Goal: Task Accomplishment & Management: Manage account settings

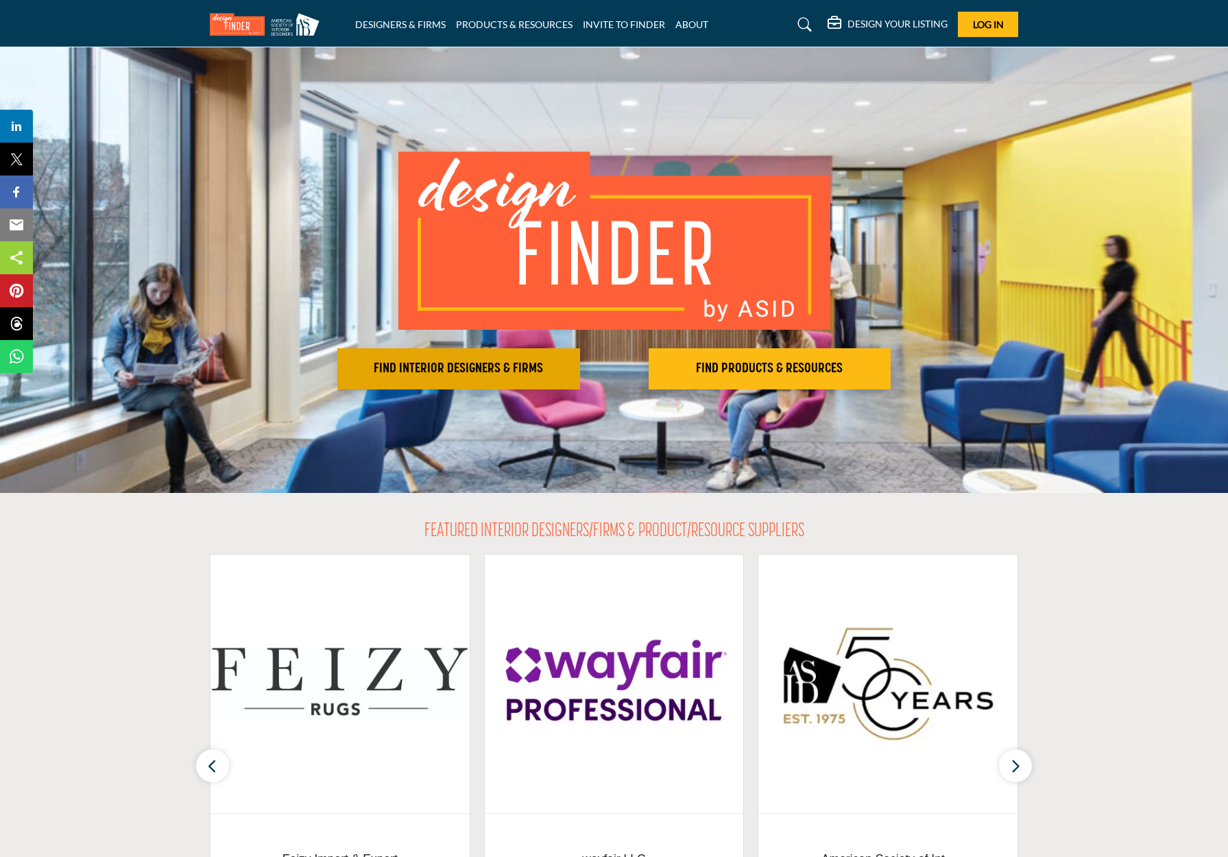
click at [462, 365] on h2 "FIND INTERIOR DESIGNERS & FIRMS" at bounding box center [459, 369] width 235 height 16
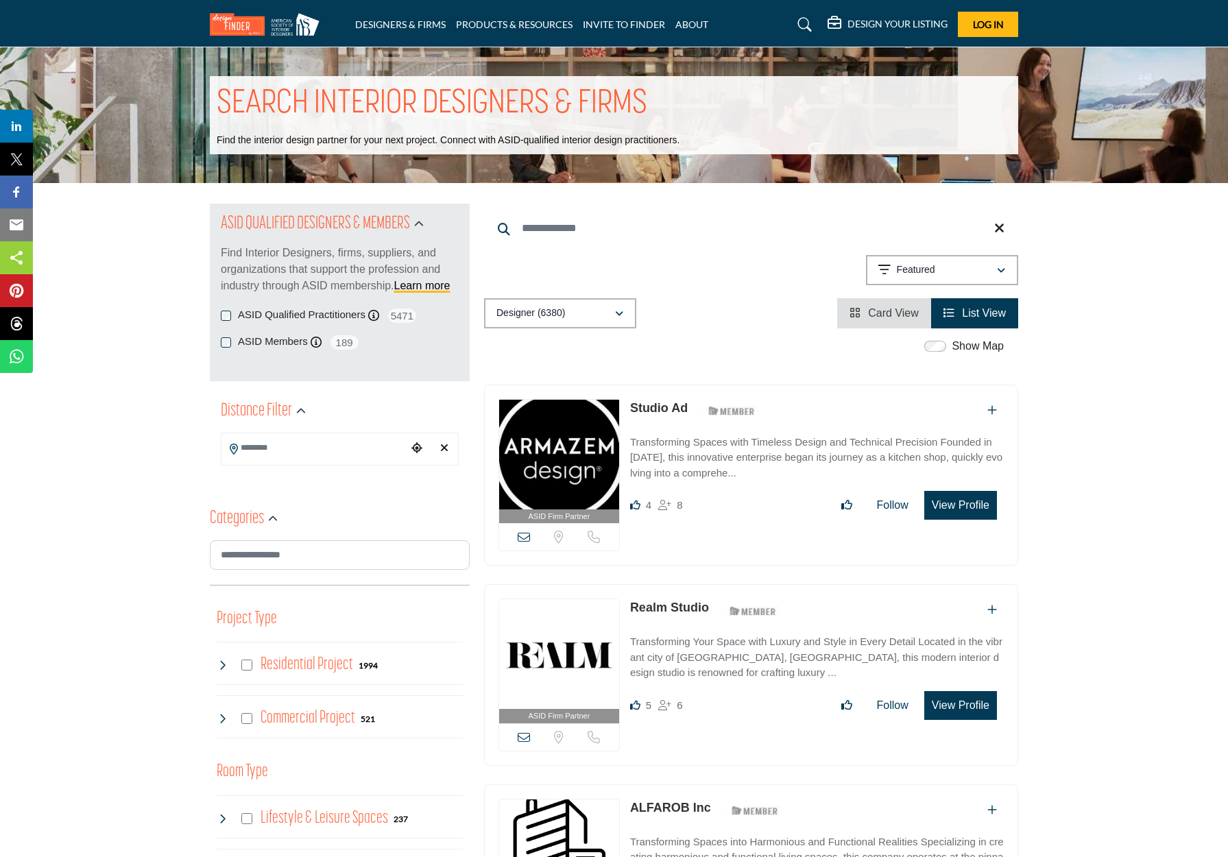
click at [415, 446] on icon "Choose your current location" at bounding box center [416, 447] width 11 height 11
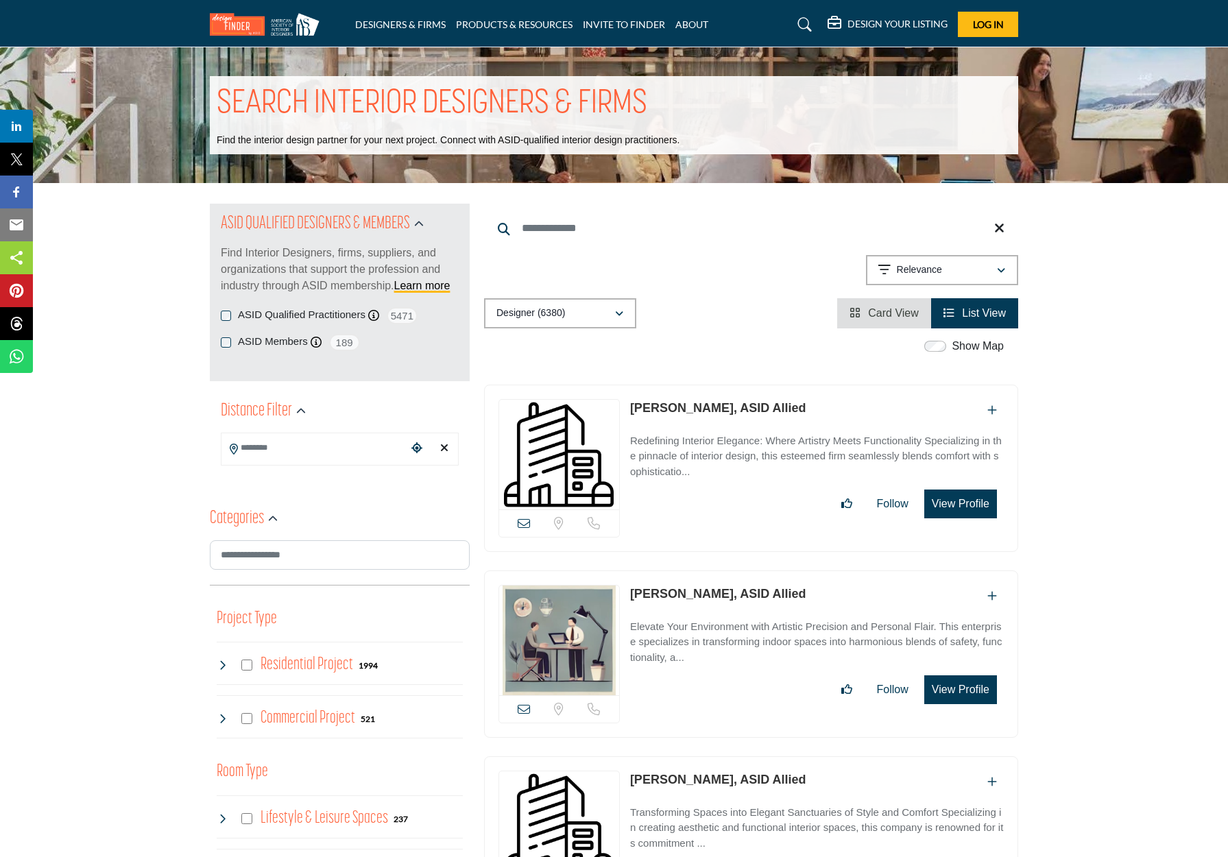
click at [309, 451] on input "Search Location" at bounding box center [314, 448] width 185 height 27
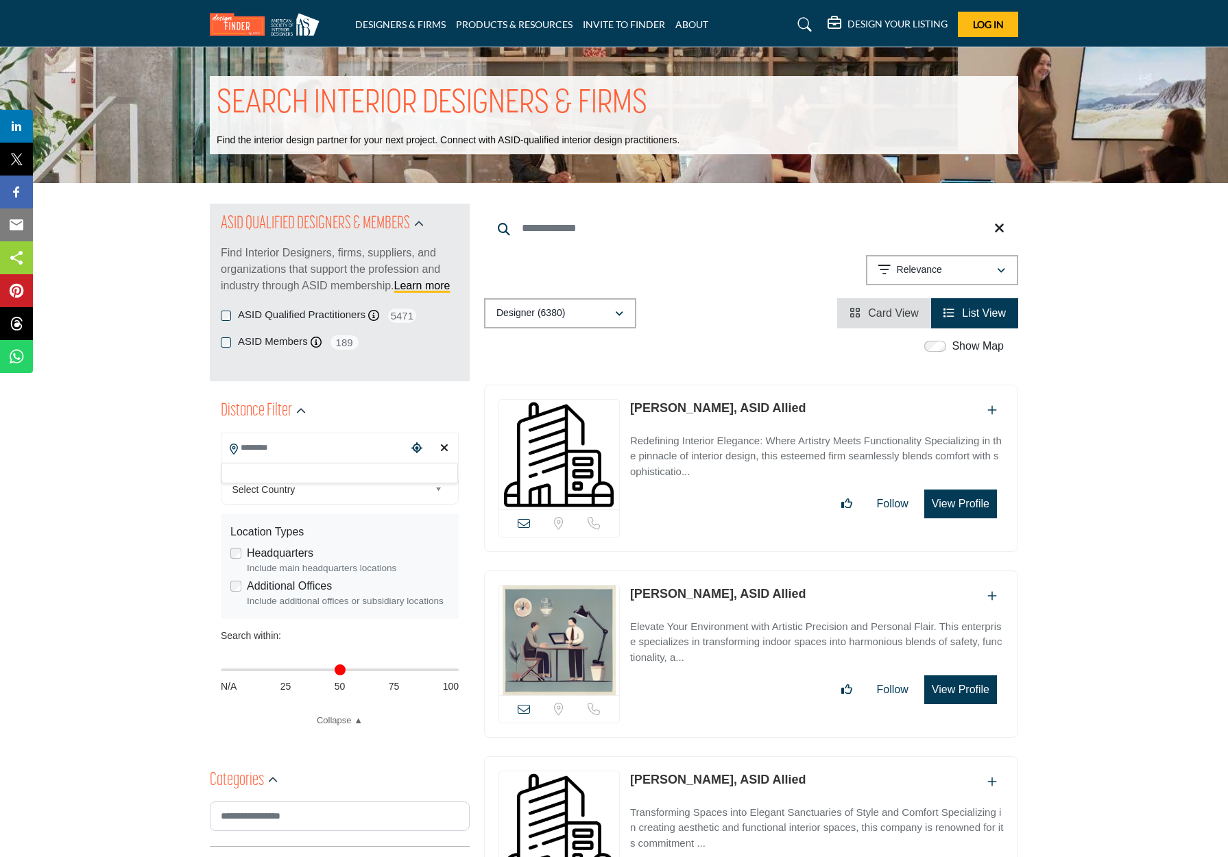
click at [274, 466] on div at bounding box center [340, 473] width 237 height 21
click at [282, 451] on input "Search Location" at bounding box center [314, 448] width 185 height 27
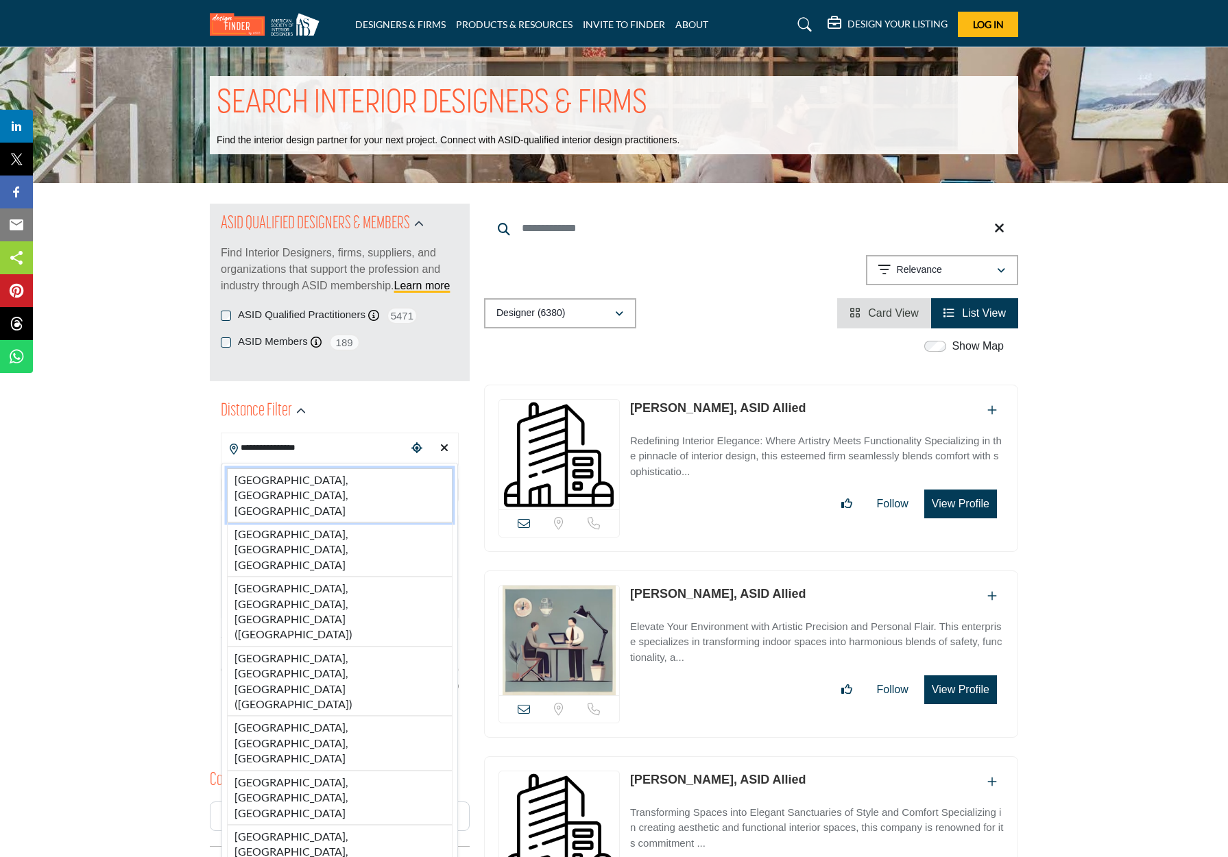
type input "**********"
drag, startPoint x: 281, startPoint y: 470, endPoint x: 274, endPoint y: 479, distance: 11.7
click at [274, 479] on div "Westlake Village, CA, USA Westlake Village, IL, USA Westlake Village, UT, USA (…" at bounding box center [340, 773] width 237 height 621
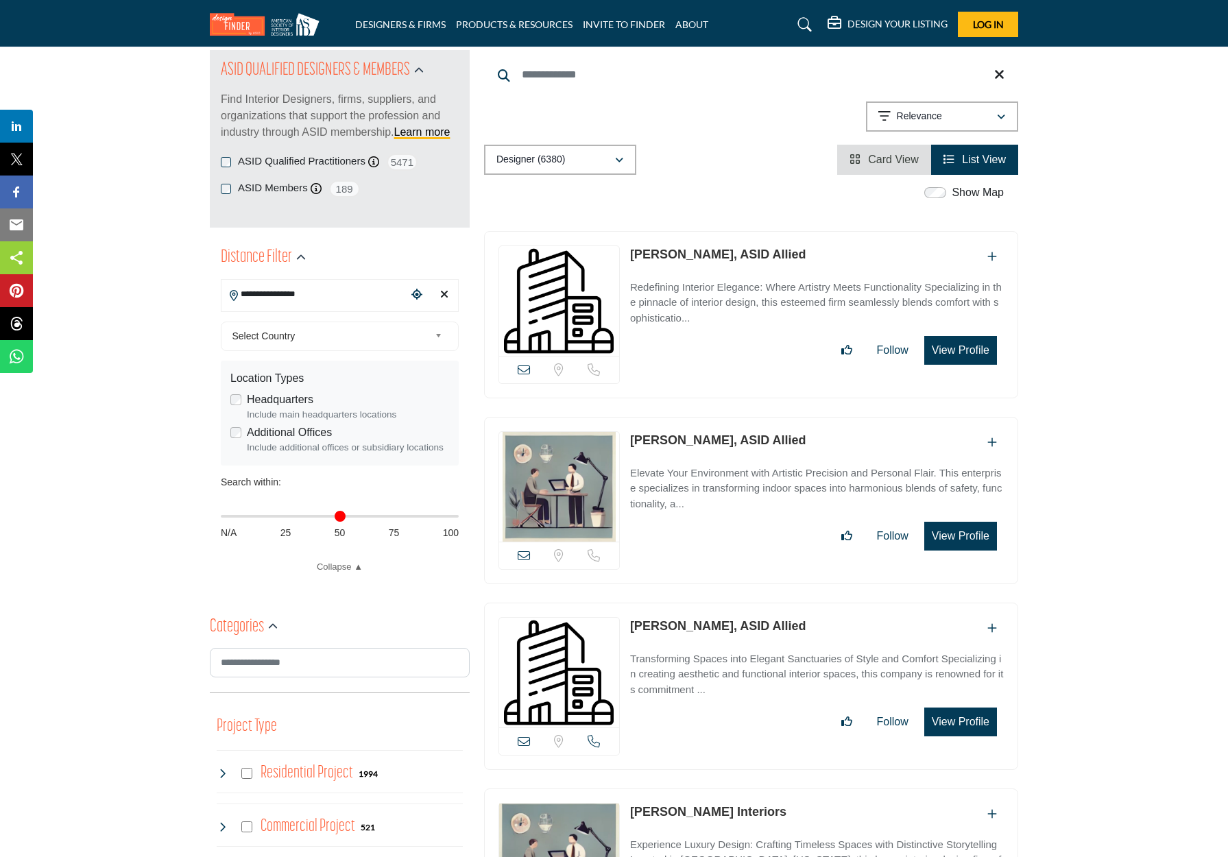
scroll to position [83, 0]
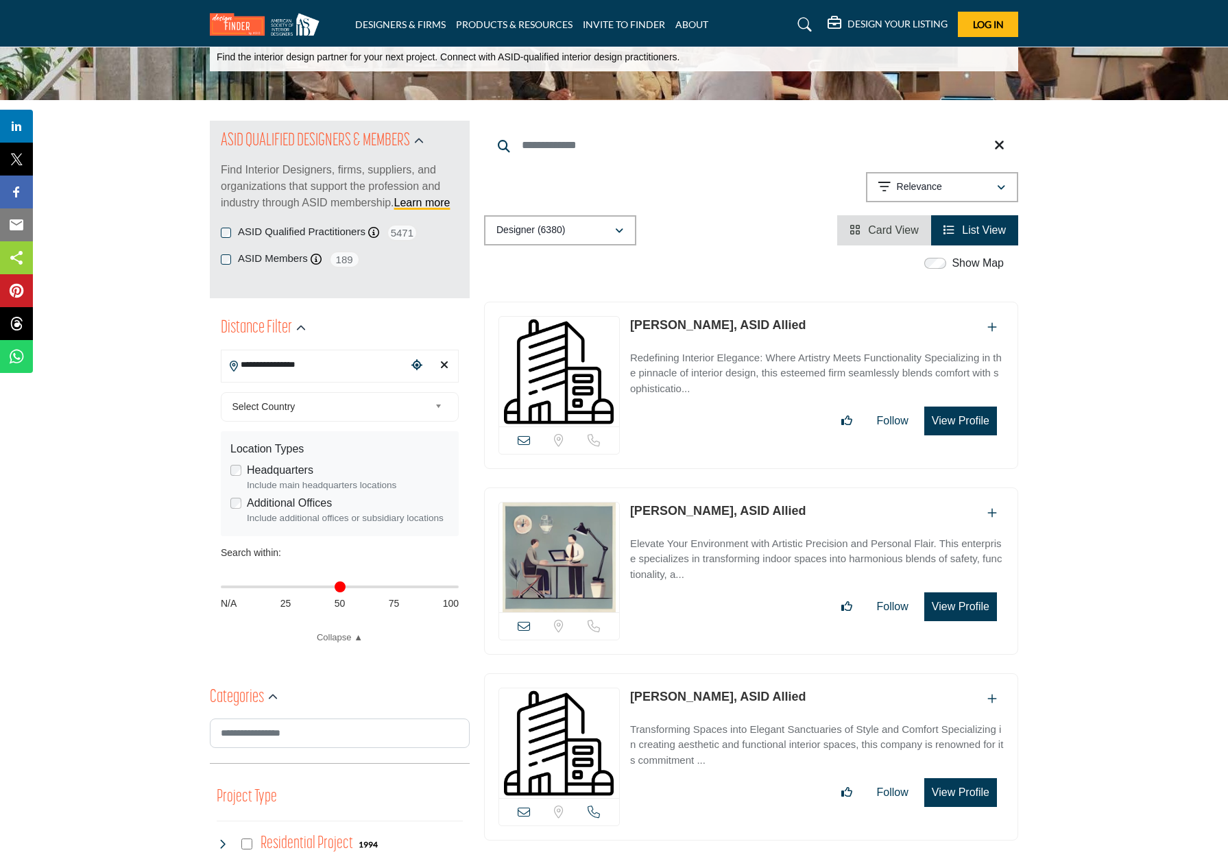
type input "**"
click at [287, 586] on input "Distance in miles" at bounding box center [340, 587] width 238 height 3
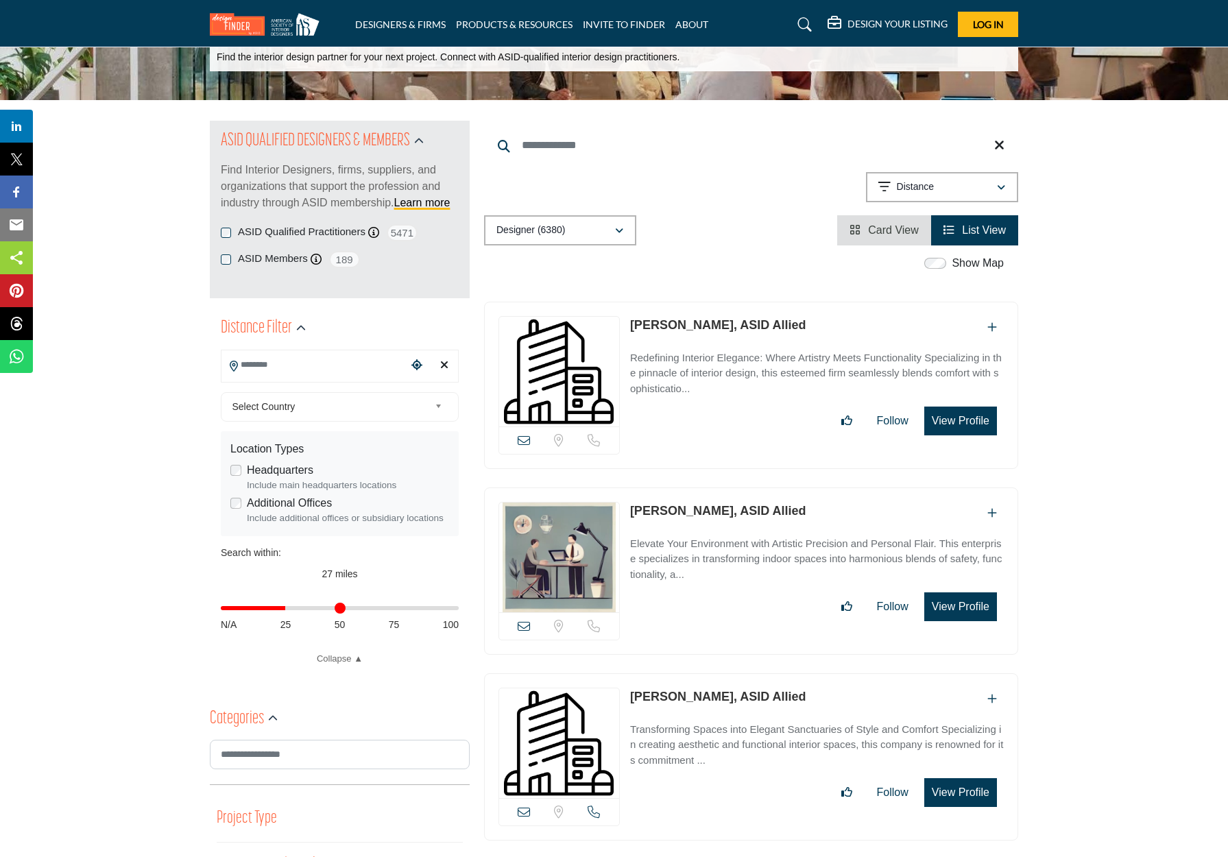
click at [251, 606] on div "Distance in miles N/A 25 50 75 100" at bounding box center [340, 614] width 238 height 53
drag, startPoint x: 283, startPoint y: 607, endPoint x: 258, endPoint y: 608, distance: 25.4
type input "**"
click at [258, 608] on input "Distance in miles" at bounding box center [340, 608] width 238 height 3
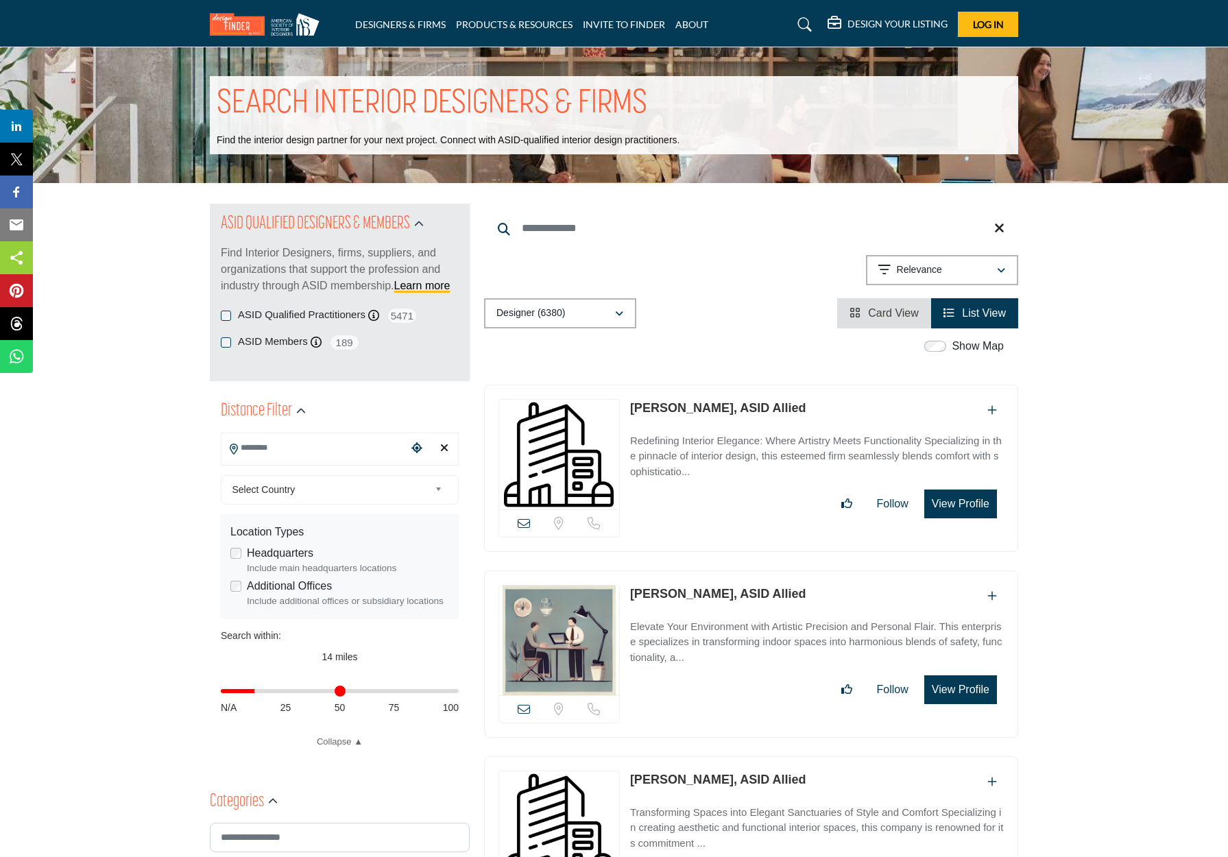
click at [301, 449] on input "Search Location" at bounding box center [314, 448] width 185 height 27
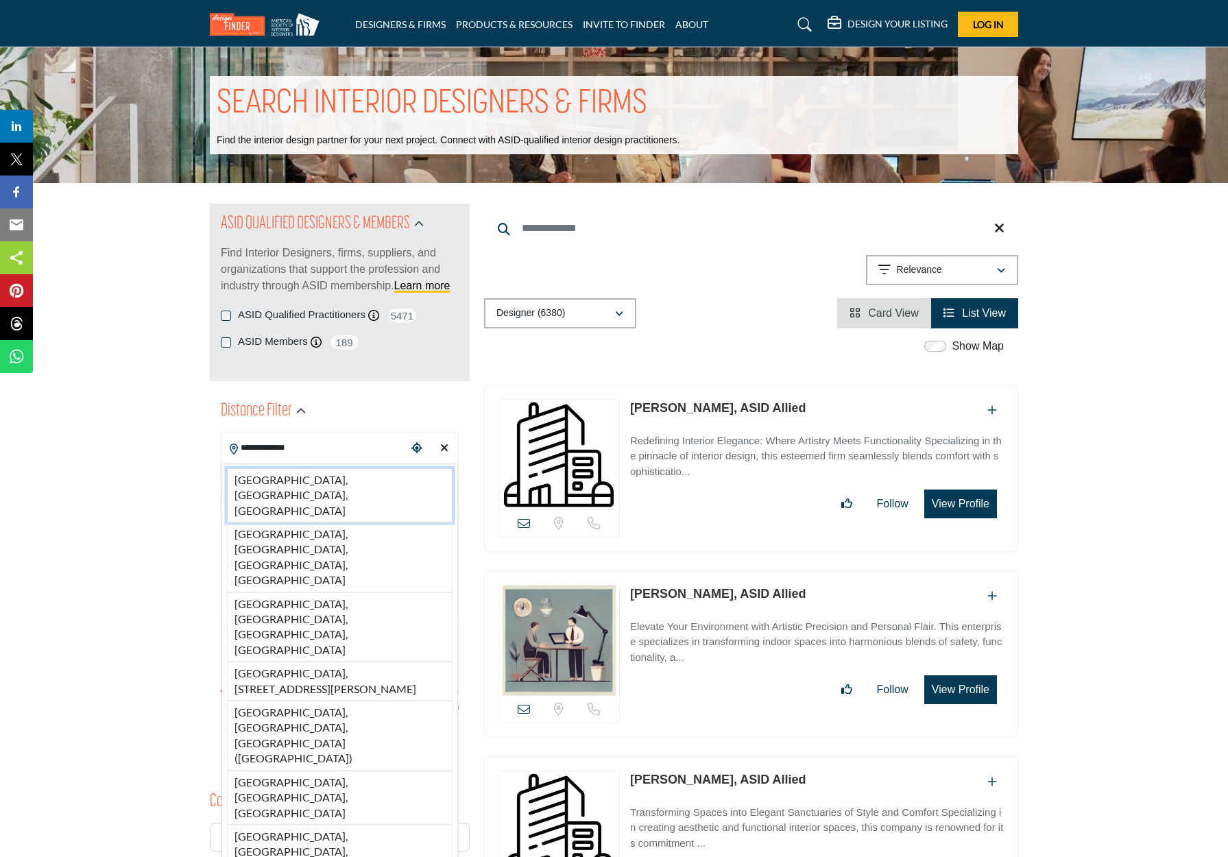
type input "**********"
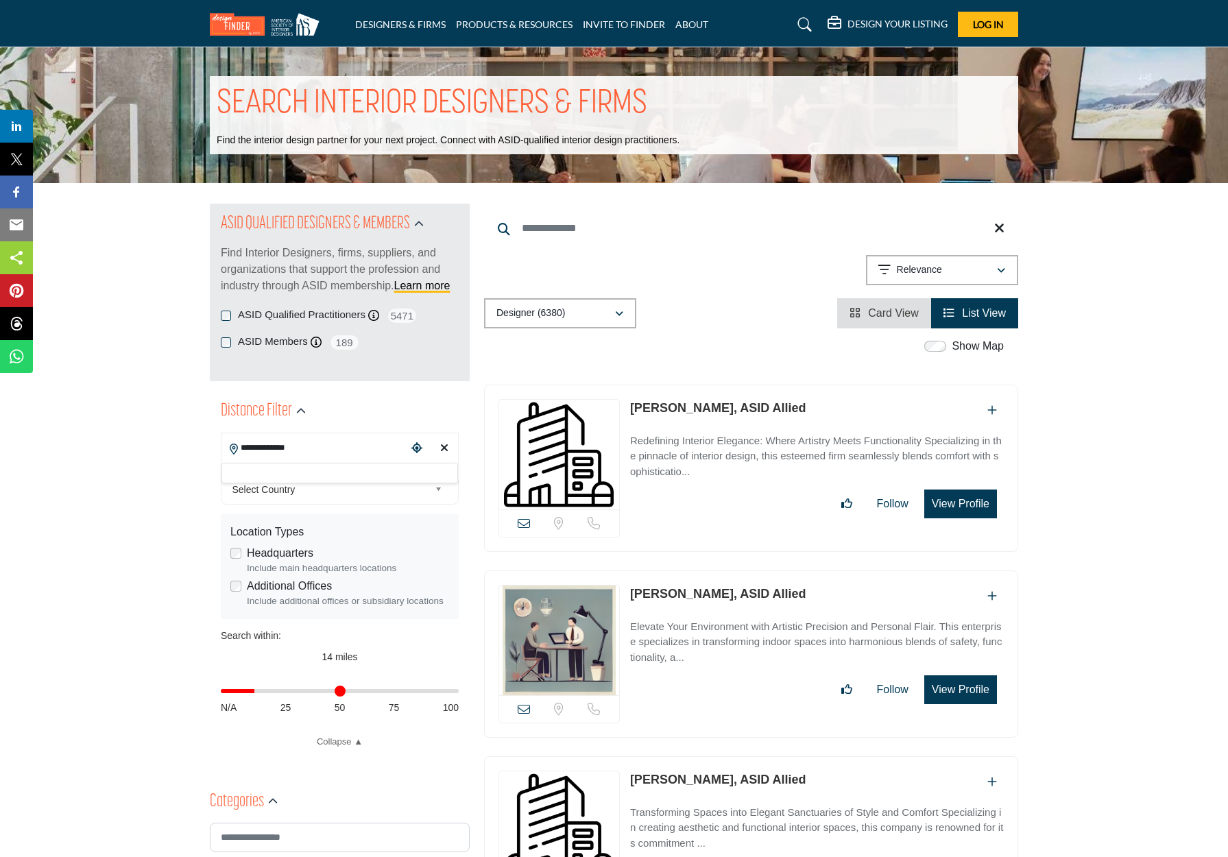
drag, startPoint x: 295, startPoint y: 469, endPoint x: 296, endPoint y: 478, distance: 9.0
click at [296, 478] on div at bounding box center [340, 473] width 237 height 21
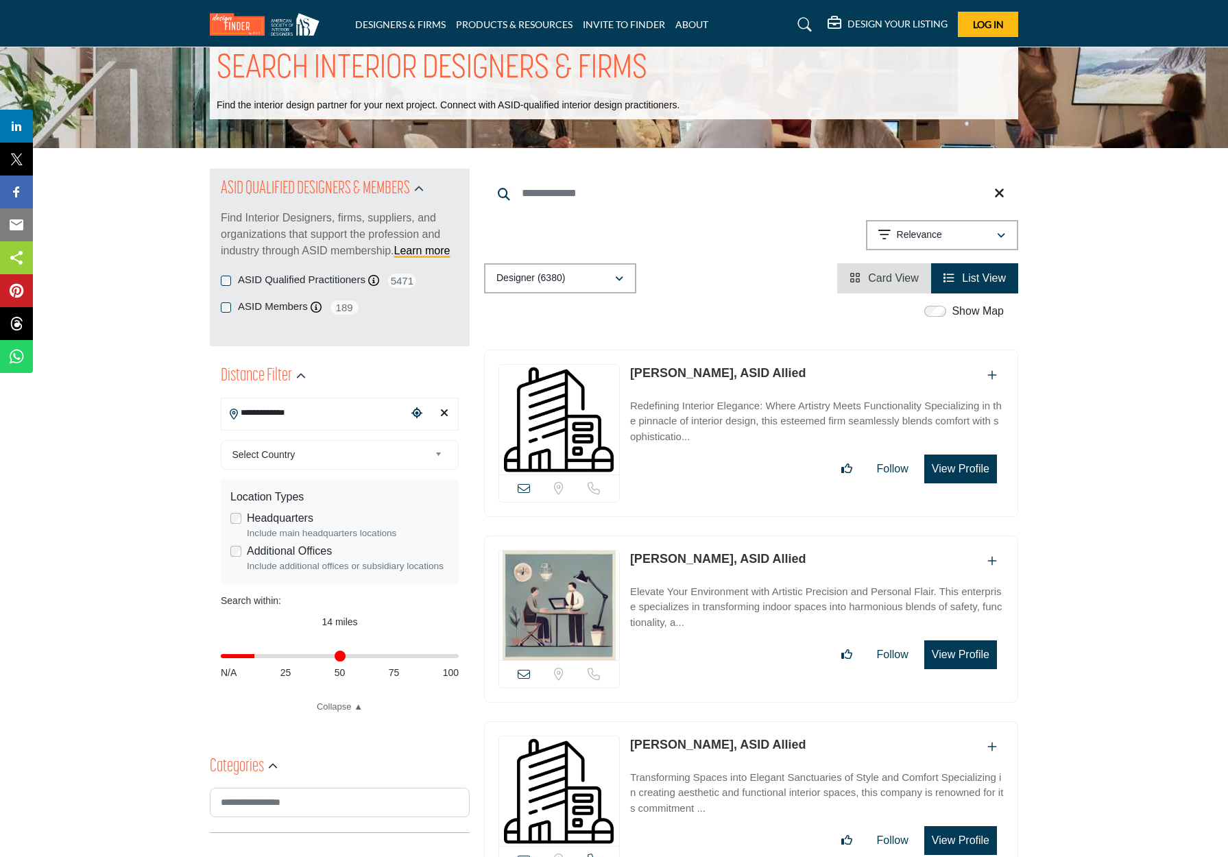
scroll to position [53, 0]
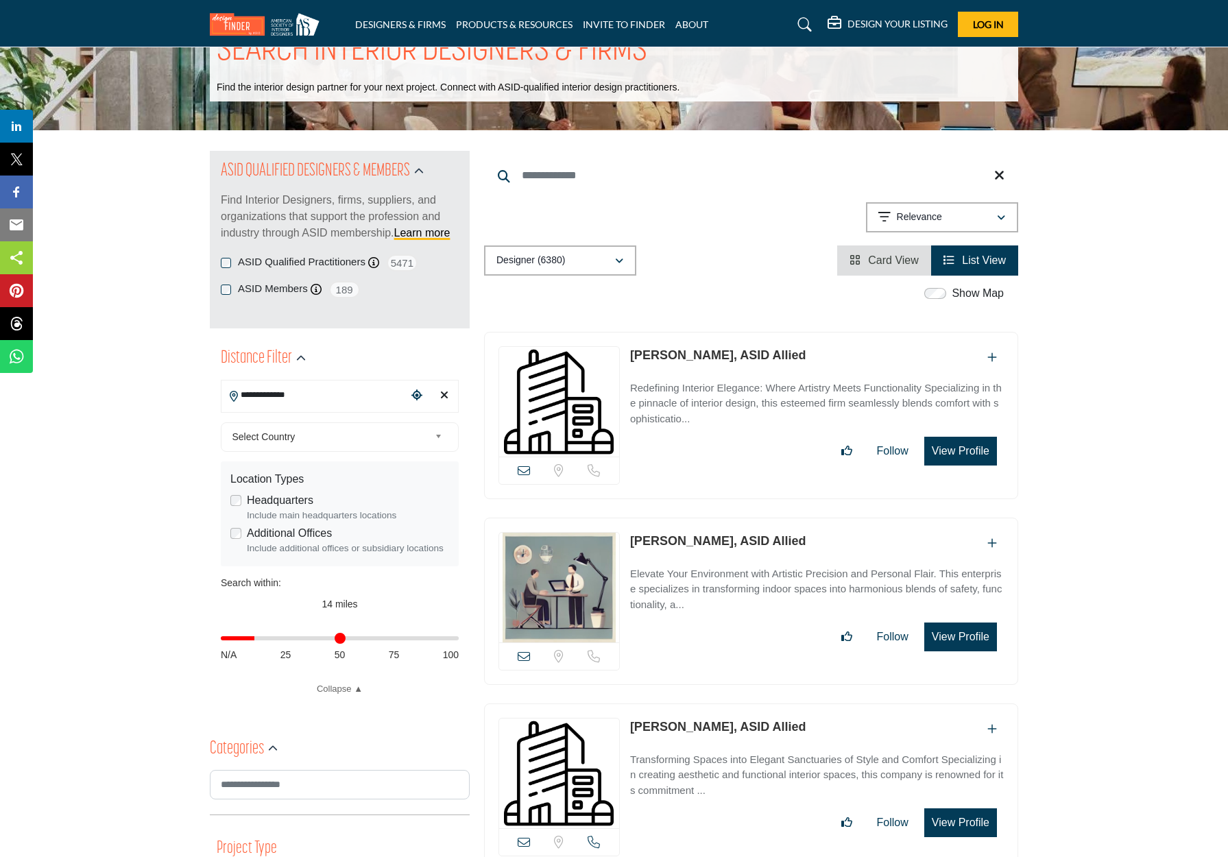
click at [349, 442] on span "Select Country" at bounding box center [331, 437] width 198 height 16
click at [323, 498] on li "United States" at bounding box center [340, 498] width 230 height 17
type input "***"
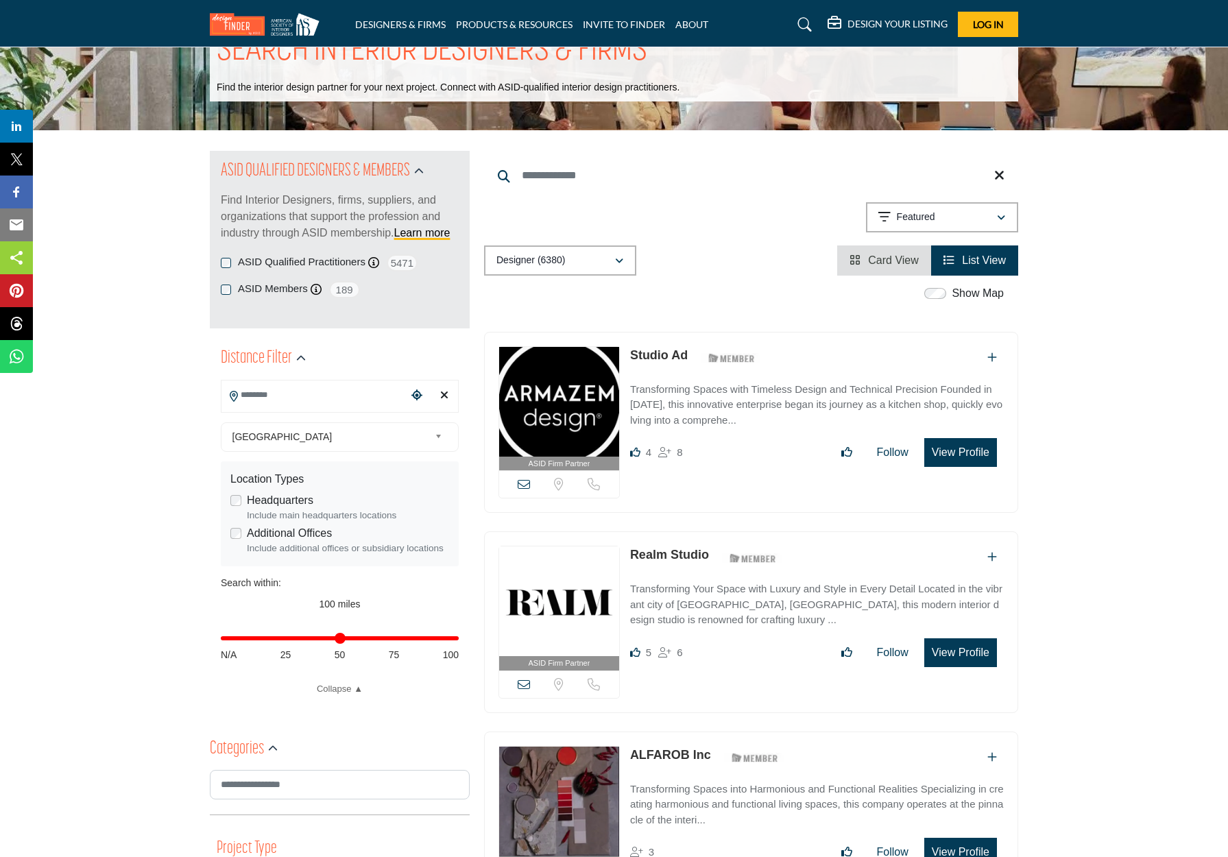
click at [236, 505] on div "Headquarters Include main headquarters locations" at bounding box center [339, 507] width 219 height 30
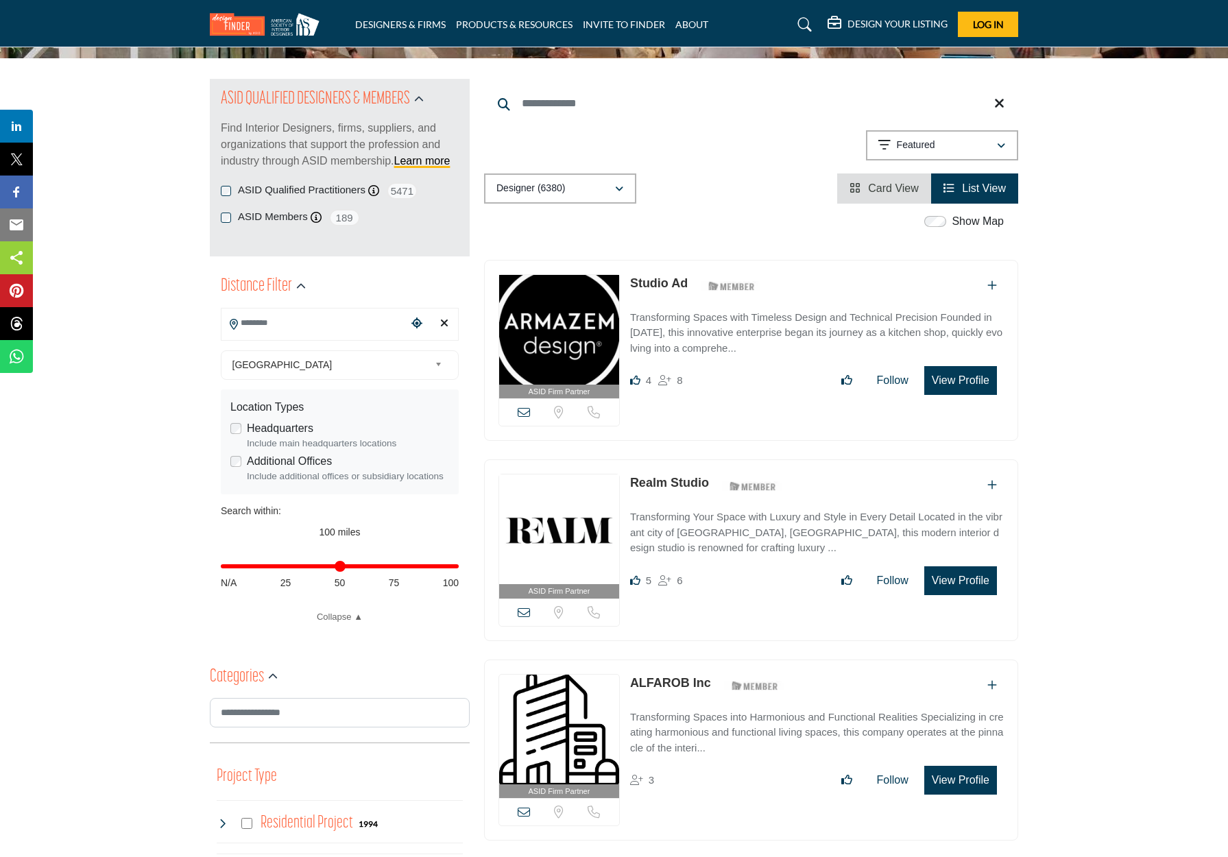
scroll to position [170, 0]
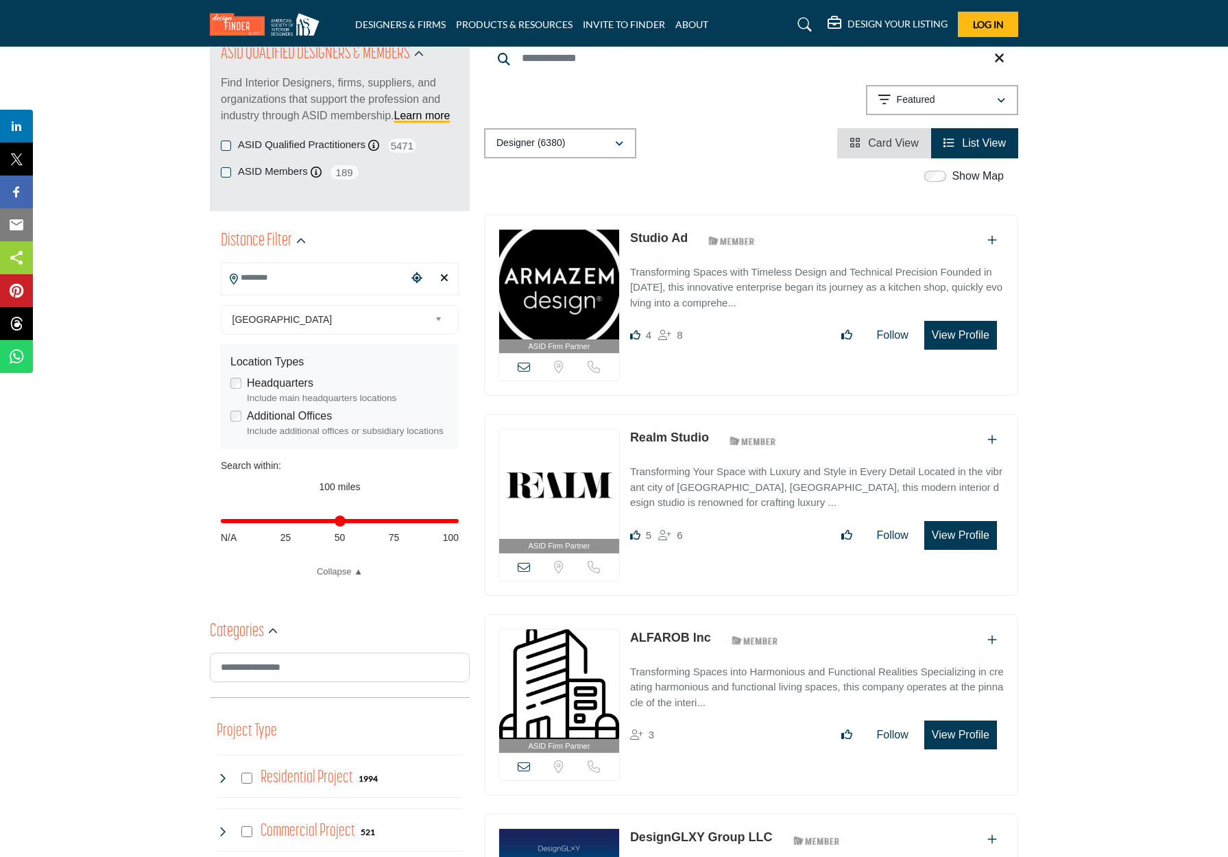
click at [290, 278] on input "Search Location" at bounding box center [314, 278] width 185 height 27
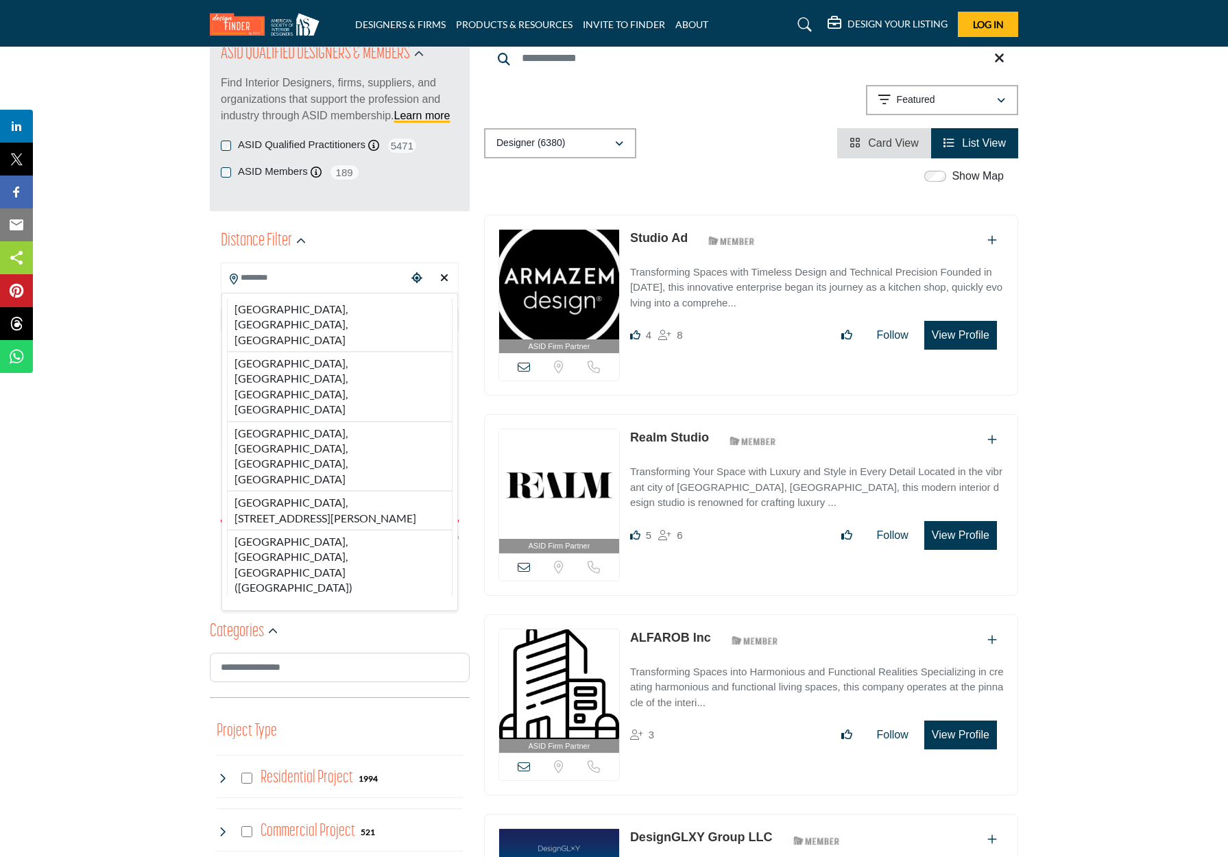
click at [299, 311] on li "[GEOGRAPHIC_DATA], [GEOGRAPHIC_DATA], [GEOGRAPHIC_DATA]" at bounding box center [340, 324] width 226 height 53
type input "**********"
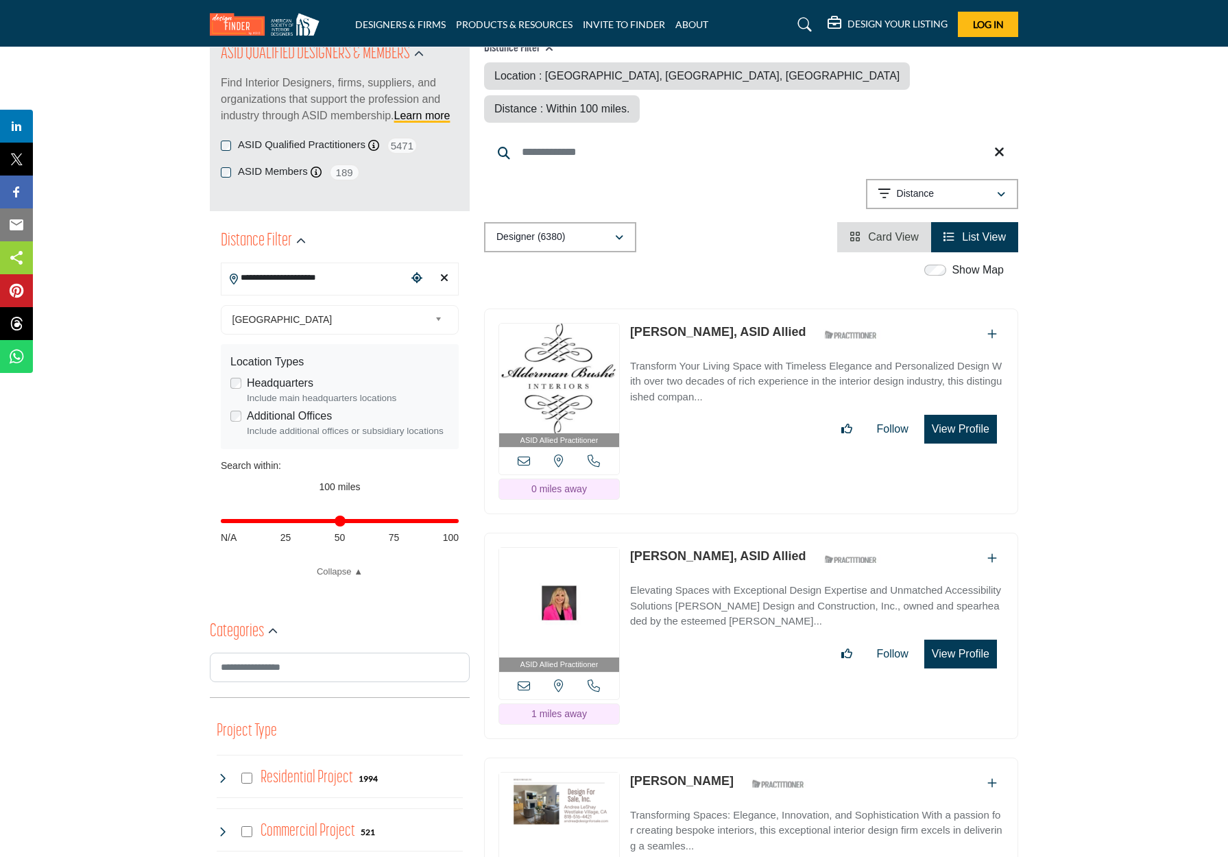
click at [300, 311] on span "[GEOGRAPHIC_DATA]" at bounding box center [331, 319] width 198 height 16
click at [501, 383] on img at bounding box center [559, 379] width 120 height 110
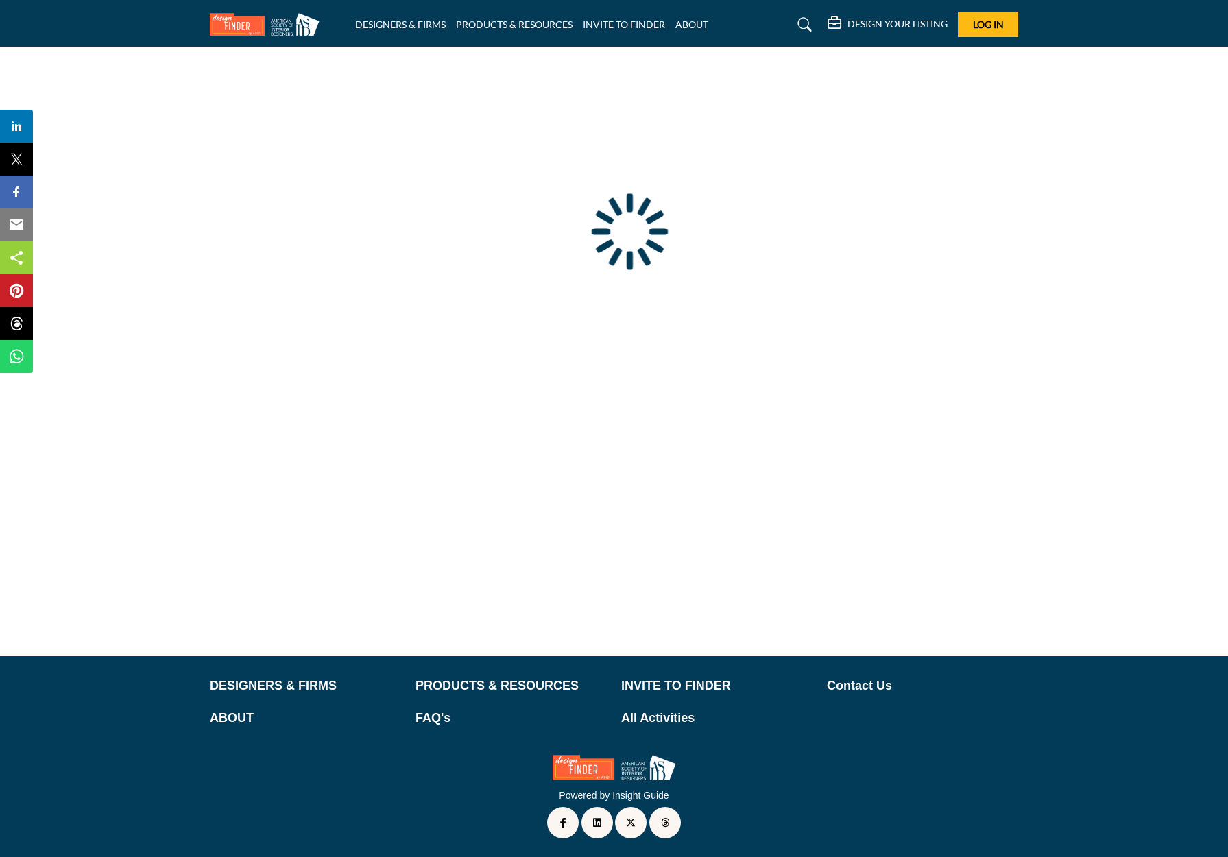
type input "**********"
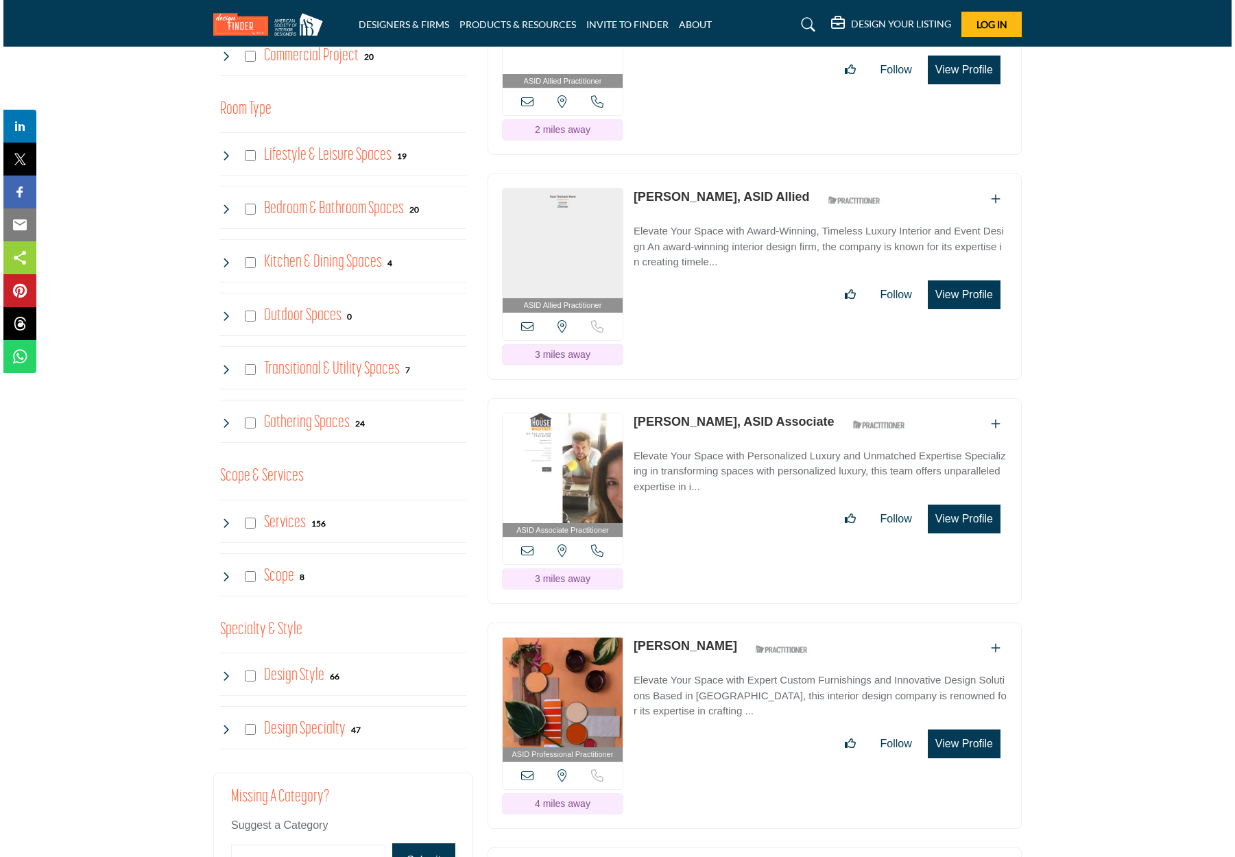
scroll to position [977, 0]
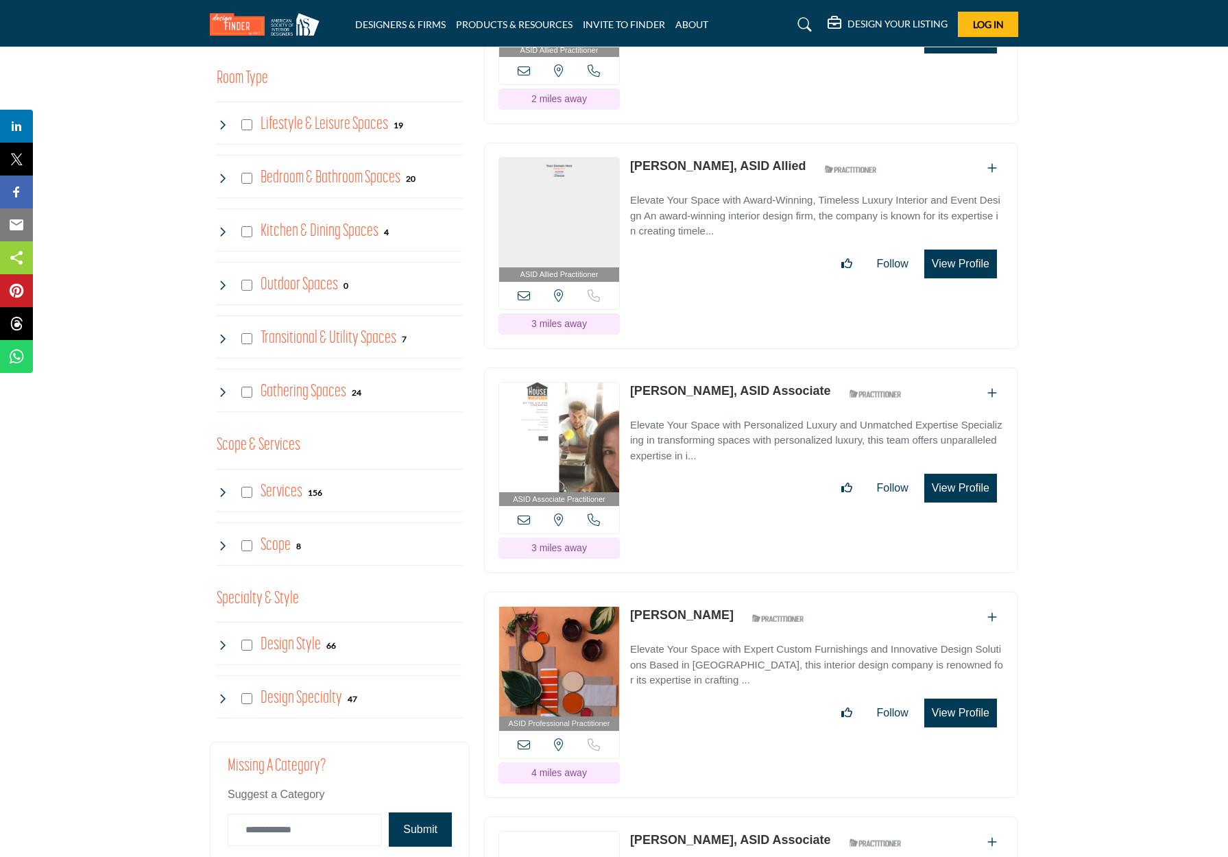
click at [954, 503] on button "View Profile" at bounding box center [960, 488] width 73 height 29
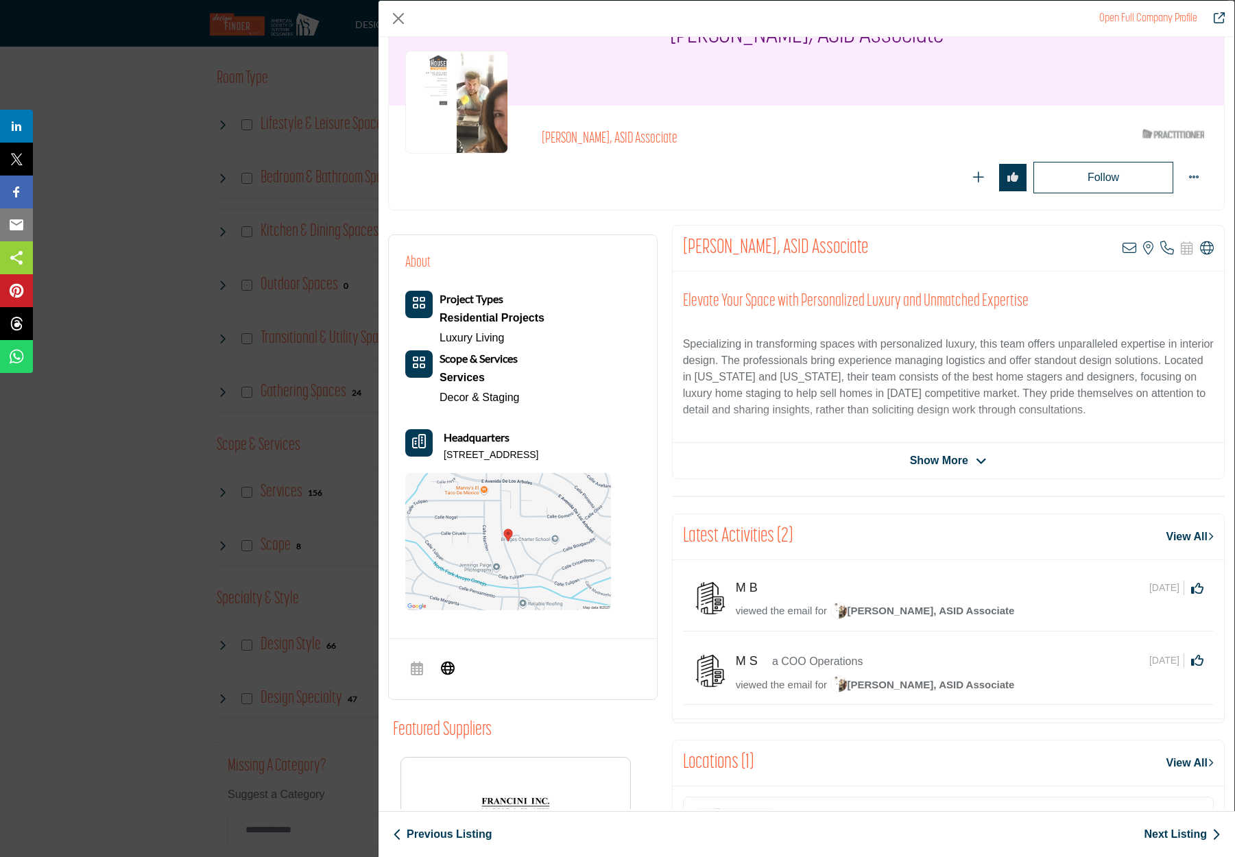
scroll to position [0, 0]
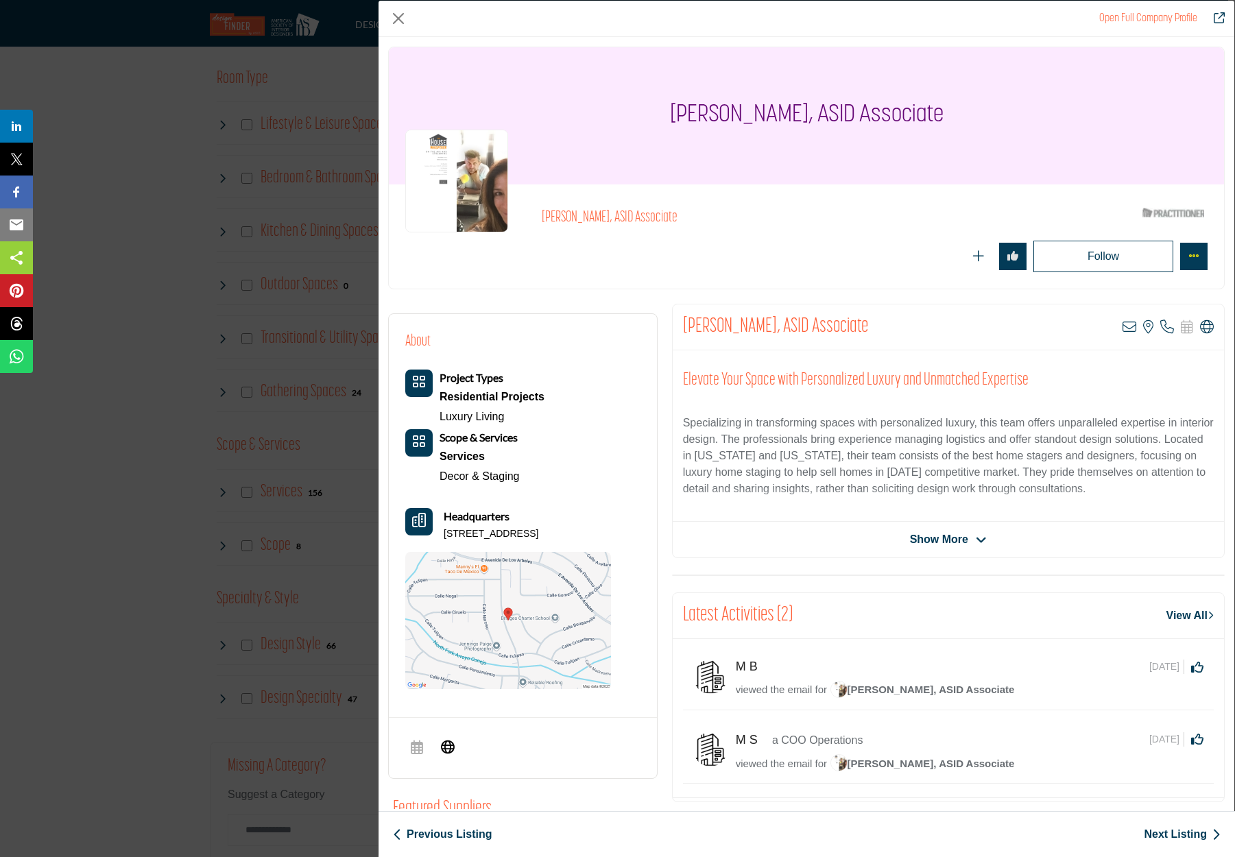
click at [1190, 252] on icon "More Options" at bounding box center [1194, 255] width 11 height 11
click at [1114, 340] on link "Claim Listing" at bounding box center [1135, 347] width 133 height 22
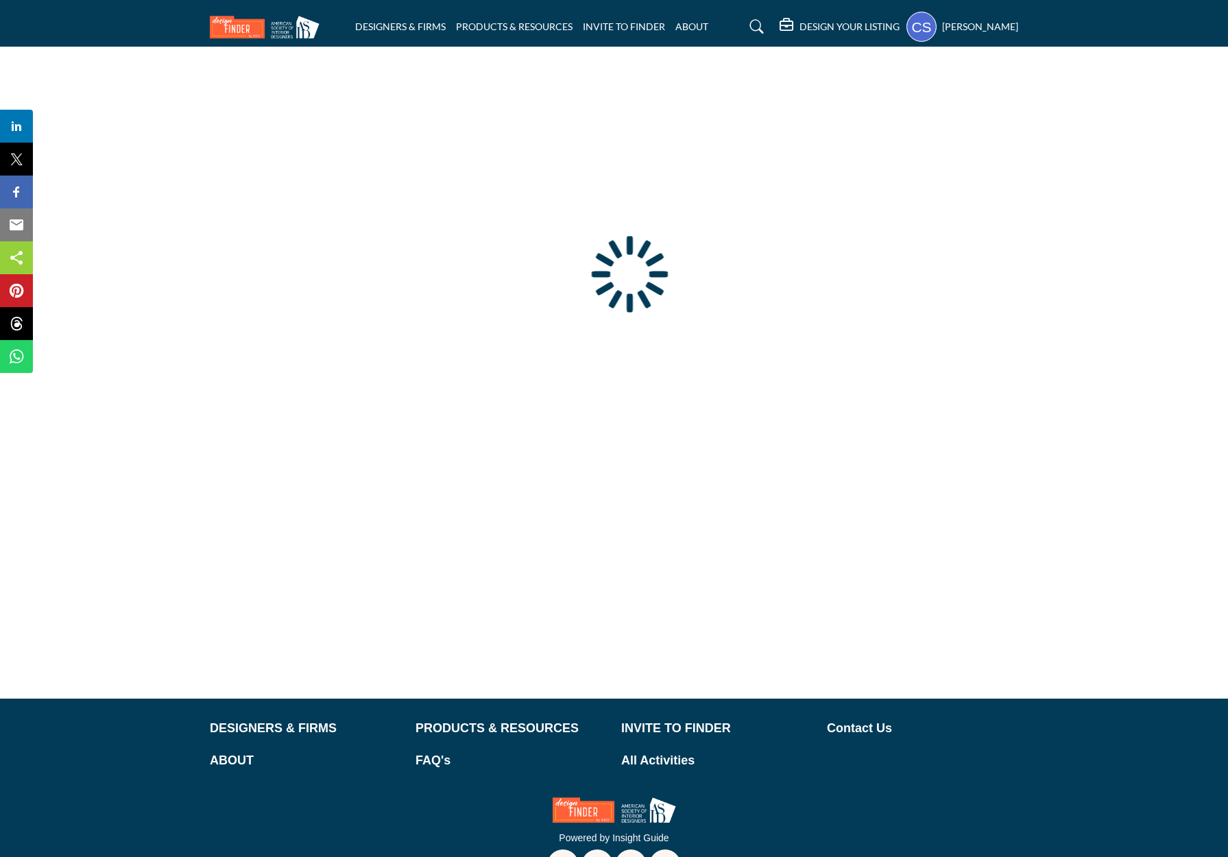
type input "**********"
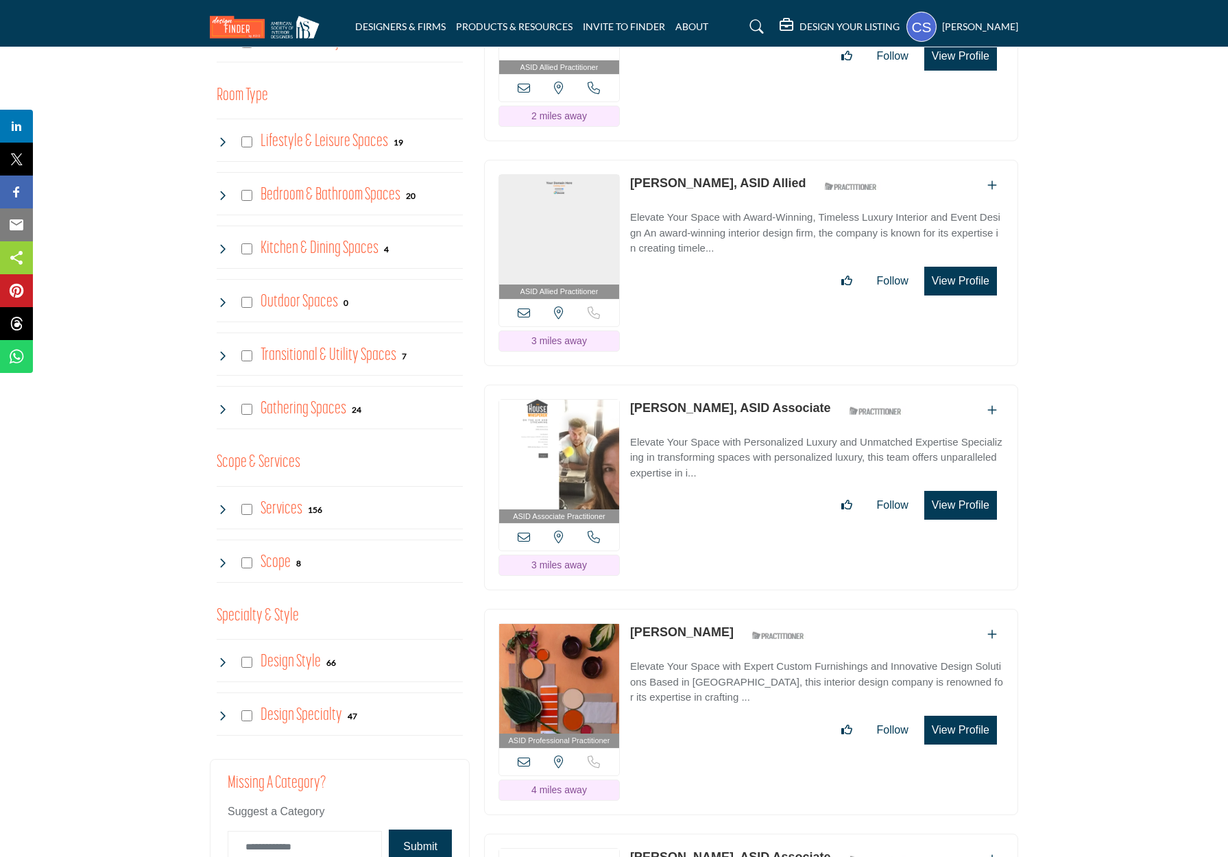
scroll to position [1171, 0]
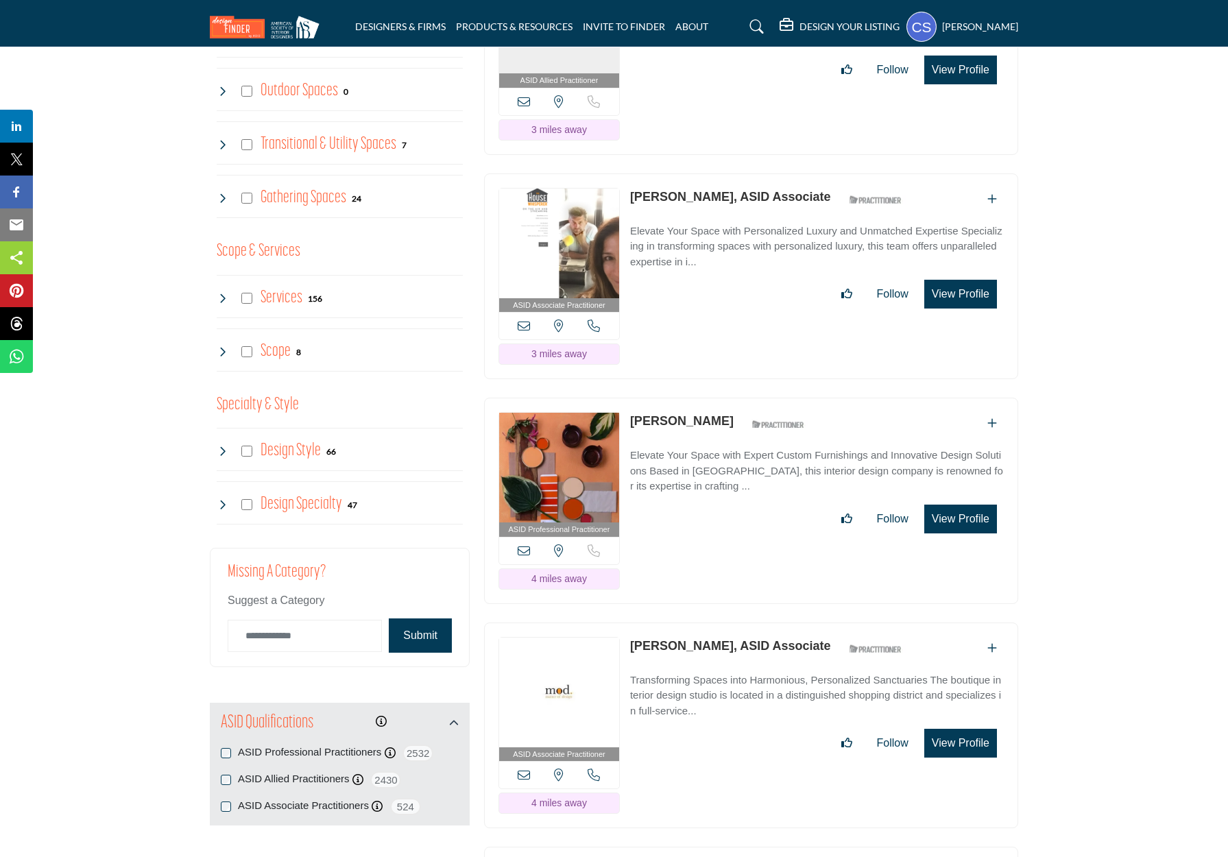
click at [992, 204] on icon "Add To List" at bounding box center [993, 198] width 10 height 11
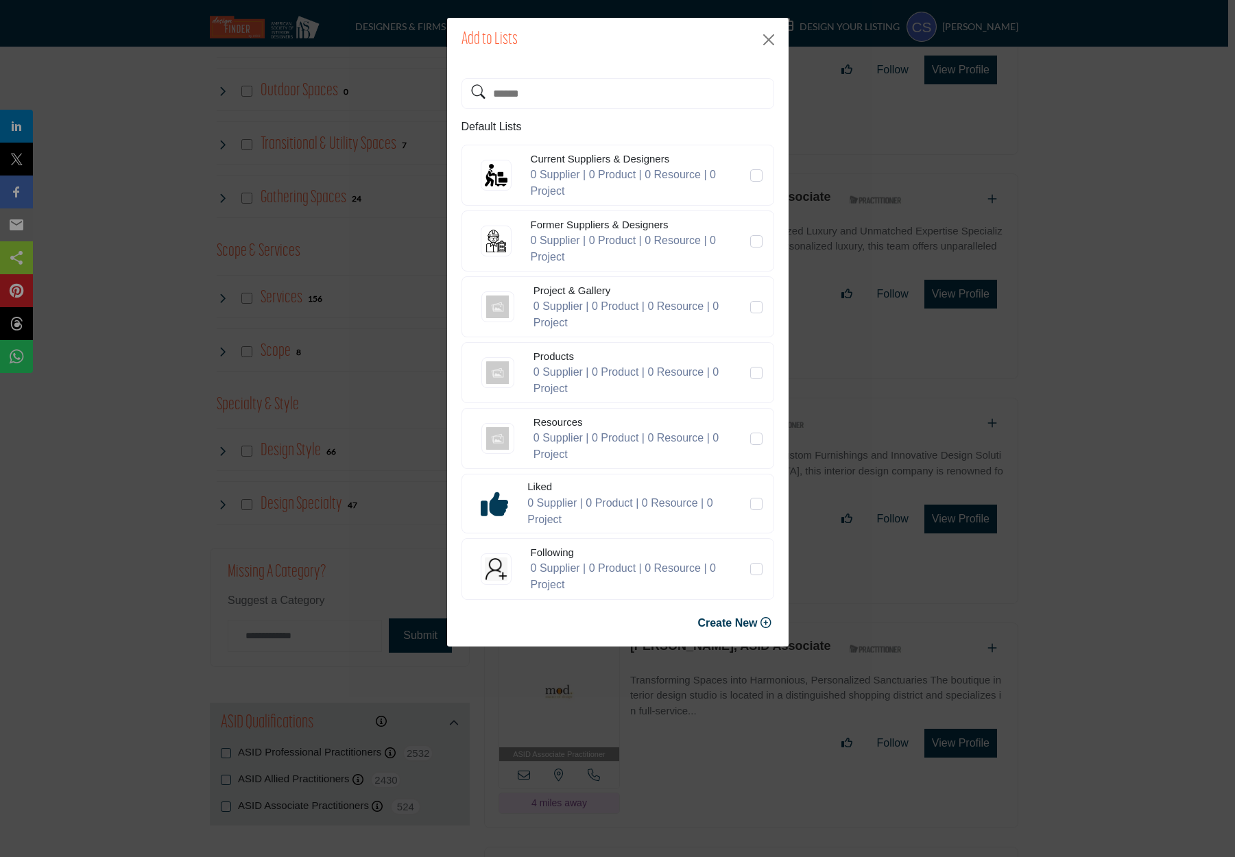
click at [1023, 230] on div "Add to Lists Default Lists Current Suppliers & Designers 0 Supplier | 0 Product…" at bounding box center [617, 428] width 1235 height 857
click at [765, 39] on button "Close" at bounding box center [769, 39] width 21 height 21
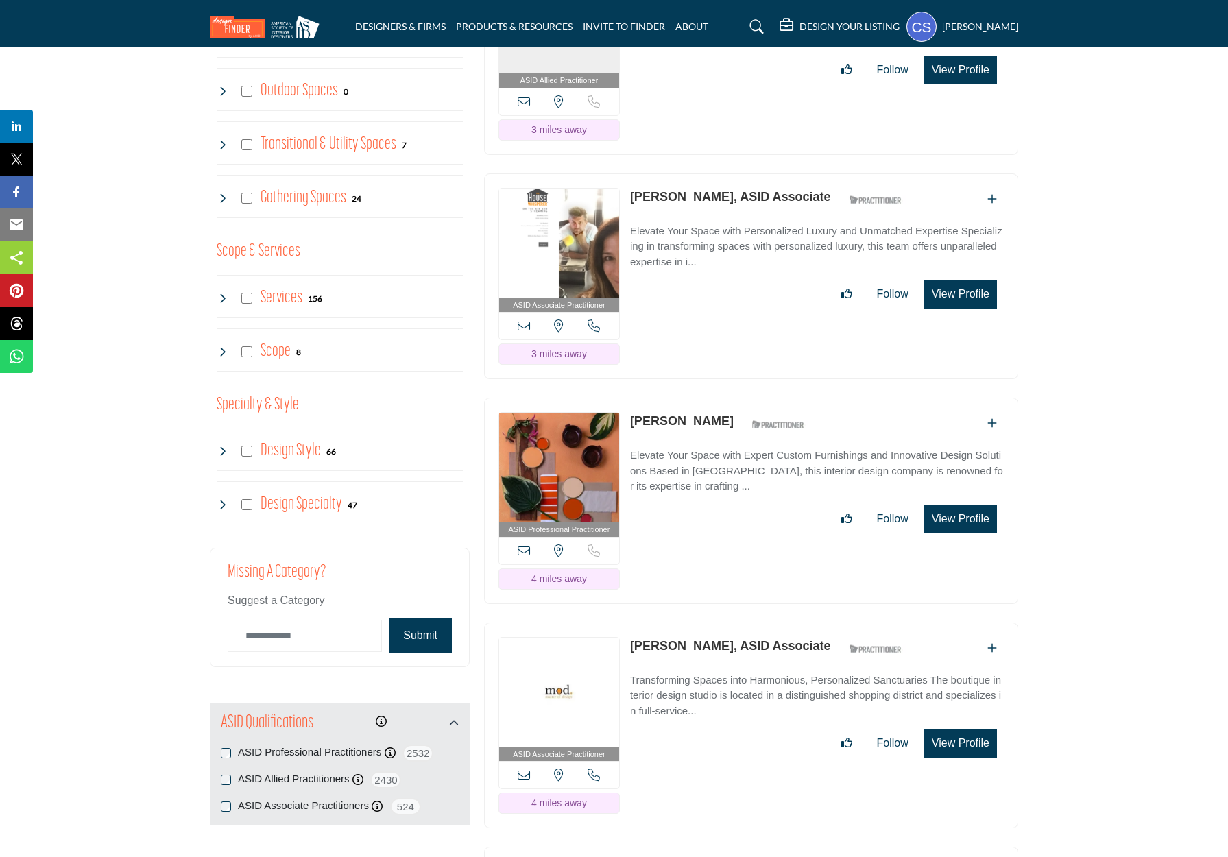
click at [590, 332] on icon at bounding box center [594, 326] width 12 height 12
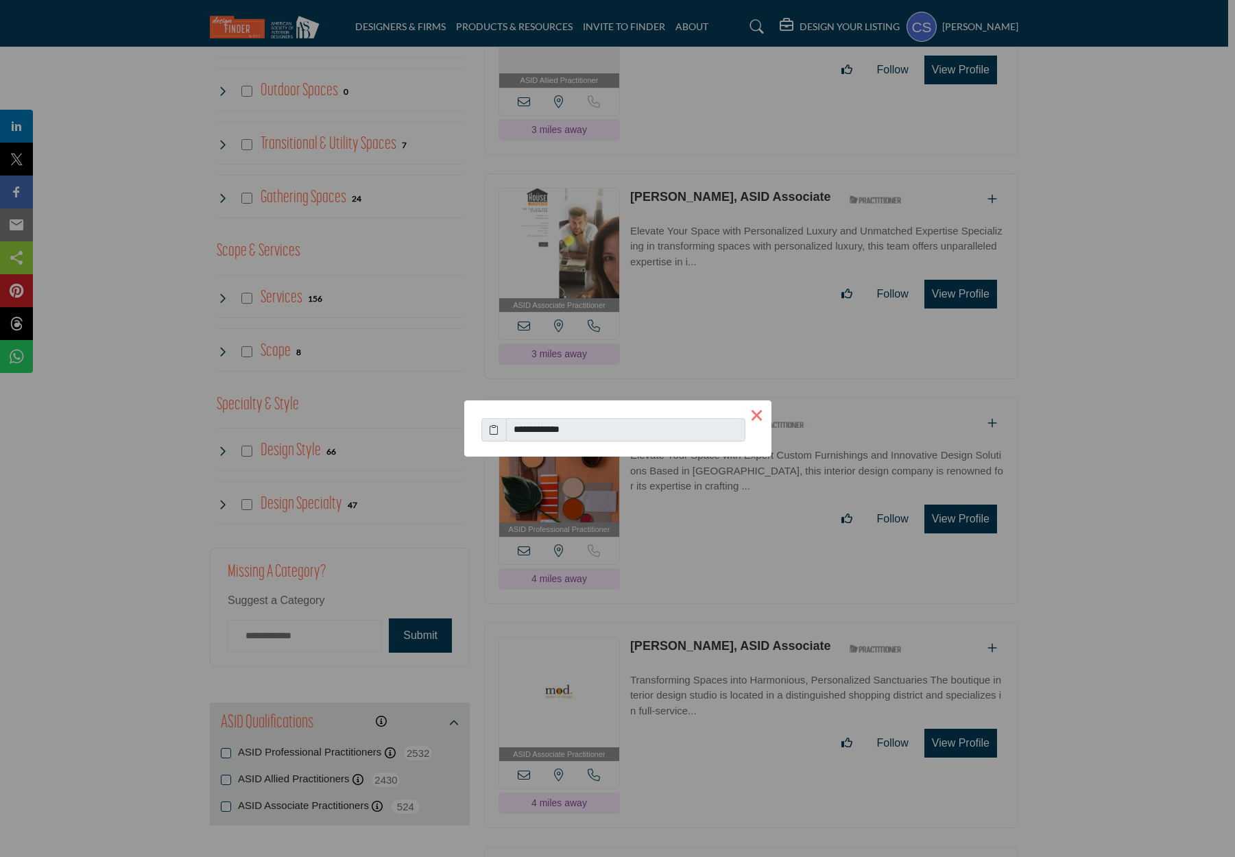
click at [763, 416] on button "×" at bounding box center [757, 415] width 29 height 29
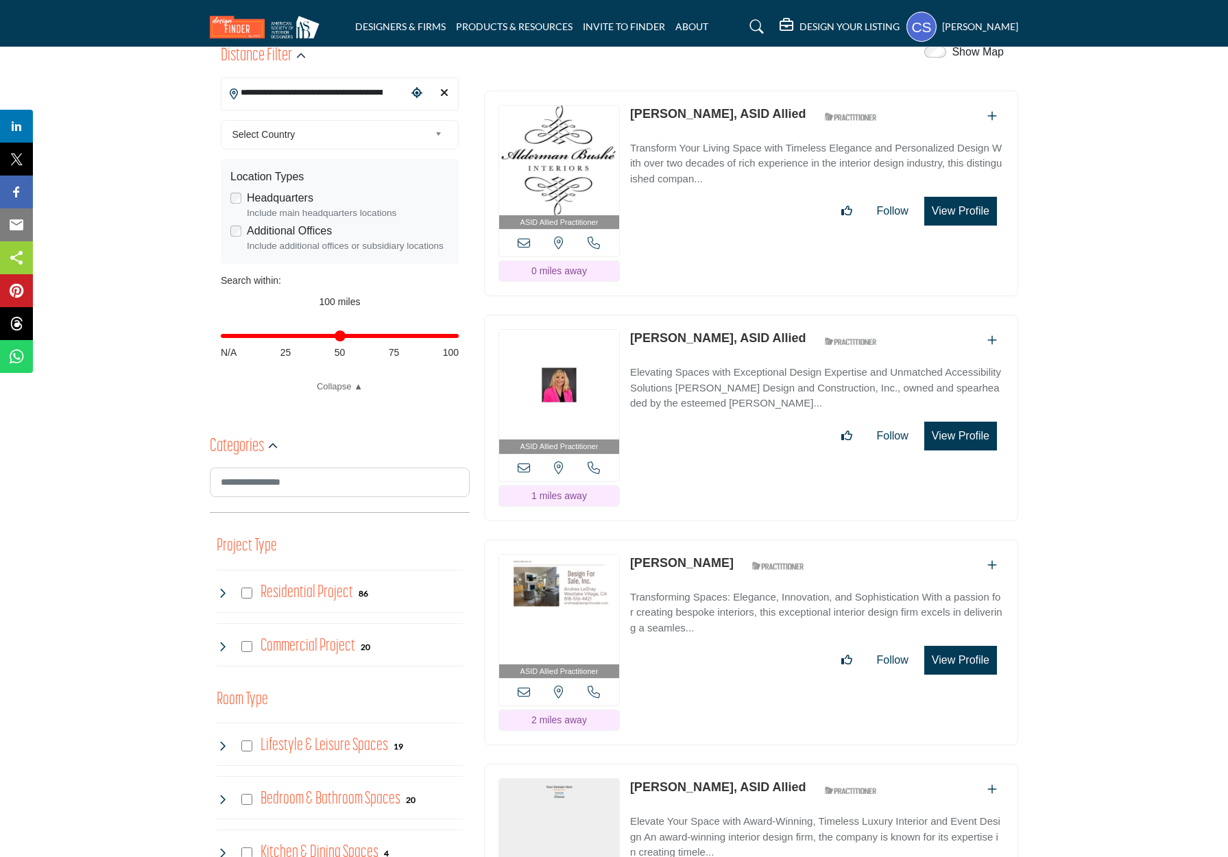
scroll to position [0, 0]
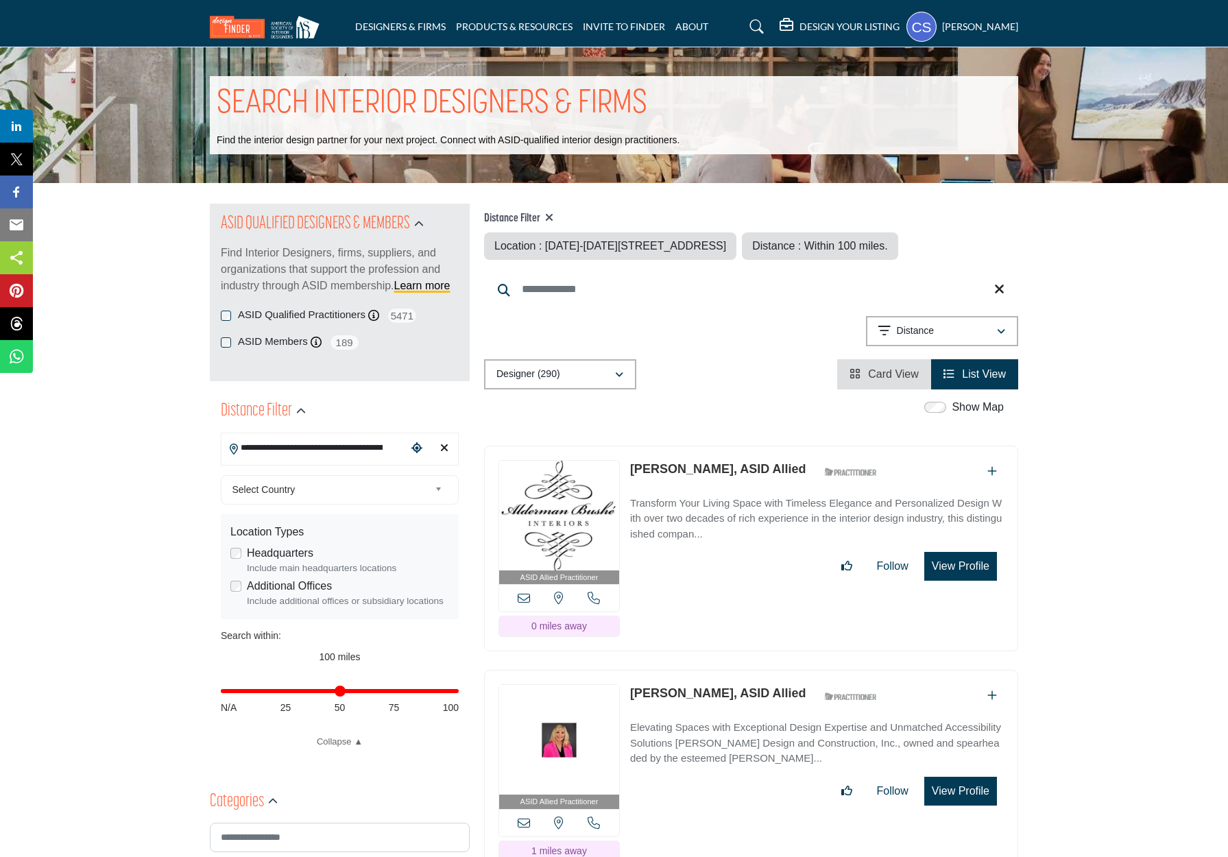
click at [992, 23] on h5 "[PERSON_NAME]" at bounding box center [980, 27] width 76 height 14
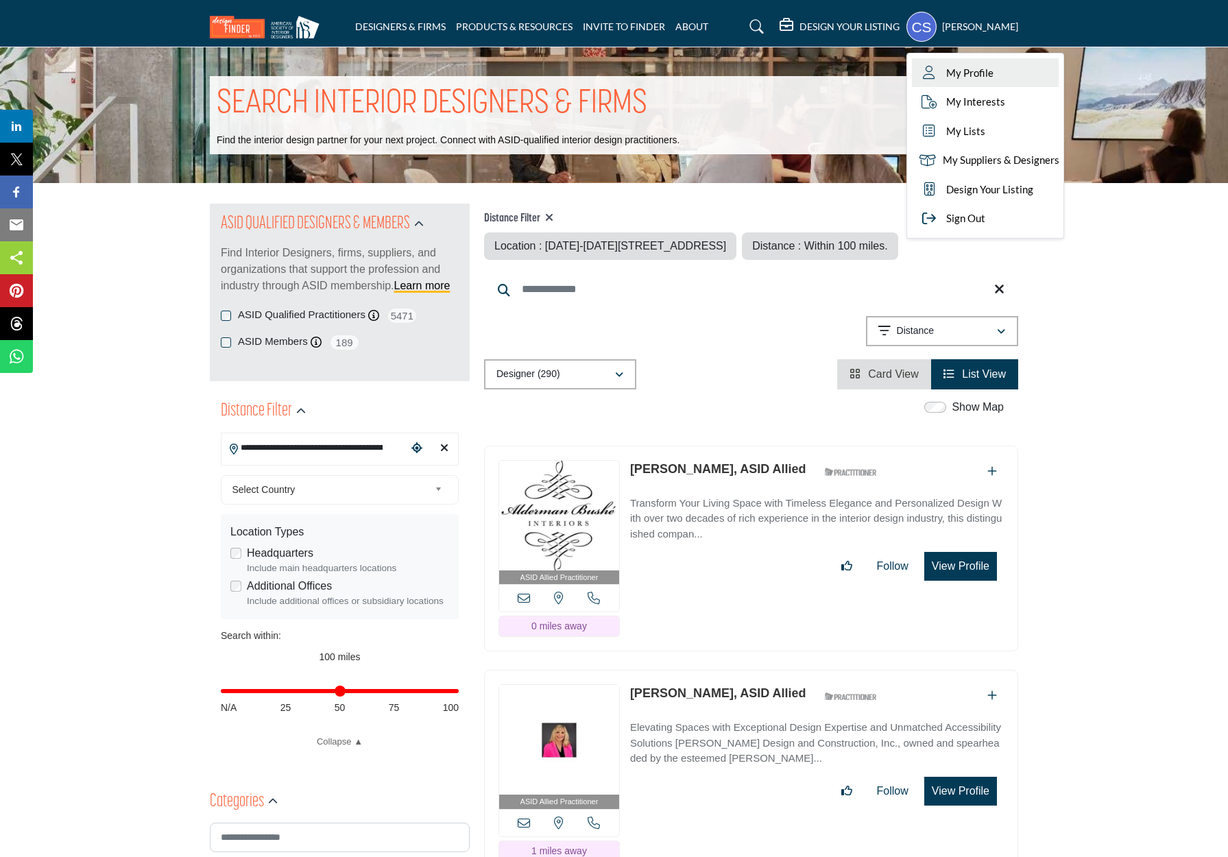
click at [973, 73] on span "My Profile" at bounding box center [969, 73] width 47 height 16
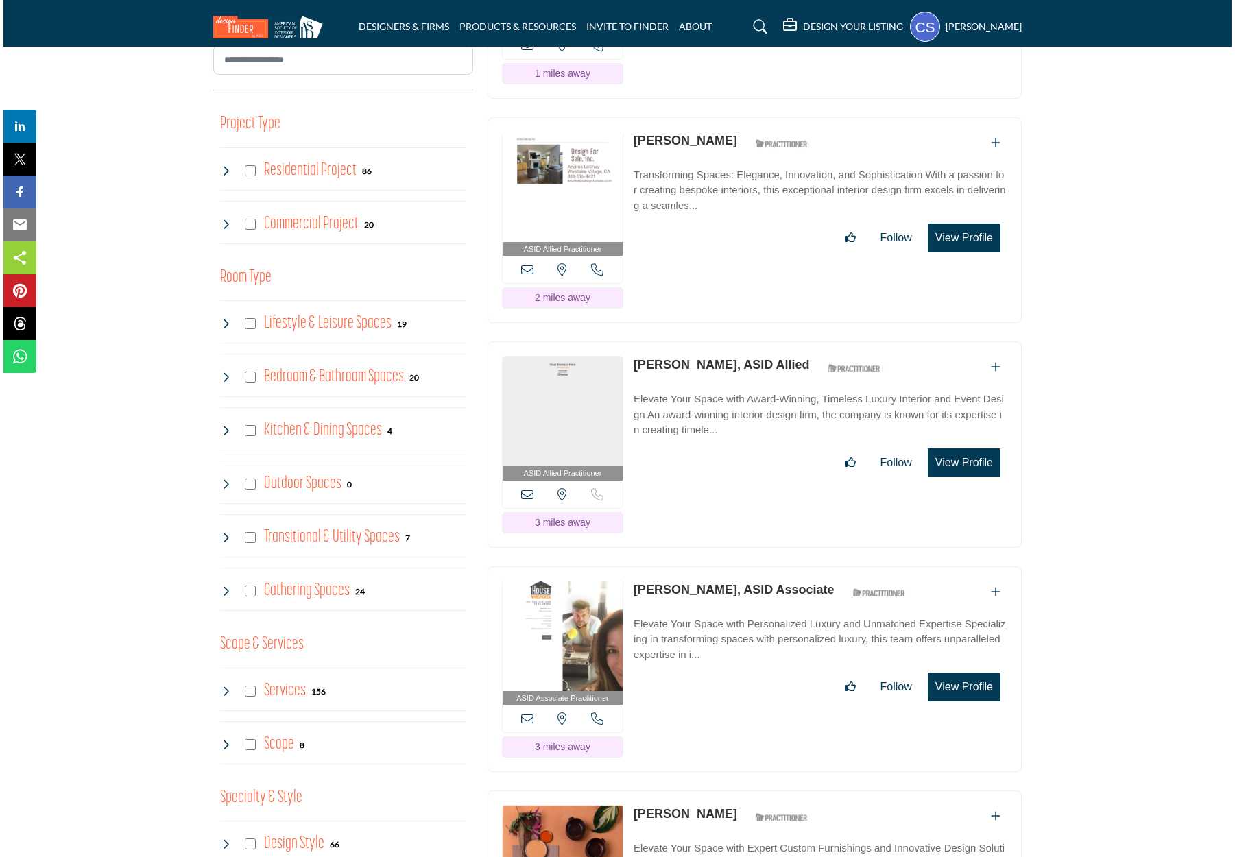
scroll to position [924, 0]
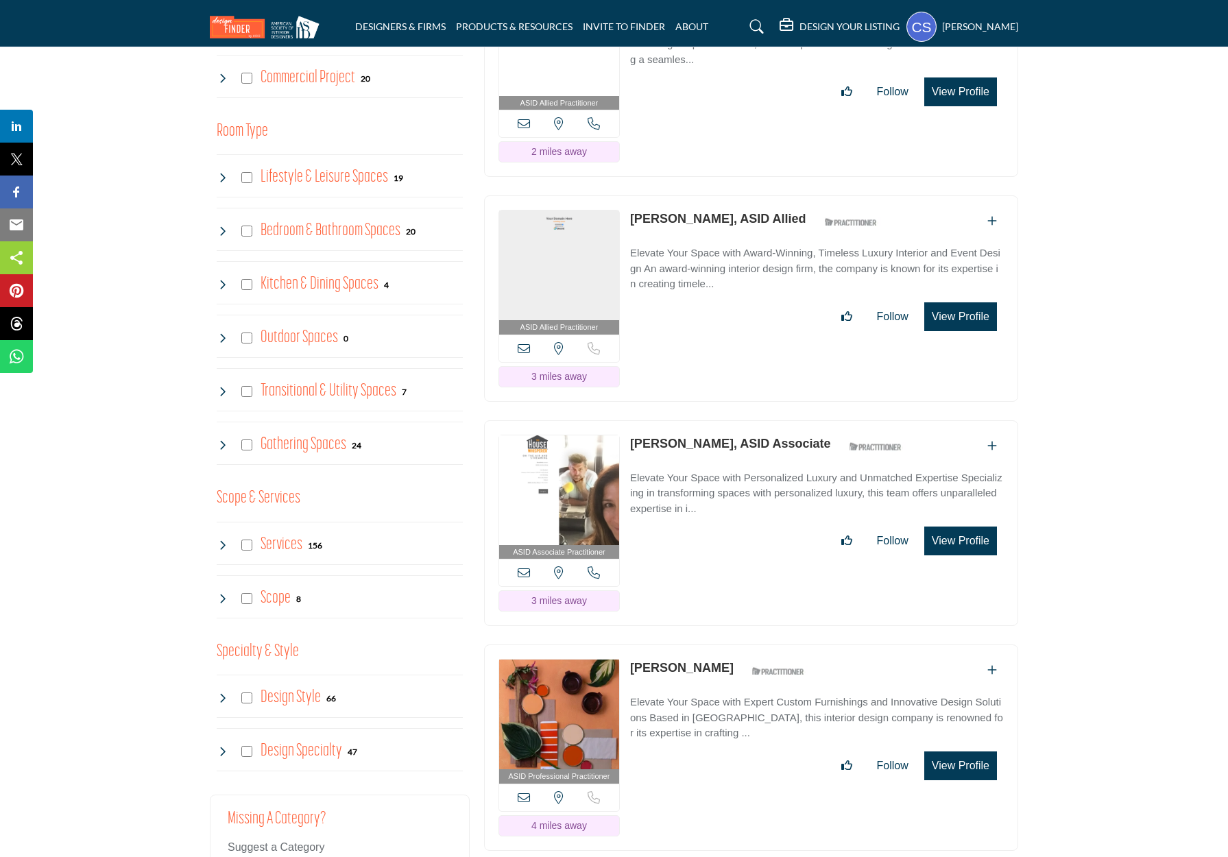
click at [951, 556] on button "View Profile" at bounding box center [960, 541] width 73 height 29
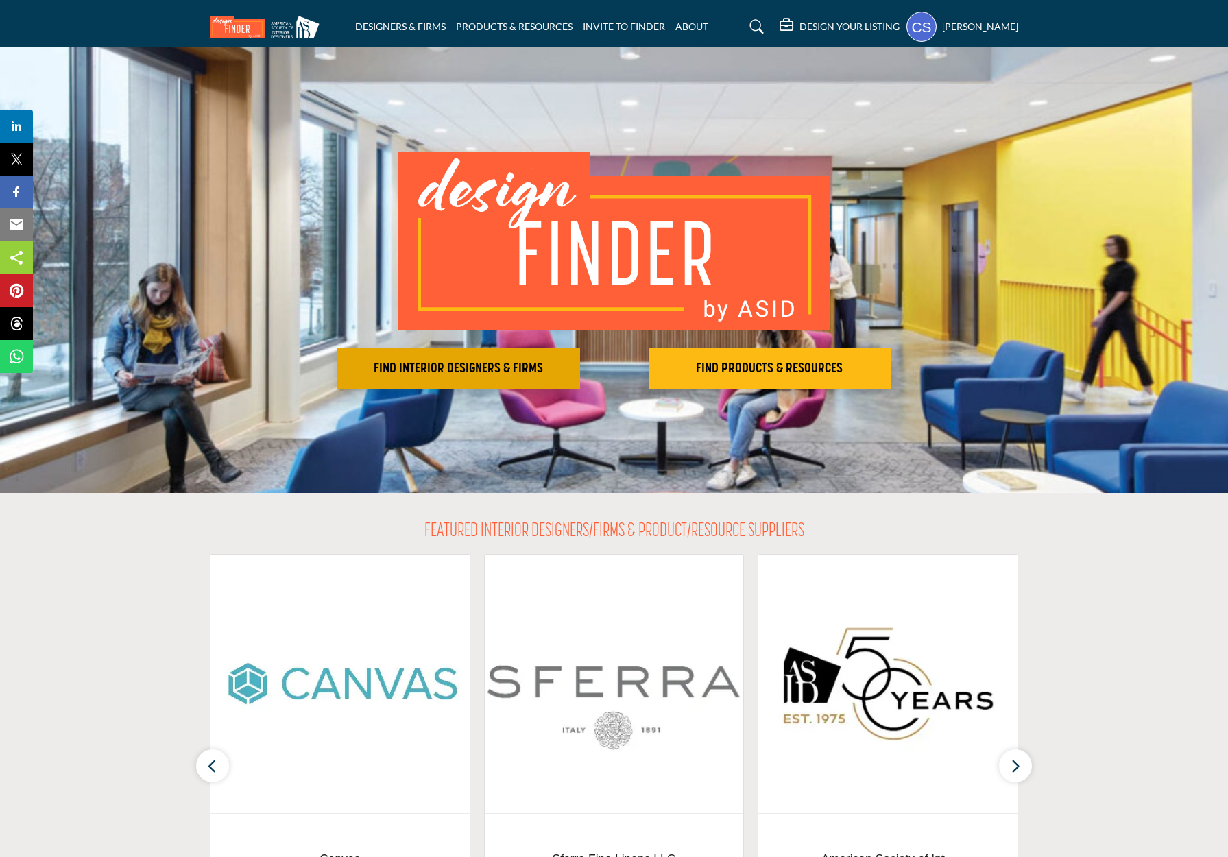
click at [512, 363] on h2 "FIND INTERIOR DESIGNERS & FIRMS" at bounding box center [459, 369] width 235 height 16
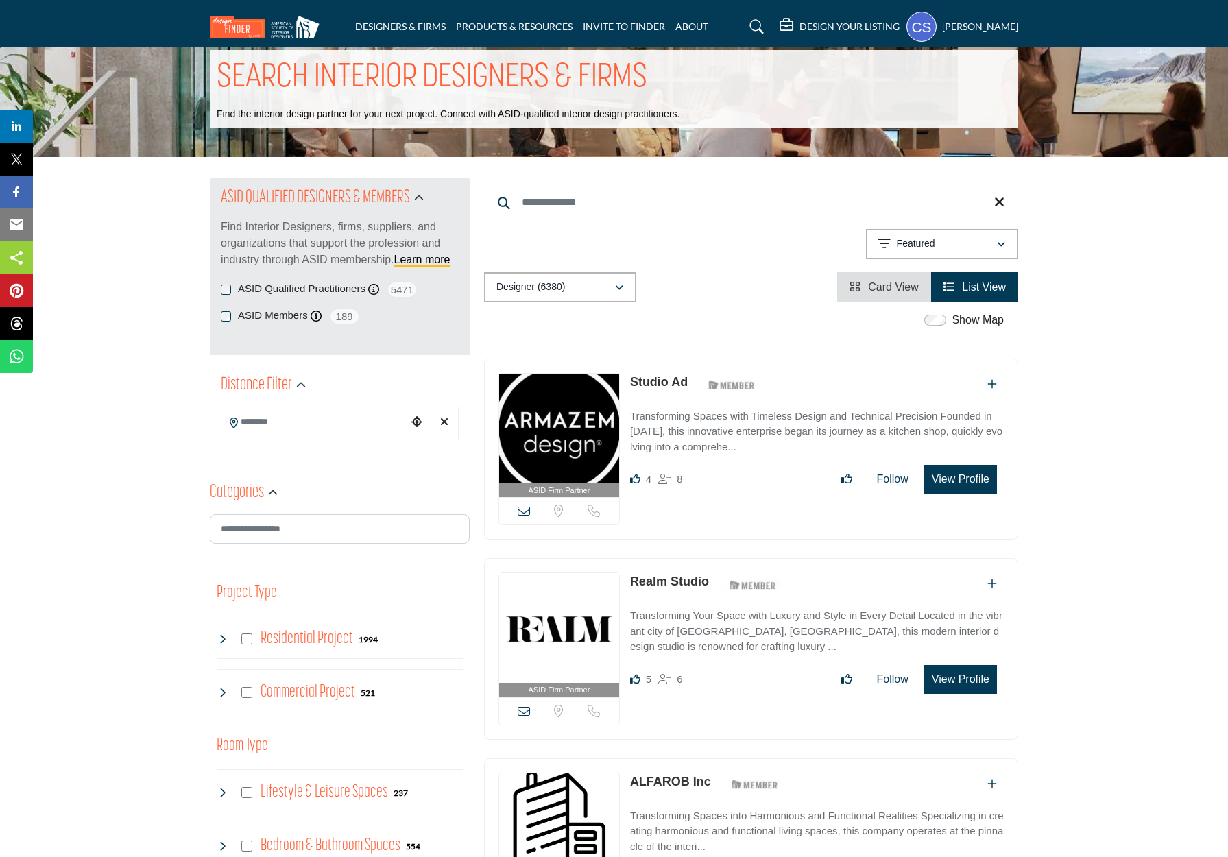
scroll to position [35, 0]
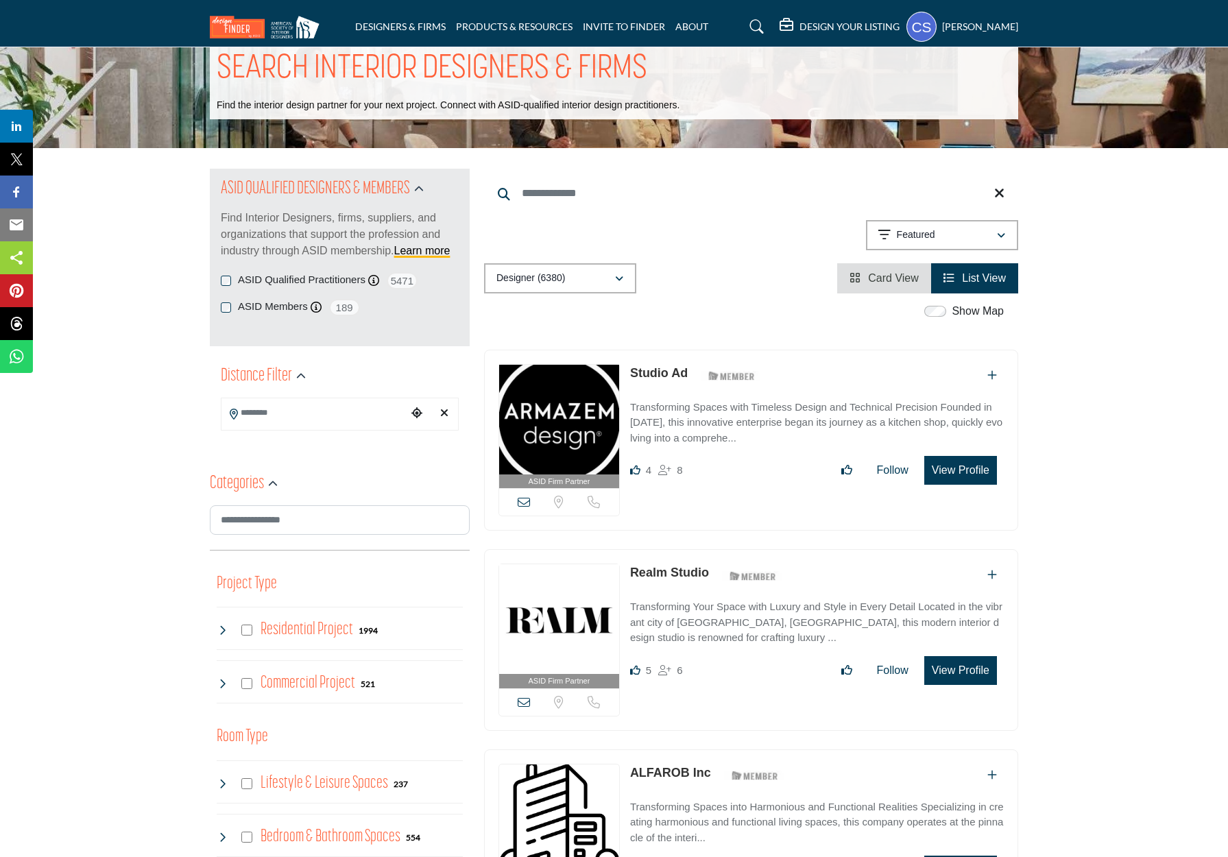
click at [868, 279] on span "Card View" at bounding box center [893, 278] width 51 height 12
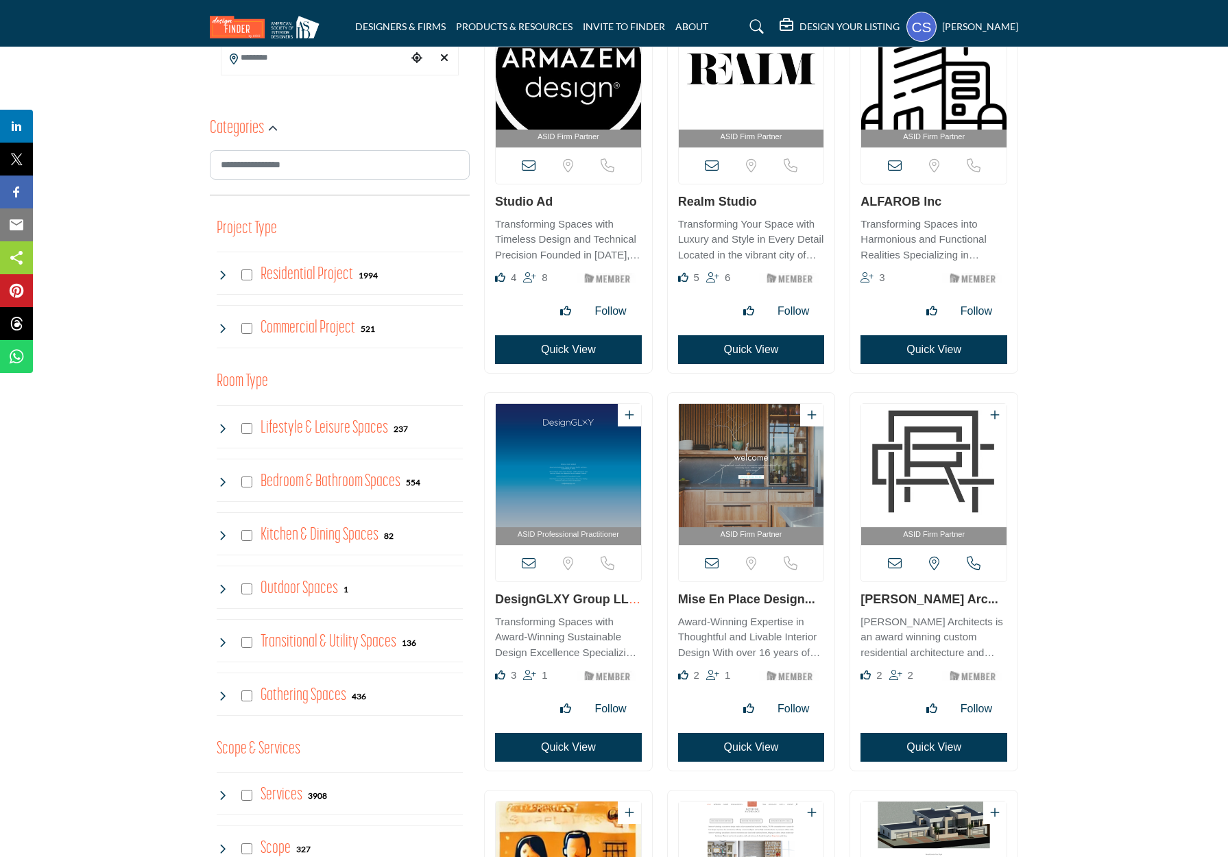
scroll to position [399, 0]
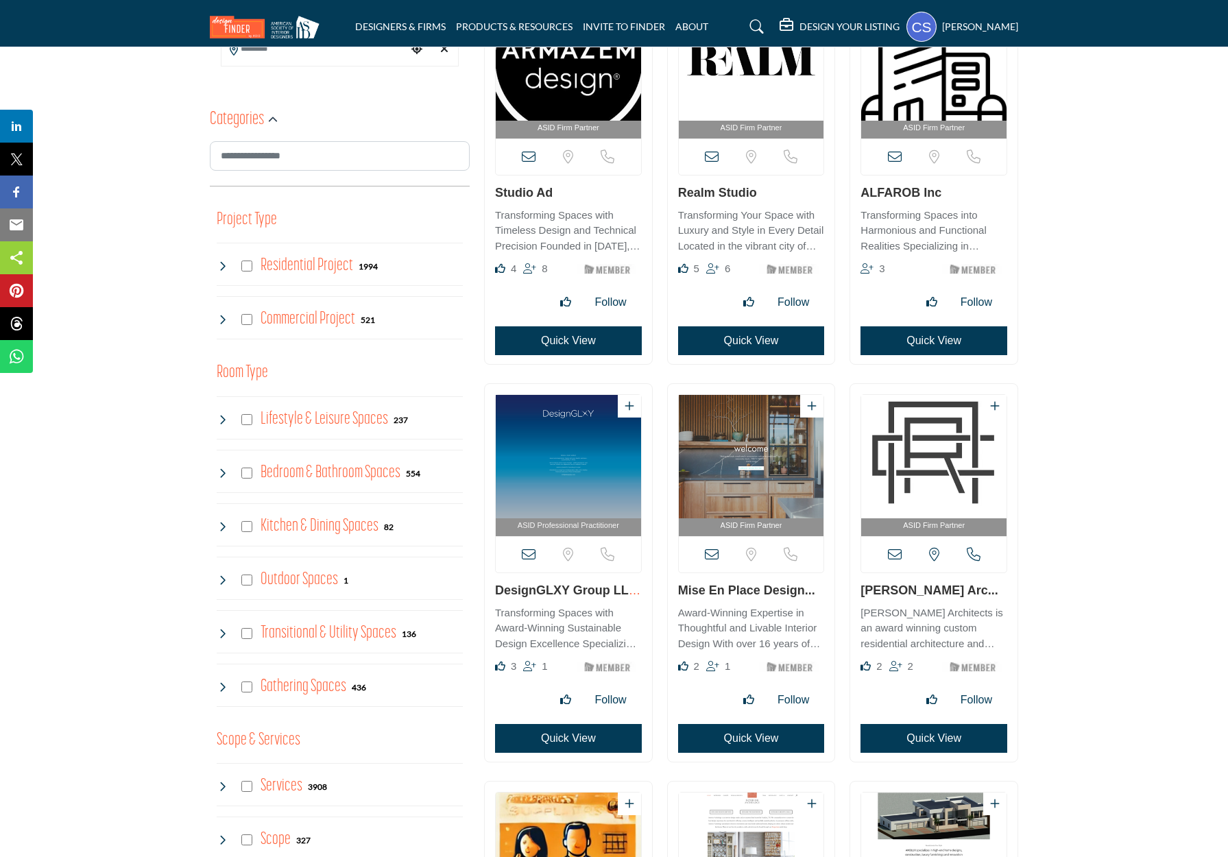
click at [223, 267] on icon at bounding box center [222, 266] width 11 height 11
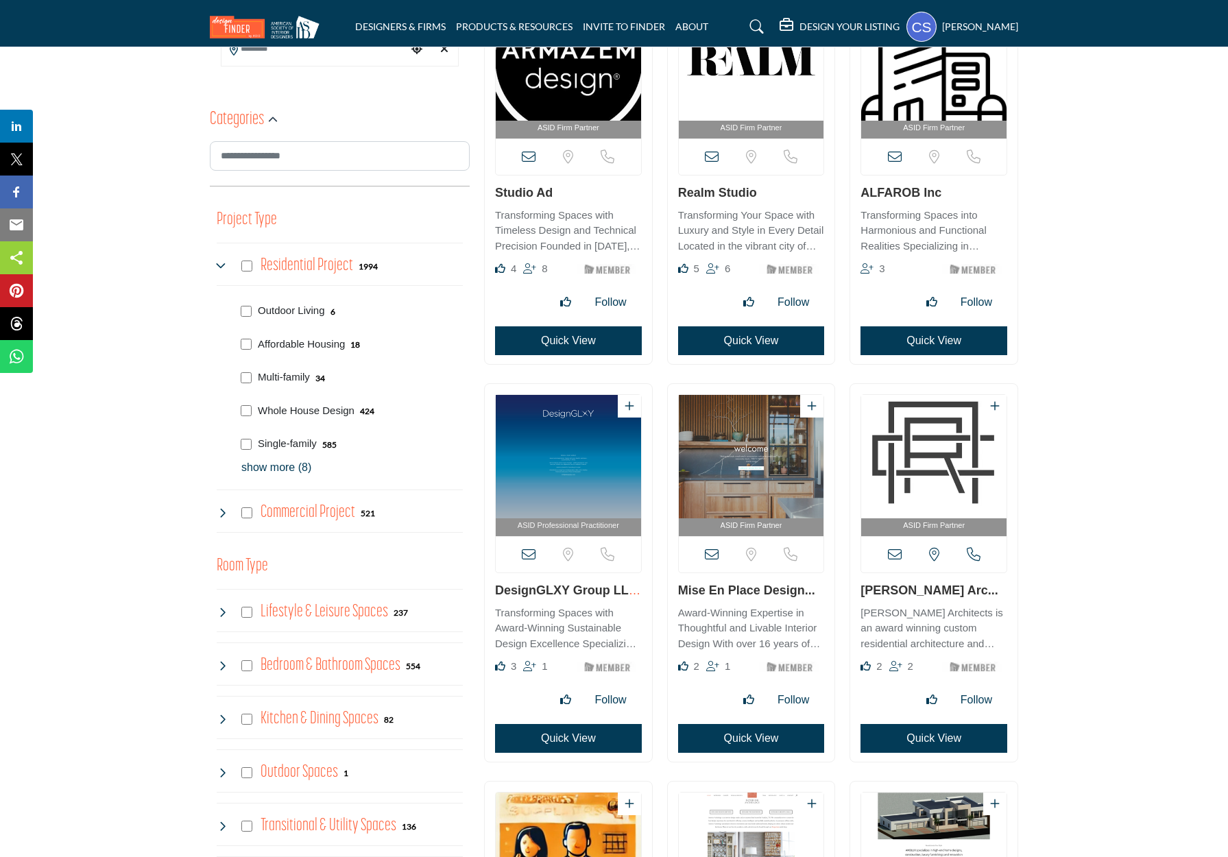
click at [222, 267] on icon at bounding box center [222, 266] width 11 height 11
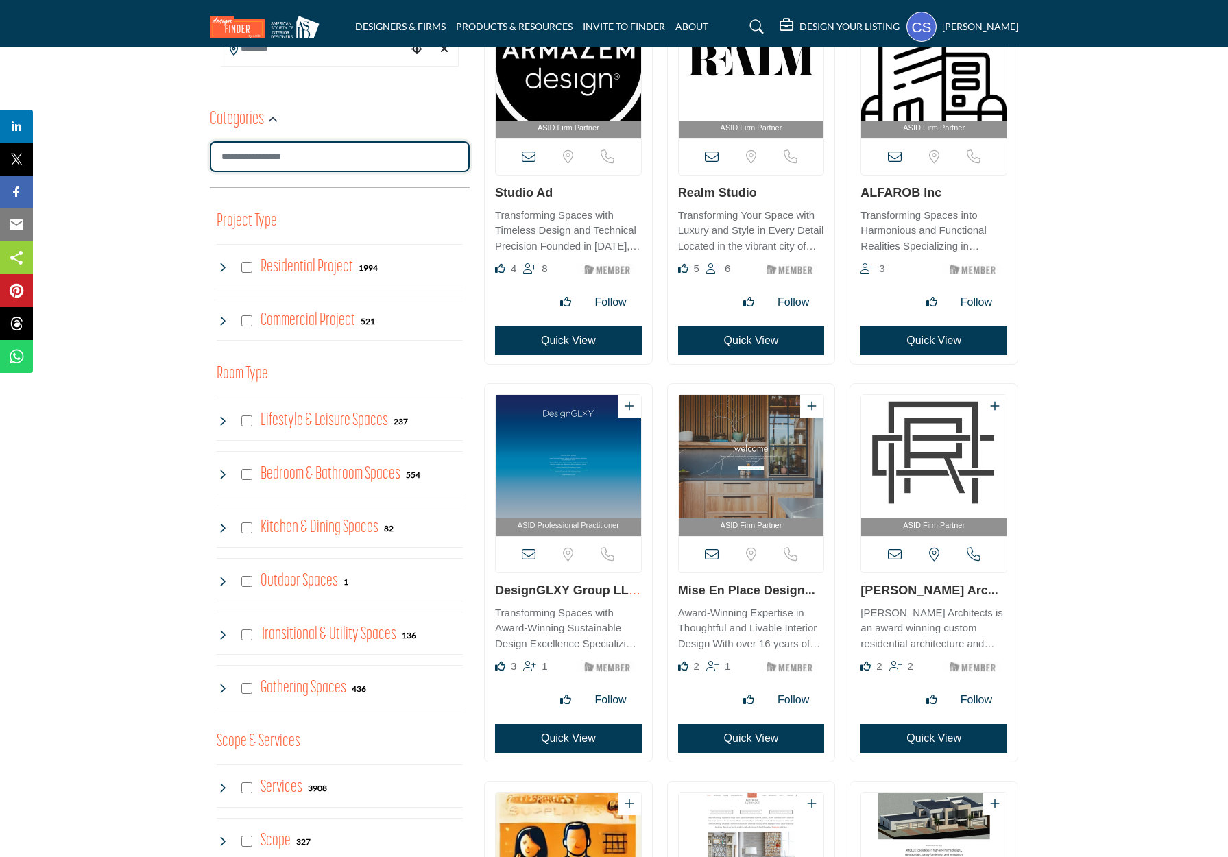
click at [240, 150] on input "Search Category" at bounding box center [340, 156] width 260 height 31
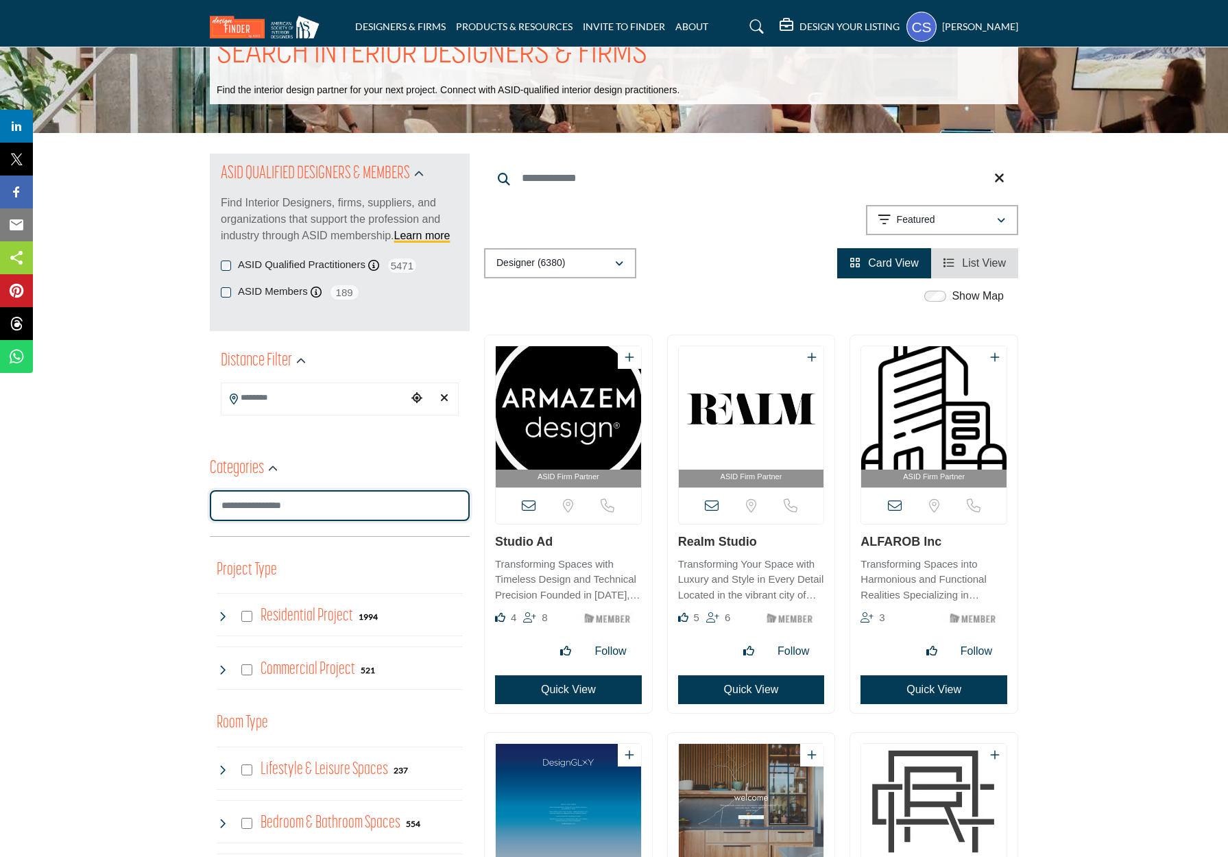
scroll to position [67, 0]
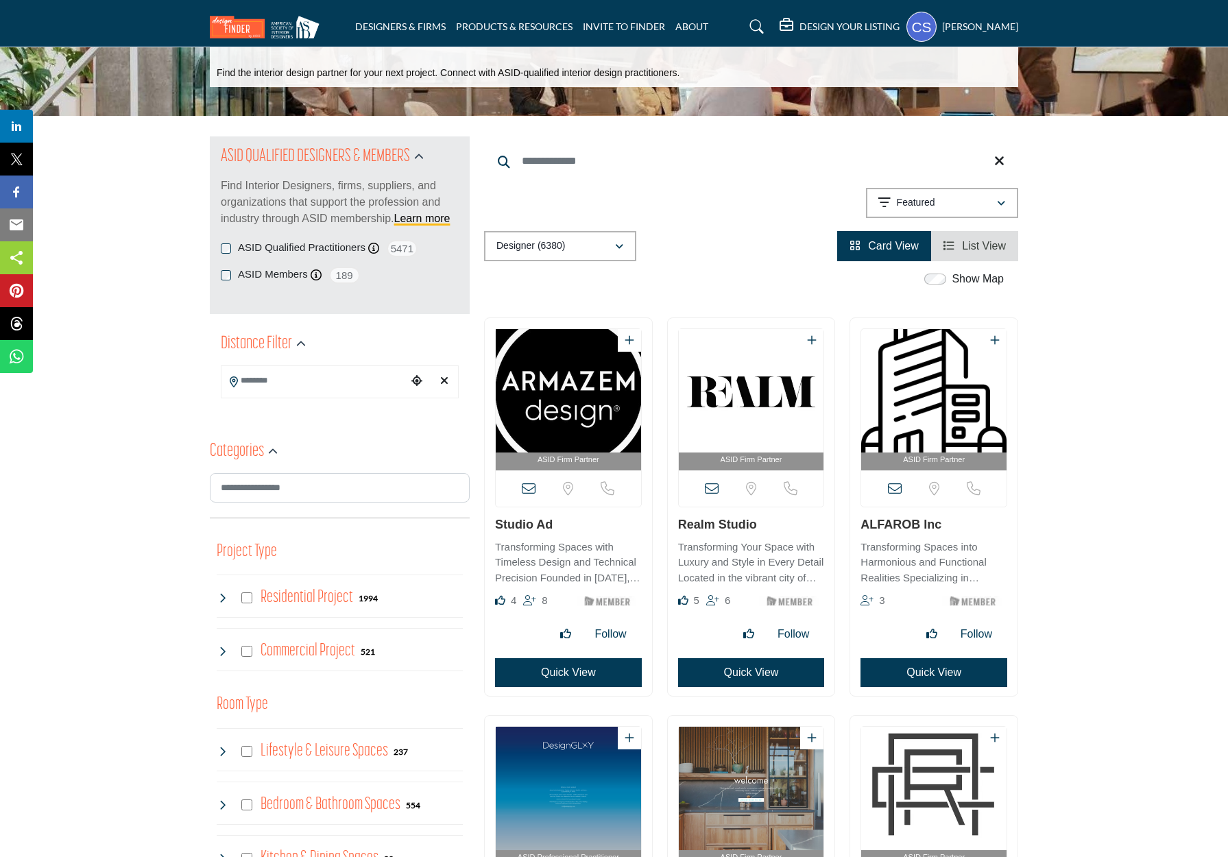
click at [295, 370] on input "Search Location" at bounding box center [314, 381] width 185 height 27
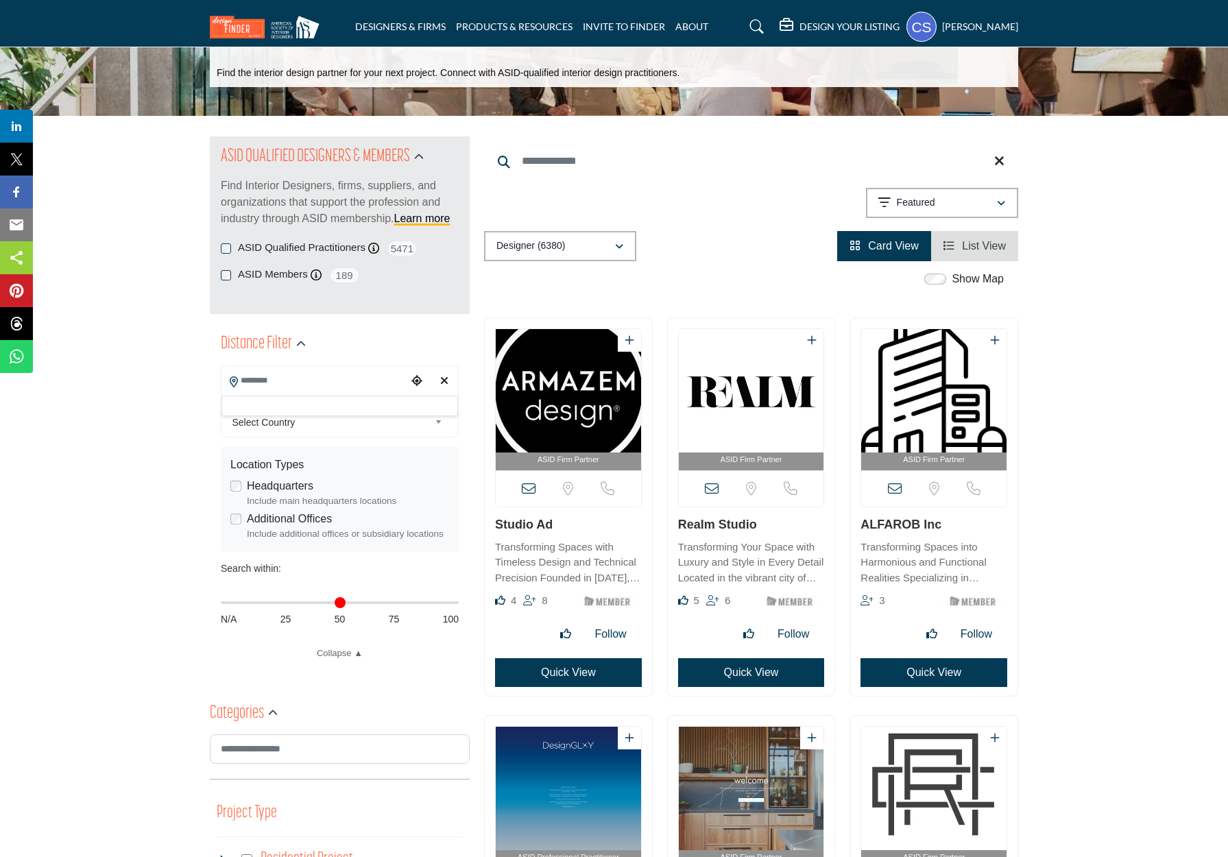
click at [286, 400] on div at bounding box center [340, 406] width 237 height 21
click at [281, 389] on input "Search Location" at bounding box center [314, 381] width 185 height 27
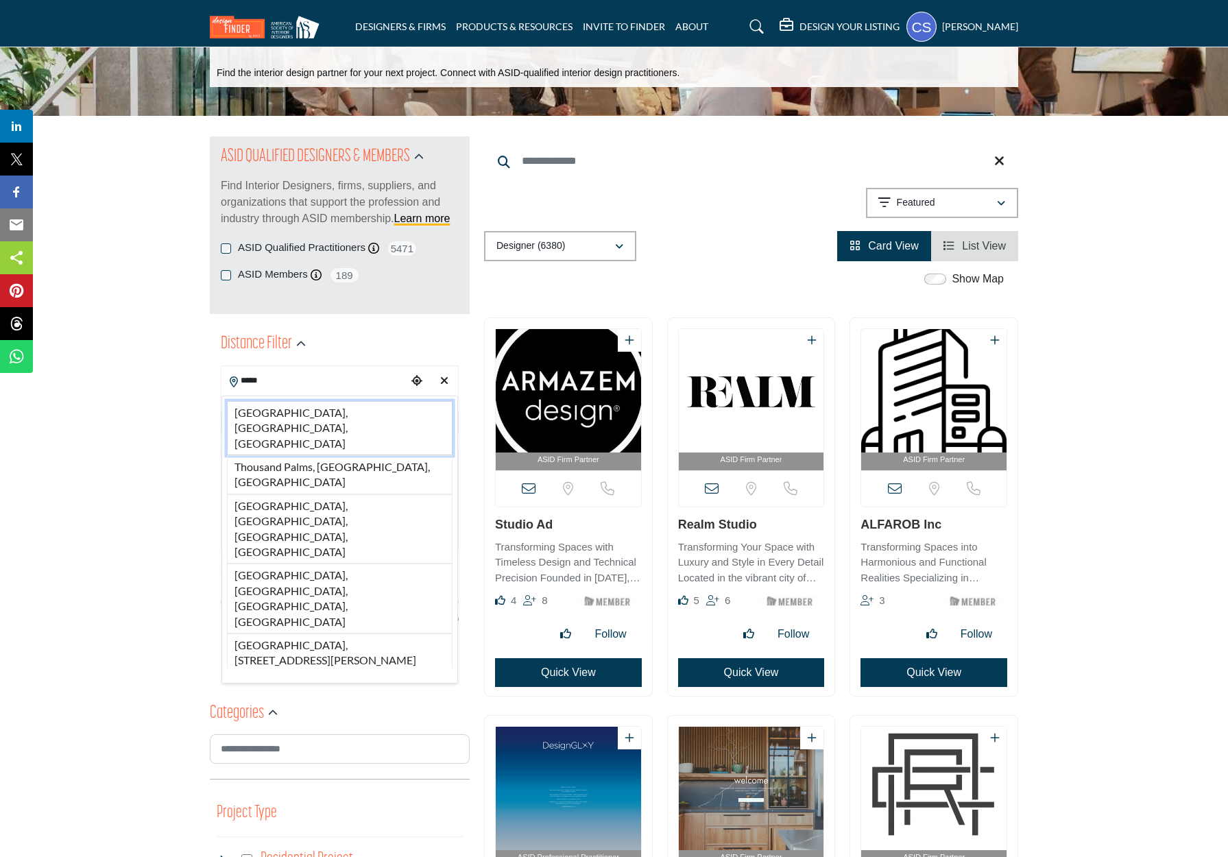
click at [271, 414] on li "Thousand Oaks, CA, USA" at bounding box center [340, 428] width 226 height 54
type input "**********"
type input "***"
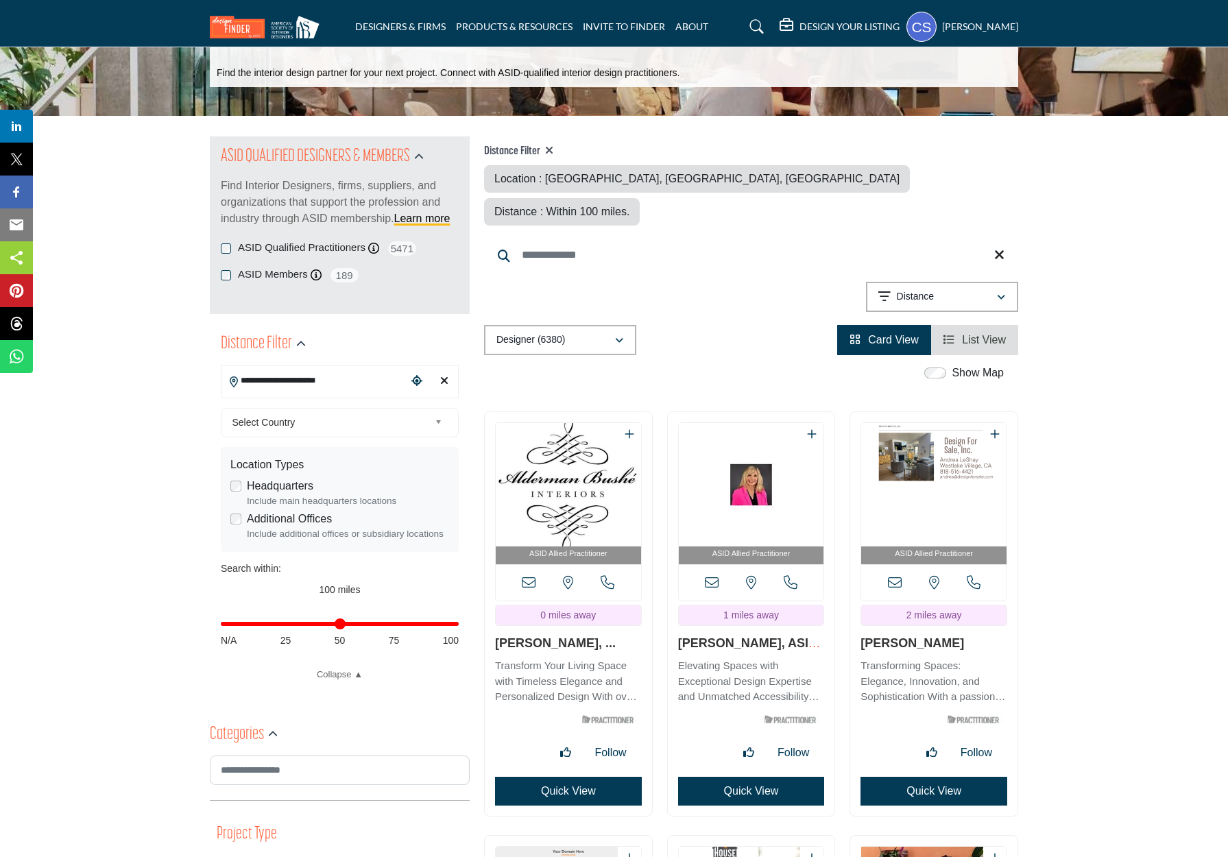
click at [272, 414] on span "Select Country" at bounding box center [331, 422] width 198 height 16
click at [256, 484] on li "United States" at bounding box center [340, 484] width 230 height 17
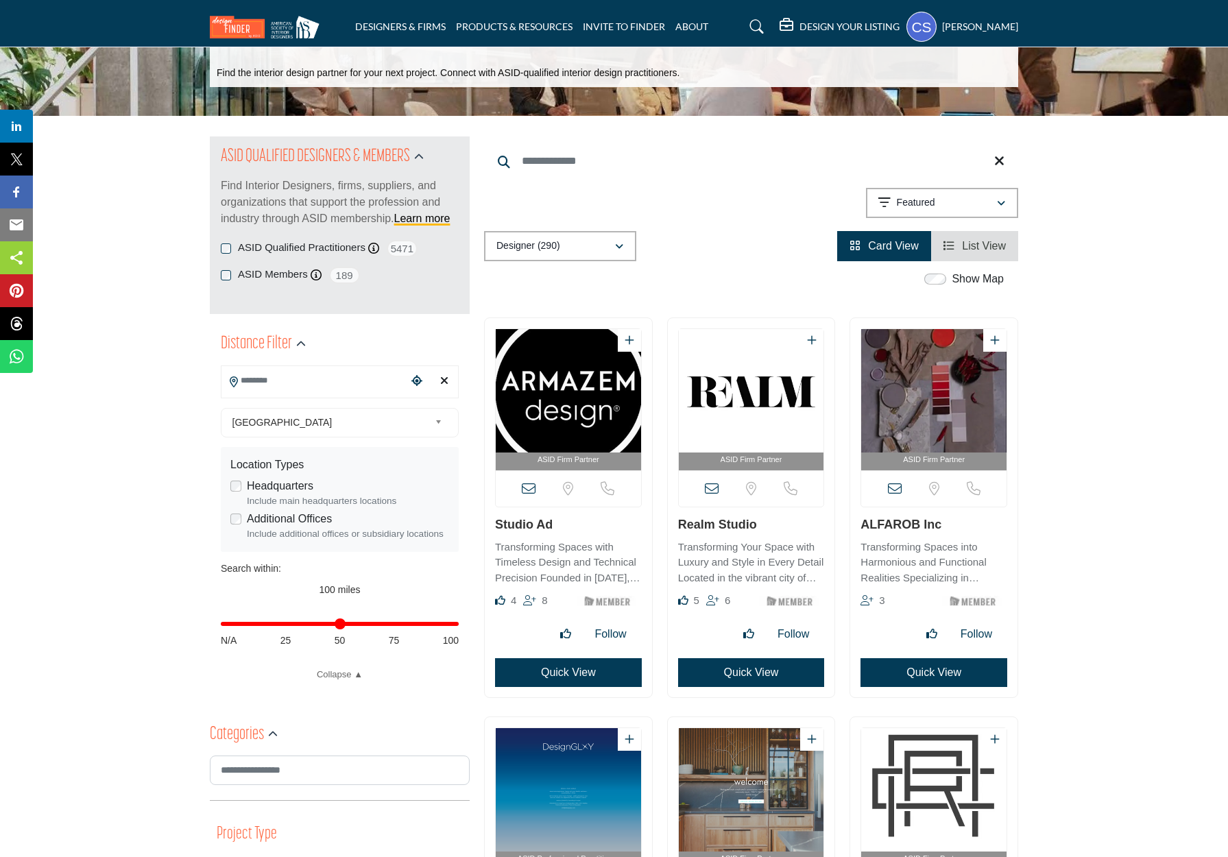
drag, startPoint x: 256, startPoint y: 484, endPoint x: 305, endPoint y: 480, distance: 48.2
click at [256, 485] on label "Headquarters" at bounding box center [280, 486] width 67 height 16
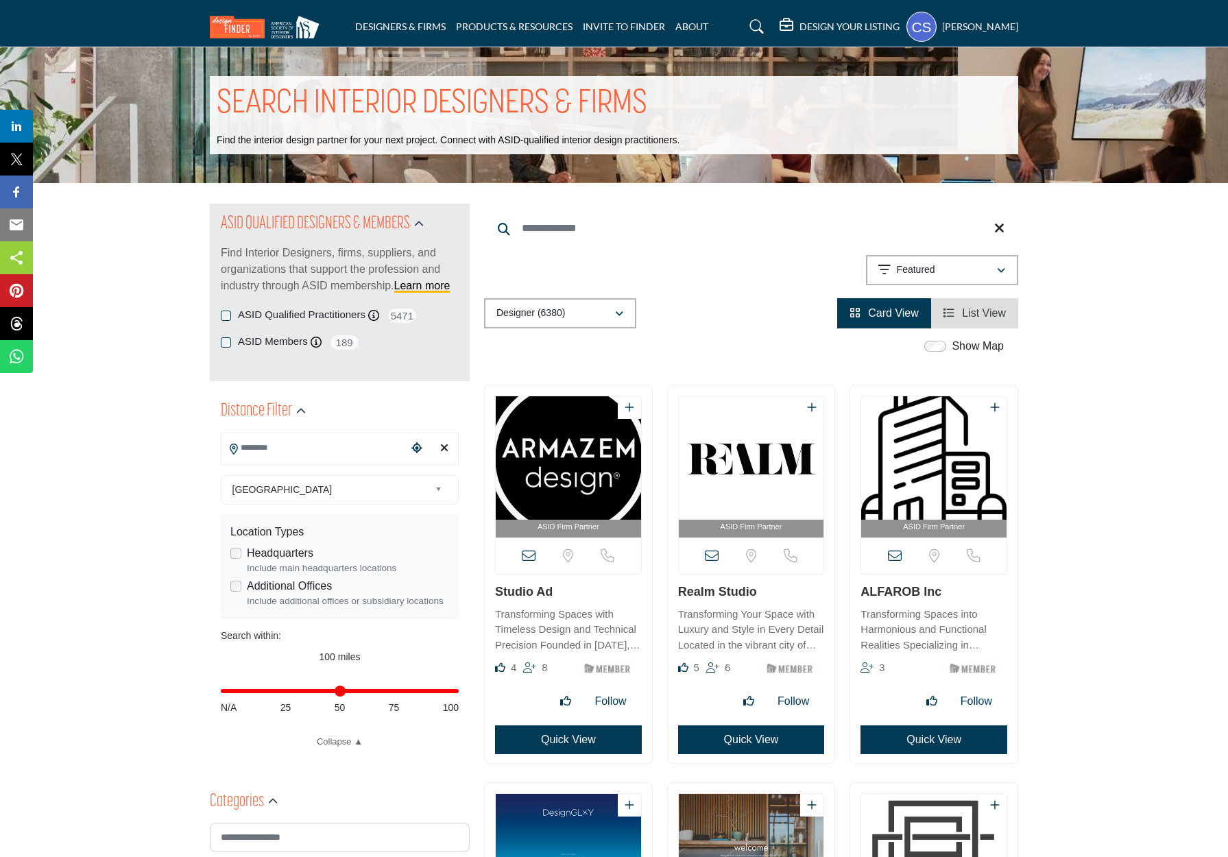
click at [329, 446] on input "Search Location" at bounding box center [314, 448] width 185 height 27
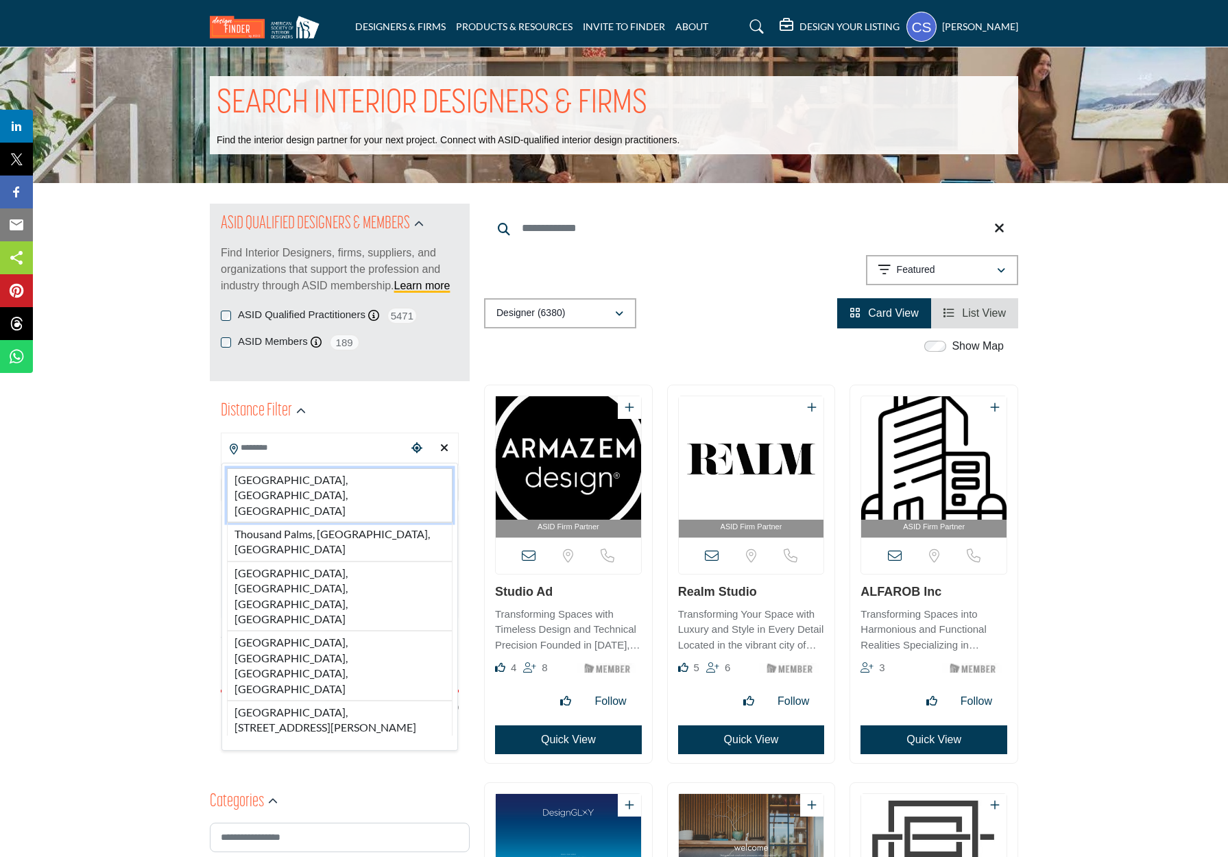
click at [318, 468] on li "Thousand Oaks, CA, USA" at bounding box center [340, 495] width 226 height 54
type input "**********"
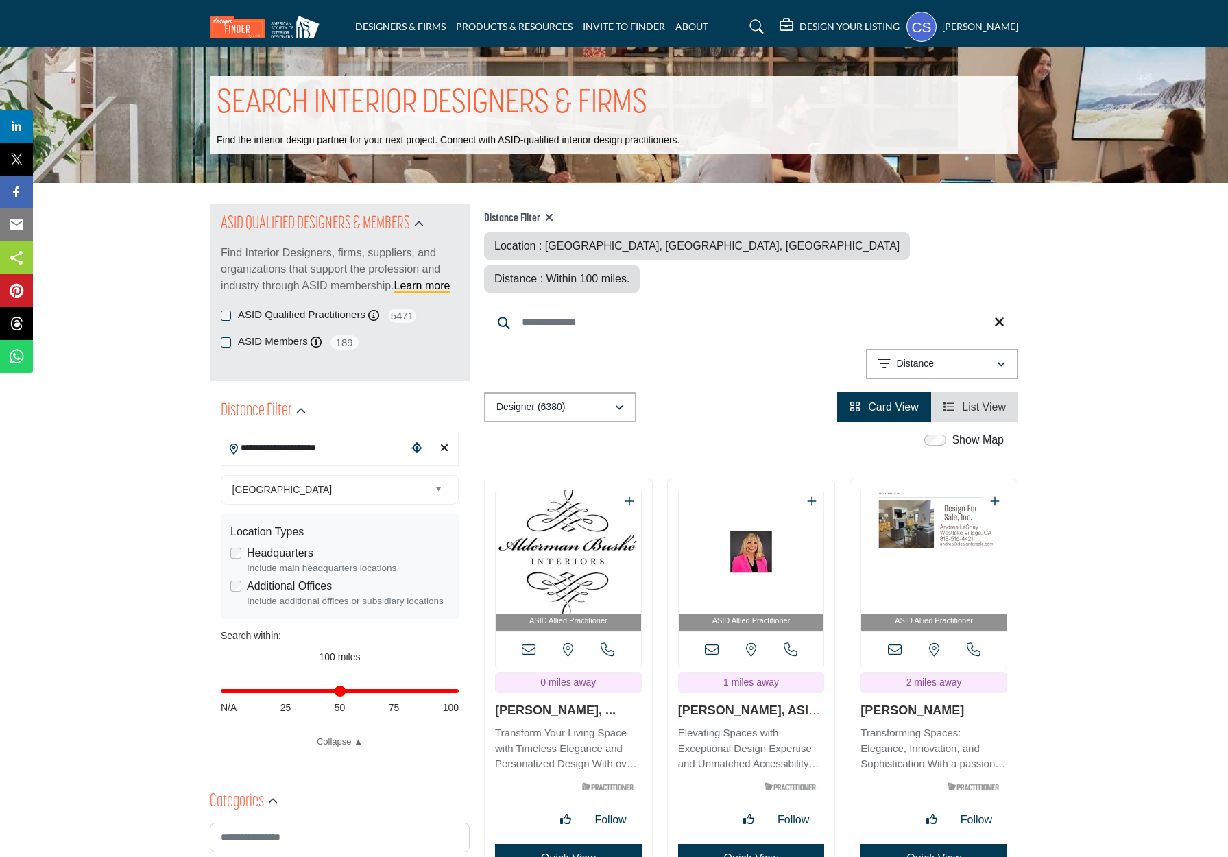
click at [318, 483] on span "United States" at bounding box center [331, 489] width 198 height 16
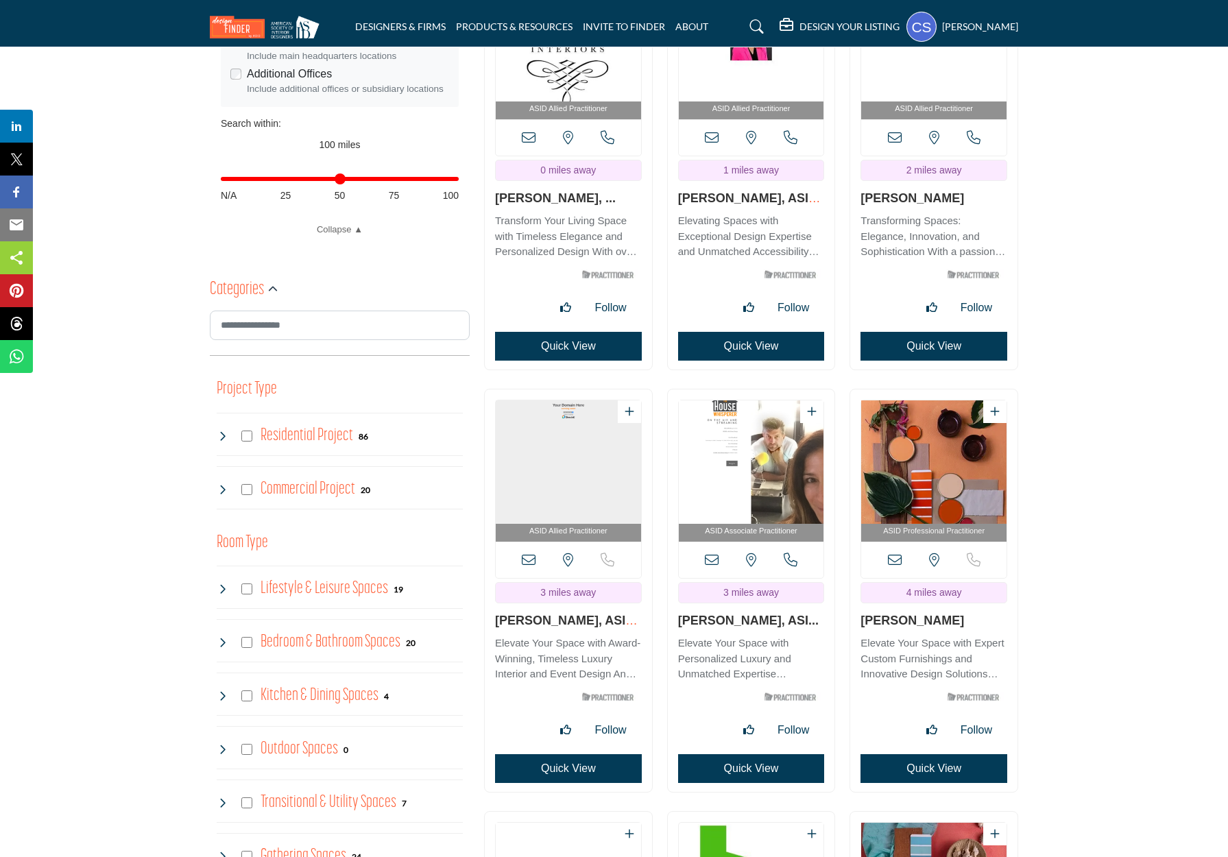
scroll to position [582, 0]
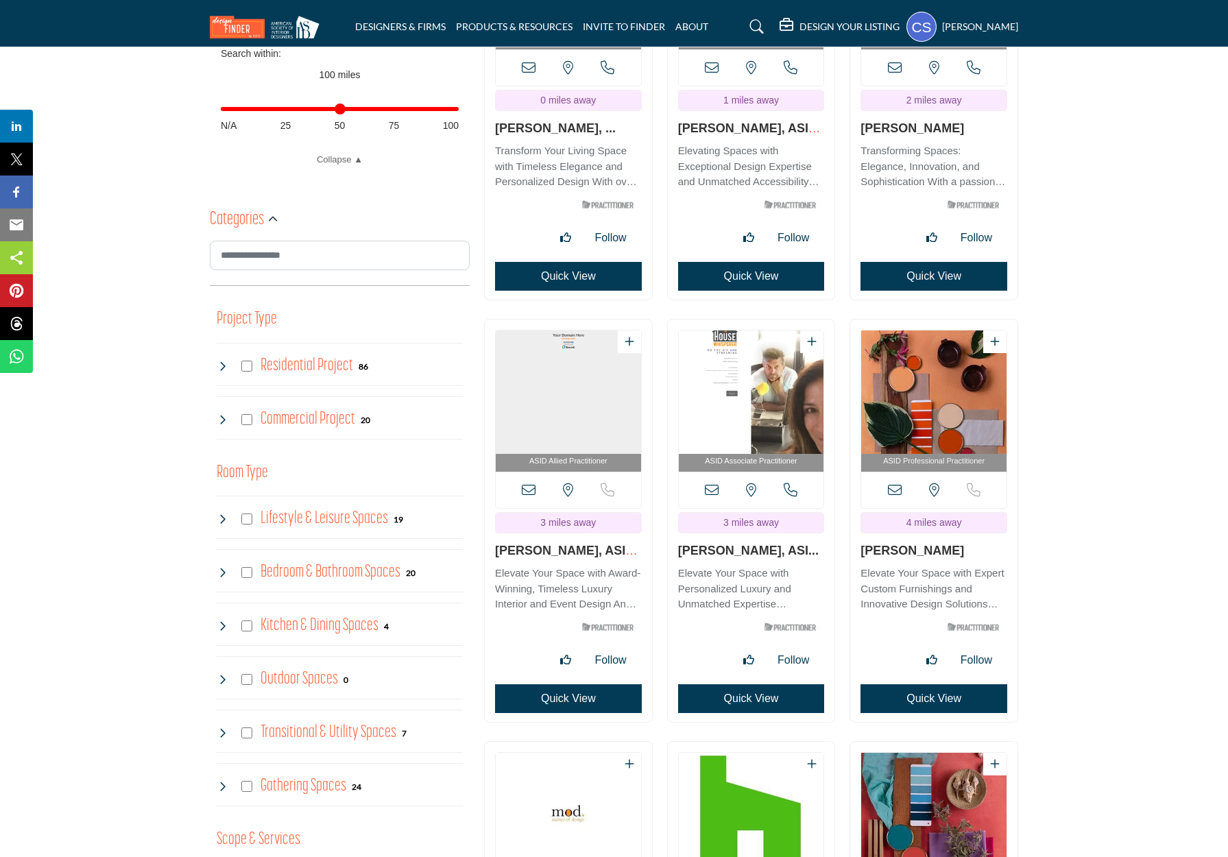
click at [746, 362] on img "Open Listing in new tab" at bounding box center [751, 392] width 145 height 123
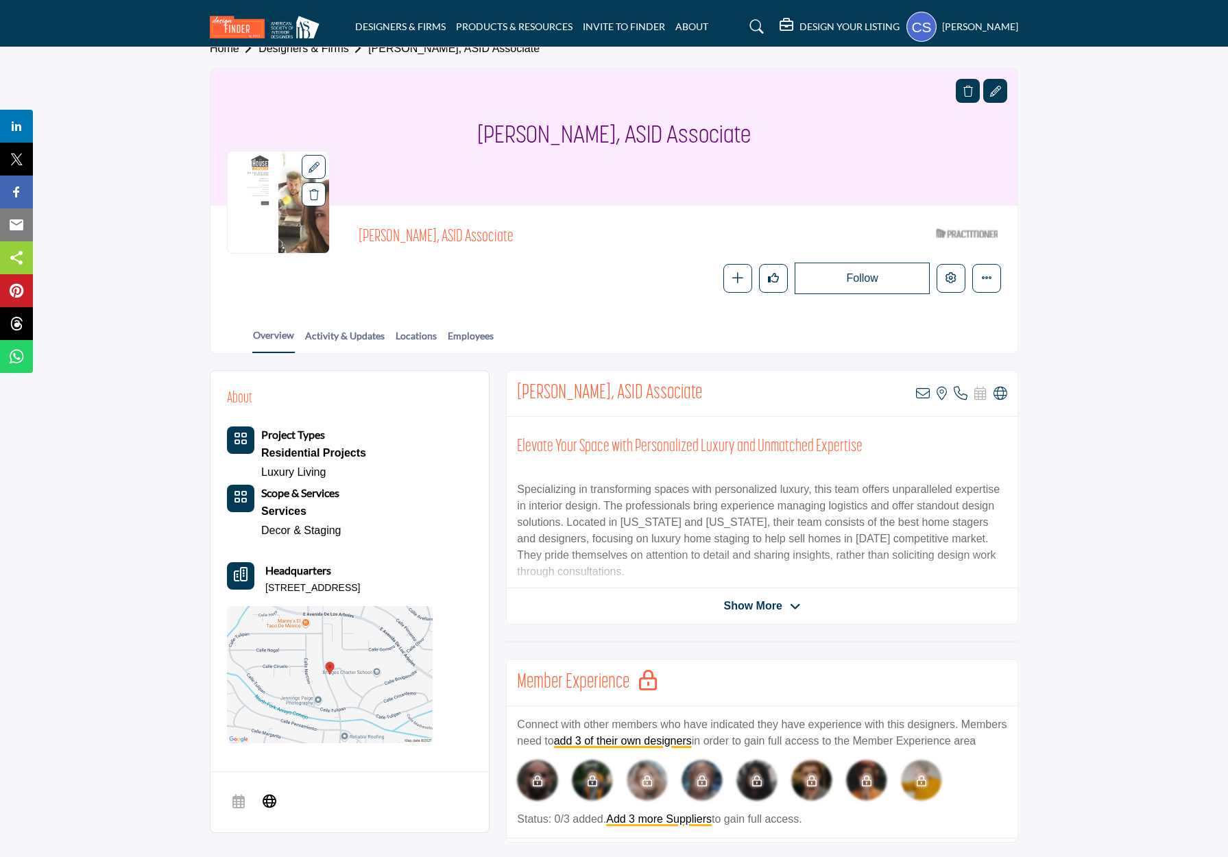
scroll to position [134, 0]
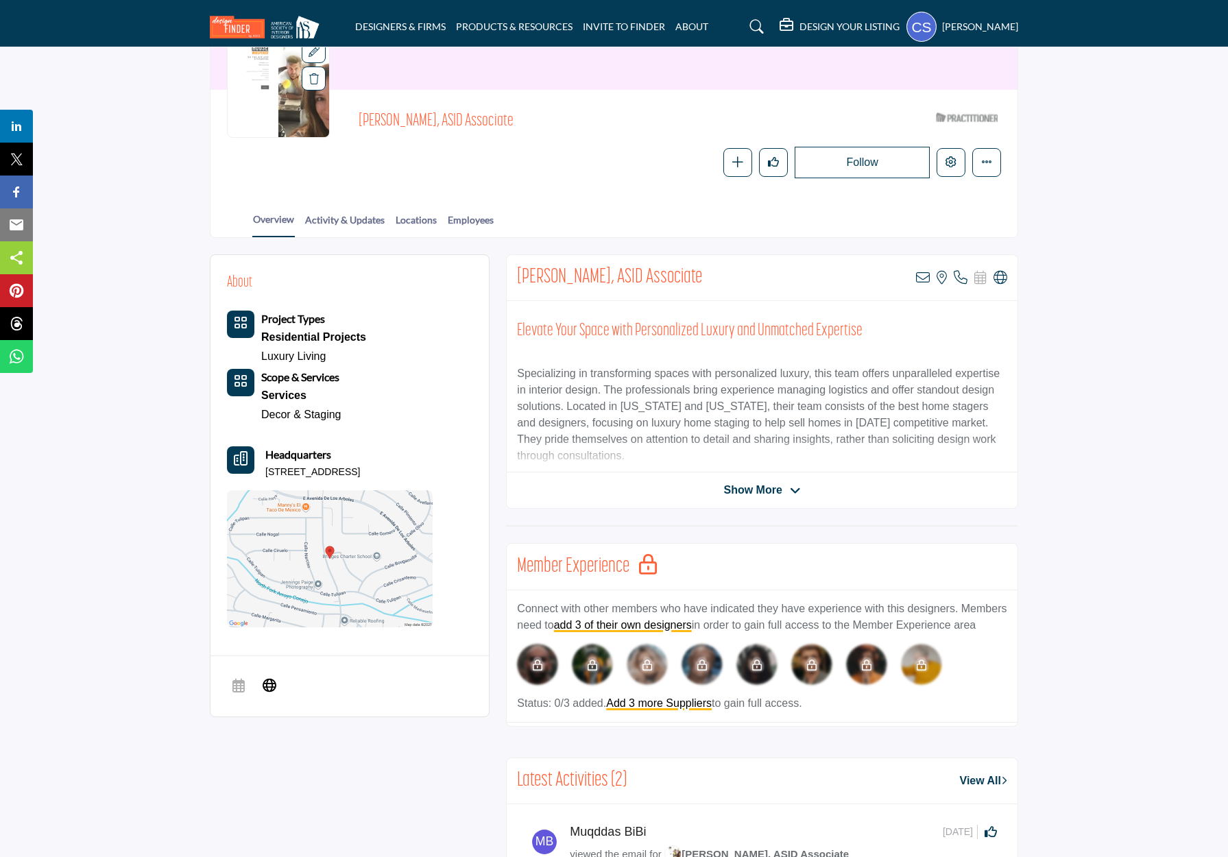
click at [250, 458] on button "Headquarter icon" at bounding box center [240, 459] width 27 height 27
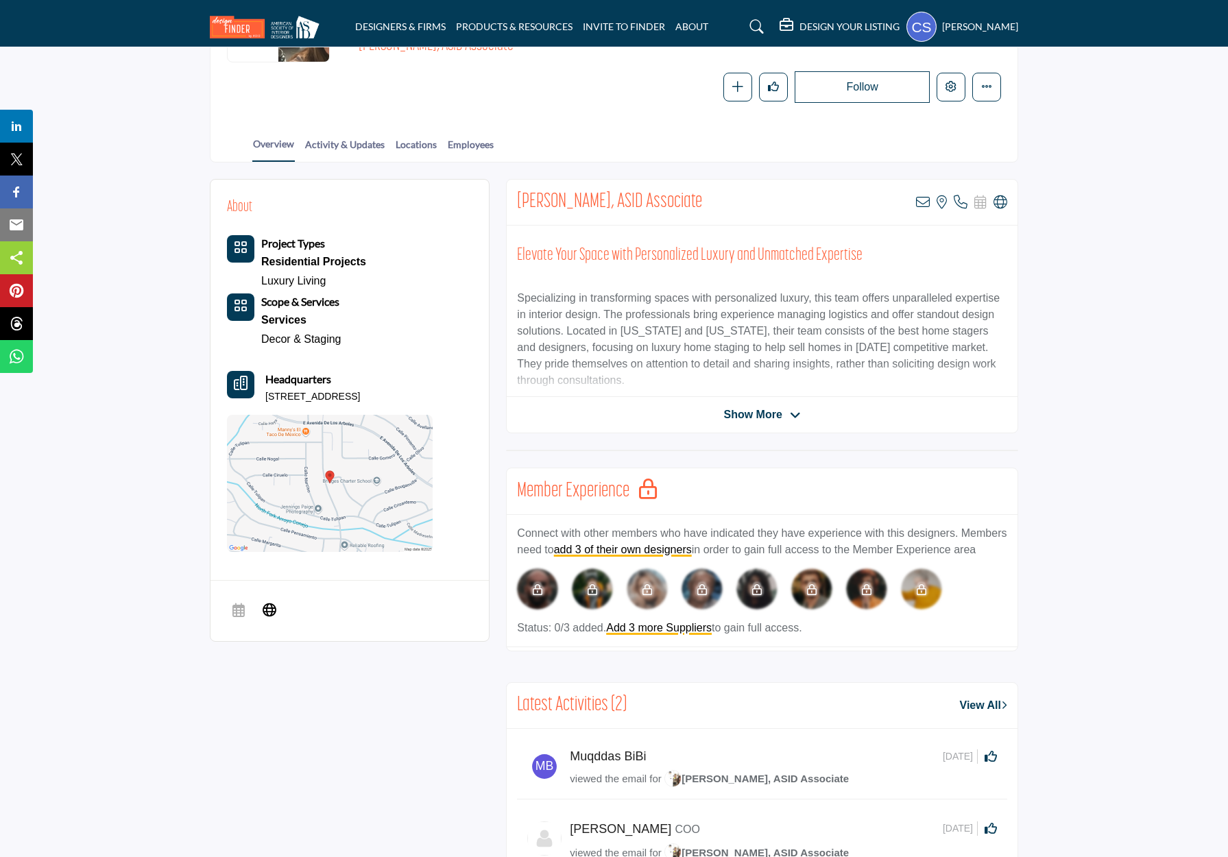
scroll to position [245, 0]
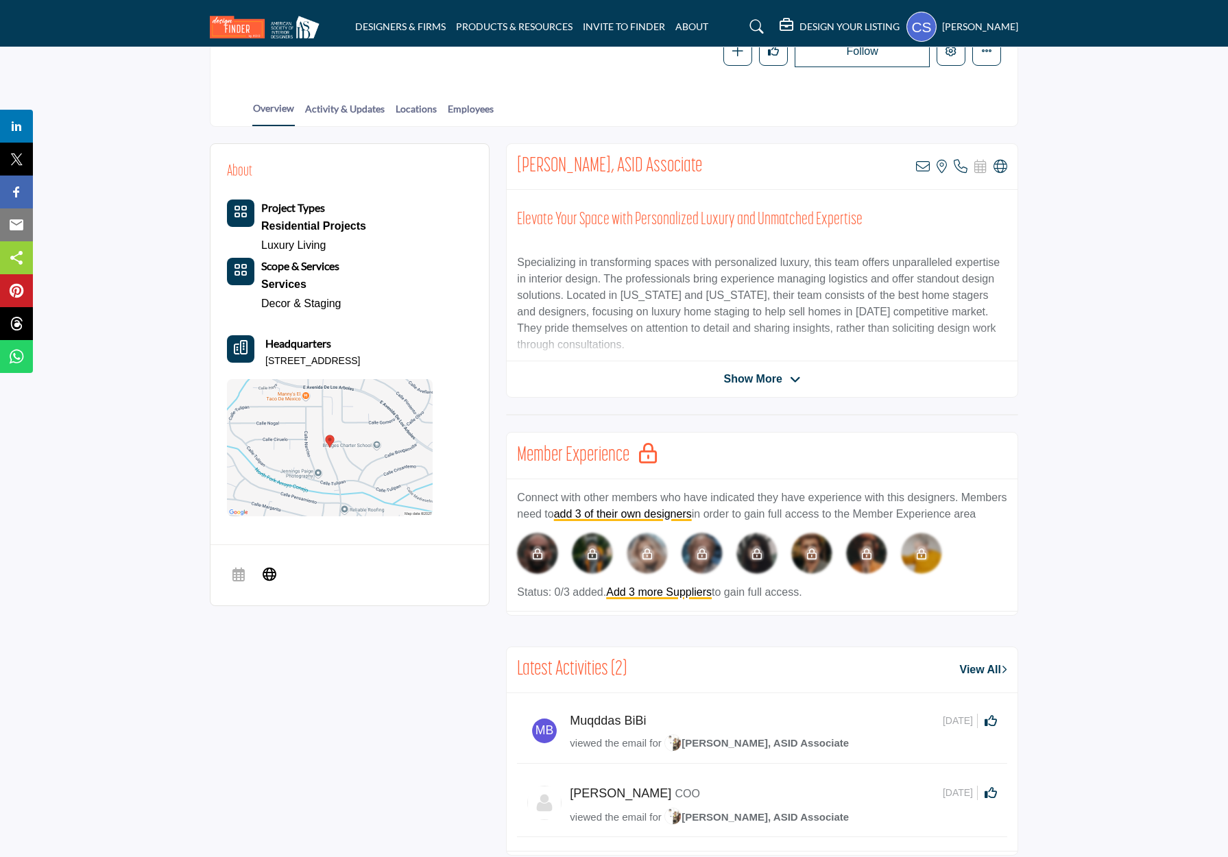
click at [767, 377] on span "Show More" at bounding box center [753, 379] width 58 height 16
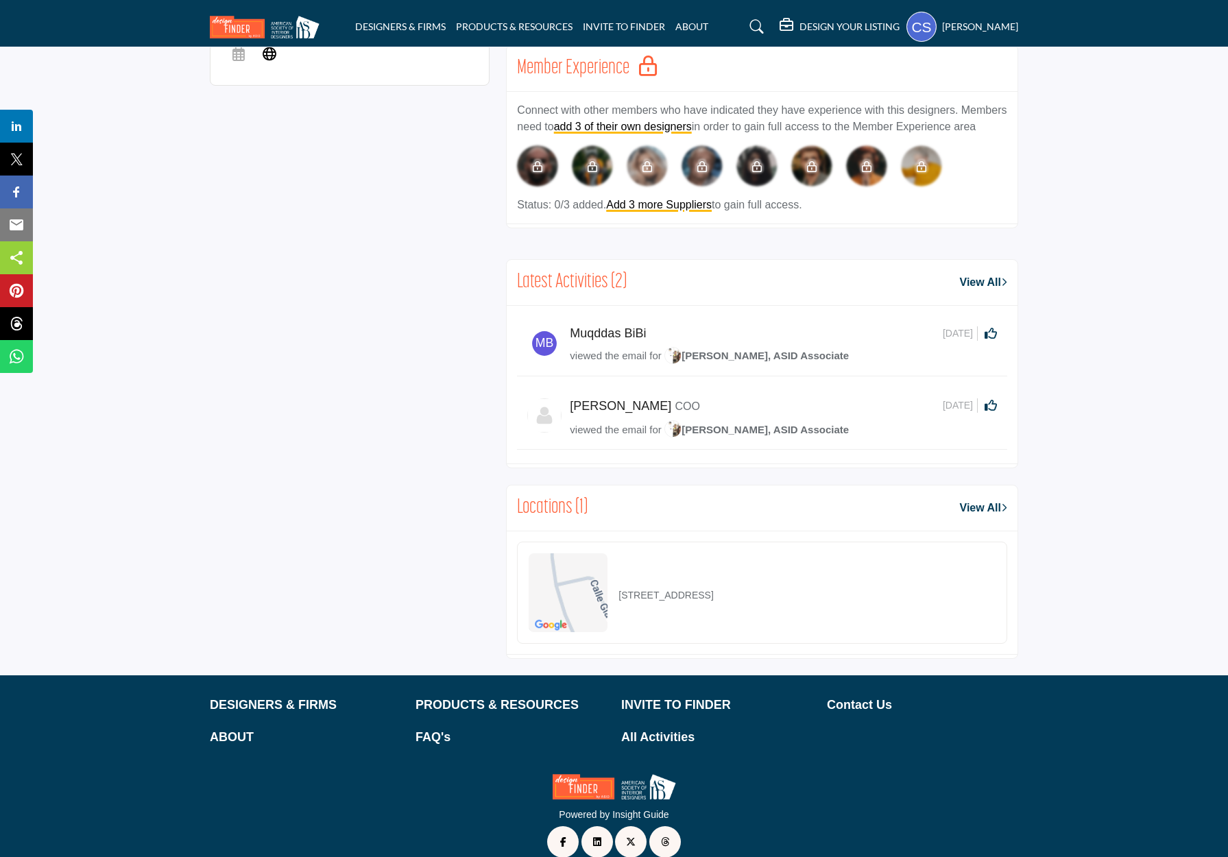
scroll to position [799, 0]
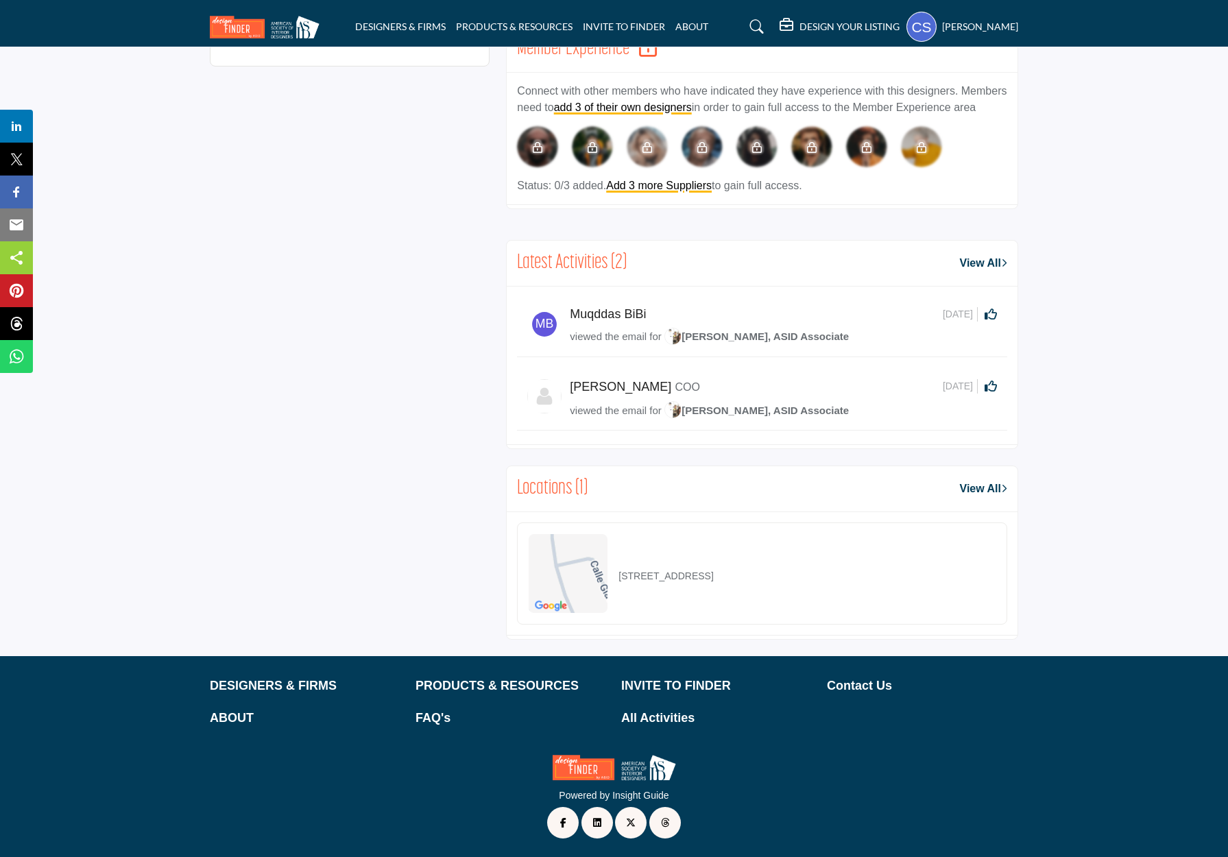
click at [969, 488] on link "View All" at bounding box center [983, 489] width 47 height 16
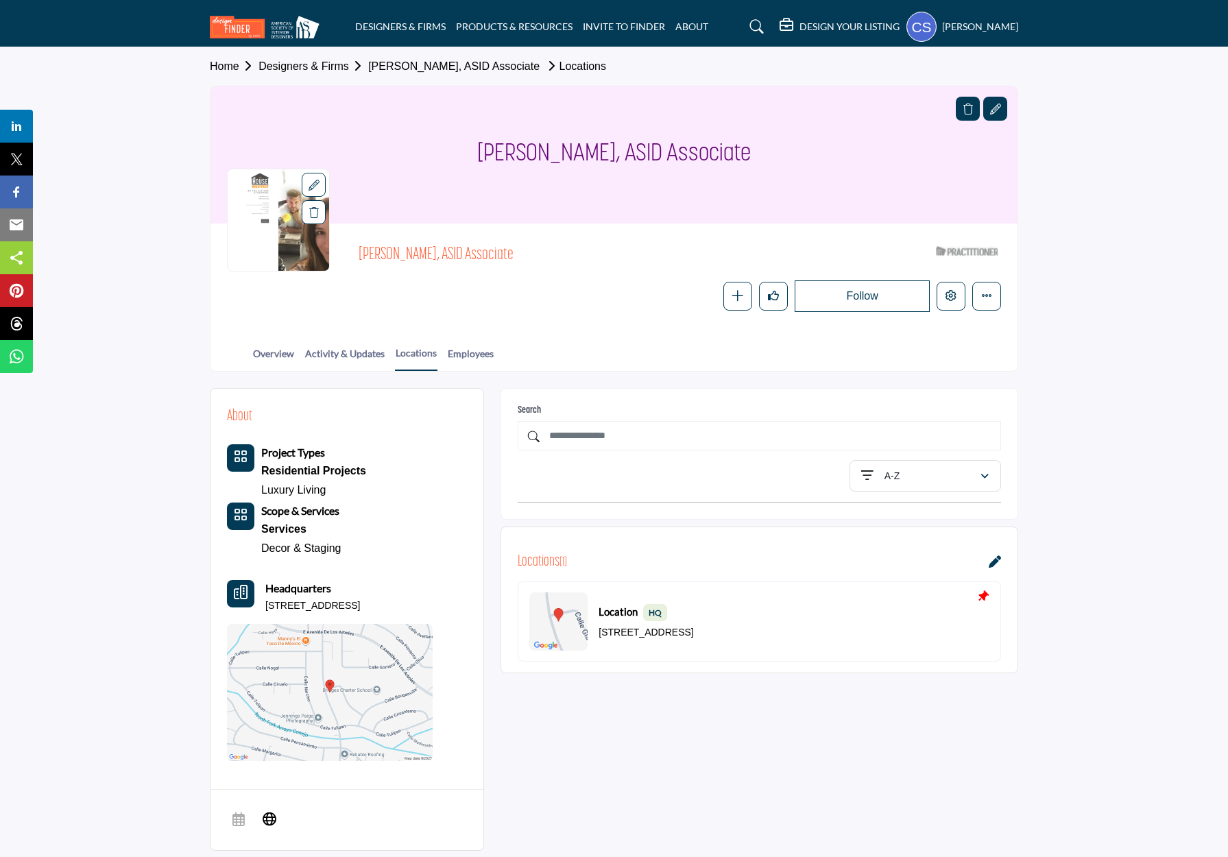
click at [998, 559] on icon at bounding box center [995, 562] width 12 height 12
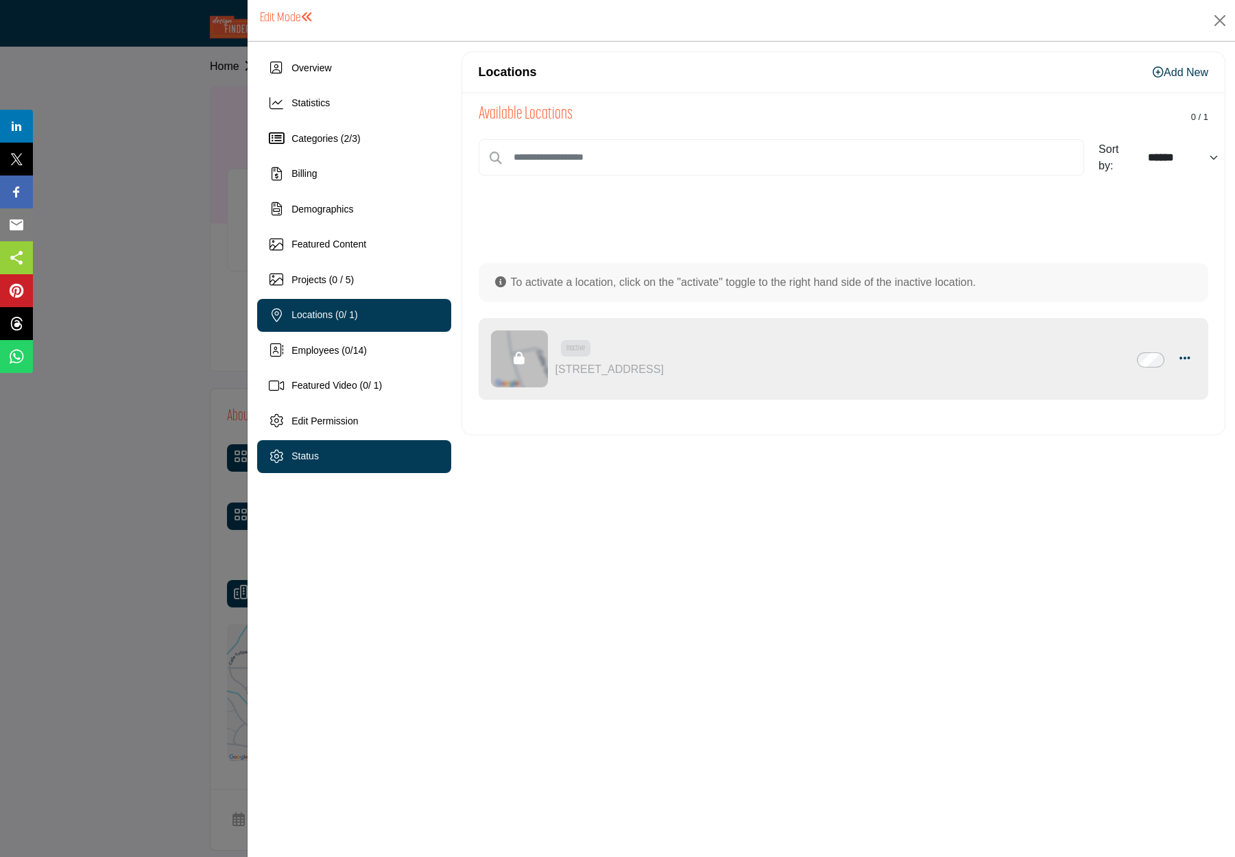
click at [294, 450] on div "Status" at bounding box center [304, 456] width 27 height 14
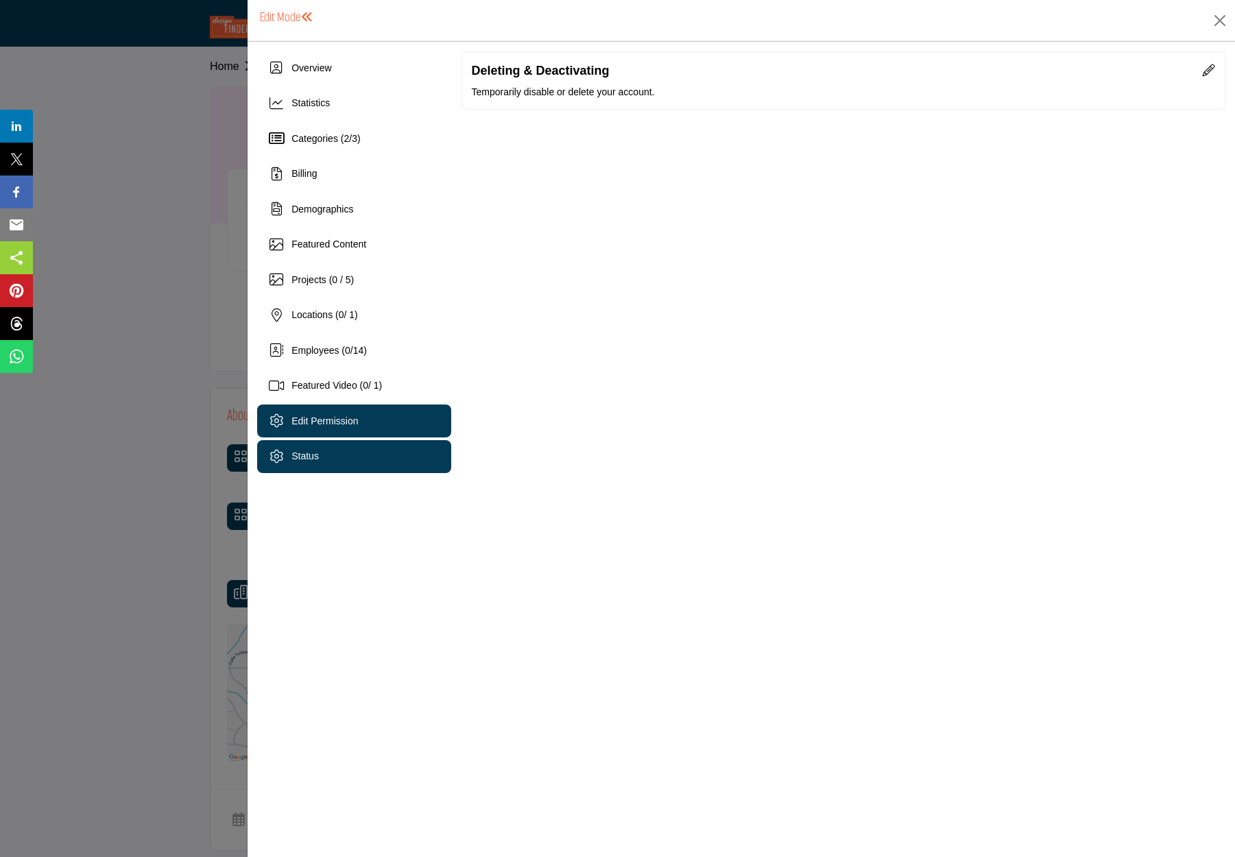
click at [296, 422] on span "Edit Permission" at bounding box center [324, 421] width 67 height 11
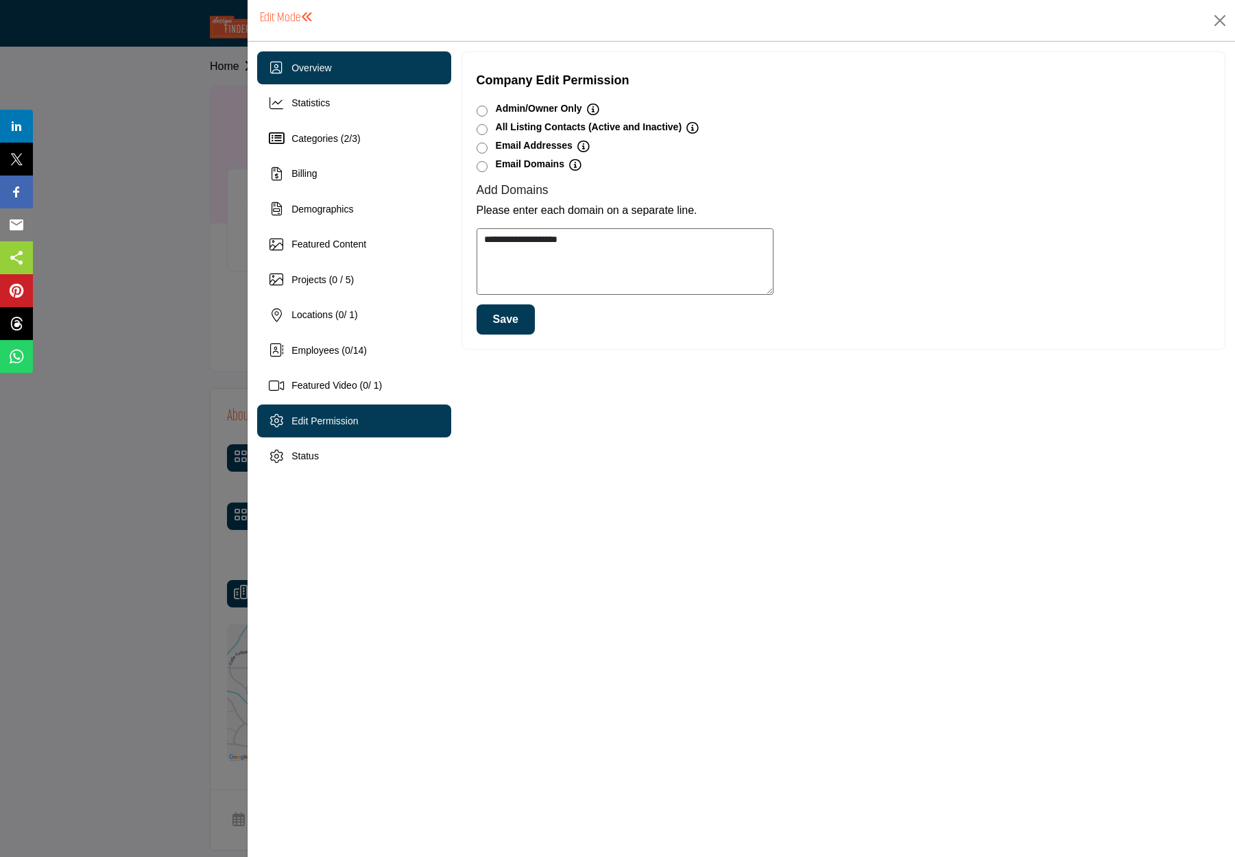
click at [317, 64] on span "Overview" at bounding box center [311, 67] width 40 height 11
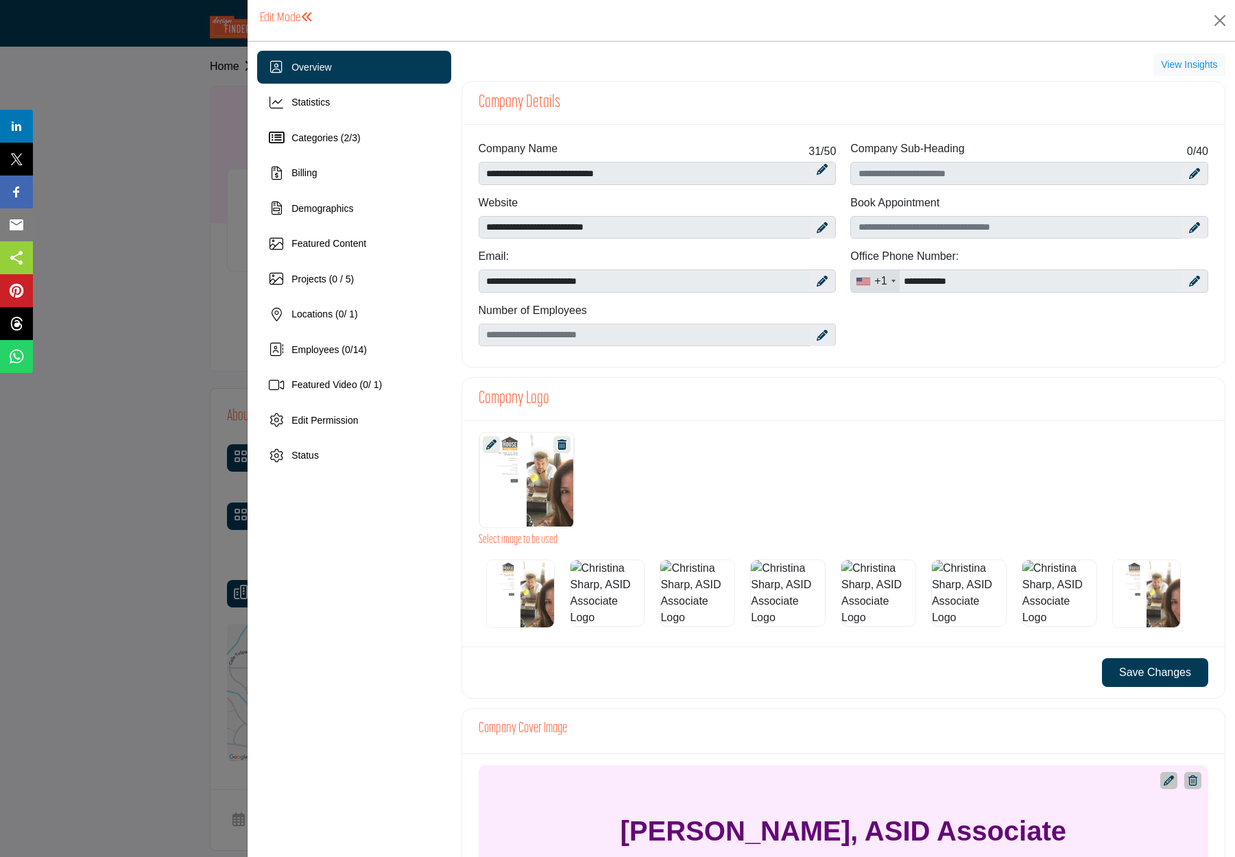
click at [316, 68] on span "Overview" at bounding box center [311, 67] width 40 height 11
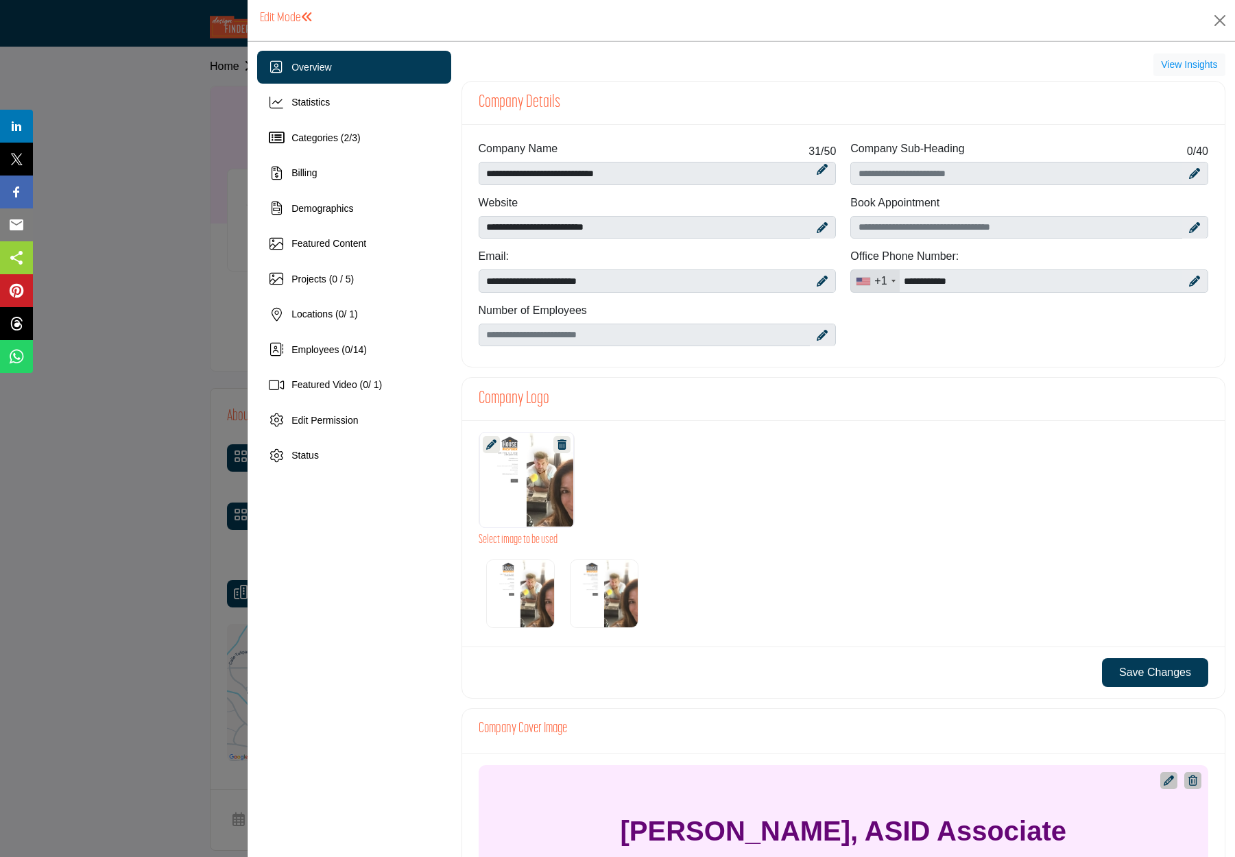
click at [1189, 282] on icon at bounding box center [1194, 281] width 11 height 11
click at [1197, 280] on icon at bounding box center [1201, 281] width 8 height 11
click at [1190, 280] on icon at bounding box center [1194, 281] width 11 height 11
drag, startPoint x: 968, startPoint y: 282, endPoint x: 924, endPoint y: 283, distance: 43.2
click at [924, 283] on input "**********" at bounding box center [1029, 281] width 358 height 23
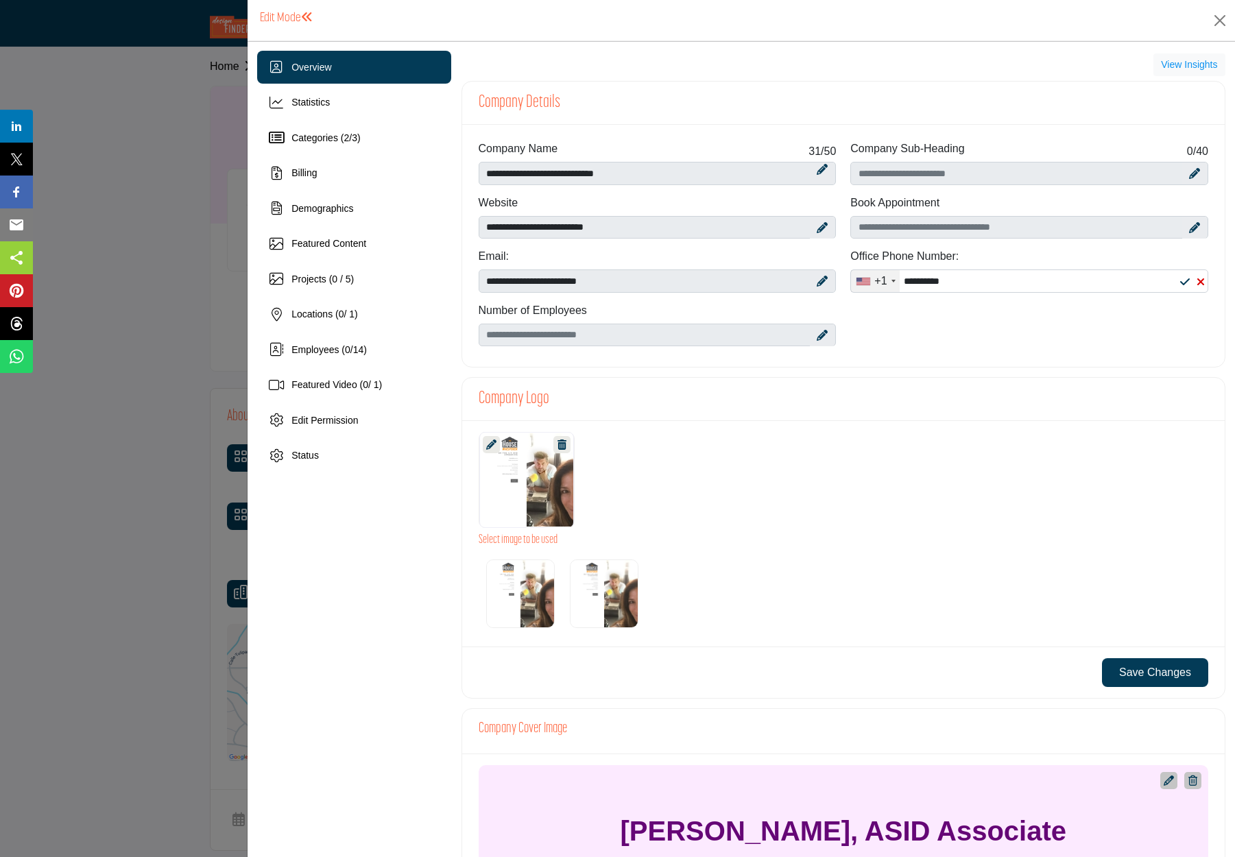
click at [1180, 281] on icon at bounding box center [1185, 281] width 10 height 11
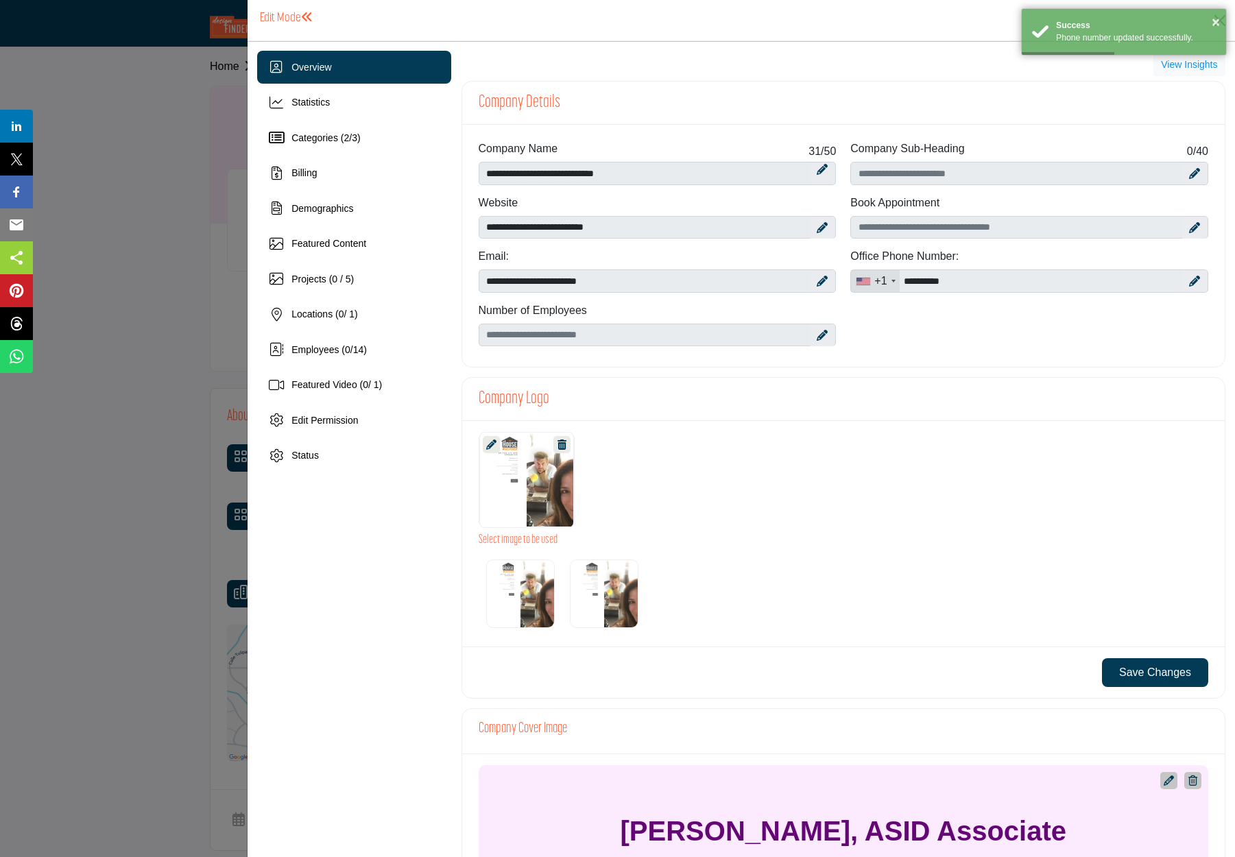
click at [1108, 338] on div "**********" at bounding box center [843, 248] width 744 height 215
click at [1189, 281] on icon at bounding box center [1194, 281] width 11 height 11
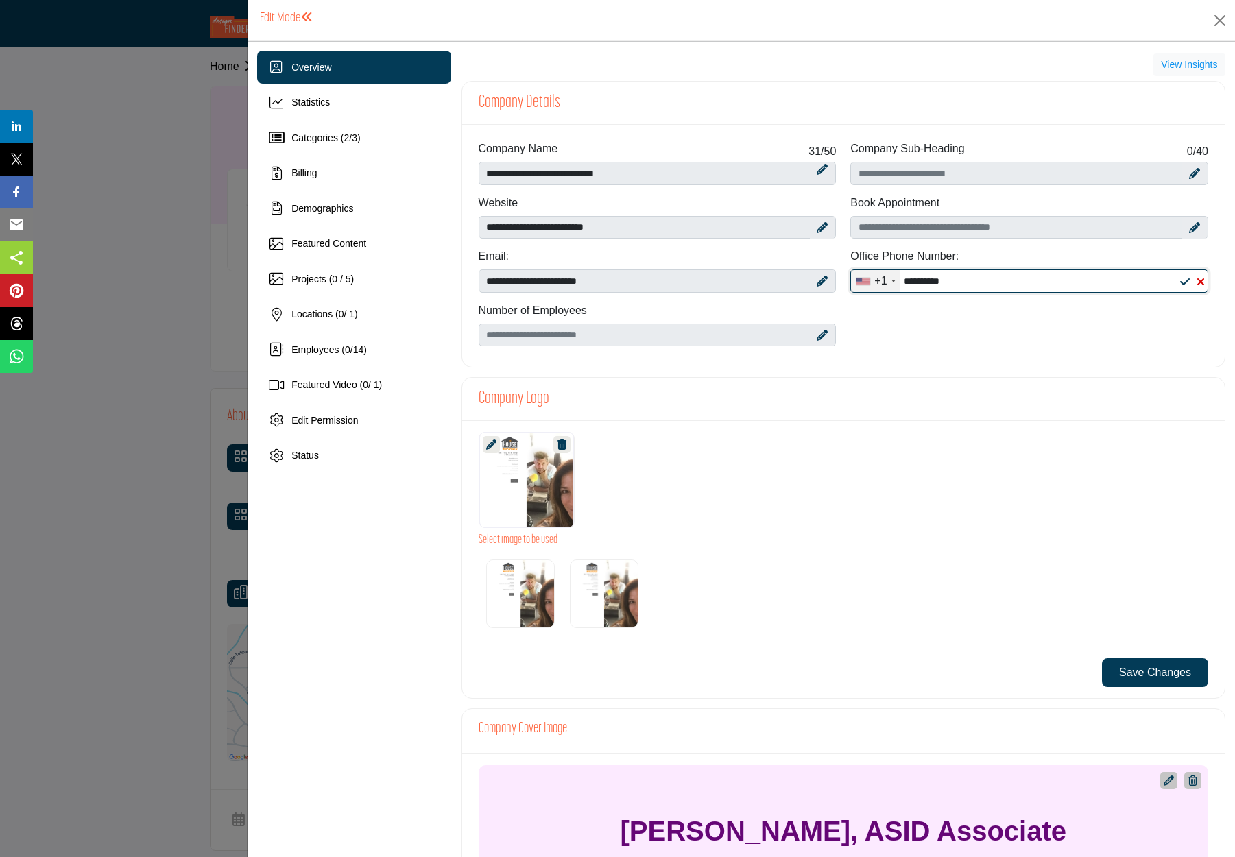
click at [916, 282] on input "**********" at bounding box center [1029, 281] width 358 height 23
click at [916, 281] on input "**********" at bounding box center [1029, 281] width 358 height 23
click at [931, 283] on input "**********" at bounding box center [1029, 281] width 358 height 23
type input "**********"
click at [968, 321] on div "**********" at bounding box center [843, 248] width 744 height 215
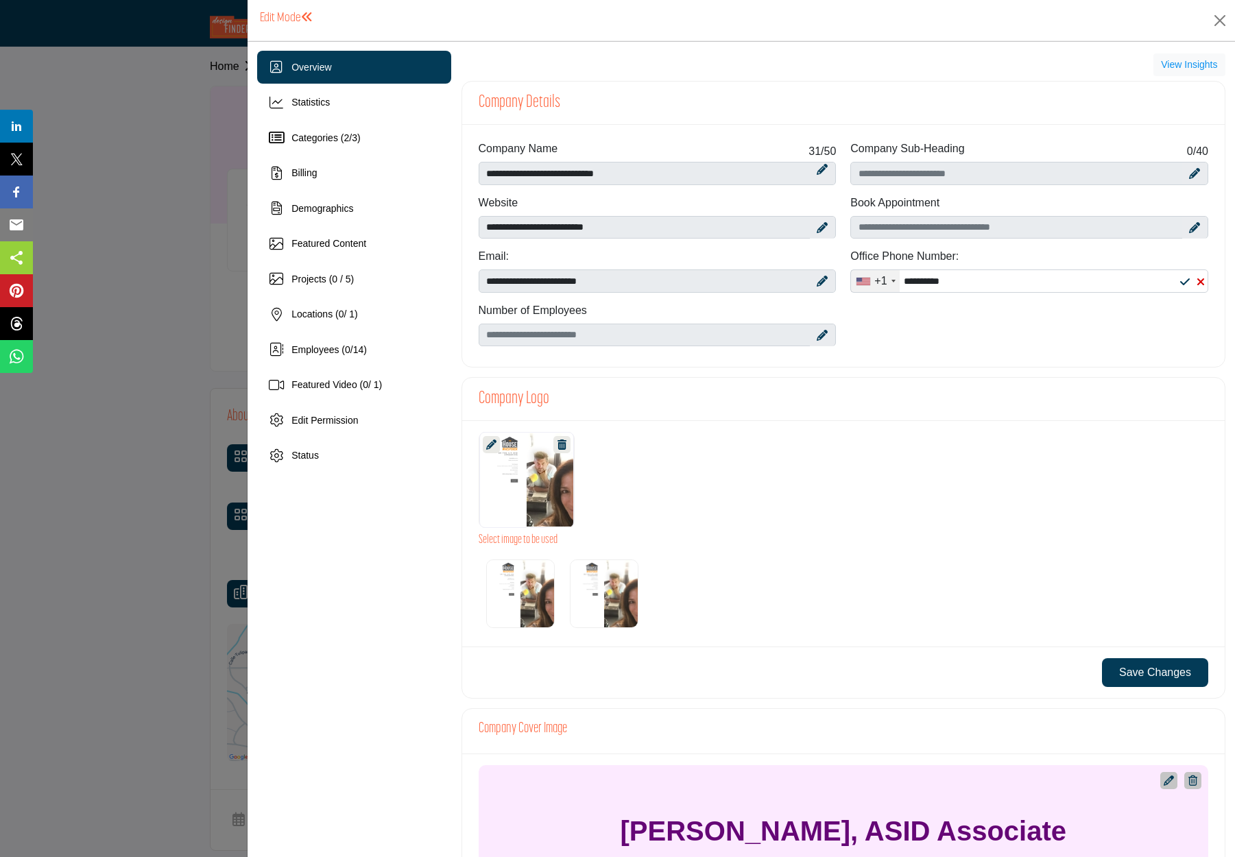
click at [1189, 171] on icon at bounding box center [1194, 173] width 11 height 11
click at [977, 178] on input "Enter Company Sub-Heading" at bounding box center [1029, 173] width 358 height 23
type input "**********"
click at [1182, 171] on div at bounding box center [1192, 174] width 25 height 11
click at [1098, 256] on div "Office Phone Number: +1 United States (US) +1 United Kingdom (GB) +44 Afghanist…" at bounding box center [1029, 270] width 358 height 45
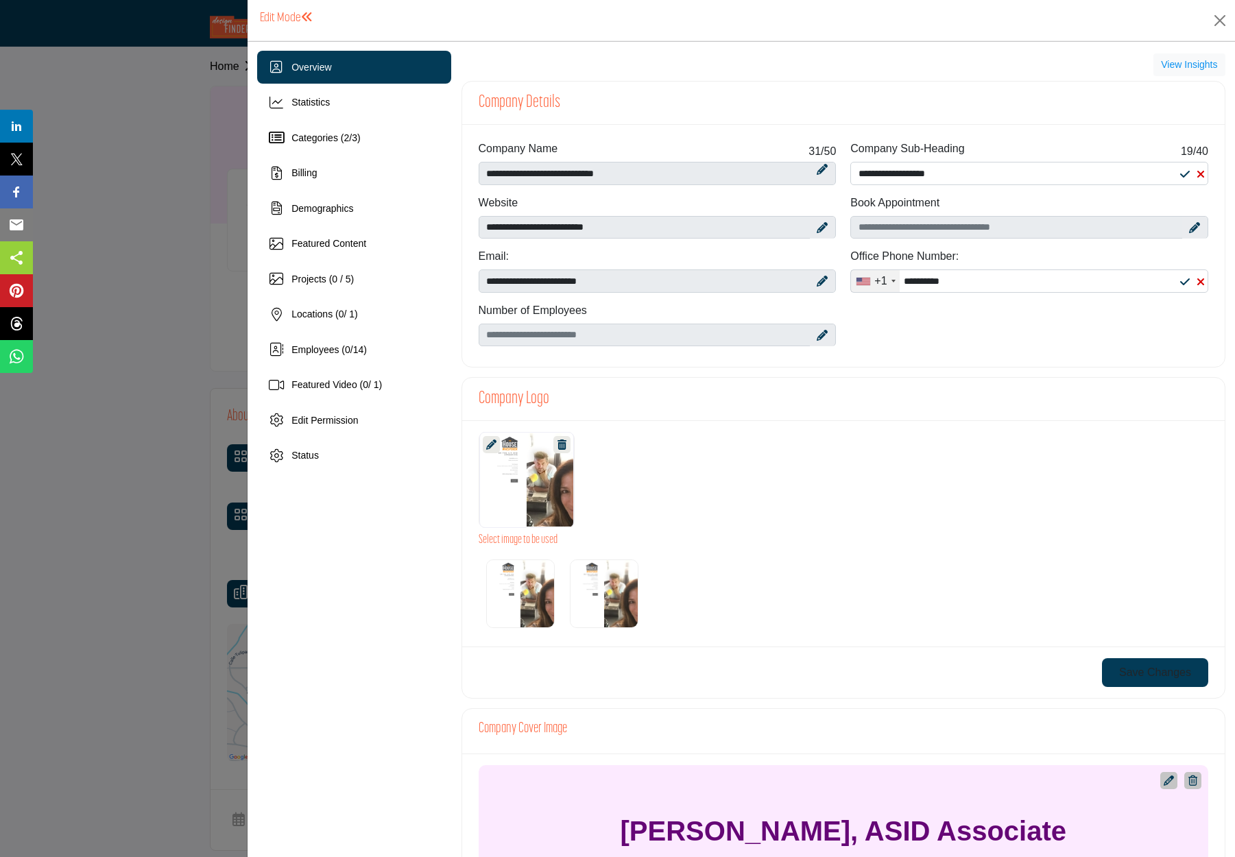
click at [1136, 674] on button "Save Changes" at bounding box center [1155, 672] width 106 height 29
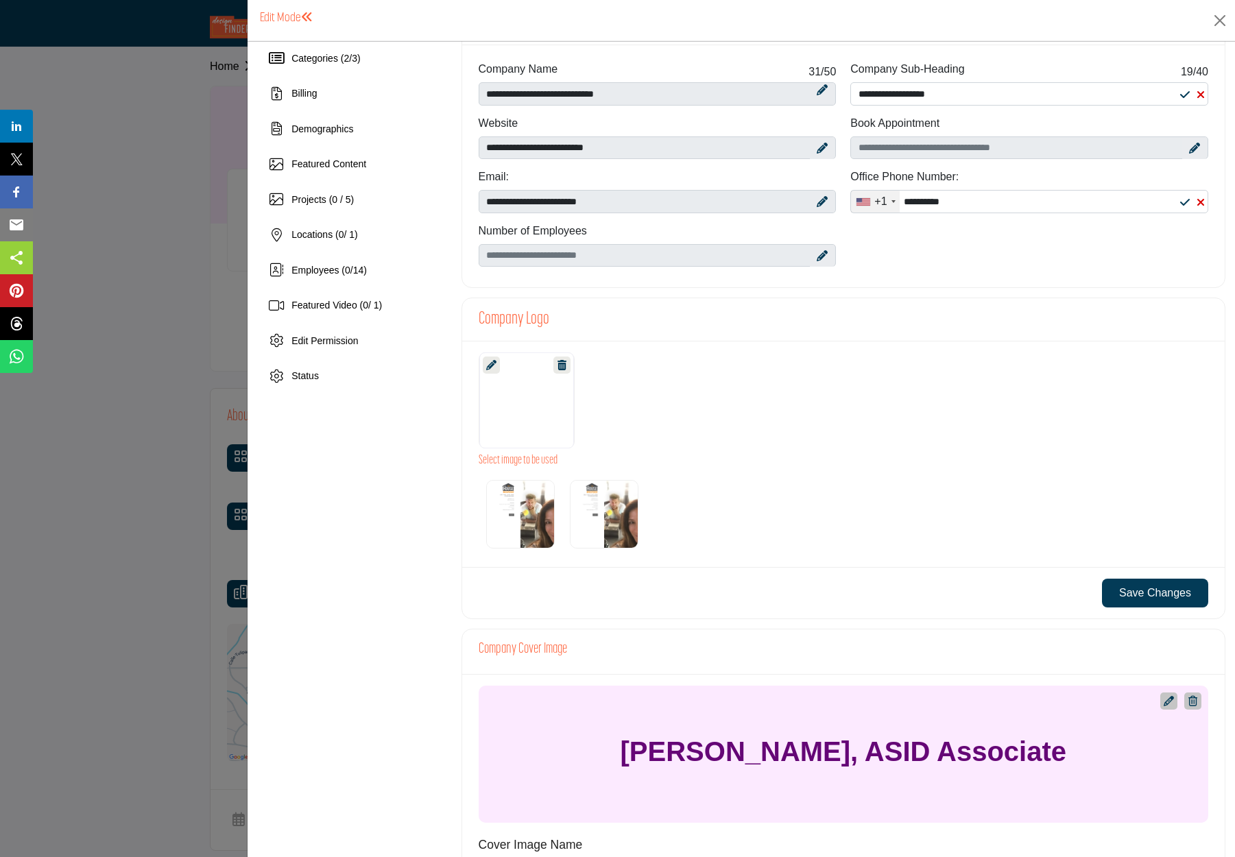
scroll to position [106, 0]
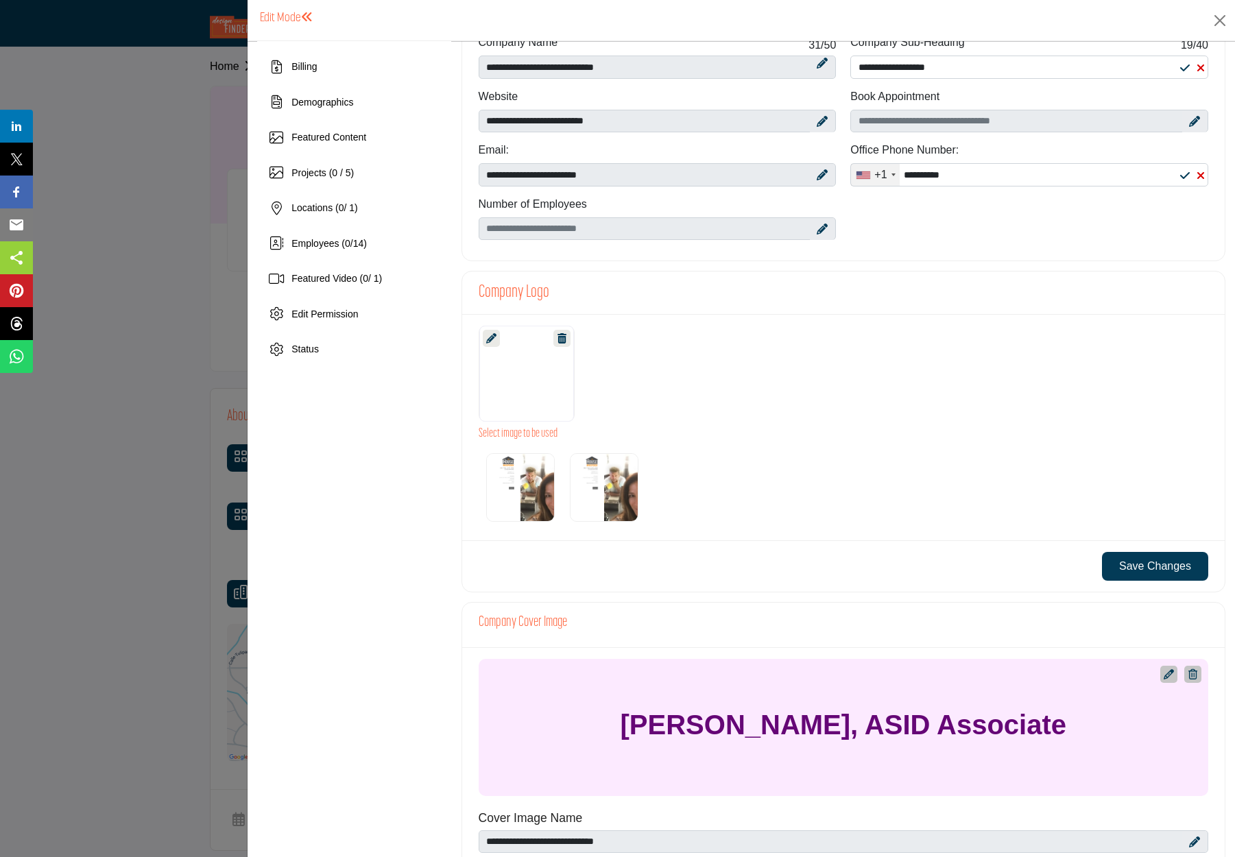
click at [492, 337] on icon at bounding box center [491, 338] width 10 height 10
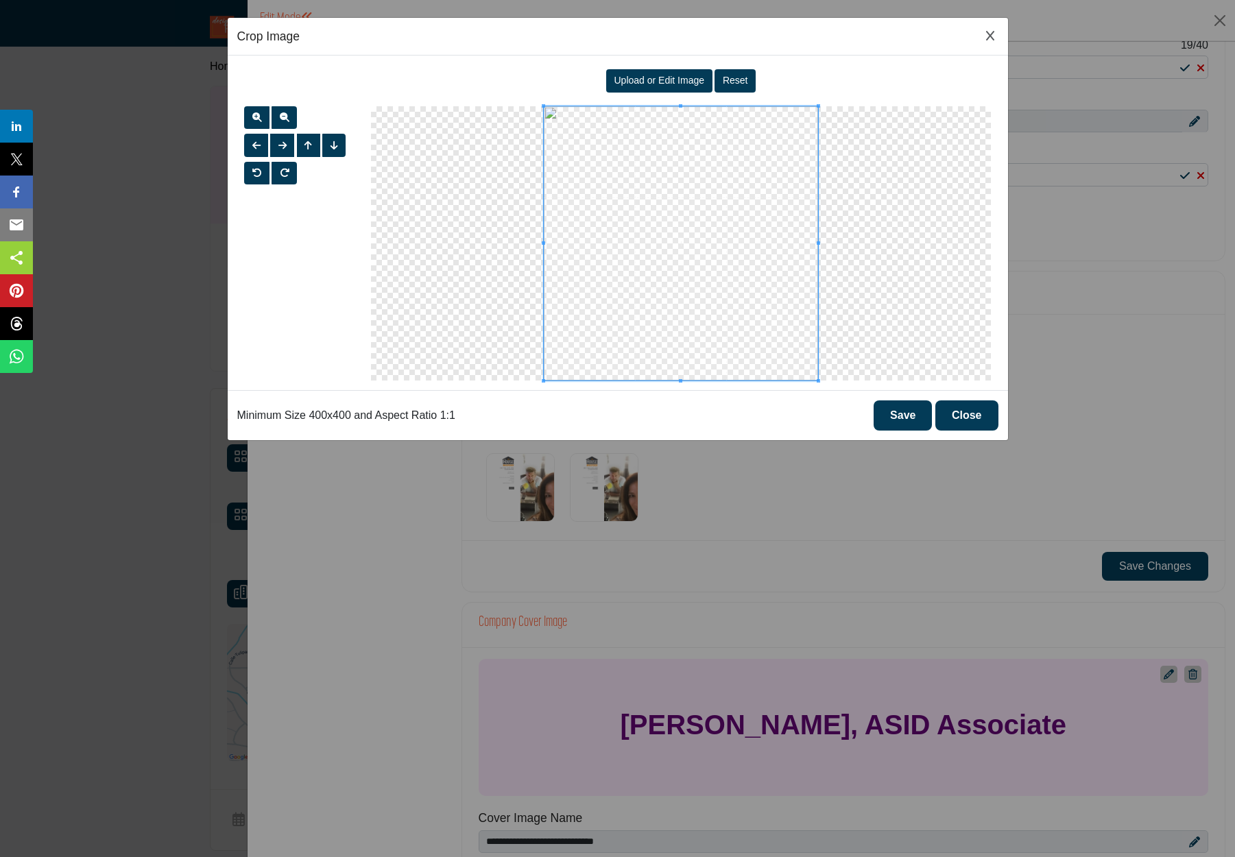
click at [680, 81] on span "Upload or Edit Image" at bounding box center [659, 80] width 91 height 11
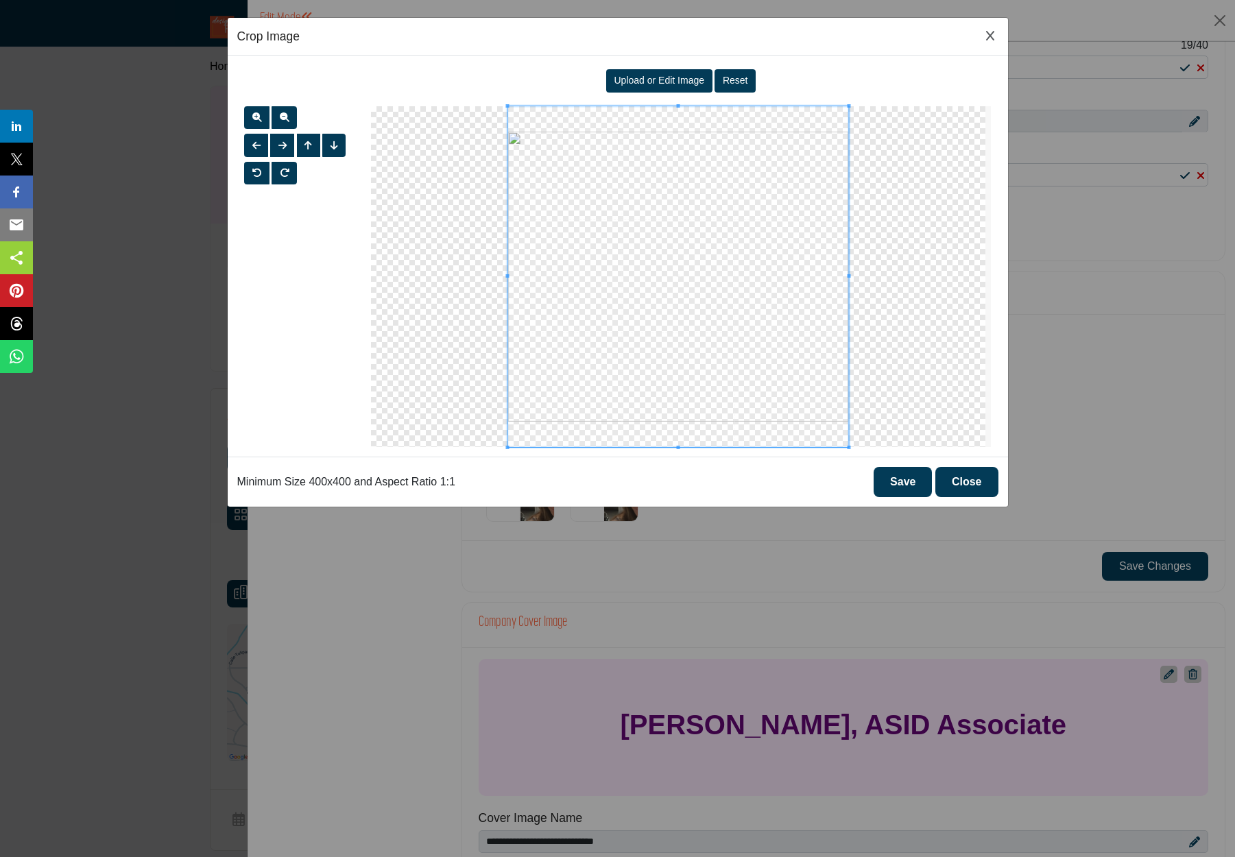
click at [896, 485] on button "Save" at bounding box center [903, 482] width 58 height 30
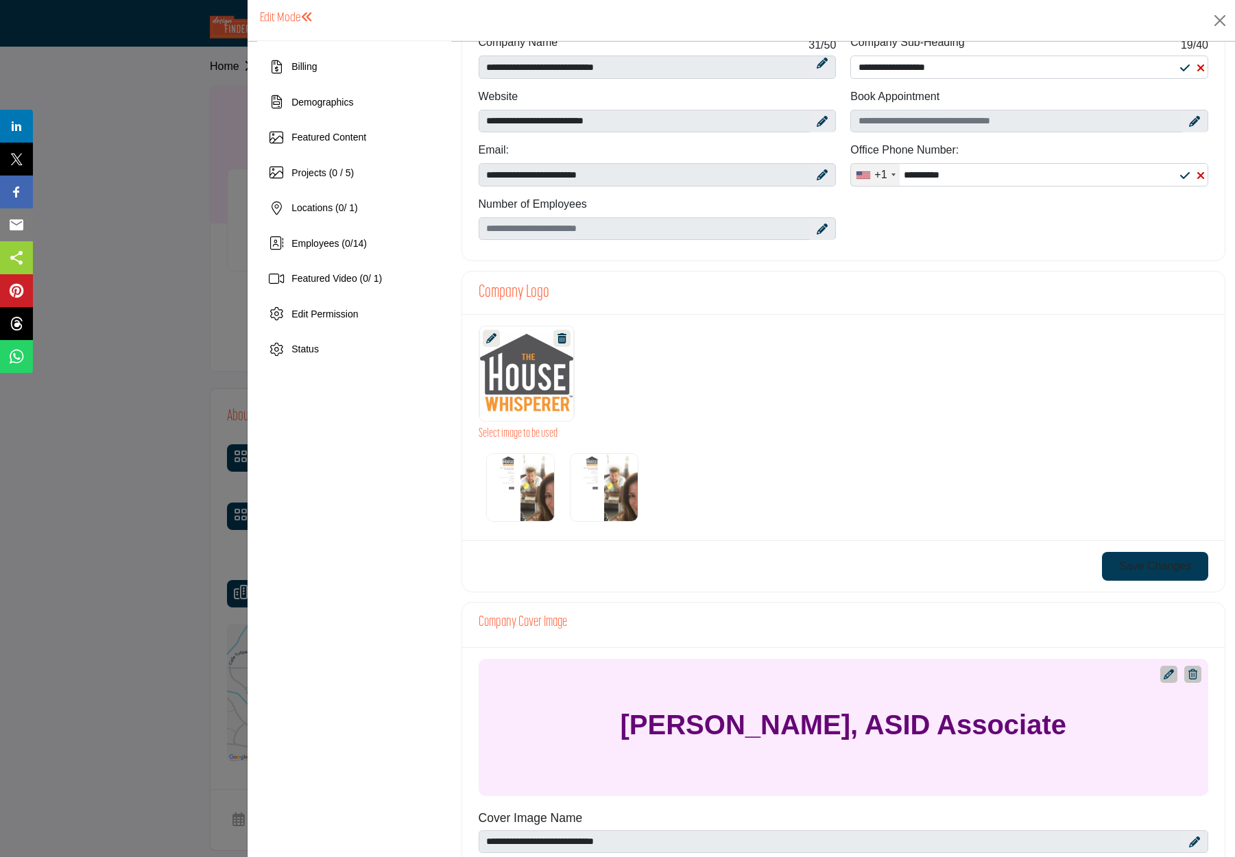
click at [1138, 564] on button "Save Changes" at bounding box center [1155, 566] width 106 height 29
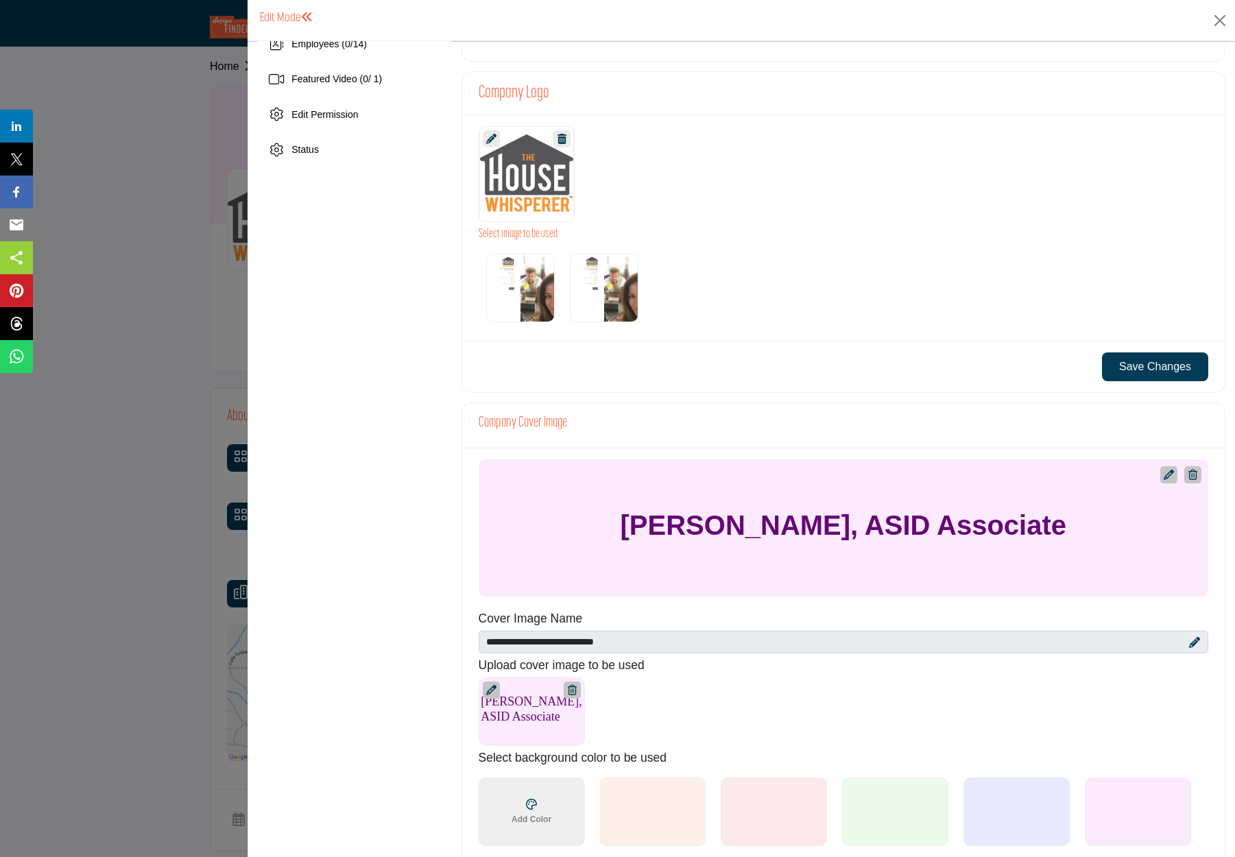
scroll to position [1101, 0]
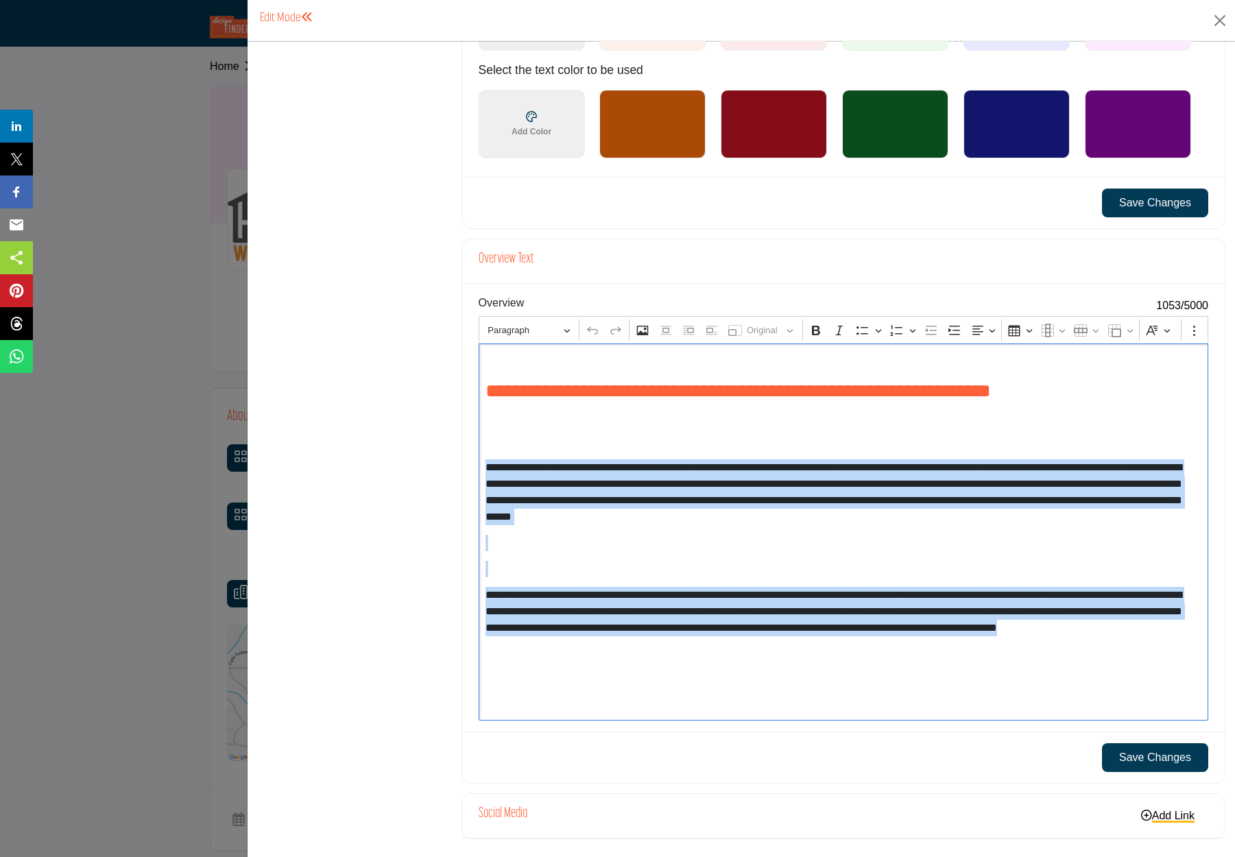
drag, startPoint x: 484, startPoint y: 468, endPoint x: 783, endPoint y: 651, distance: 350.3
click at [783, 651] on div "**********" at bounding box center [844, 532] width 730 height 377
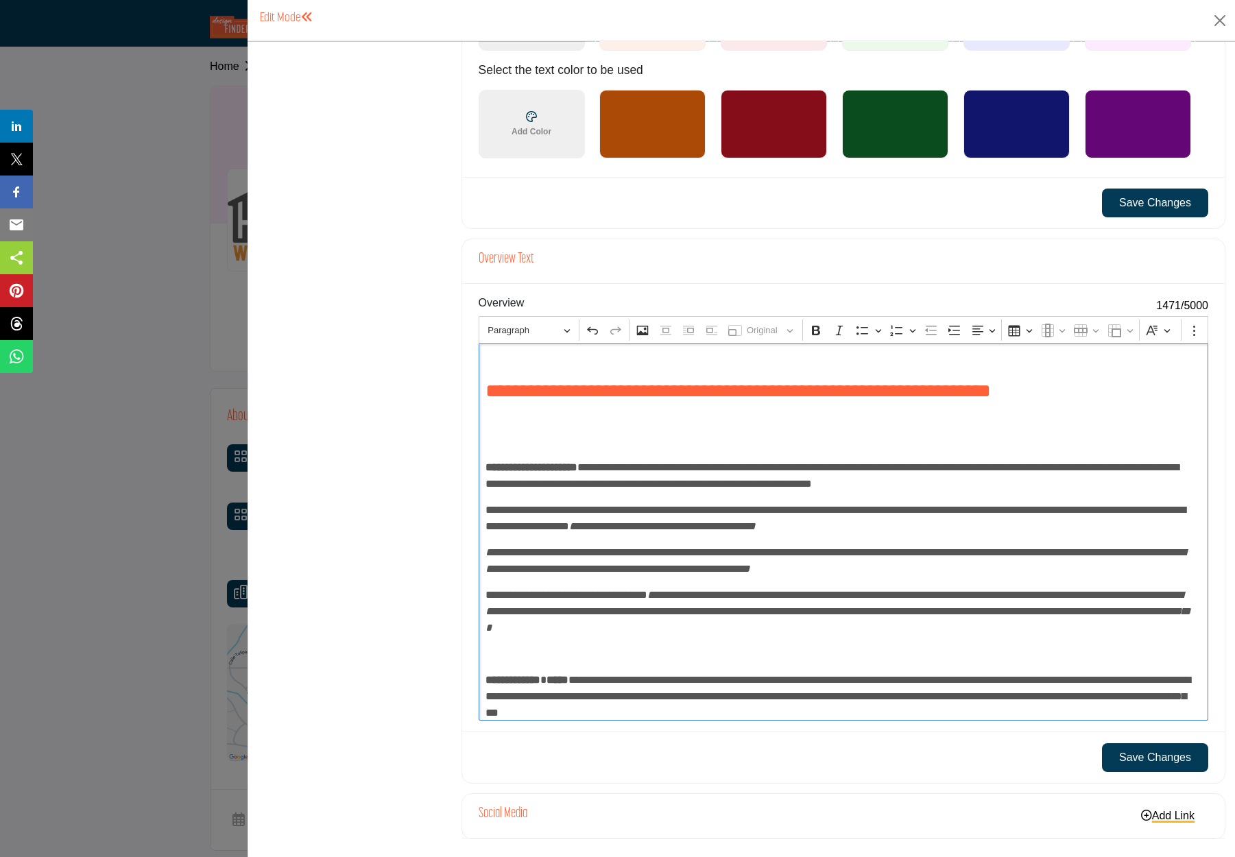
scroll to position [28, 0]
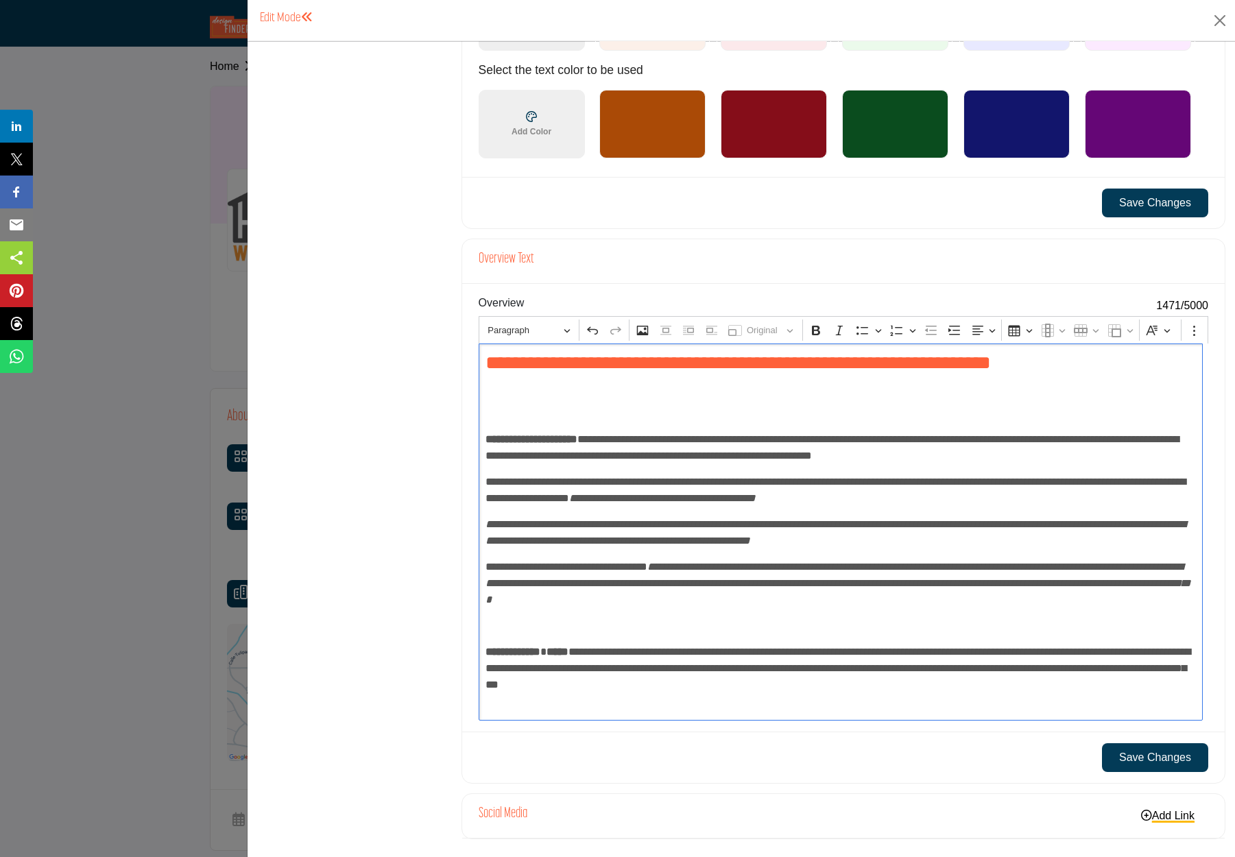
click at [486, 438] on strong "**********" at bounding box center [532, 439] width 92 height 10
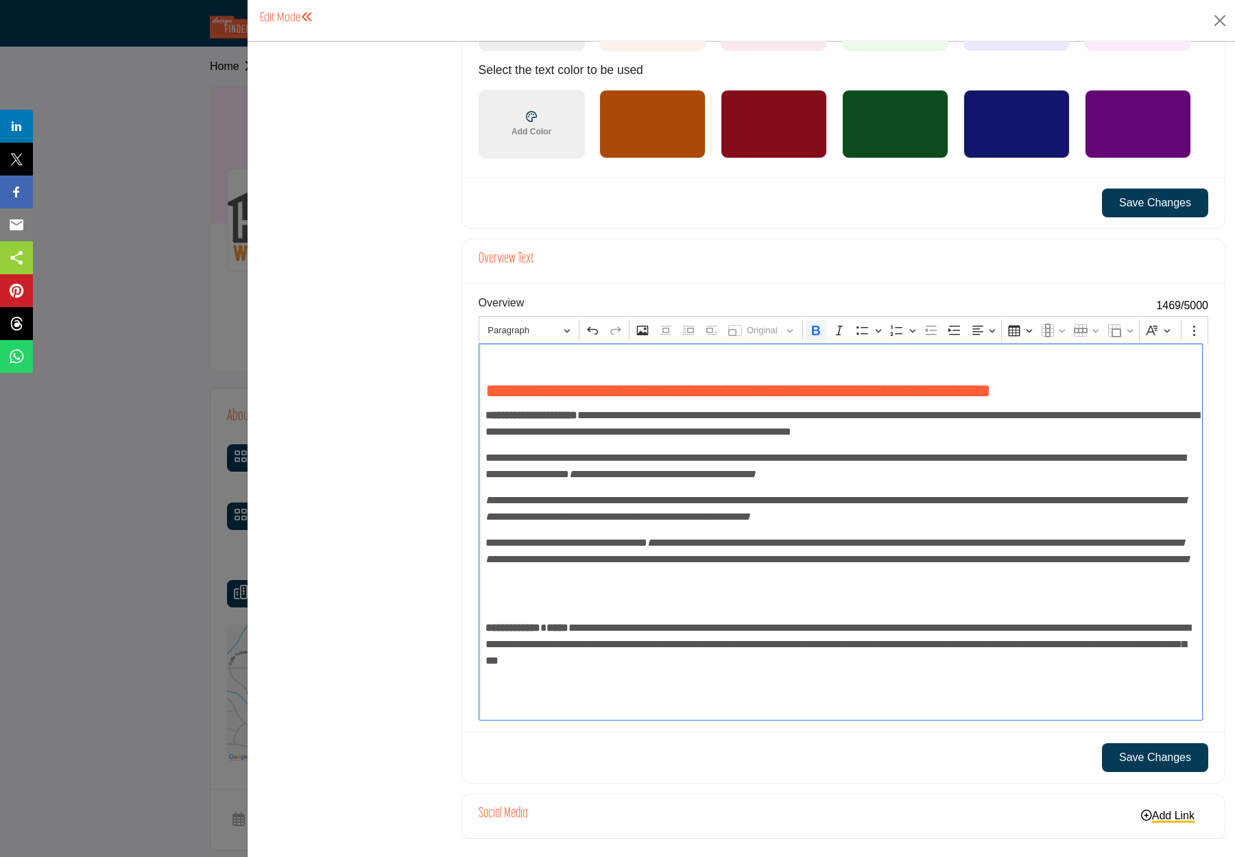
scroll to position [0, 0]
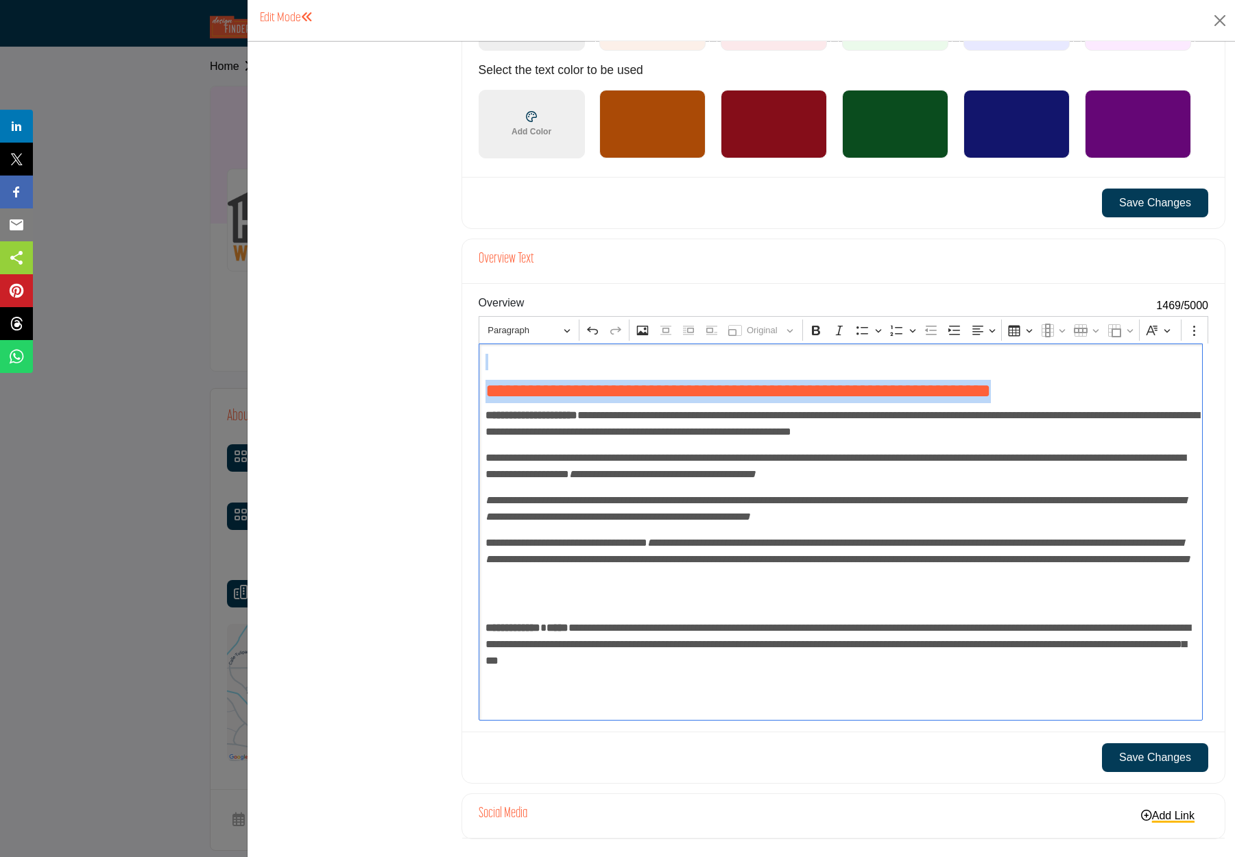
drag, startPoint x: 865, startPoint y: 391, endPoint x: 438, endPoint y: 351, distance: 428.4
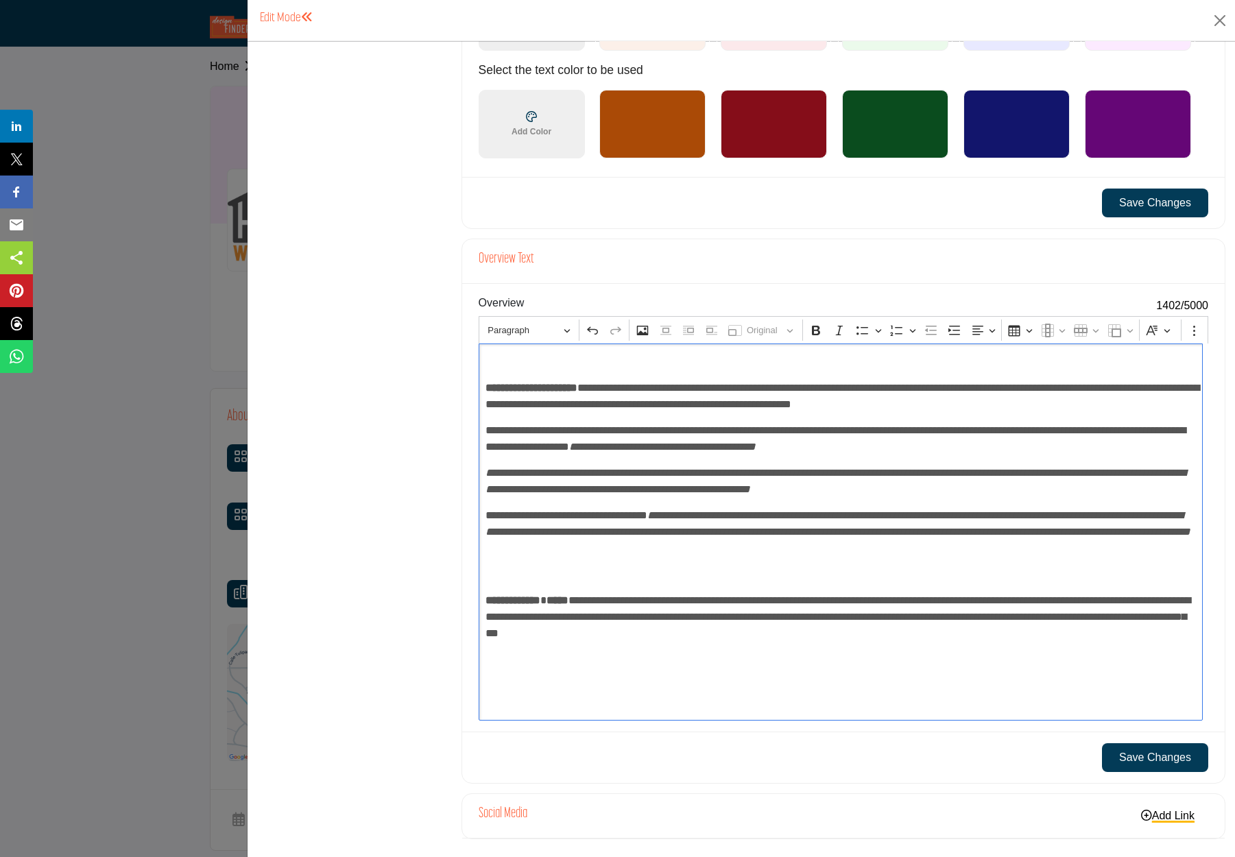
click at [486, 392] on strong "**********" at bounding box center [532, 388] width 92 height 10
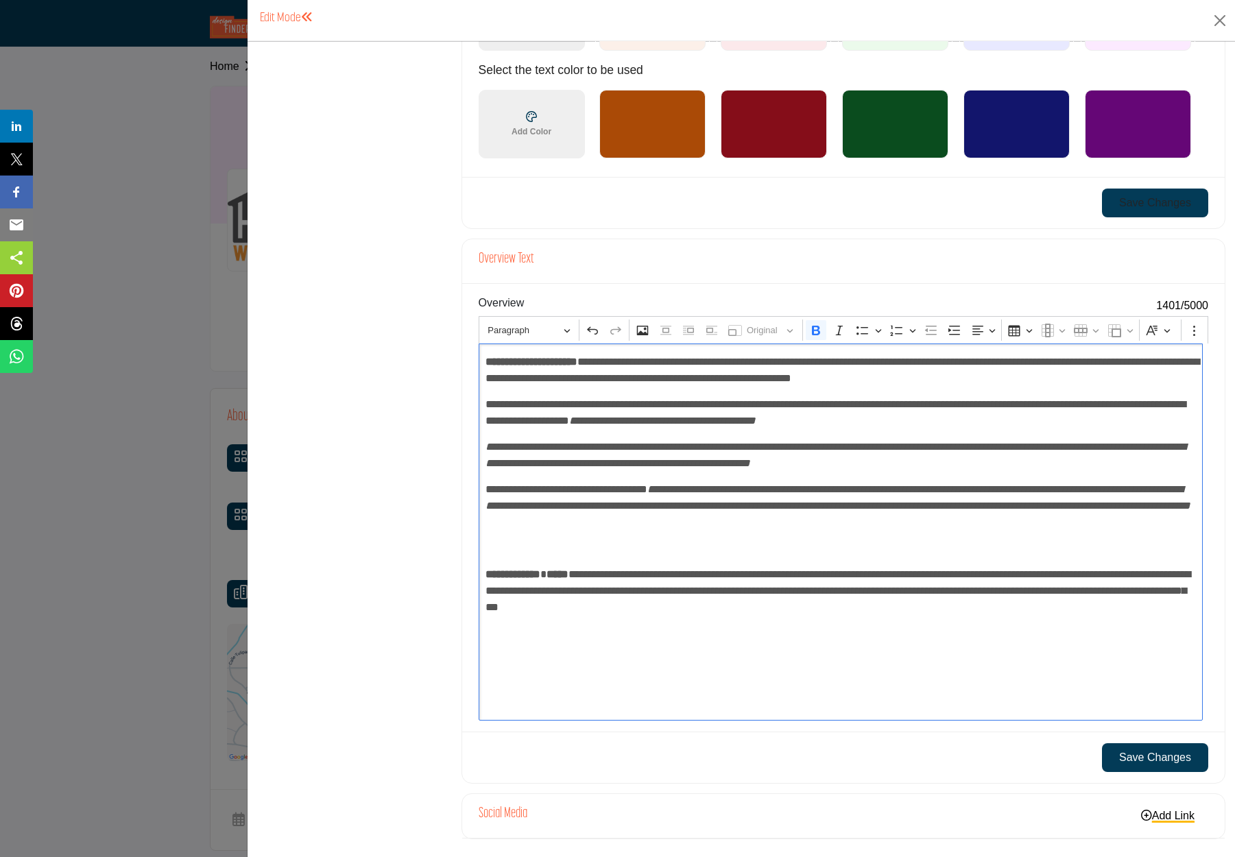
click at [1143, 204] on button "Save Changes" at bounding box center [1155, 203] width 106 height 29
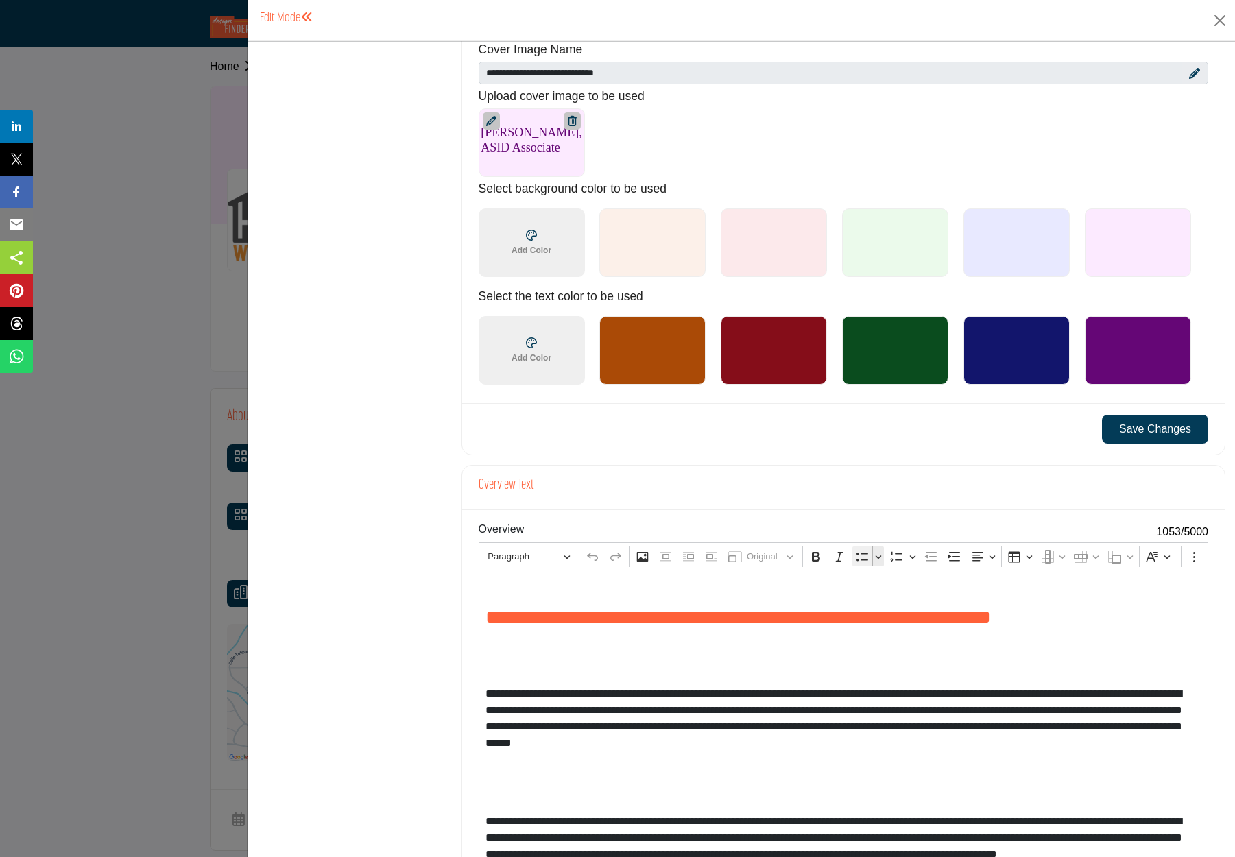
scroll to position [1101, 0]
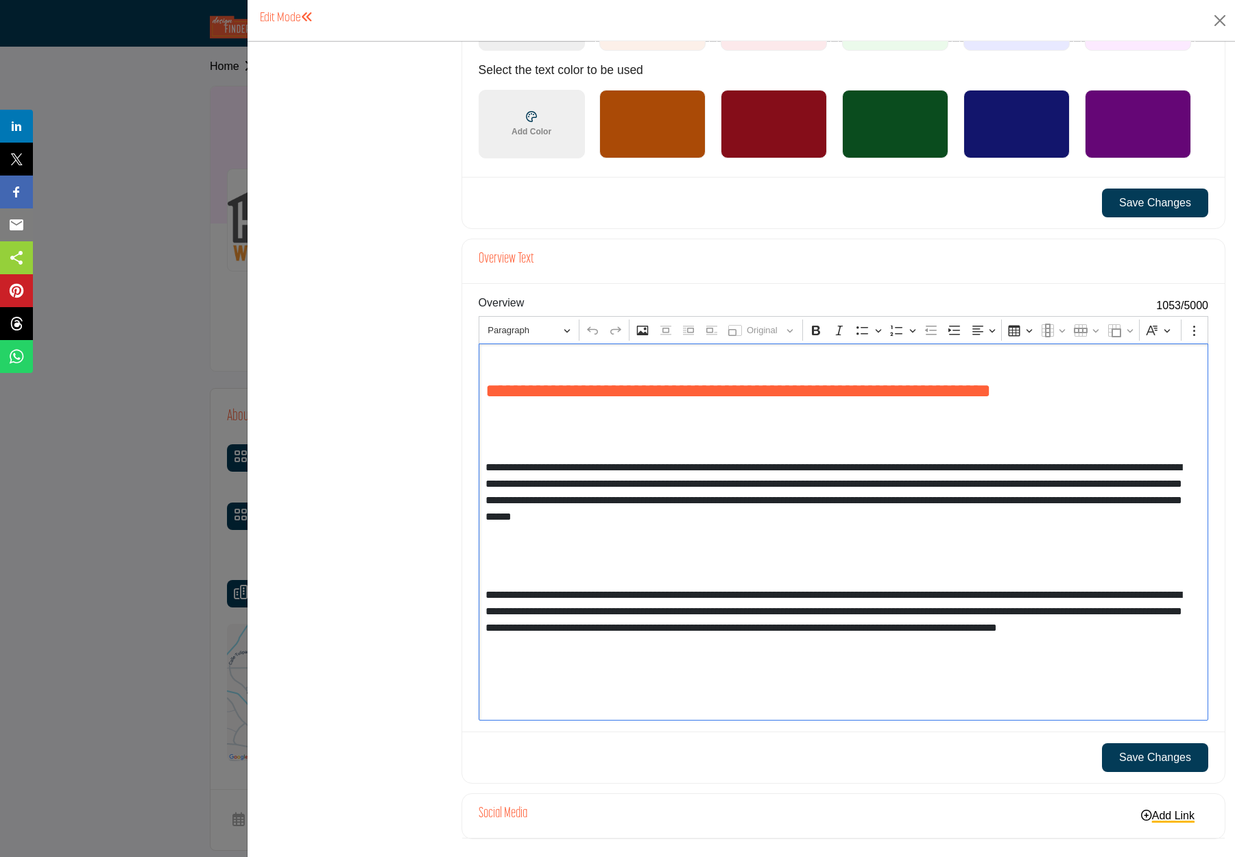
click at [644, 451] on div "**********" at bounding box center [844, 532] width 730 height 377
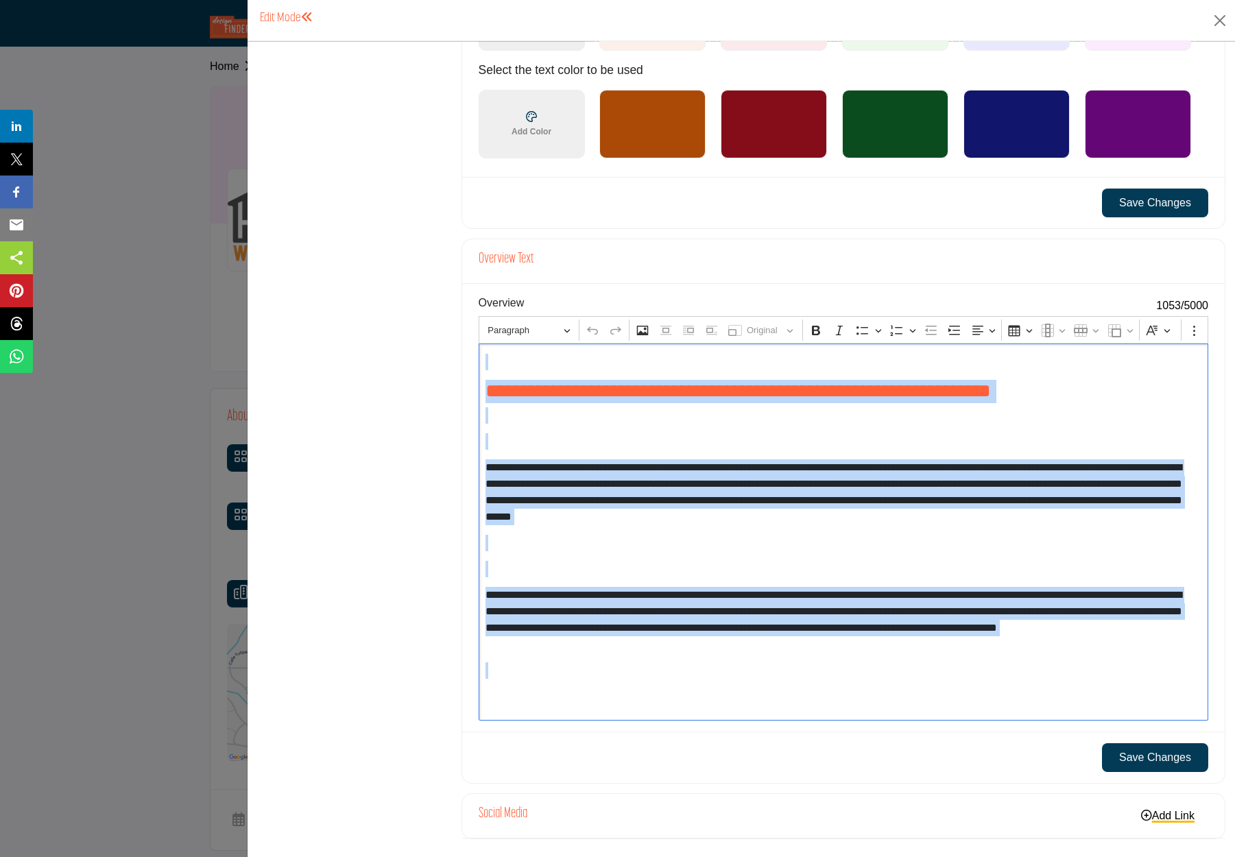
drag, startPoint x: 482, startPoint y: 357, endPoint x: 637, endPoint y: 699, distance: 375.1
click at [637, 699] on div "**********" at bounding box center [844, 532] width 730 height 377
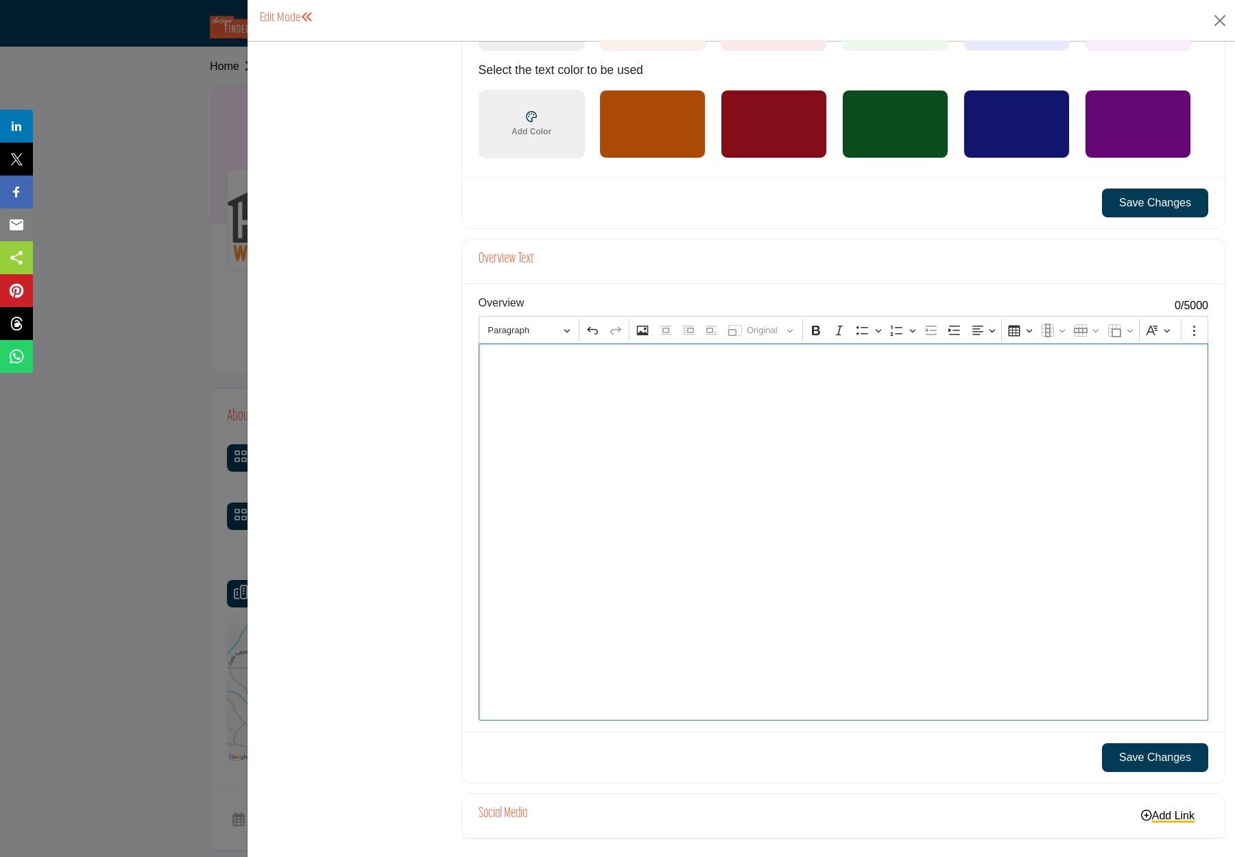
click at [126, 297] on div at bounding box center [617, 428] width 1235 height 857
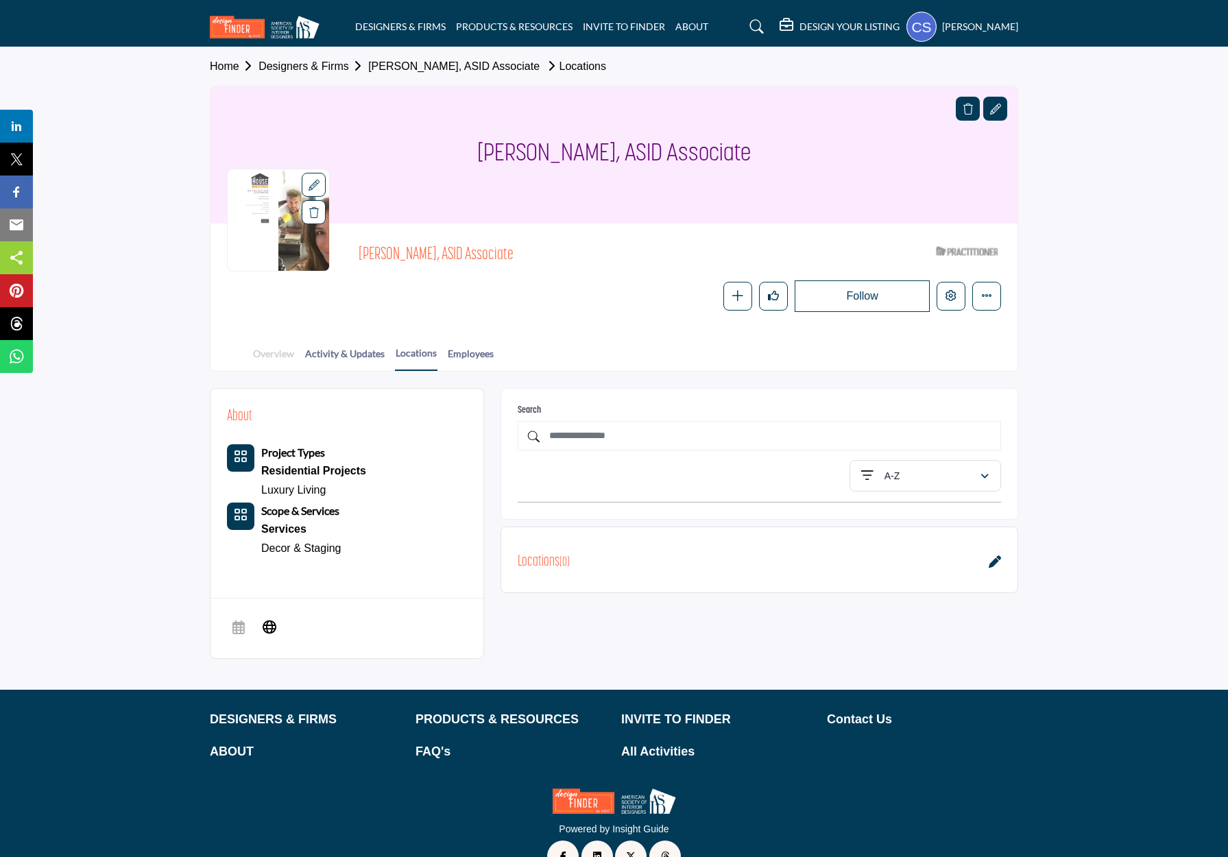
click at [271, 346] on link "Overview" at bounding box center [273, 358] width 43 height 24
click at [358, 349] on link "Activity & Updates" at bounding box center [345, 358] width 81 height 24
click at [475, 348] on link "Employees" at bounding box center [470, 358] width 47 height 24
click at [268, 353] on link "Overview" at bounding box center [273, 358] width 43 height 24
click at [994, 104] on icon at bounding box center [995, 109] width 11 height 11
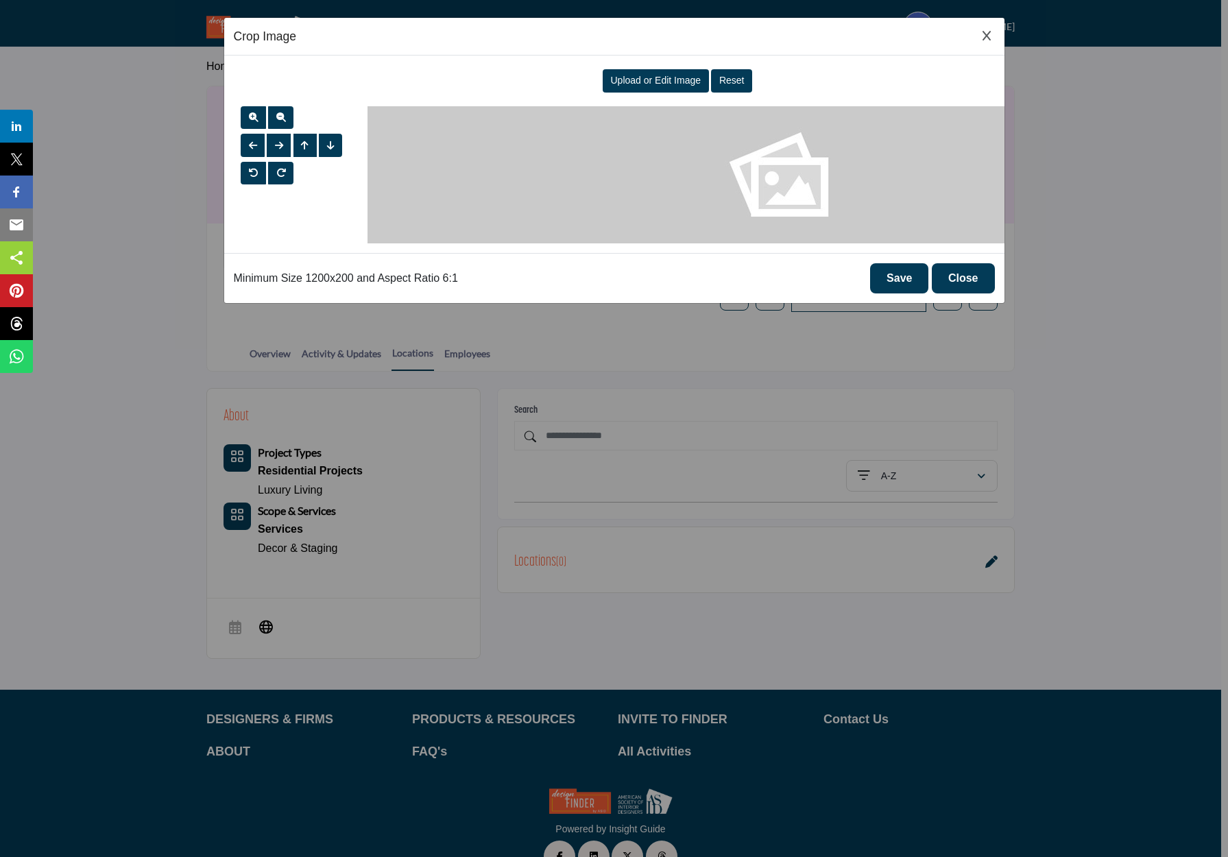
click at [995, 104] on div "Upload or Edit Image Reset" at bounding box center [614, 85] width 761 height 41
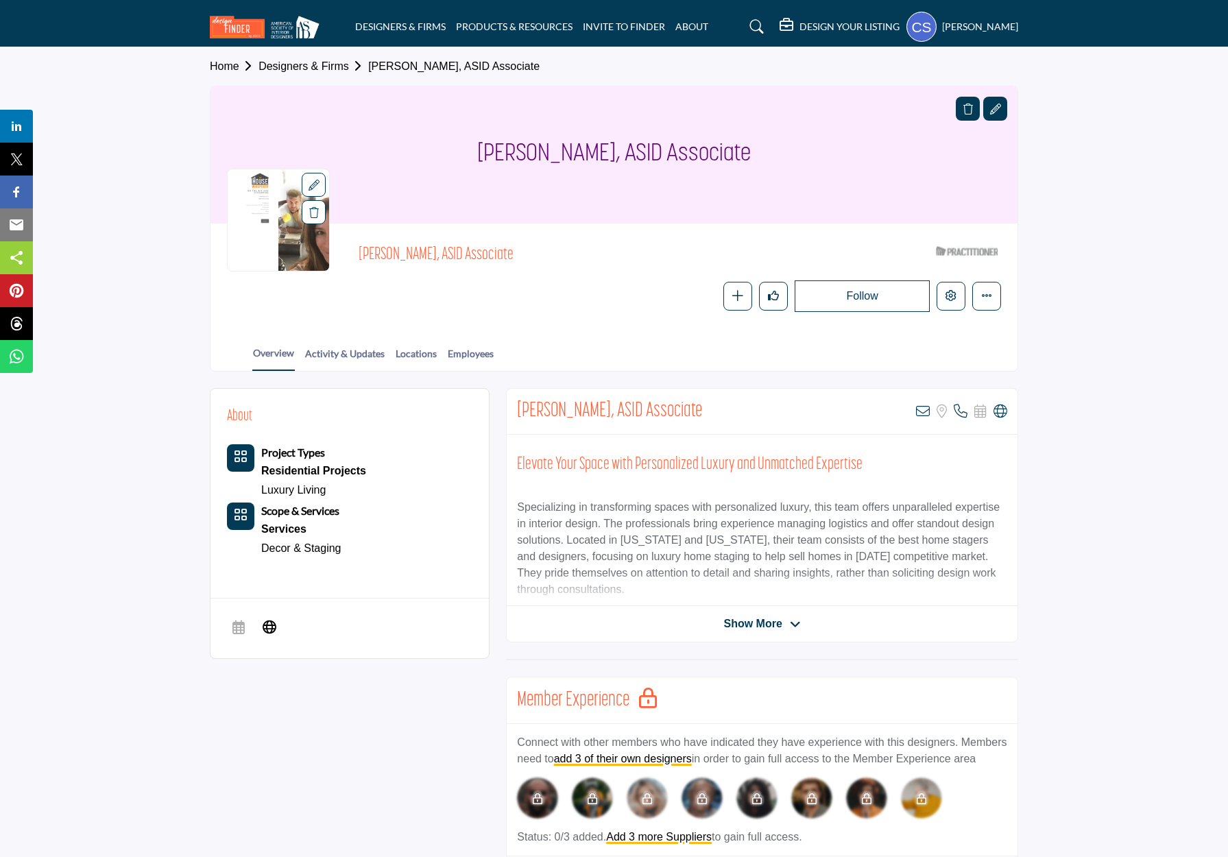
scroll to position [207, 0]
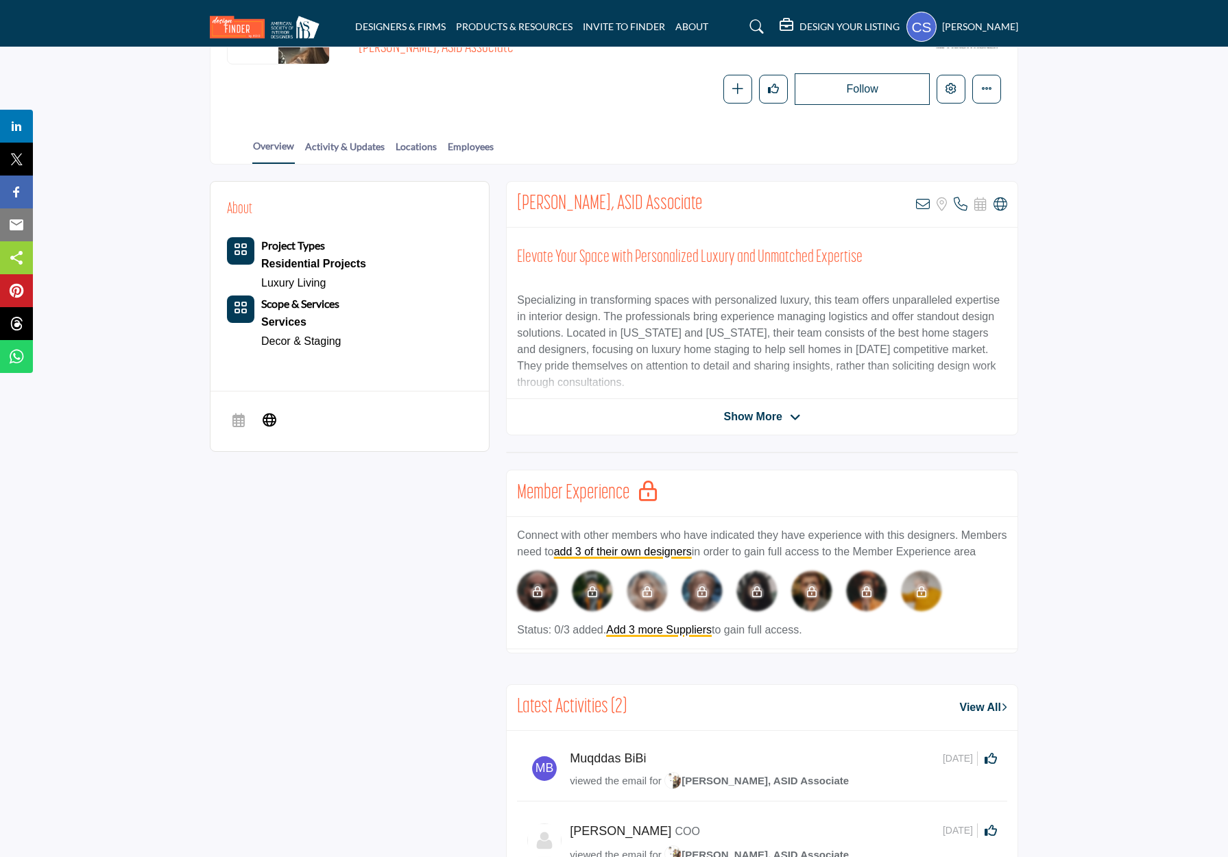
click at [772, 410] on span "Show More" at bounding box center [753, 417] width 58 height 16
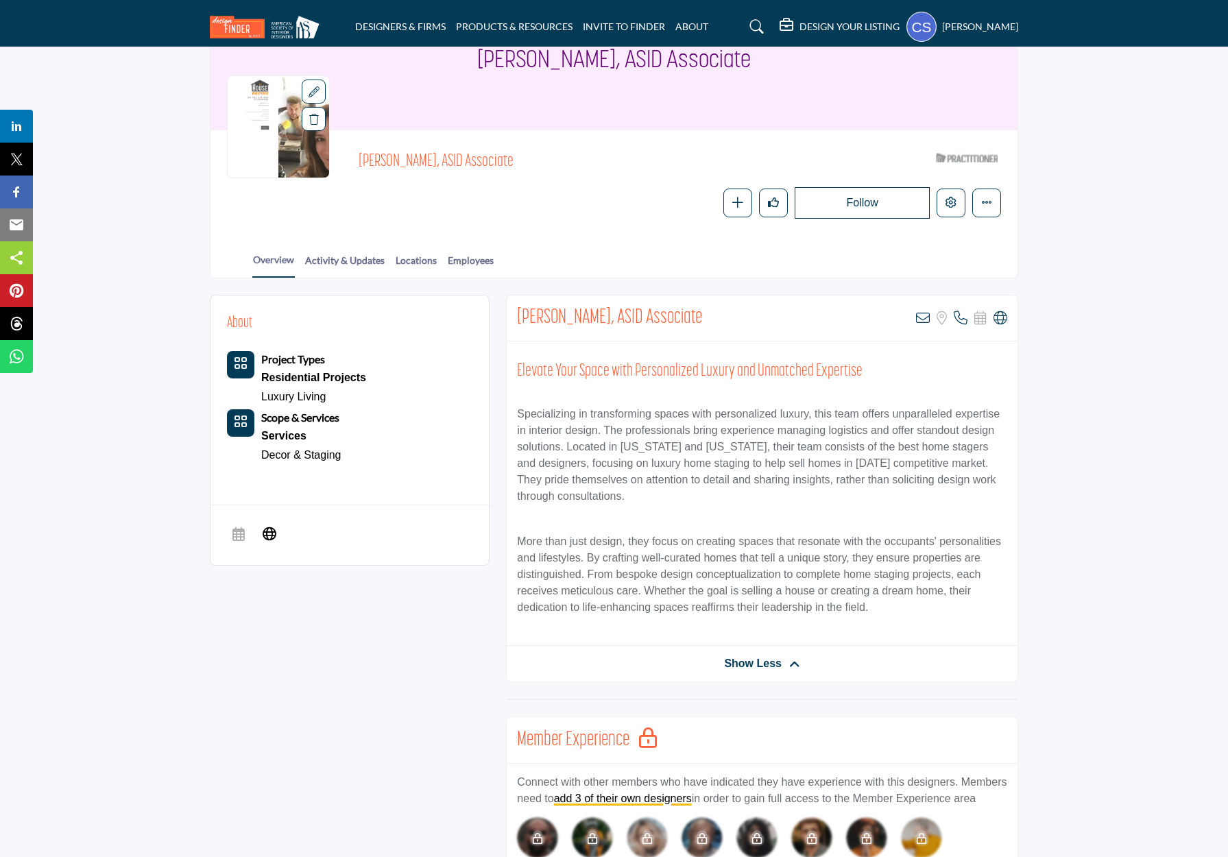
scroll to position [84, 0]
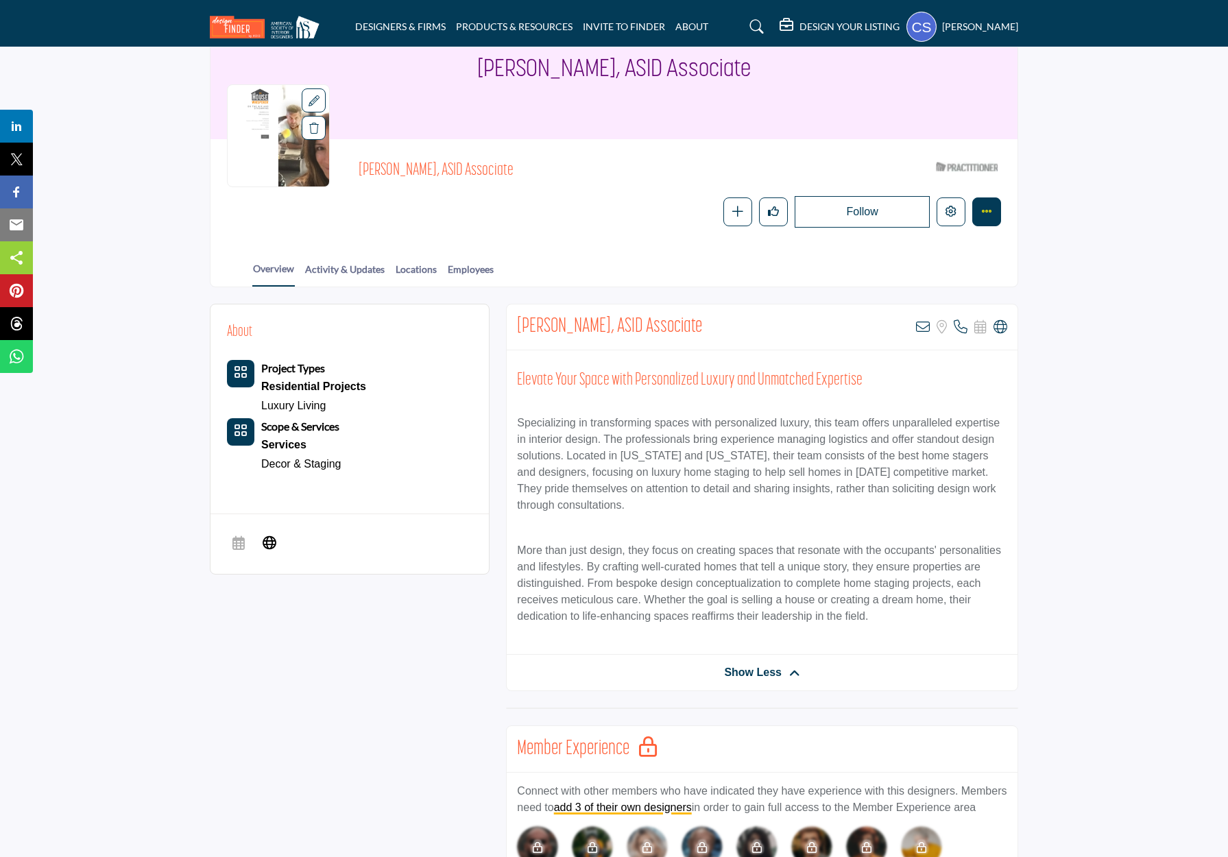
click at [988, 206] on icon "More details" at bounding box center [986, 211] width 11 height 11
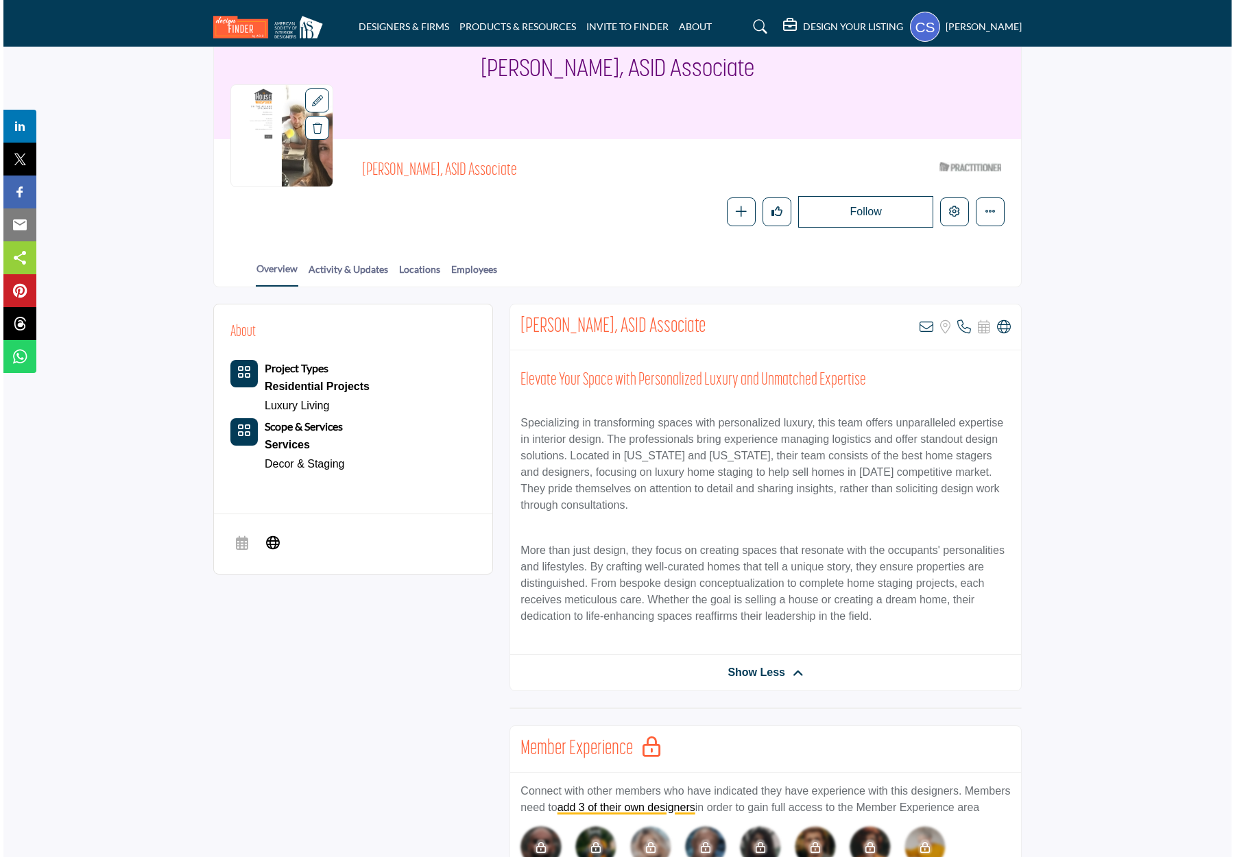
scroll to position [37, 0]
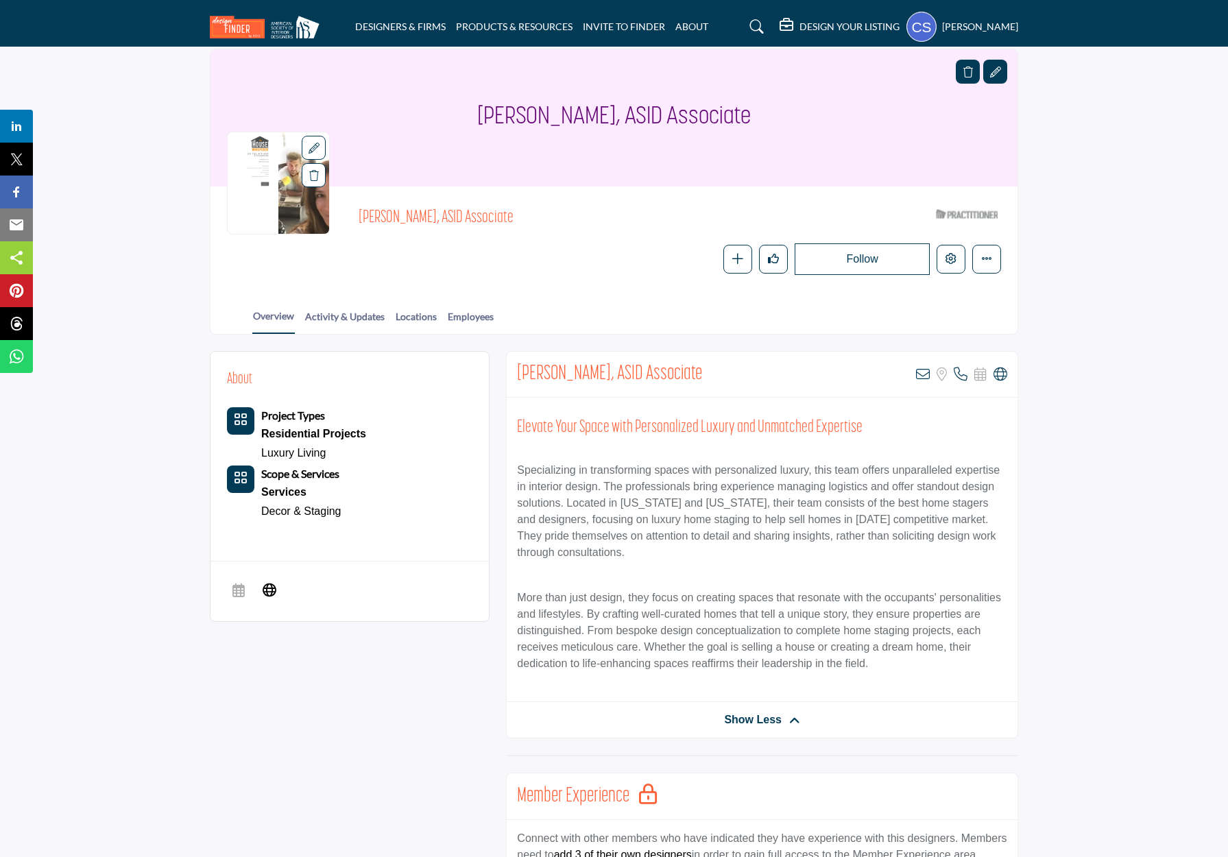
click at [990, 70] on icon at bounding box center [995, 72] width 11 height 11
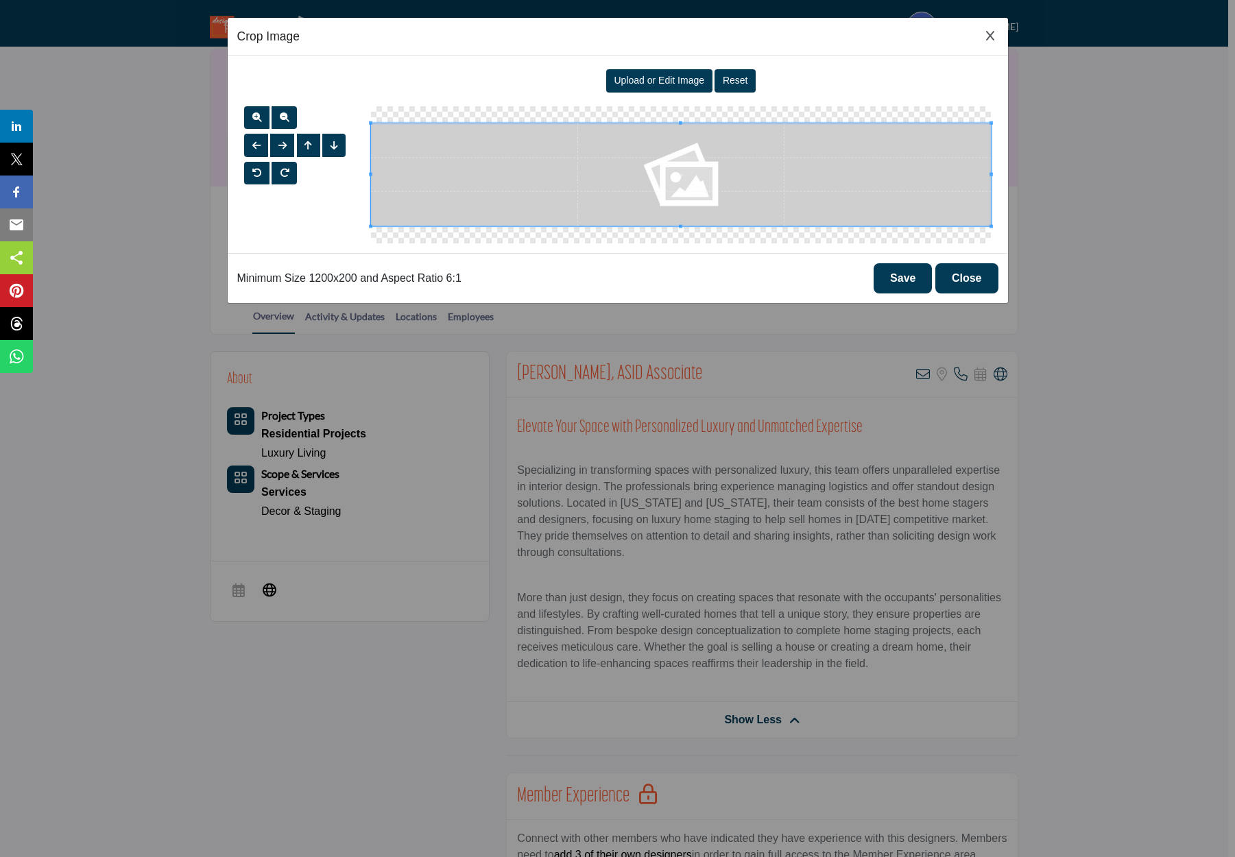
click at [668, 80] on span "Upload or Edit Image" at bounding box center [659, 80] width 91 height 11
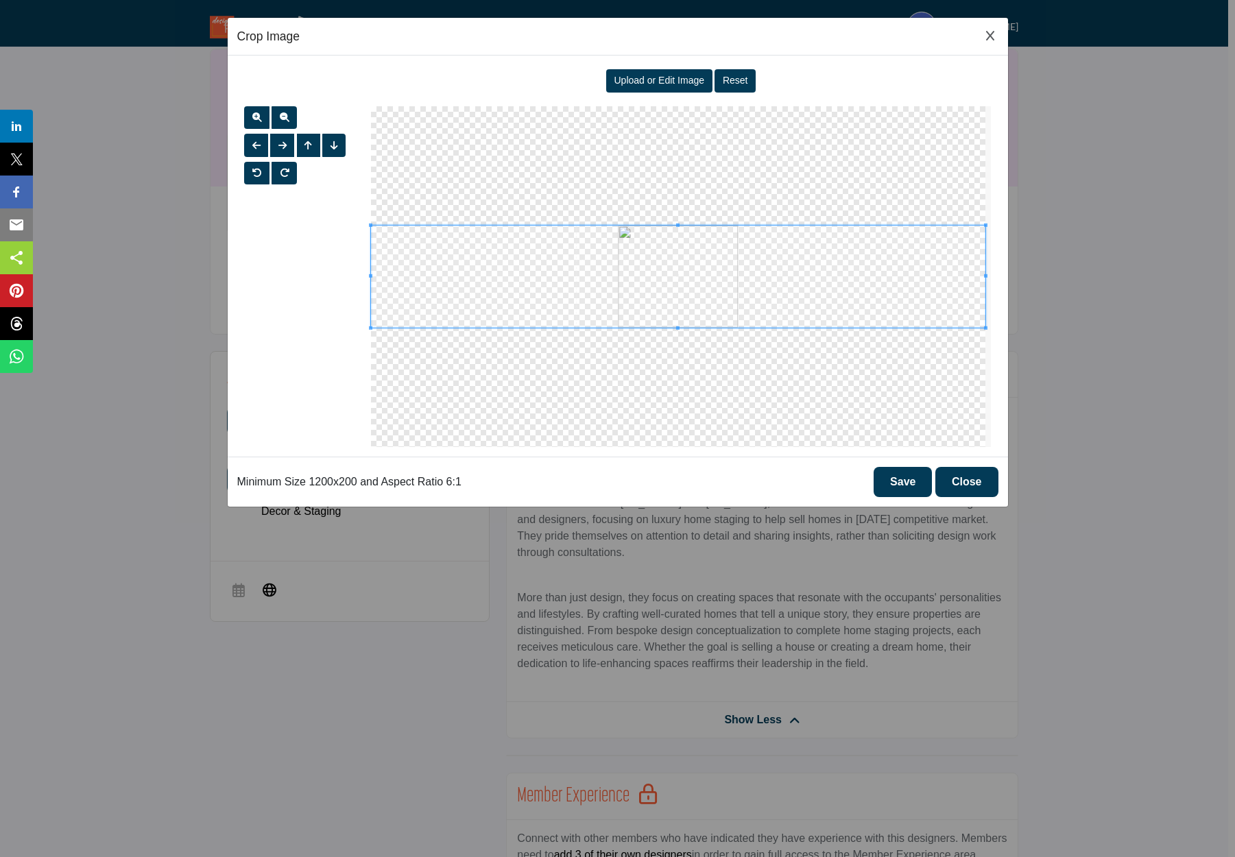
click at [890, 485] on button "Save" at bounding box center [903, 482] width 58 height 30
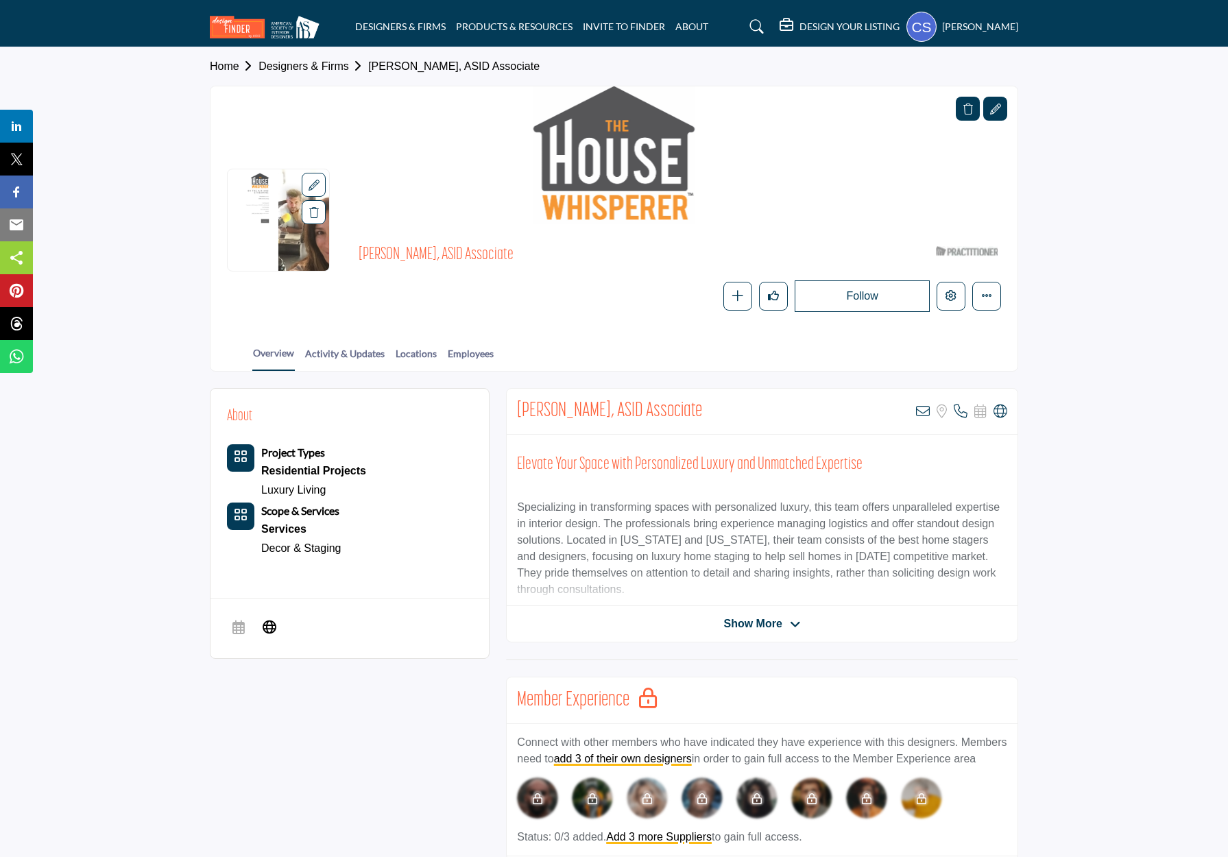
click at [317, 181] on icon at bounding box center [314, 185] width 11 height 11
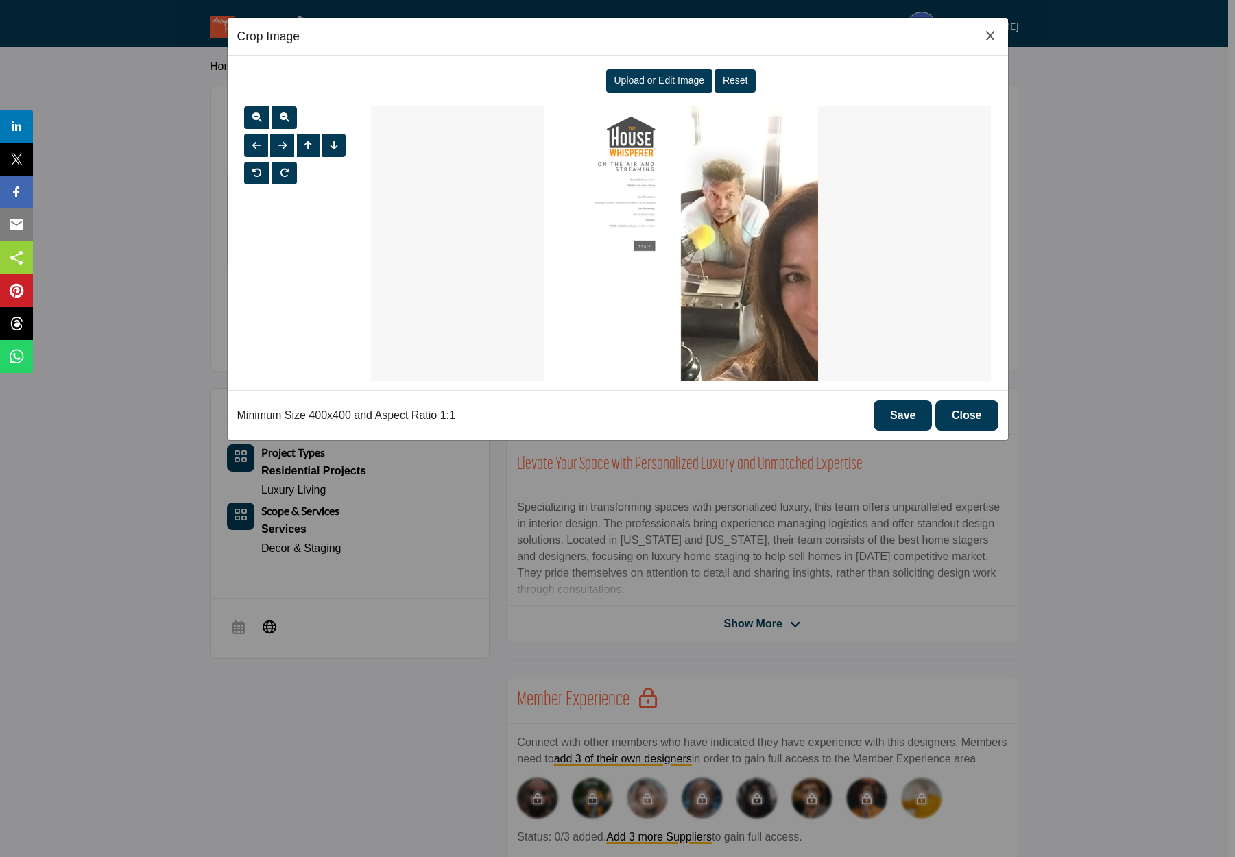
click at [669, 82] on span "Upload or Edit Image" at bounding box center [659, 80] width 91 height 11
click at [976, 401] on button "Close" at bounding box center [966, 416] width 63 height 30
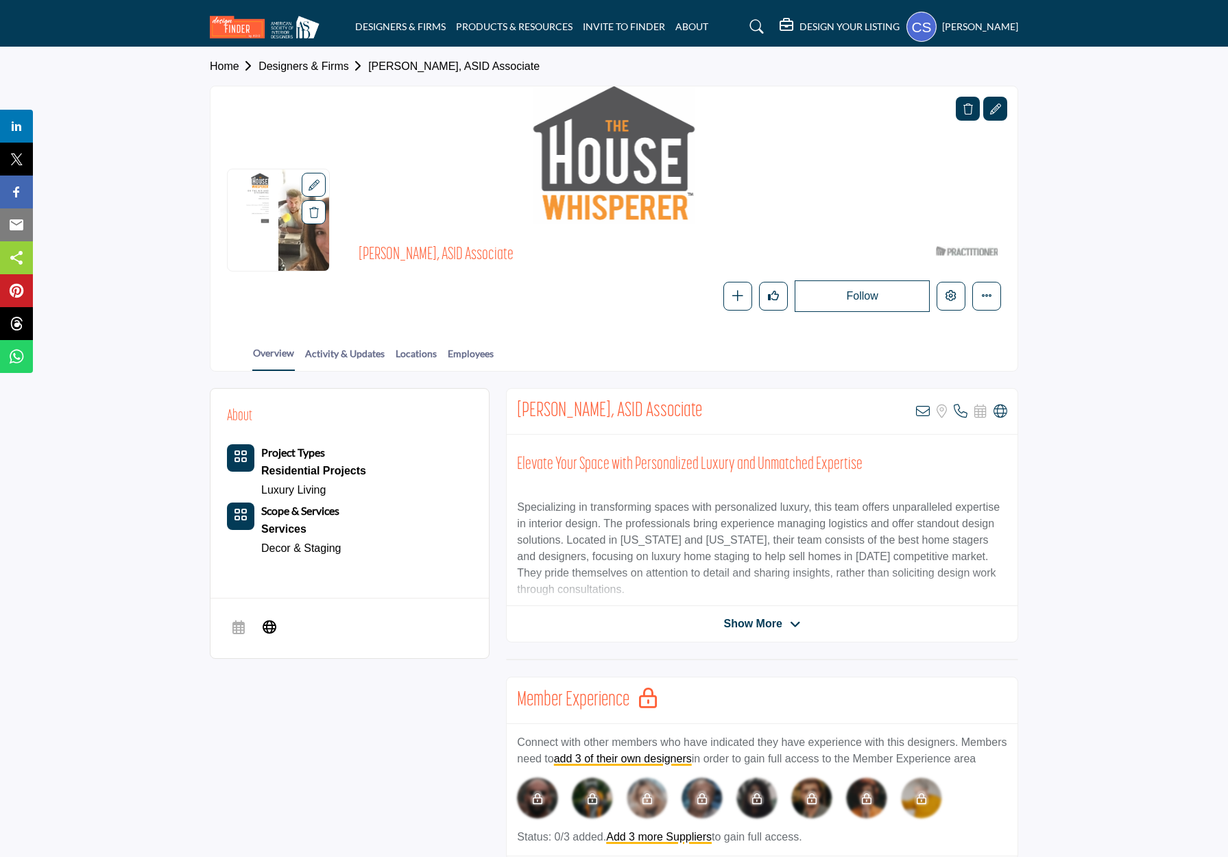
click at [313, 181] on icon at bounding box center [314, 185] width 11 height 11
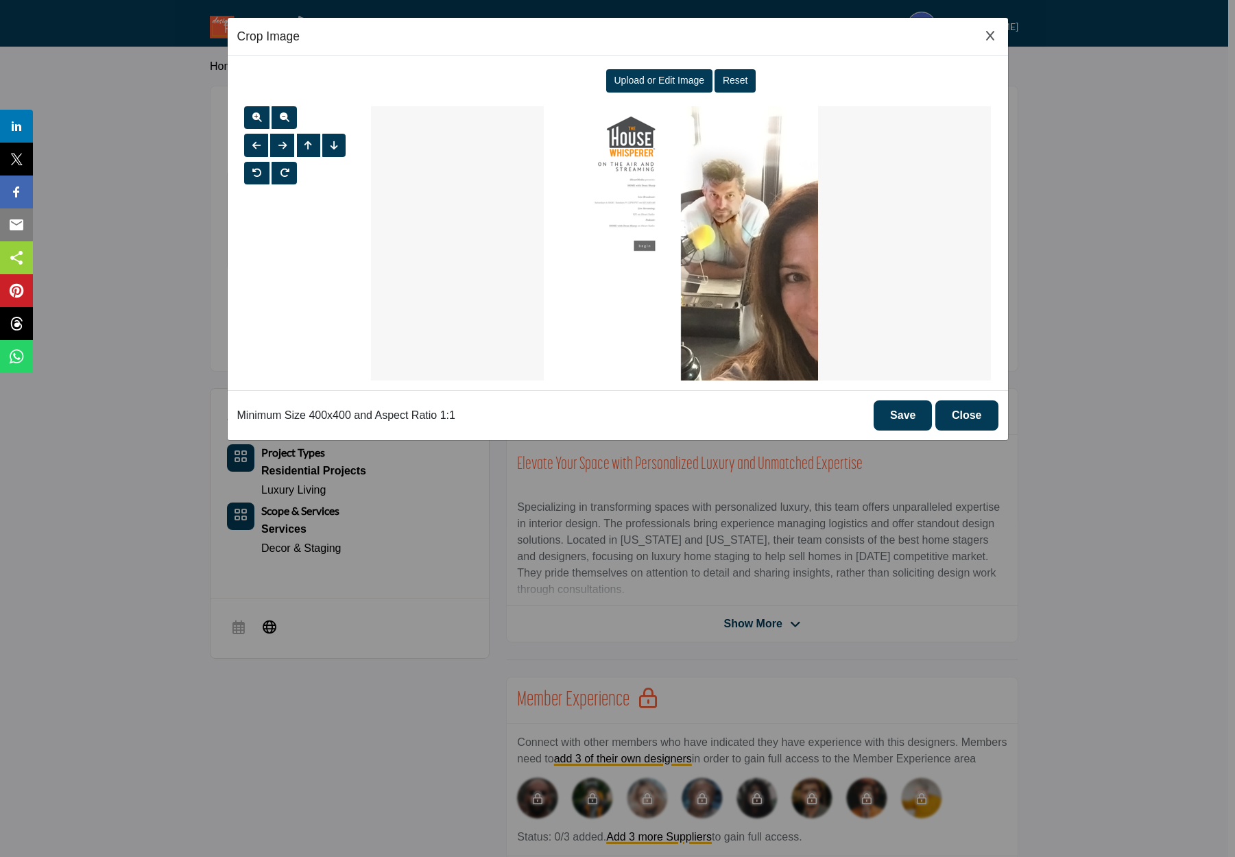
click at [678, 78] on span "Upload or Edit Image" at bounding box center [659, 80] width 91 height 11
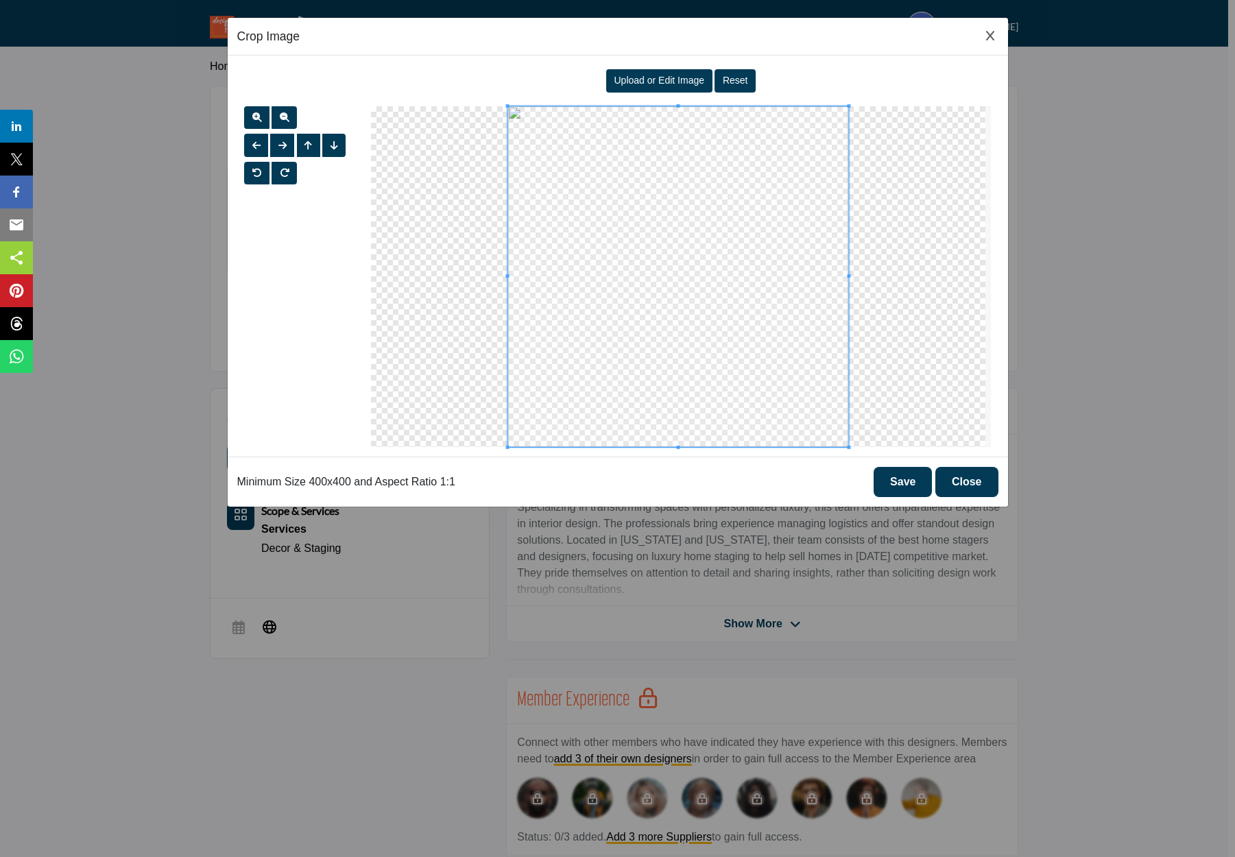
click at [911, 492] on button "Save" at bounding box center [903, 482] width 58 height 30
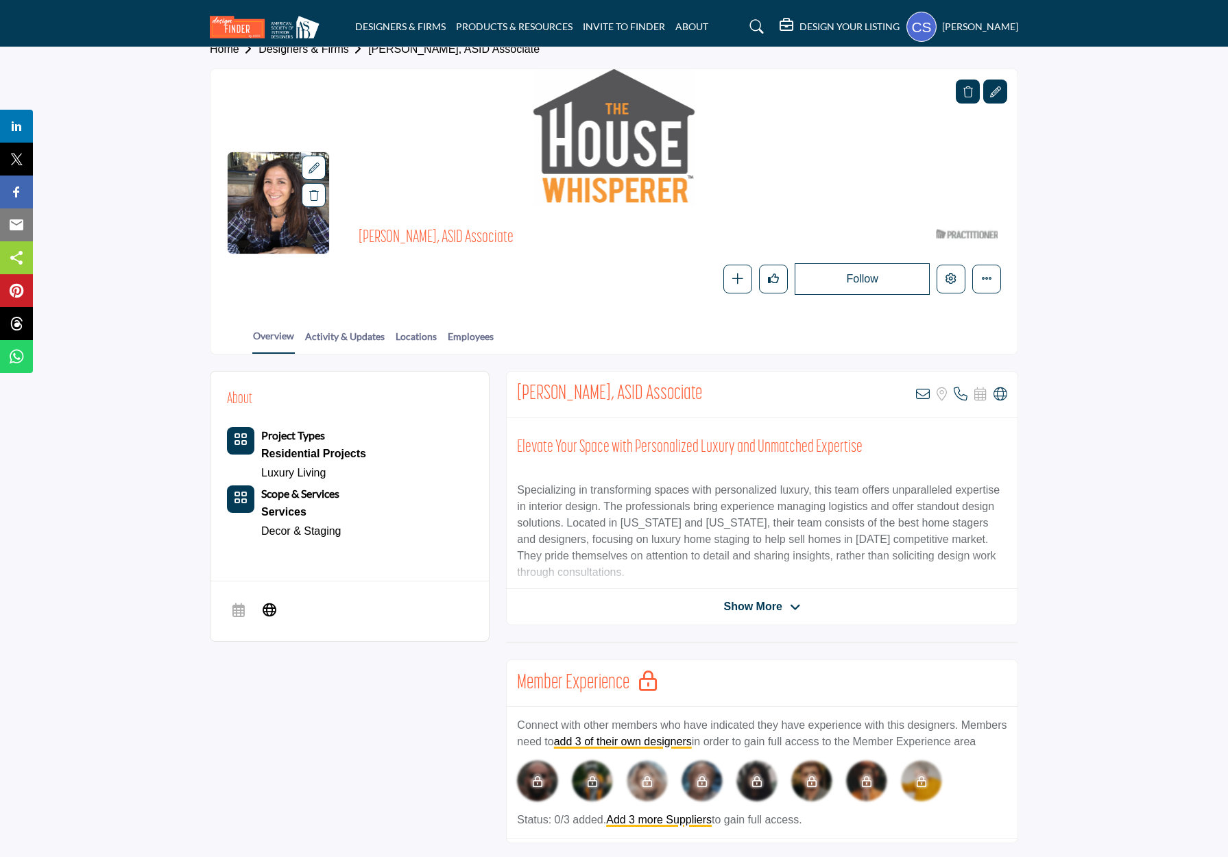
scroll to position [26, 0]
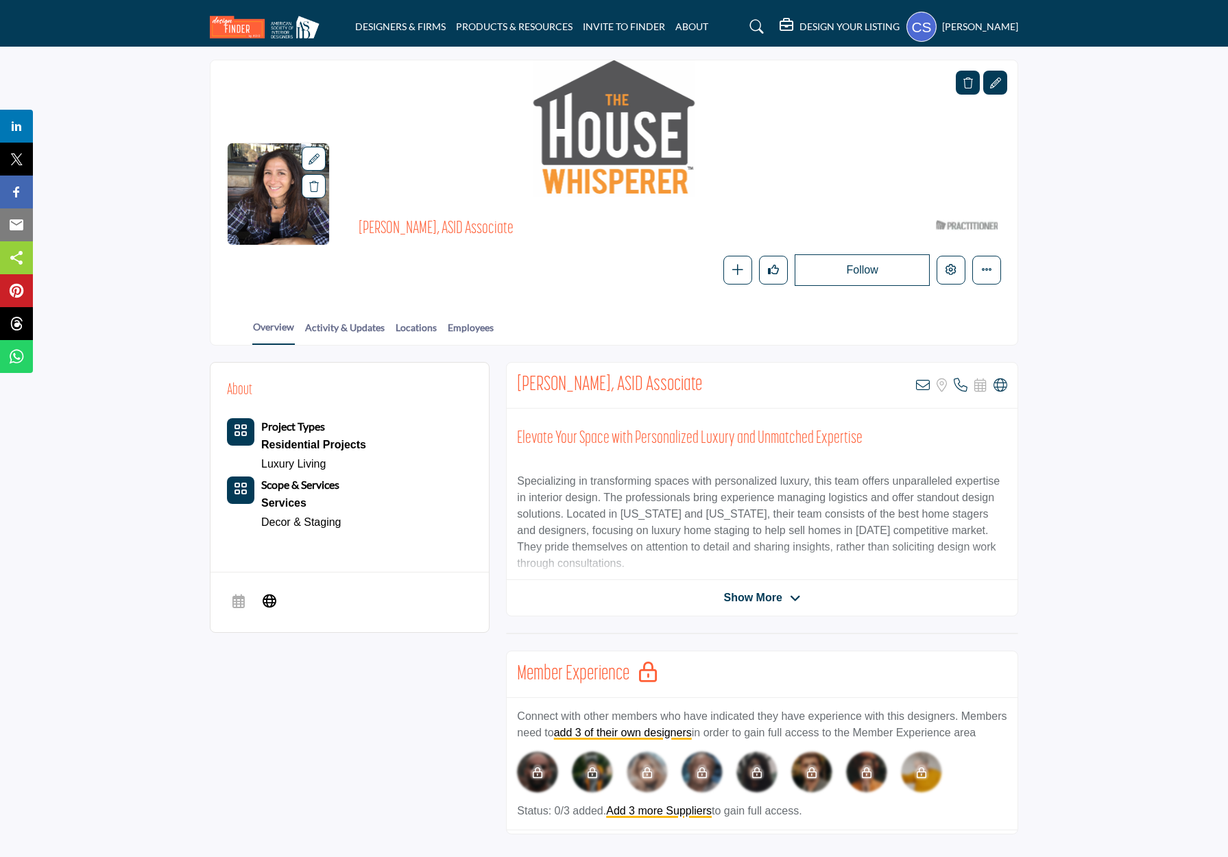
click at [761, 594] on span "Show More" at bounding box center [753, 598] width 58 height 16
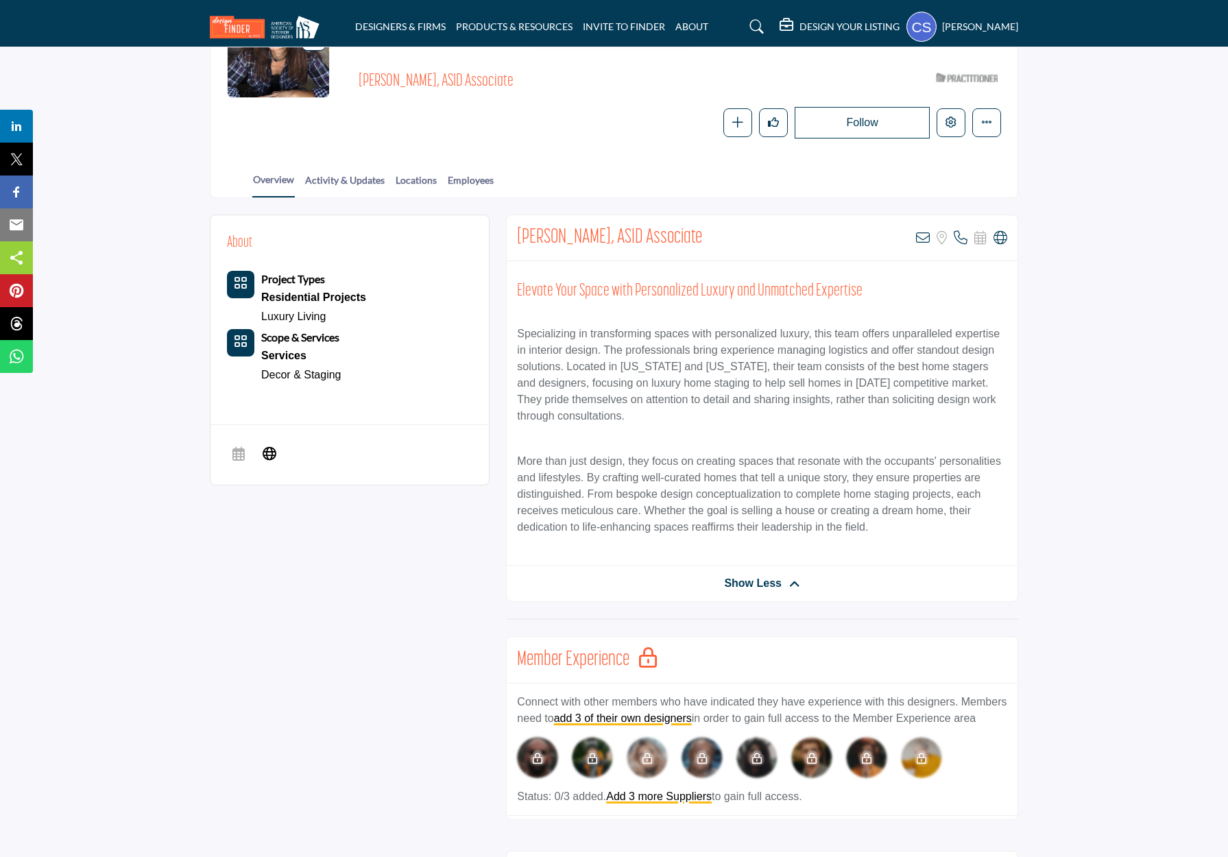
scroll to position [165, 0]
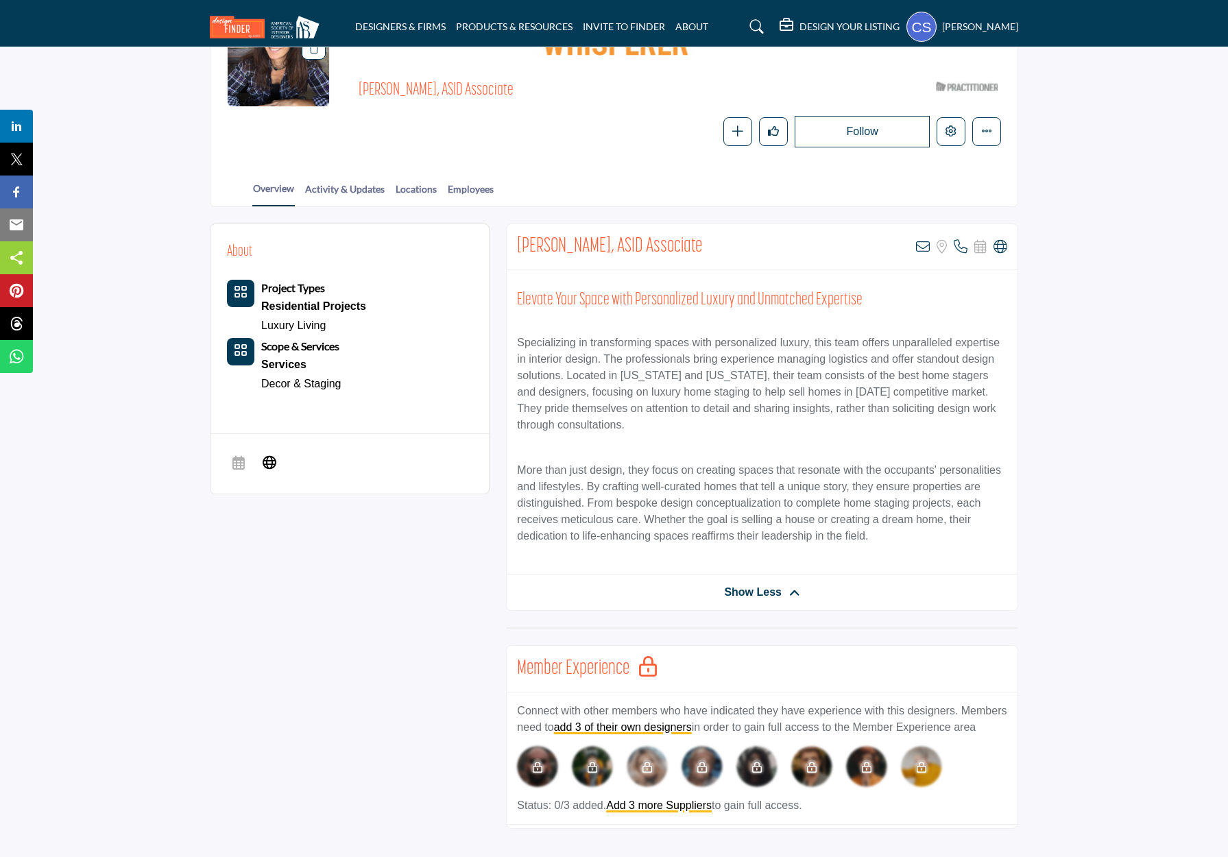
click at [912, 237] on div "[PERSON_NAME], ASID Associate View email address of this listing Sorry, but we …" at bounding box center [762, 247] width 511 height 46
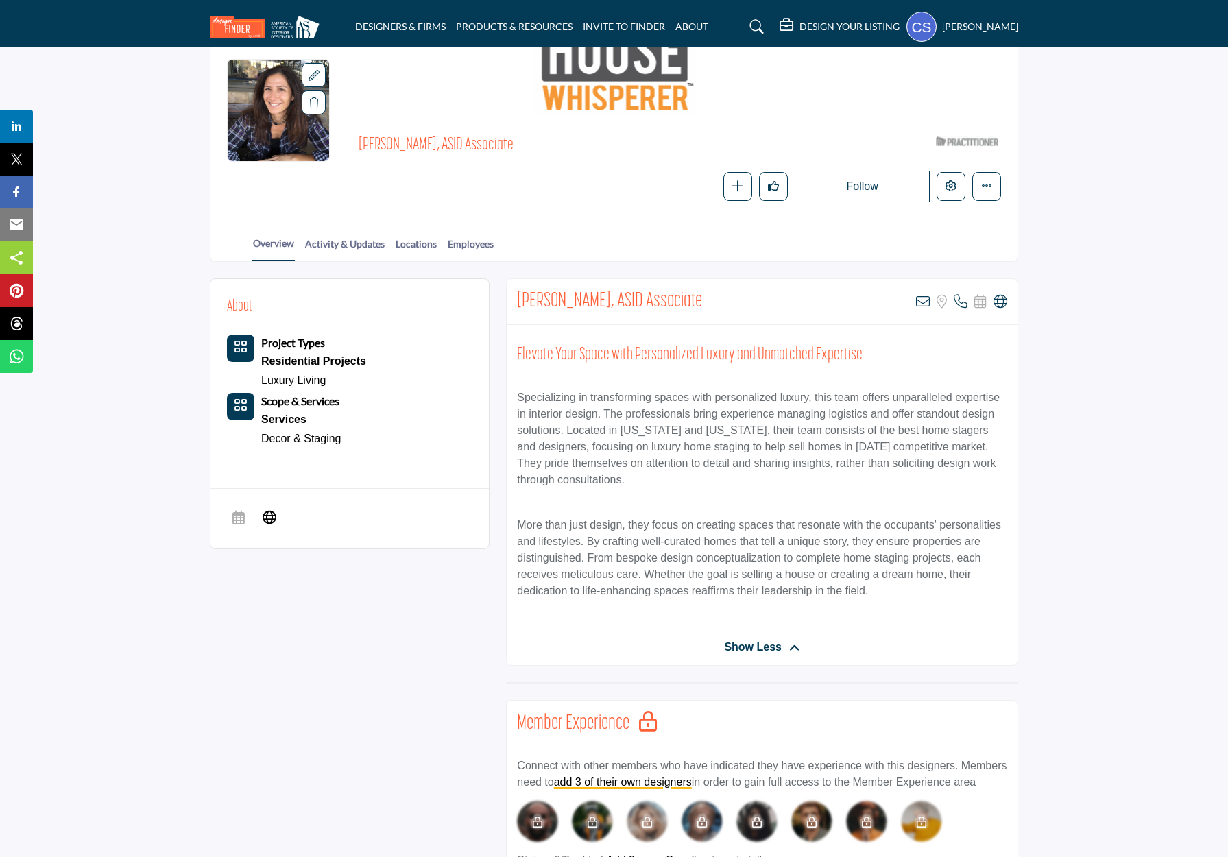
scroll to position [0, 0]
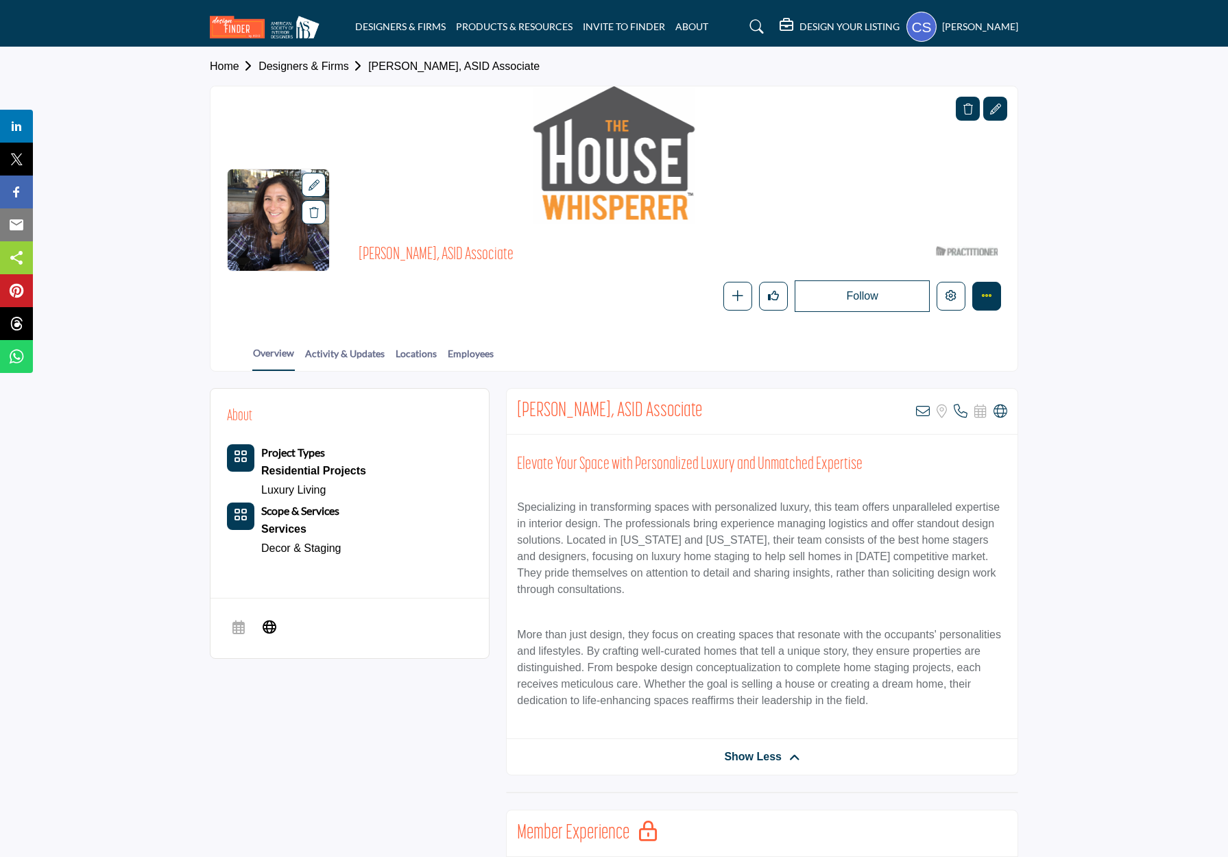
click at [992, 291] on button "More details" at bounding box center [986, 296] width 29 height 29
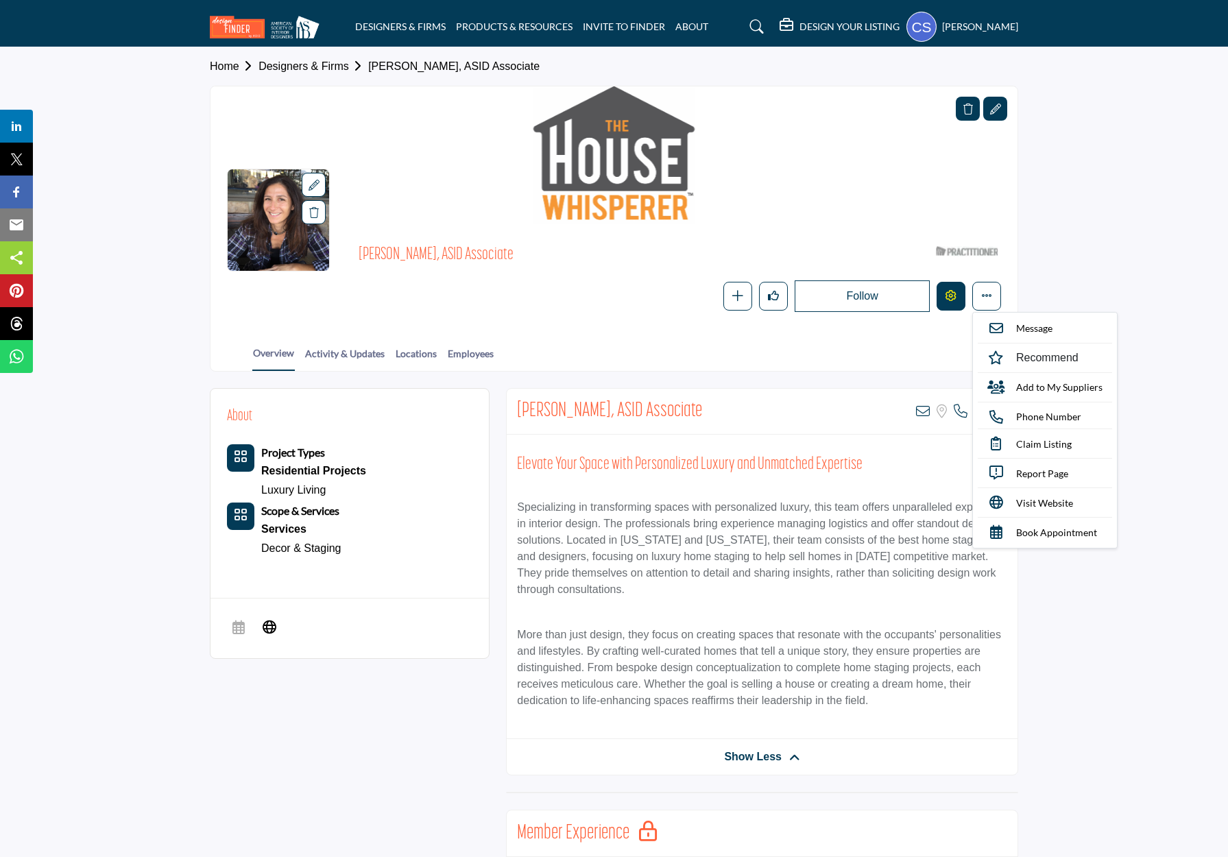
click at [944, 291] on button "Edit company" at bounding box center [951, 296] width 29 height 29
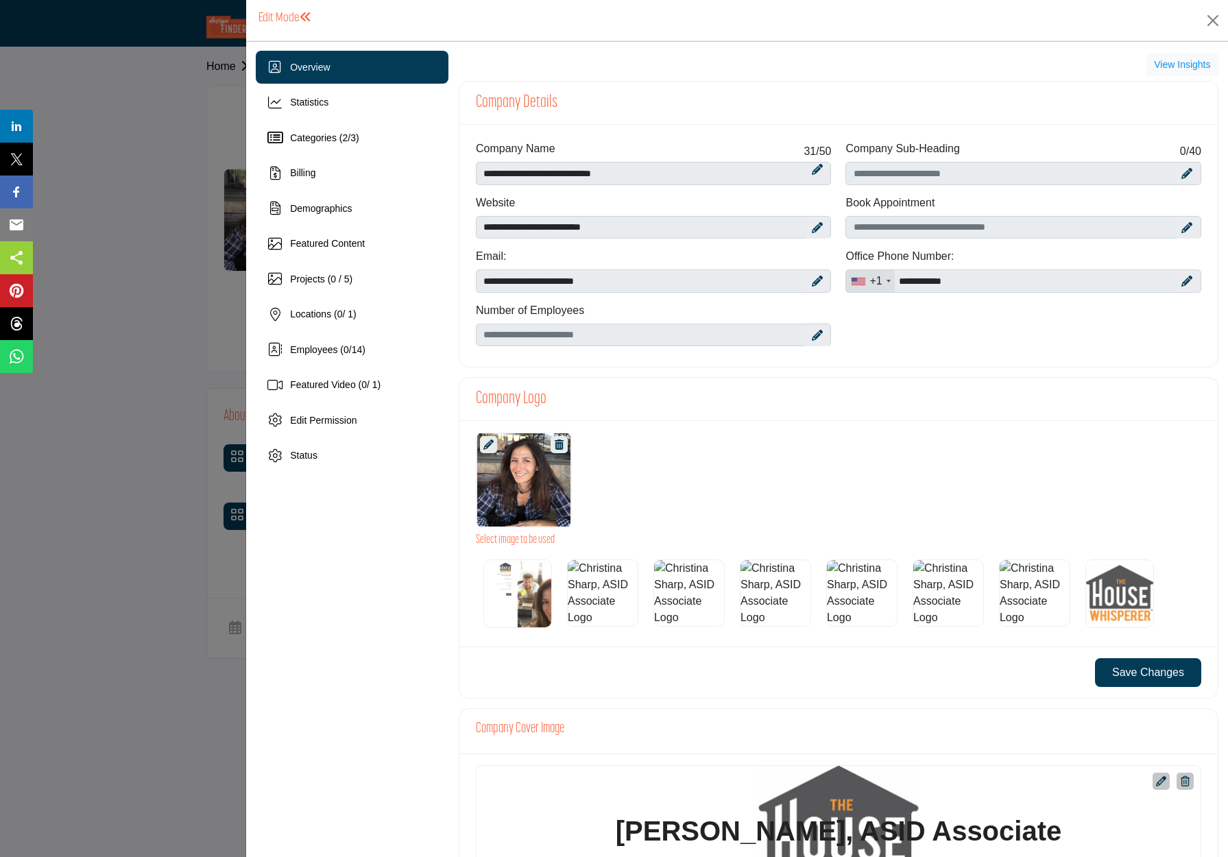
click at [944, 308] on div at bounding box center [614, 428] width 1228 height 857
click at [0, 0] on div at bounding box center [0, 0] width 0 height 0
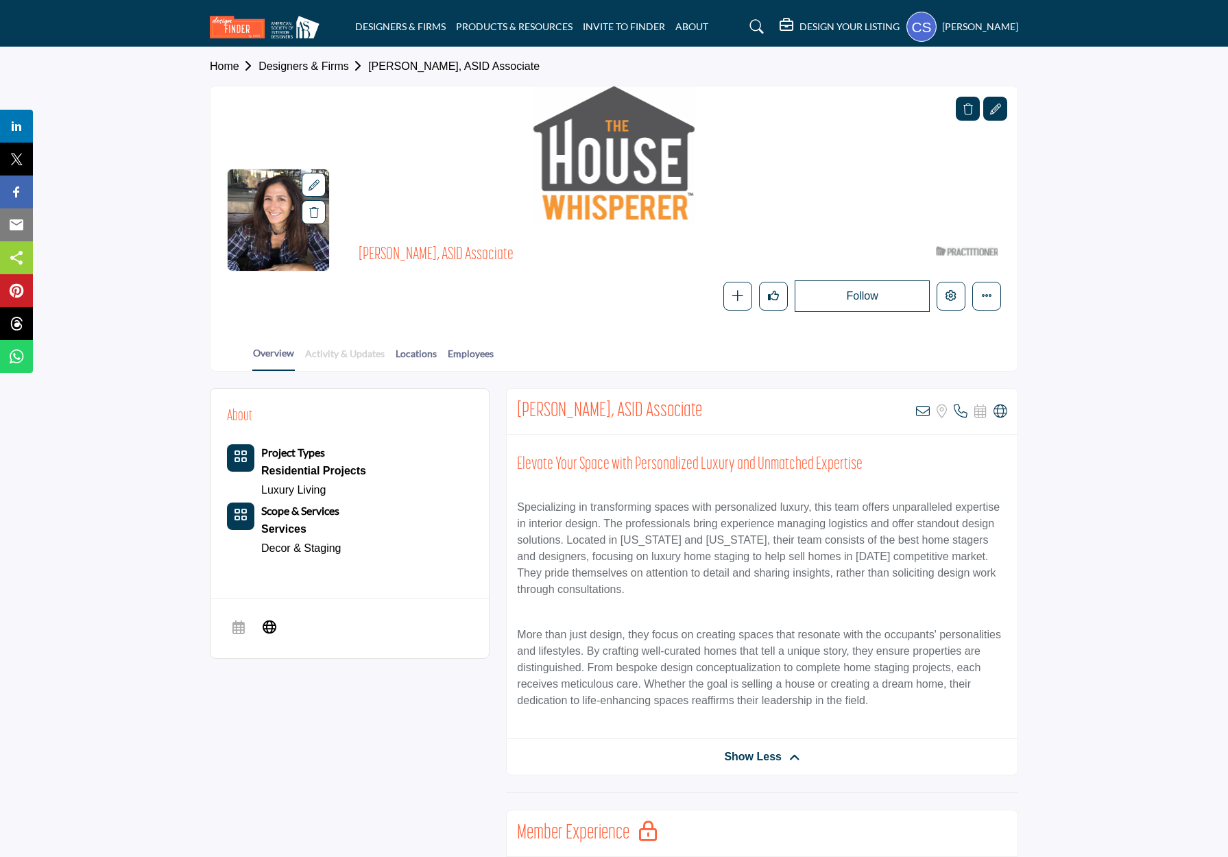
click at [365, 349] on link "Activity & Updates" at bounding box center [345, 358] width 81 height 24
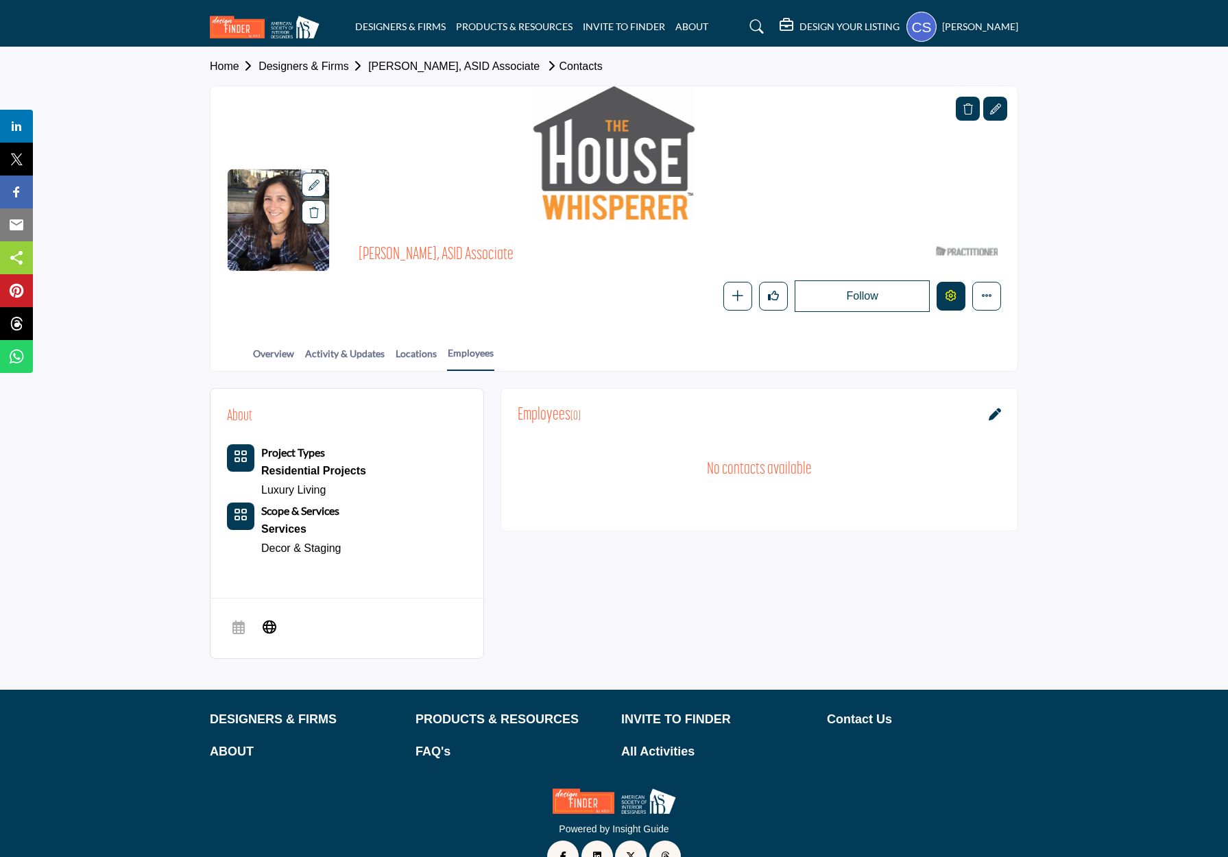
click at [953, 295] on icon "Edit company" at bounding box center [951, 295] width 11 height 11
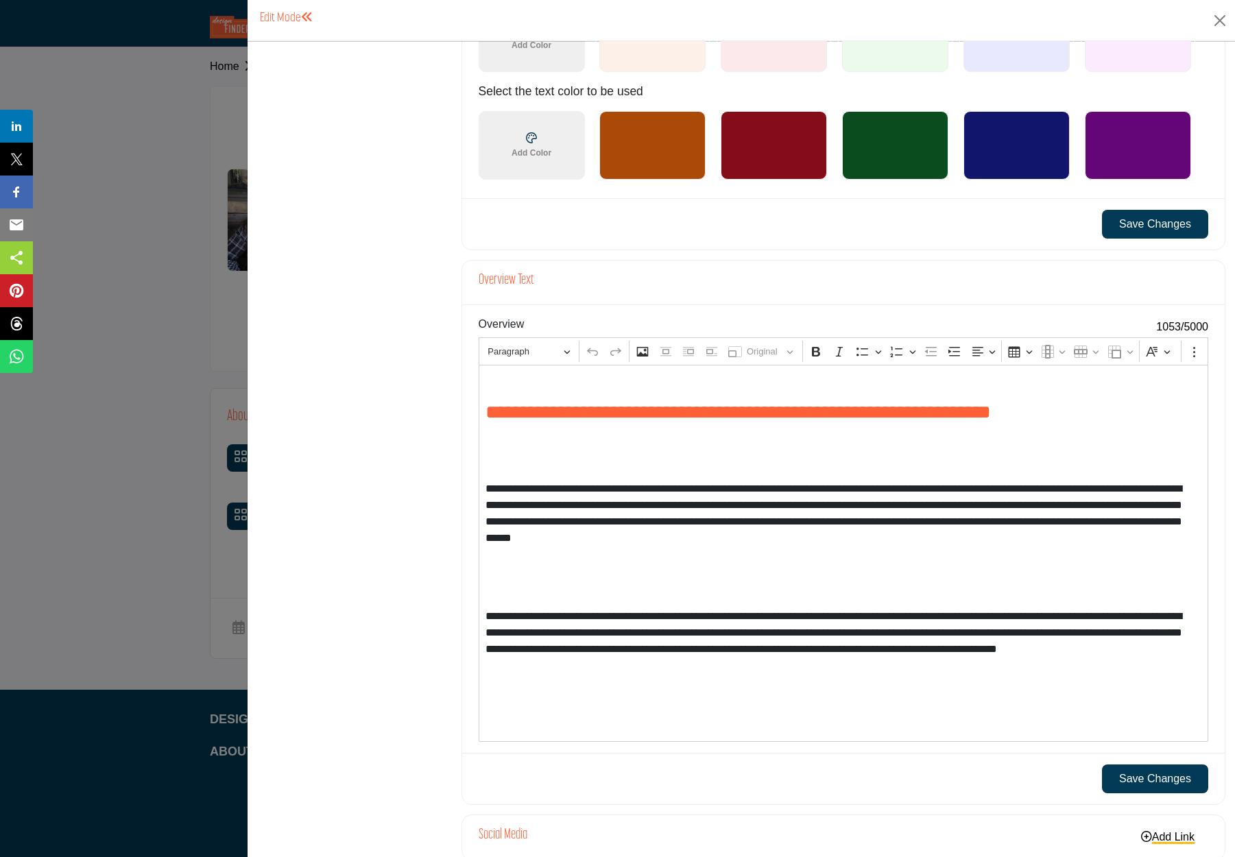
scroll to position [1101, 0]
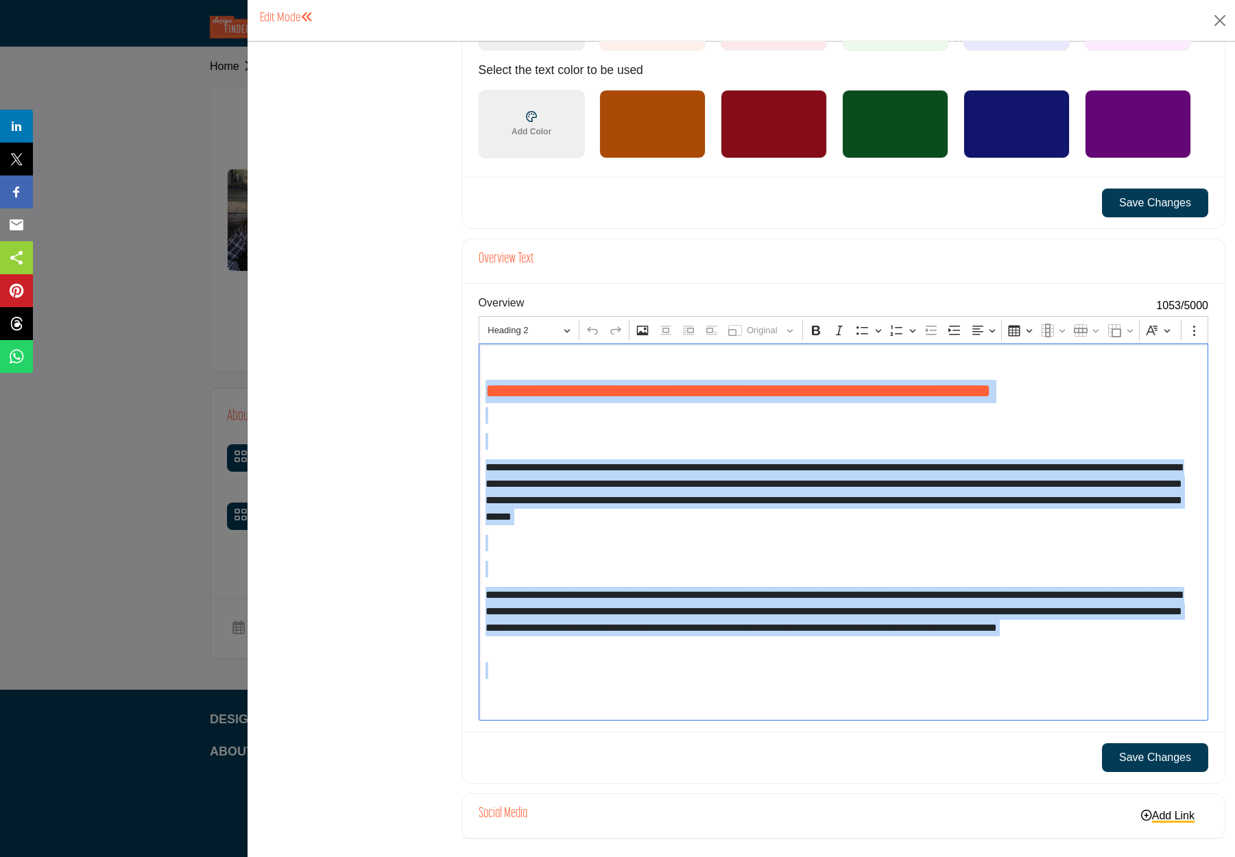
drag, startPoint x: 487, startPoint y: 387, endPoint x: 866, endPoint y: 676, distance: 476.7
click at [866, 676] on div "**********" at bounding box center [844, 532] width 730 height 377
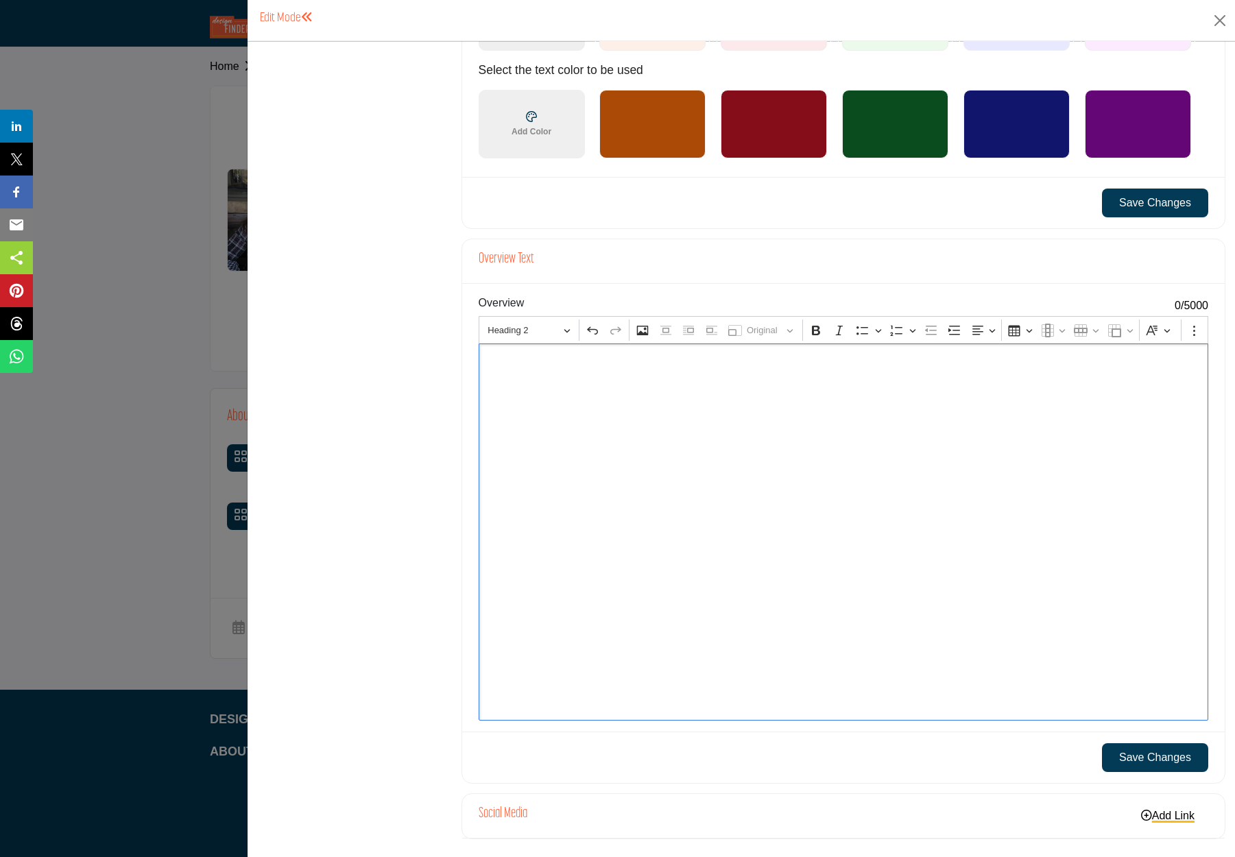
click at [641, 444] on div "Editor editing area: main" at bounding box center [844, 532] width 730 height 377
click at [533, 378] on div "Editor editing area: main" at bounding box center [844, 532] width 730 height 377
click at [519, 361] on p "Editor editing area: main" at bounding box center [843, 362] width 715 height 16
click at [518, 359] on p "Editor editing area: main" at bounding box center [843, 362] width 715 height 16
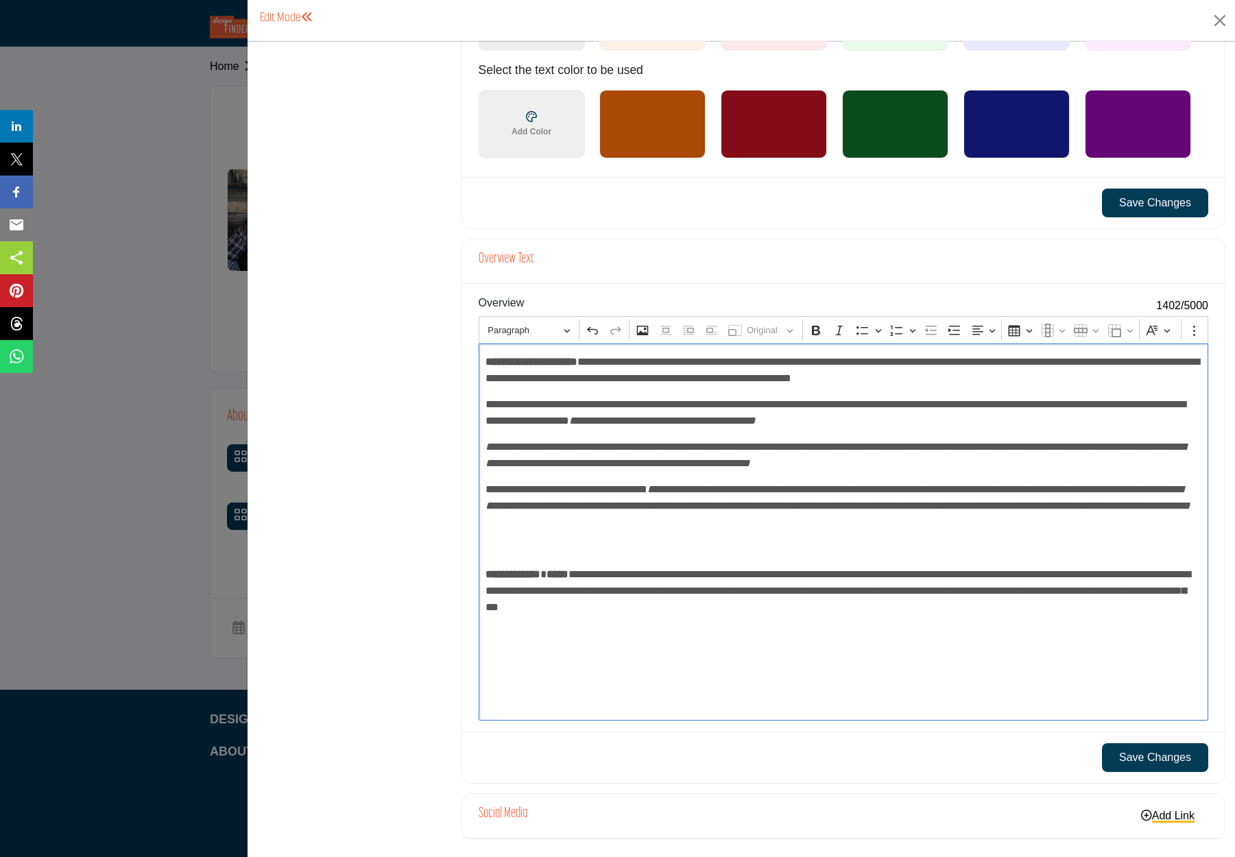
click at [1121, 756] on button "Save Changes" at bounding box center [1155, 757] width 106 height 29
click at [1158, 814] on link "Add Link" at bounding box center [1167, 815] width 81 height 23
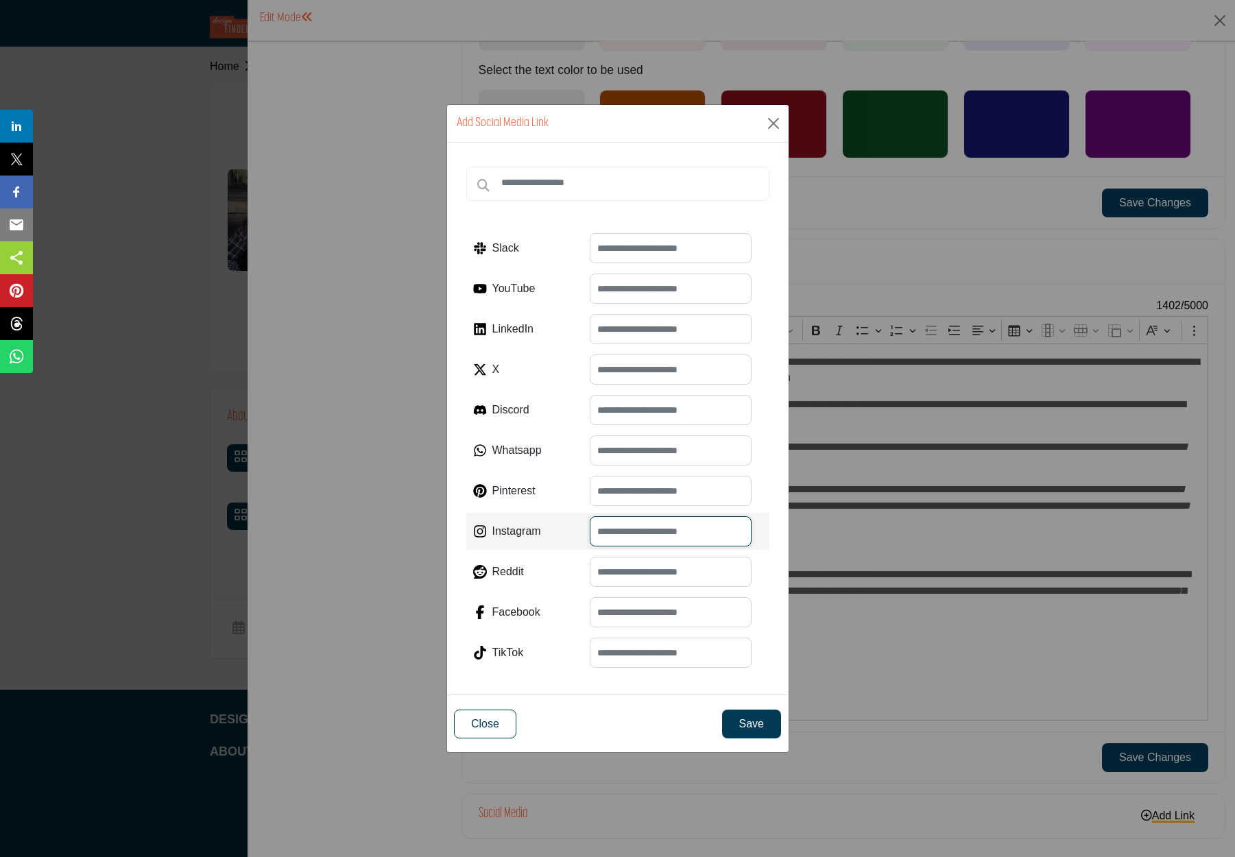
click at [610, 538] on input "text" at bounding box center [671, 531] width 162 height 30
click at [489, 717] on button "Close" at bounding box center [485, 724] width 62 height 29
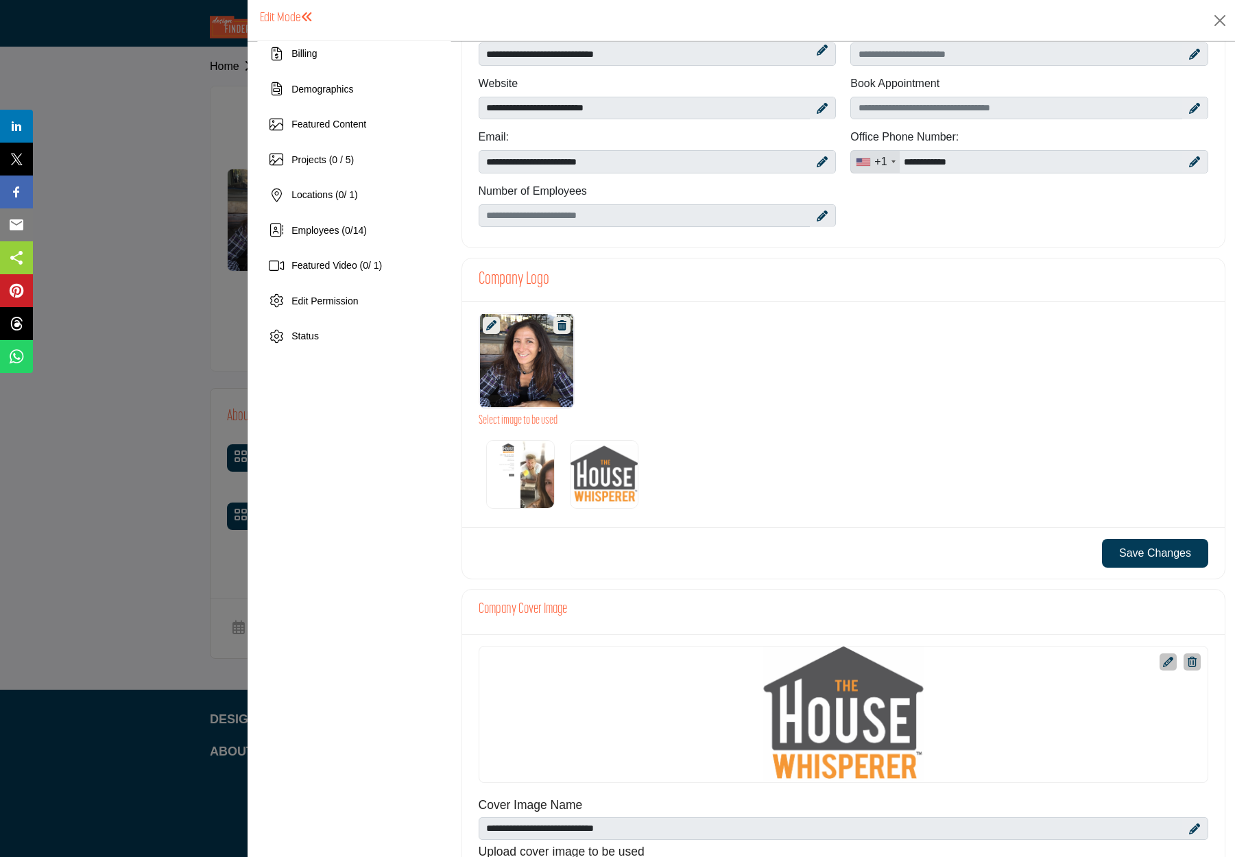
scroll to position [0, 0]
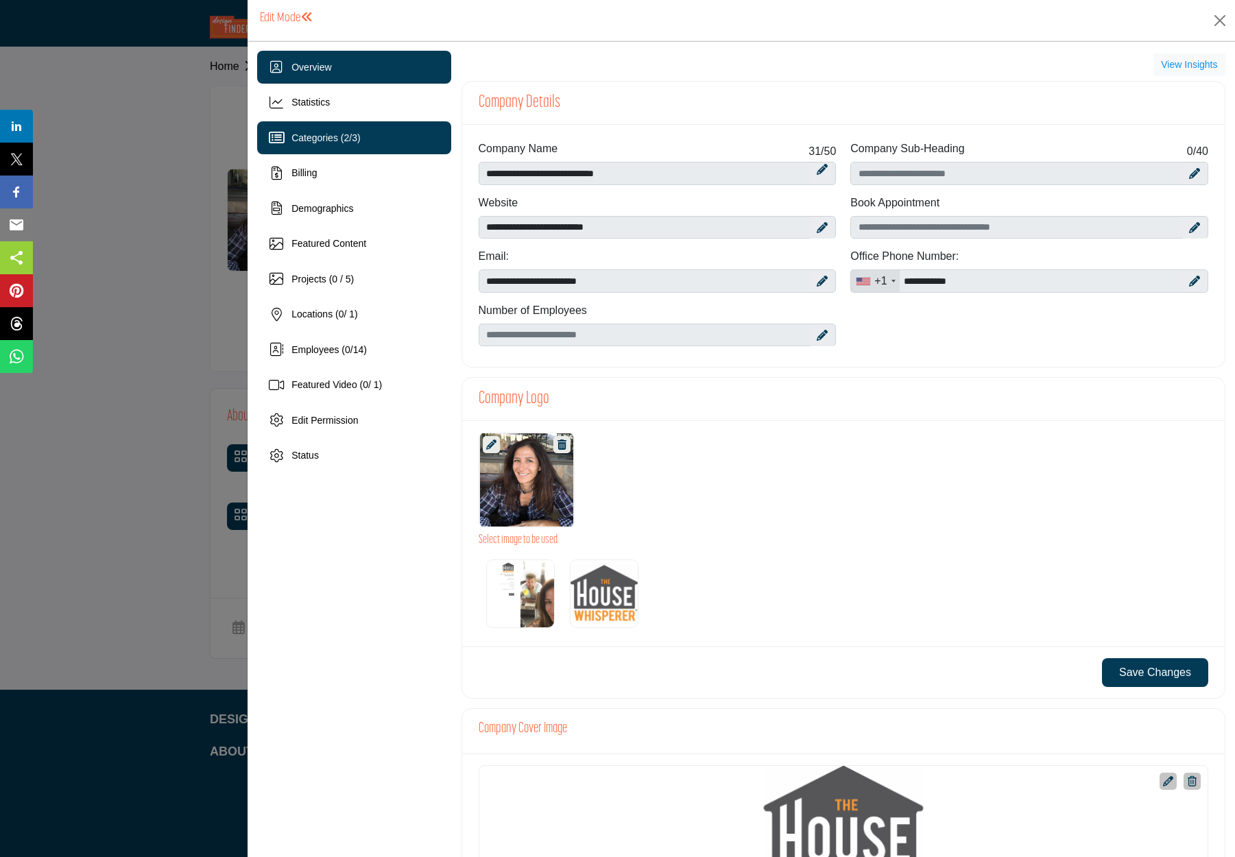
click at [325, 135] on span "Categories ( 2 / 3 )" at bounding box center [325, 137] width 69 height 11
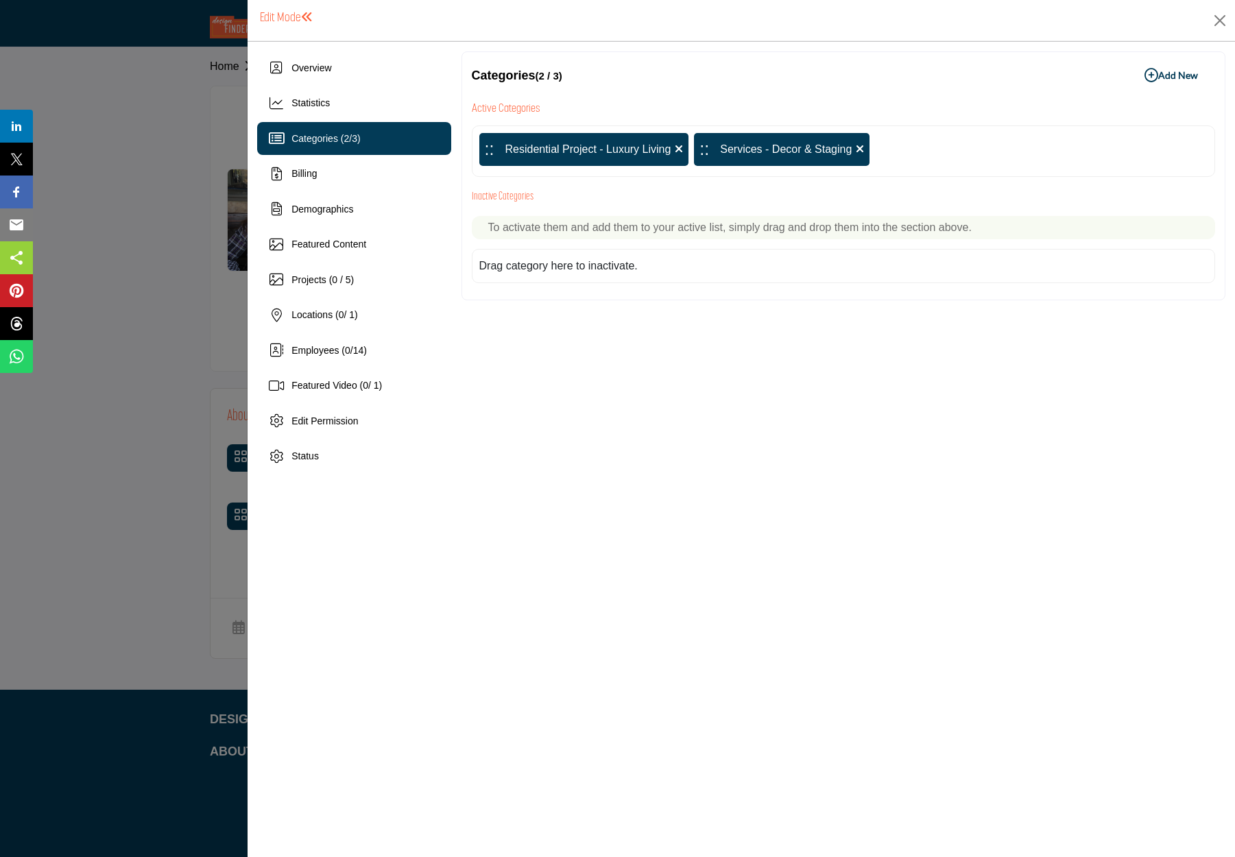
click at [860, 145] on icon at bounding box center [860, 148] width 8 height 11
click at [578, 265] on div "Drag category here to inactivate." at bounding box center [558, 266] width 158 height 16
click at [1145, 76] on icon "button" at bounding box center [1152, 76] width 14 height 14
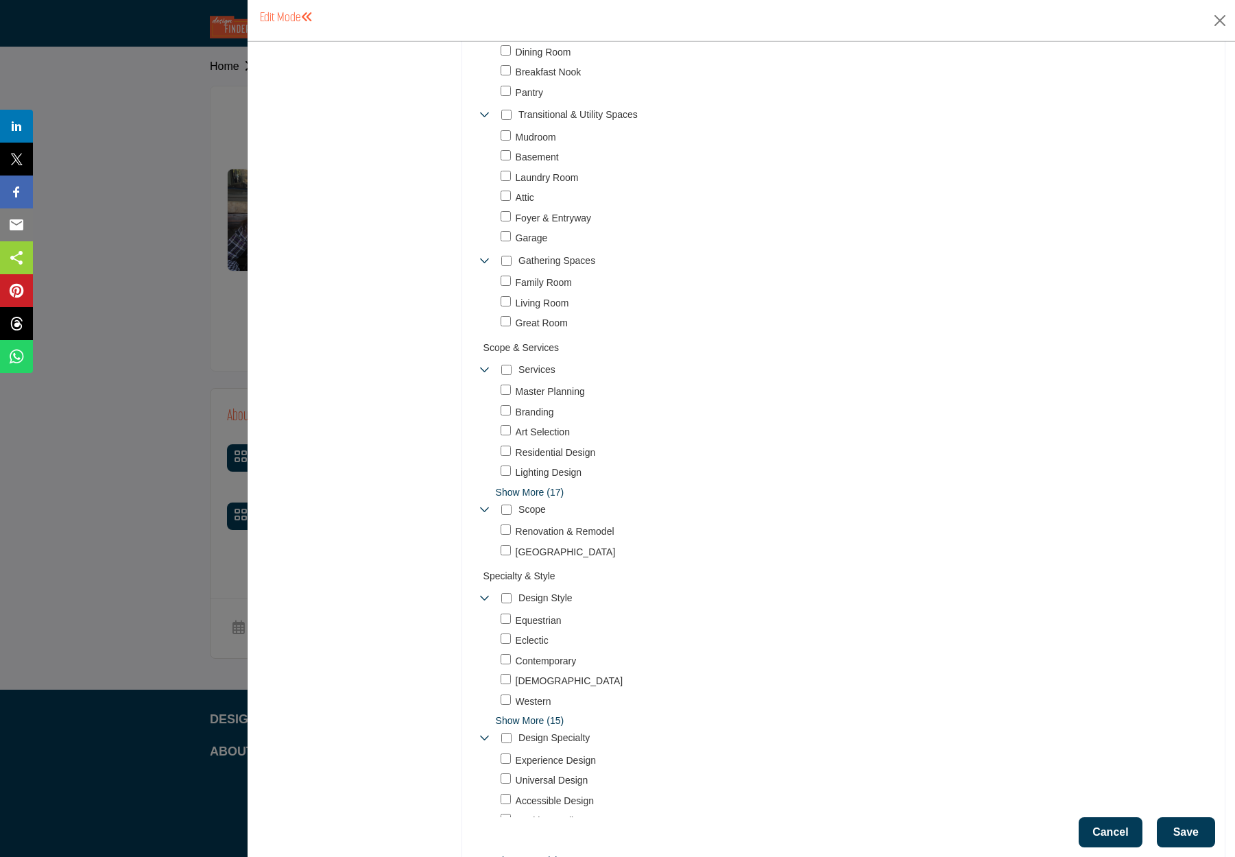
scroll to position [965, 0]
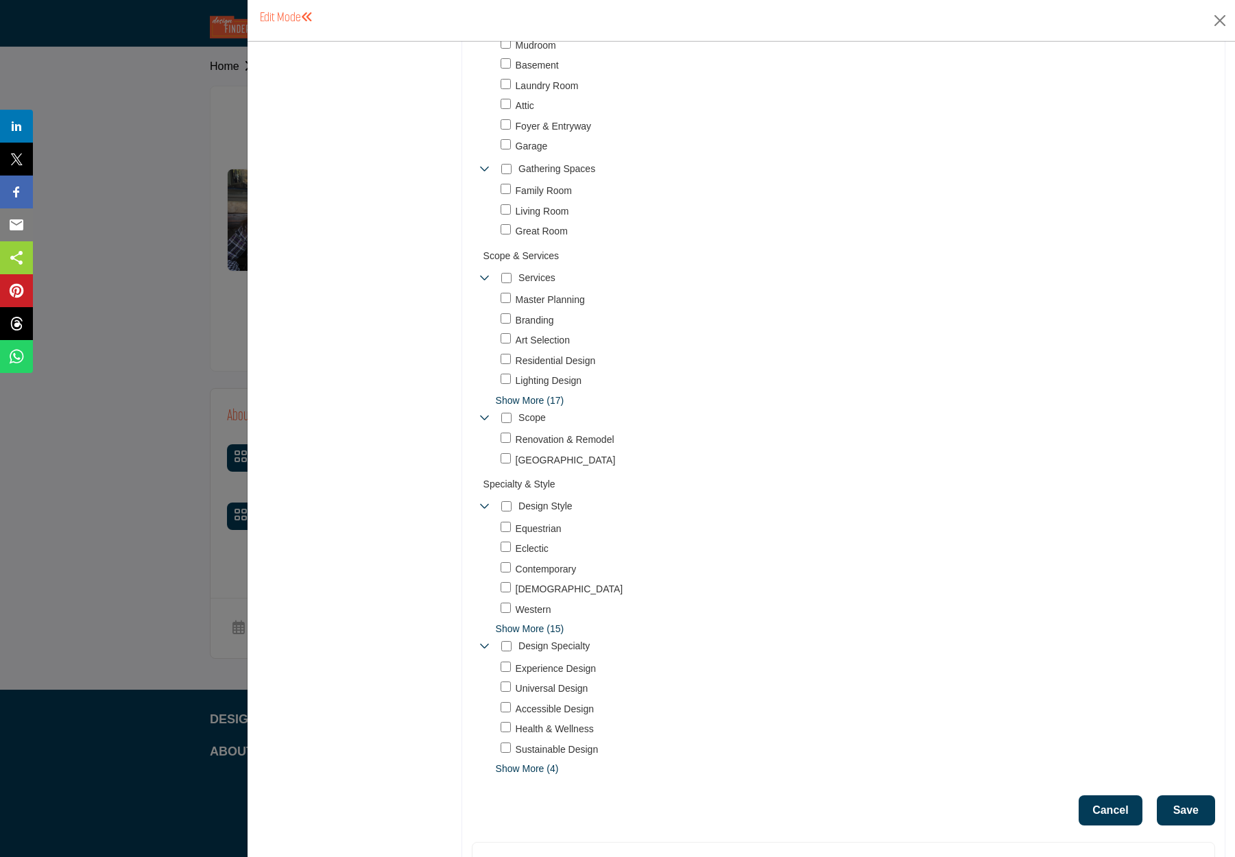
click at [510, 762] on span "Show More (4)" at bounding box center [855, 769] width 719 height 14
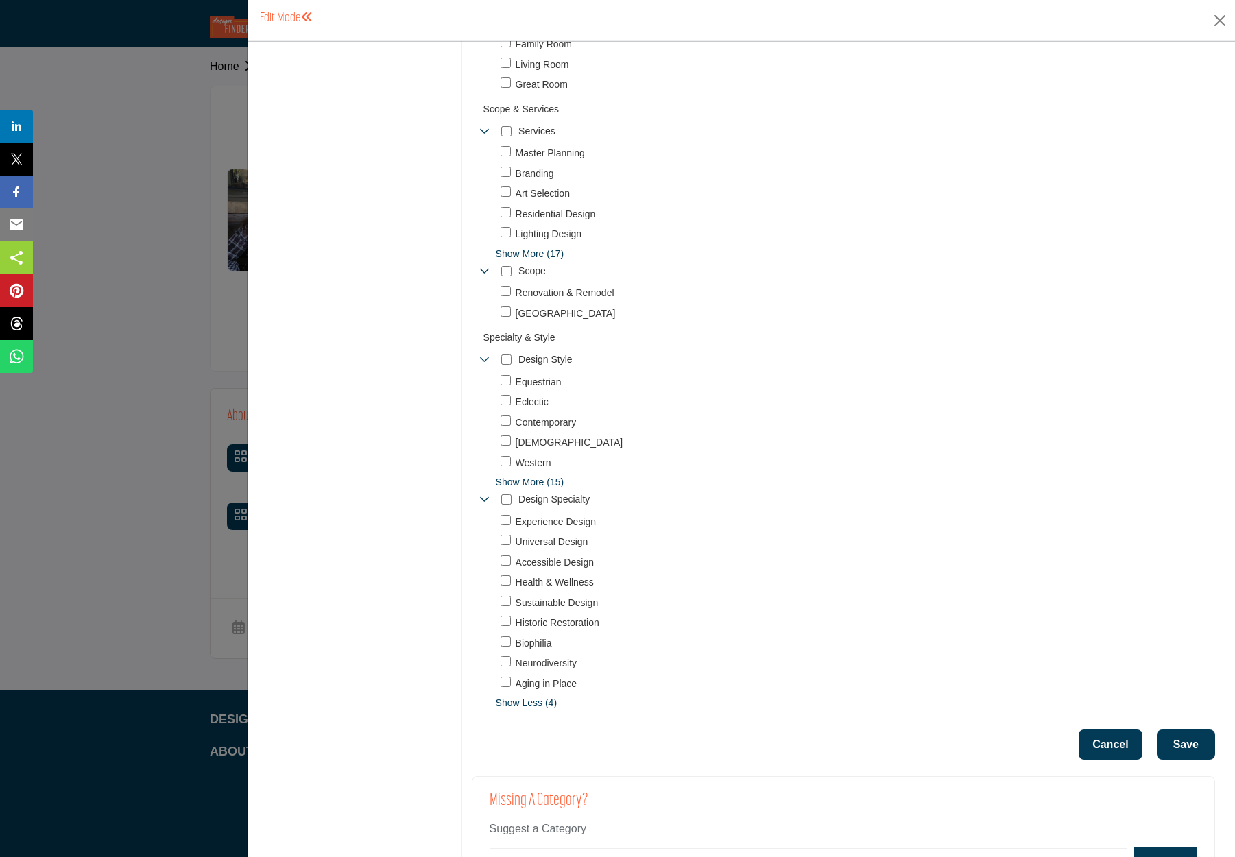
scroll to position [1129, 0]
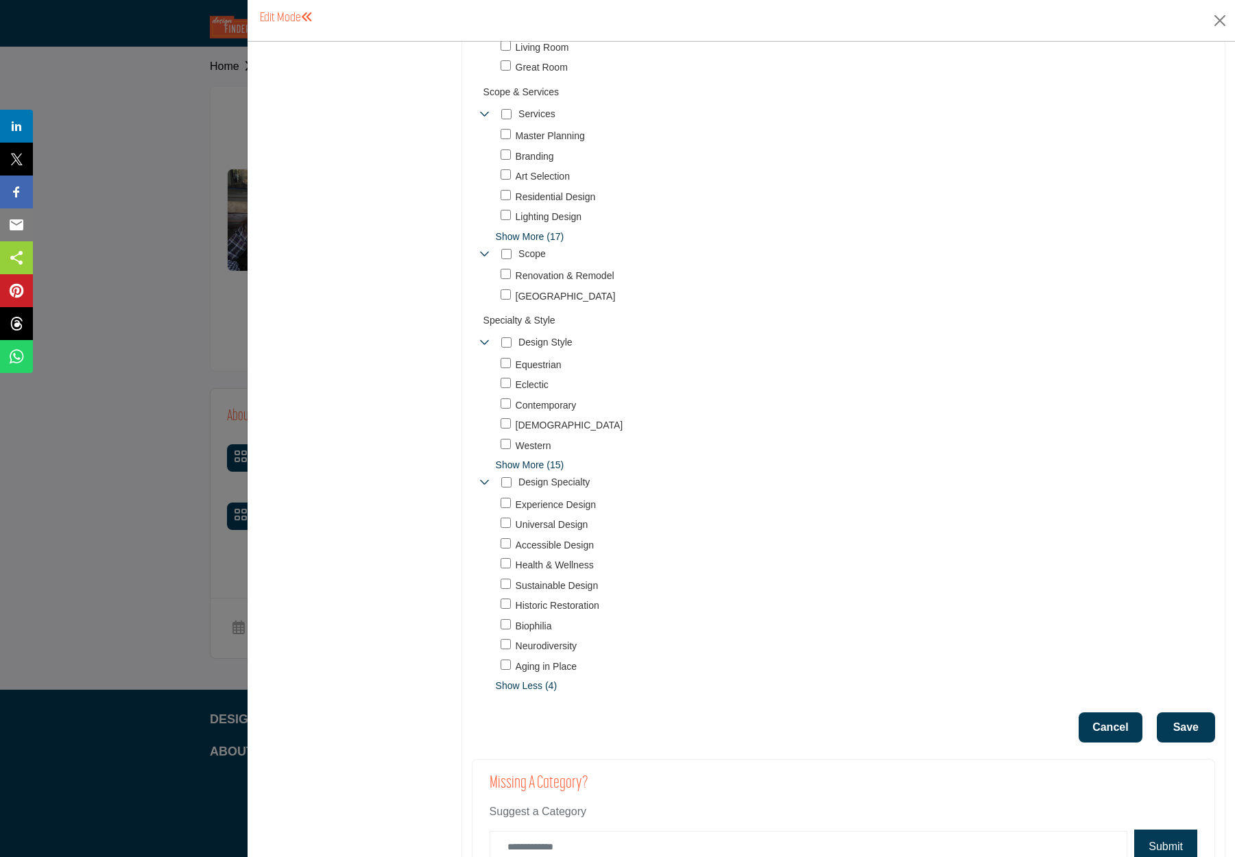
click at [1177, 713] on button "Save" at bounding box center [1186, 728] width 58 height 30
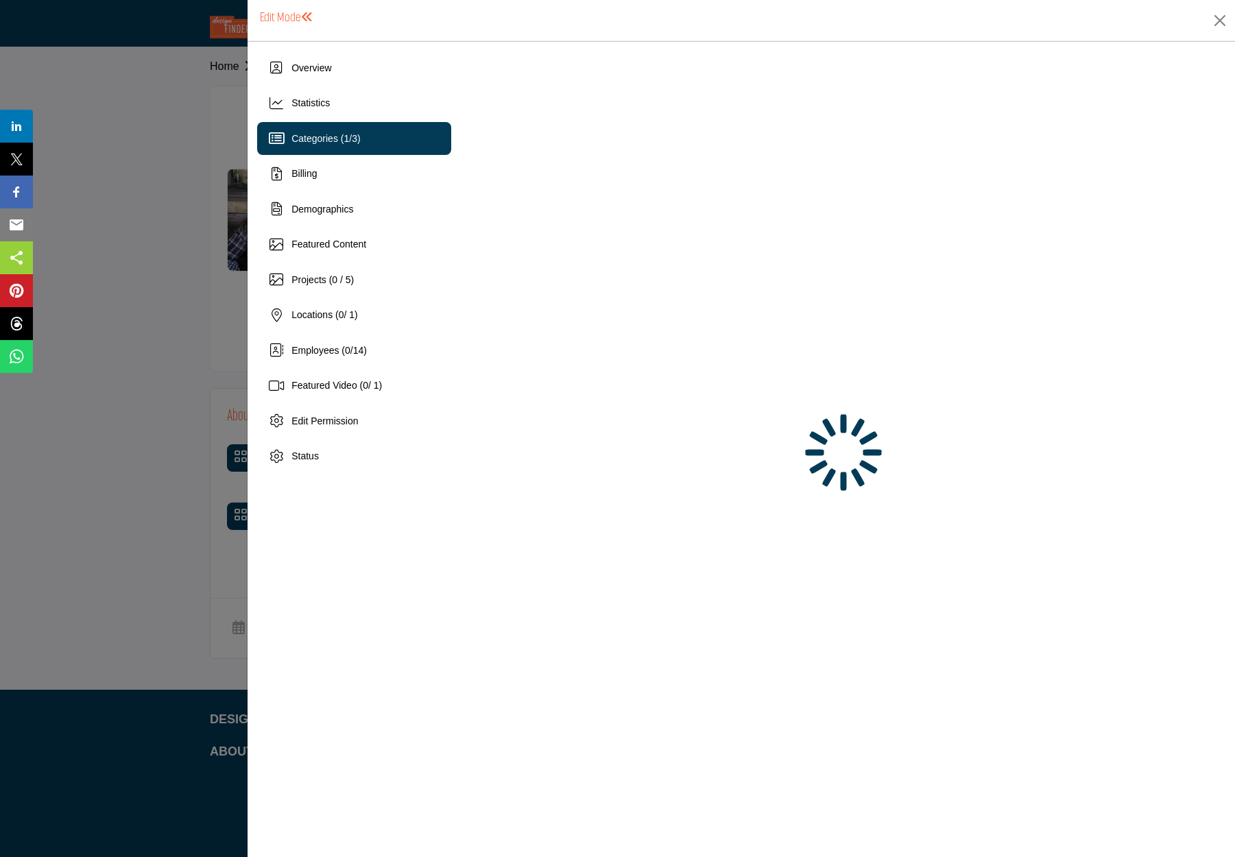
scroll to position [0, 0]
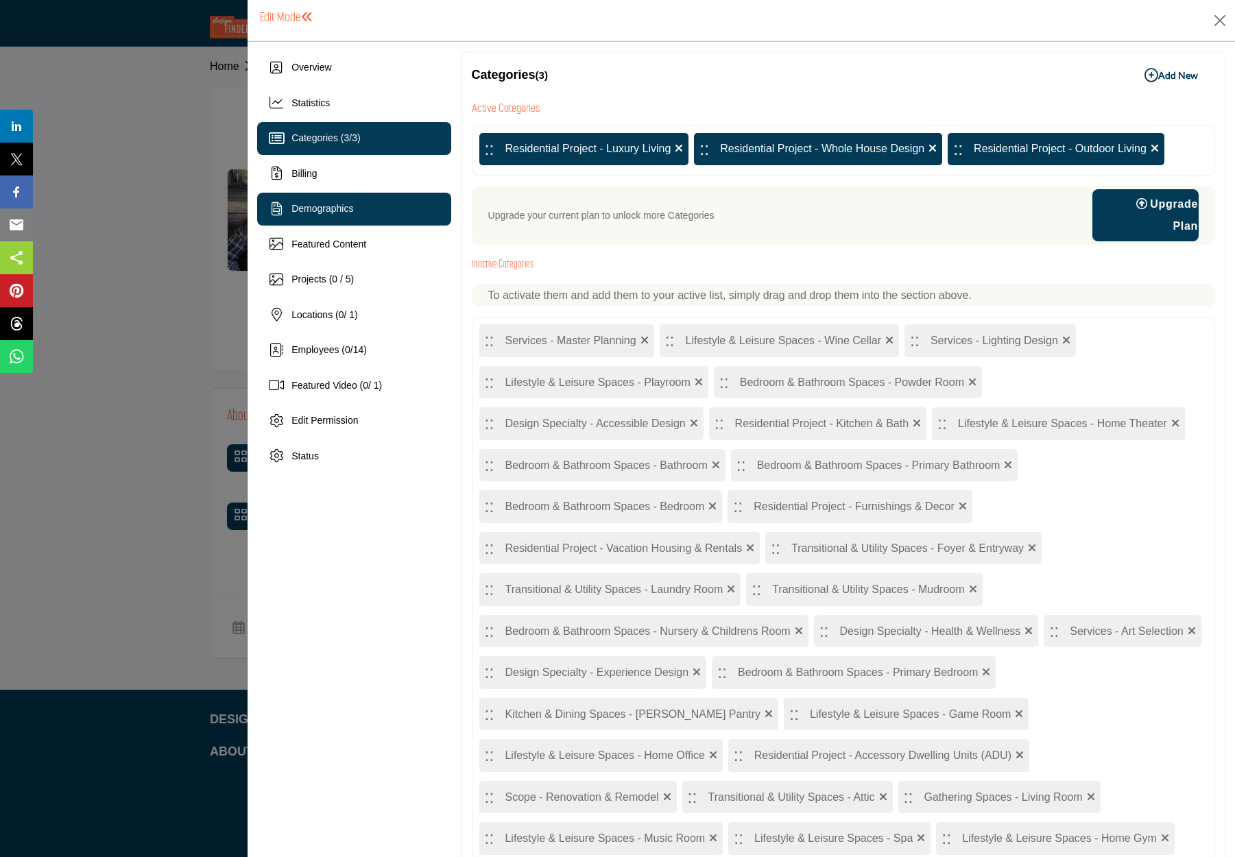
click at [320, 206] on span "Demographics" at bounding box center [322, 208] width 62 height 11
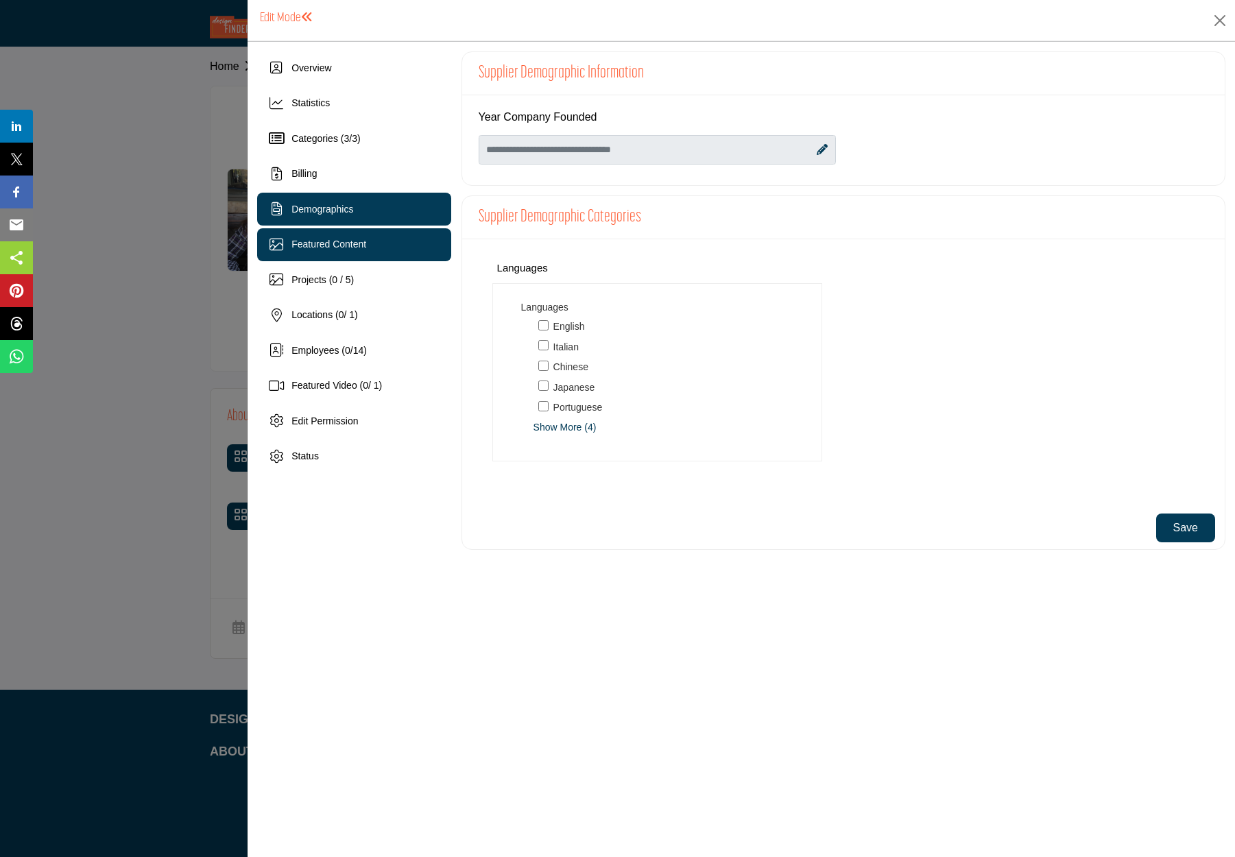
click at [348, 229] on div "Featured Content" at bounding box center [353, 244] width 193 height 33
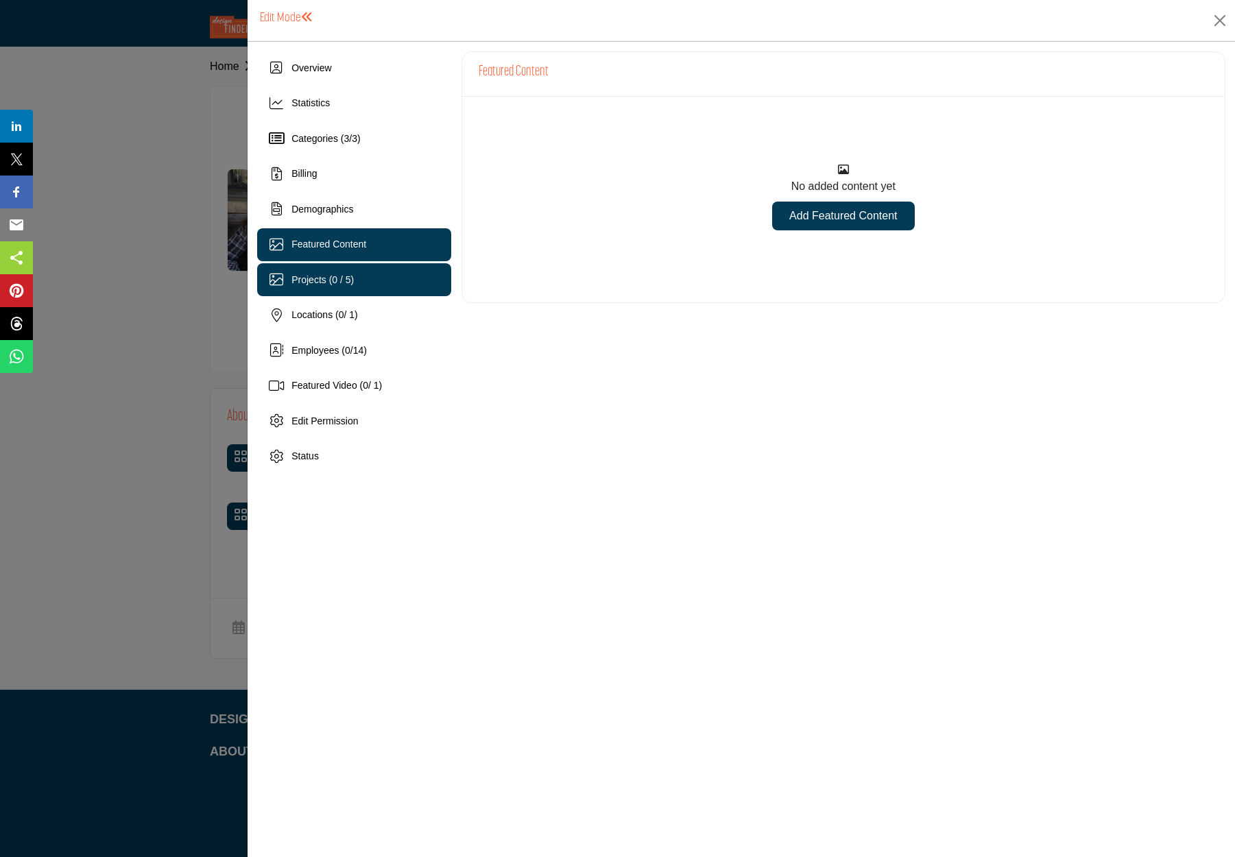
click at [339, 278] on span "Projects (0 / 5)" at bounding box center [322, 279] width 62 height 11
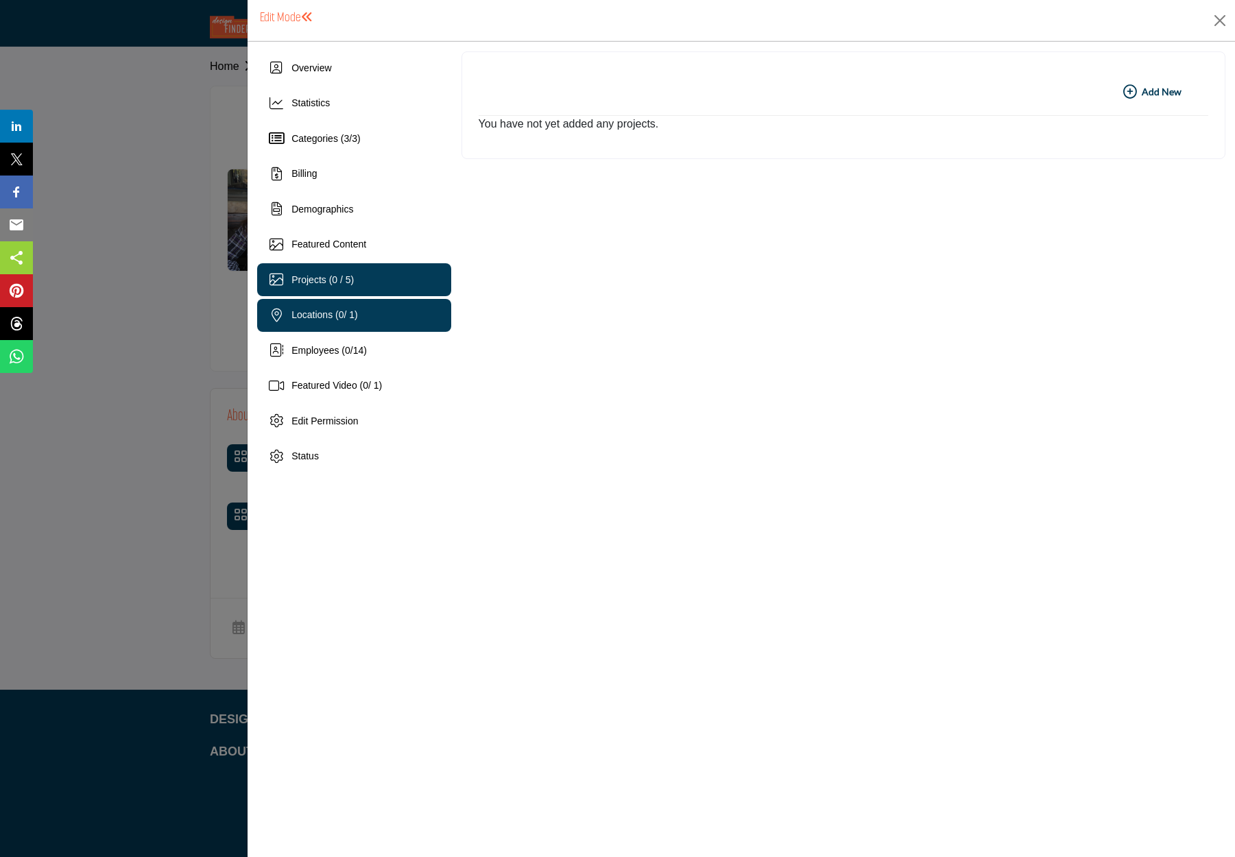
click at [327, 316] on span "Locations ( 0 / 1)" at bounding box center [324, 314] width 67 height 11
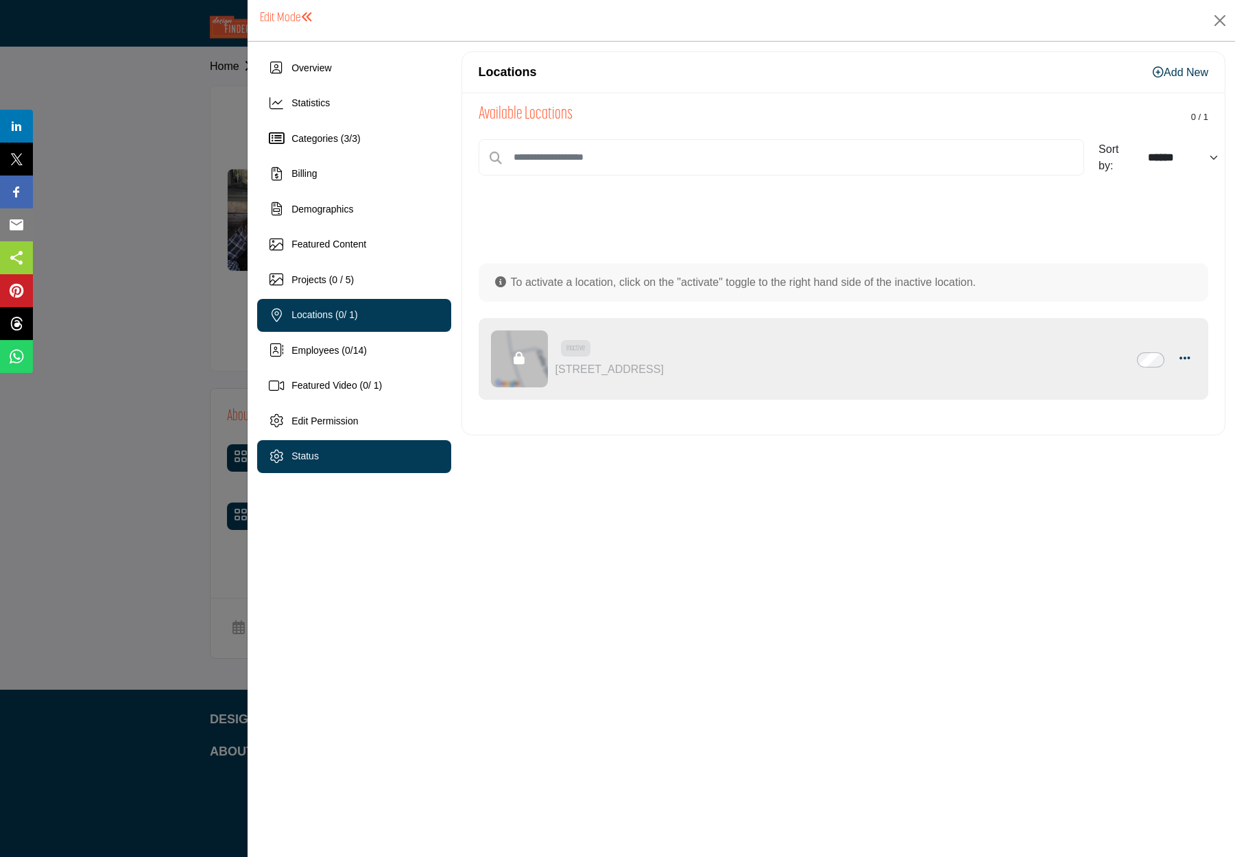
click at [300, 457] on span "Status" at bounding box center [304, 456] width 27 height 11
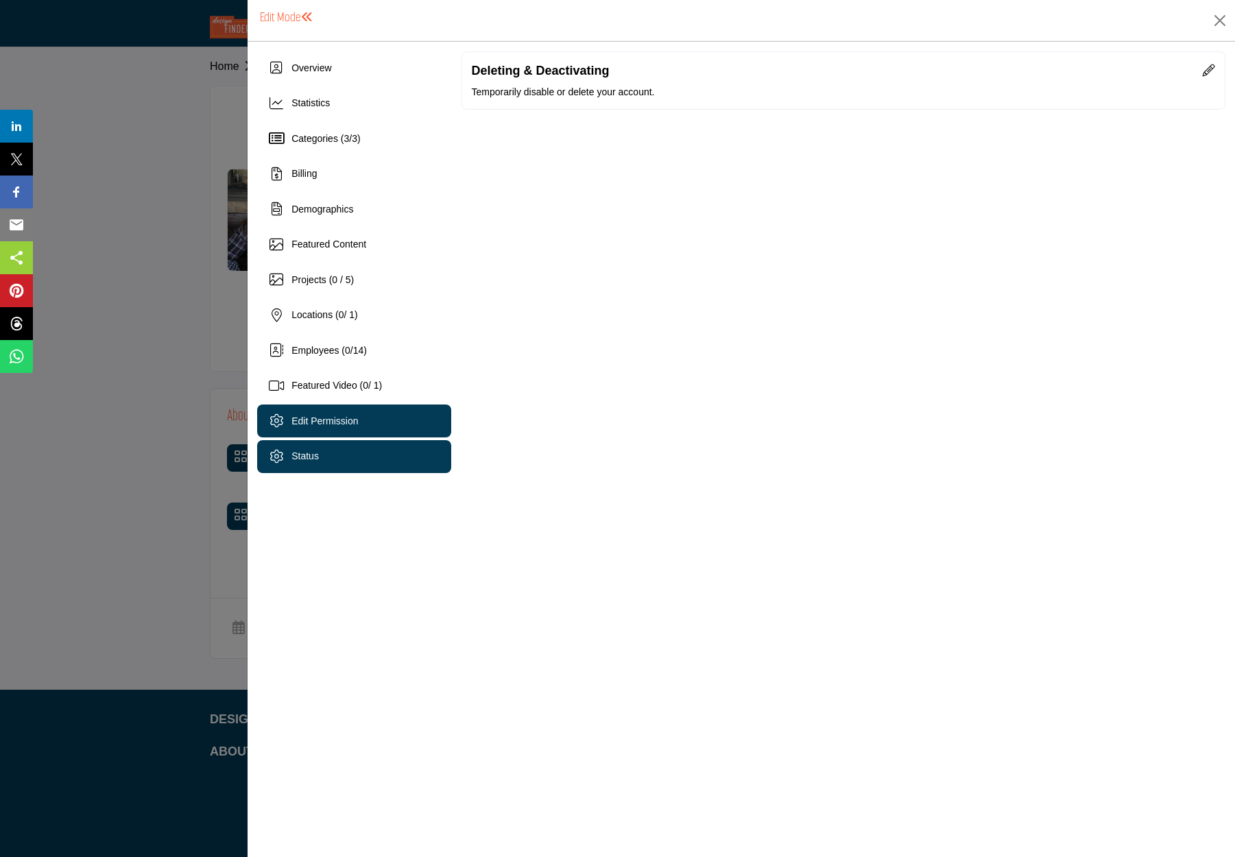
click at [300, 420] on span "Edit Permission" at bounding box center [324, 421] width 67 height 11
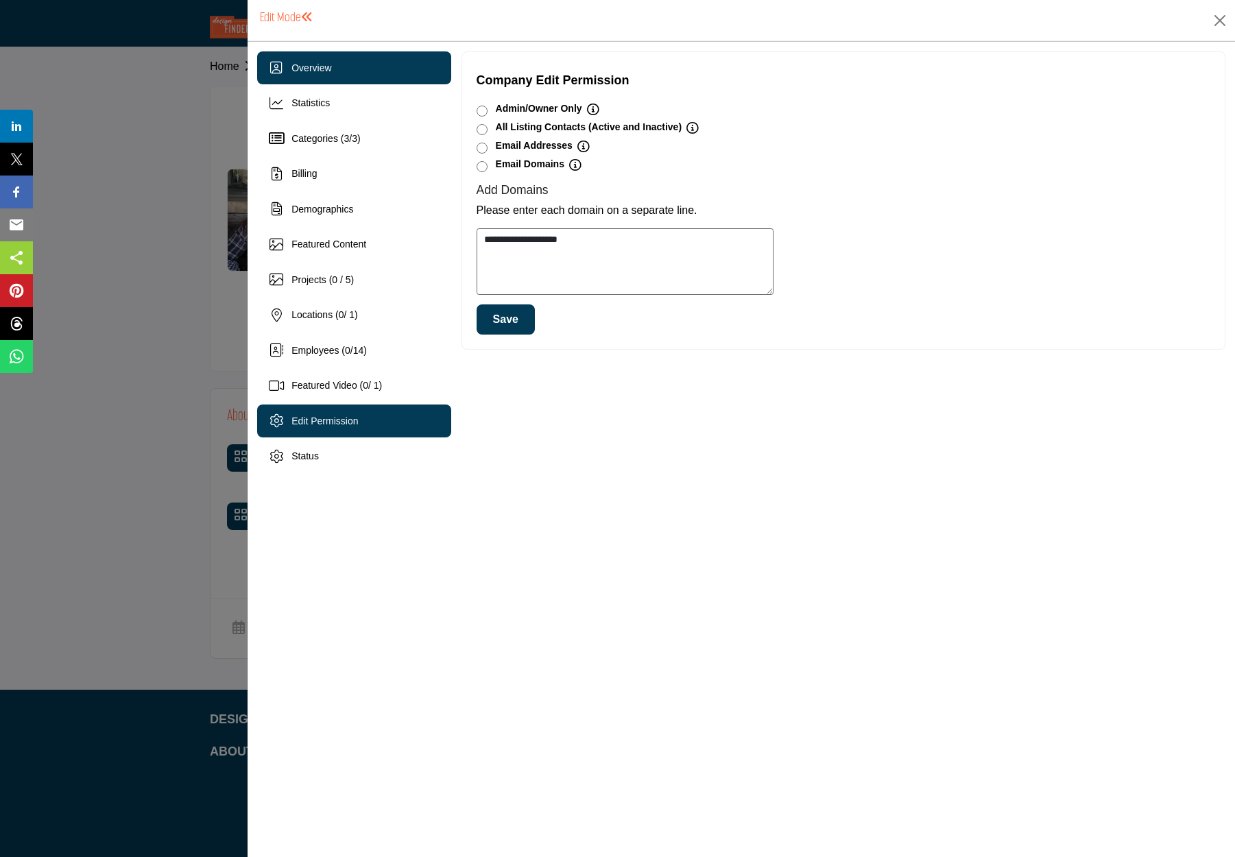
click at [328, 68] on span "Overview" at bounding box center [311, 67] width 40 height 11
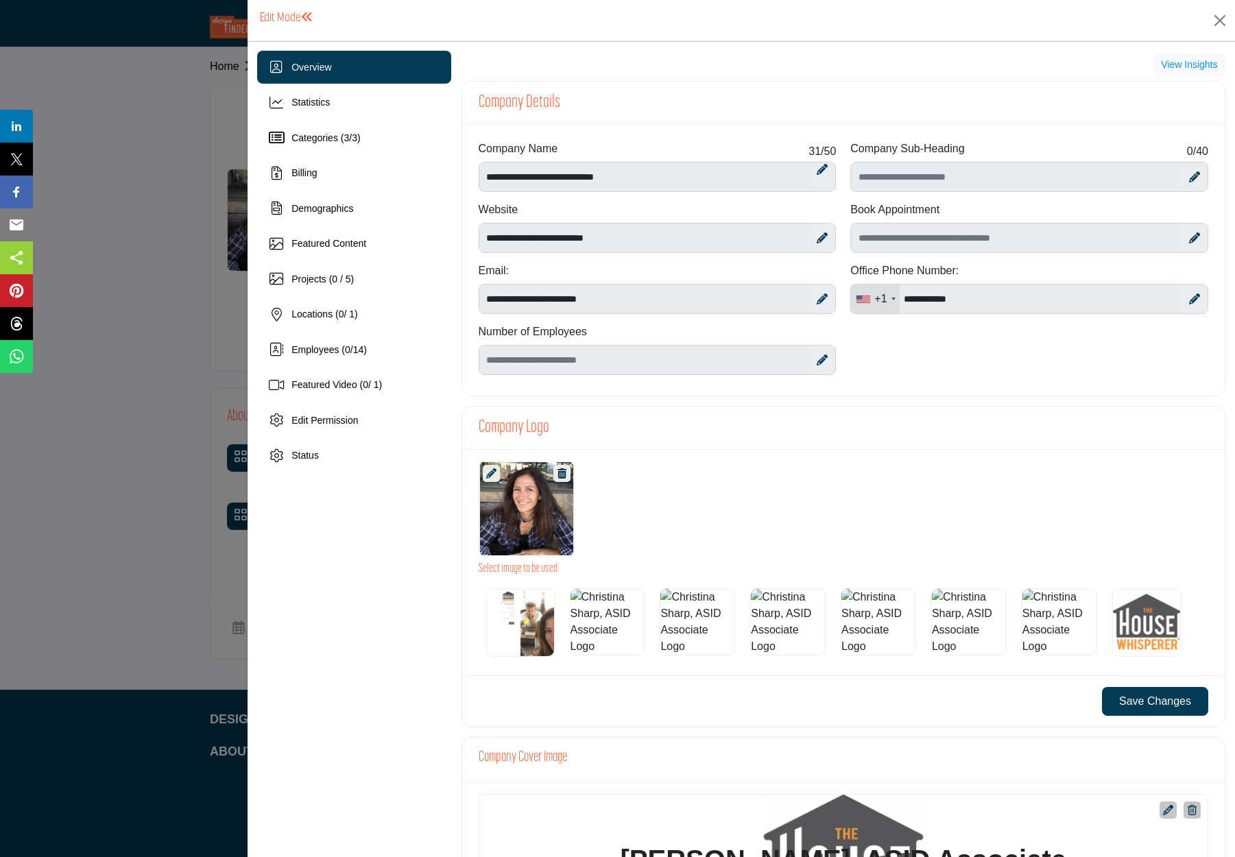
click at [320, 68] on span "Overview" at bounding box center [311, 67] width 40 height 11
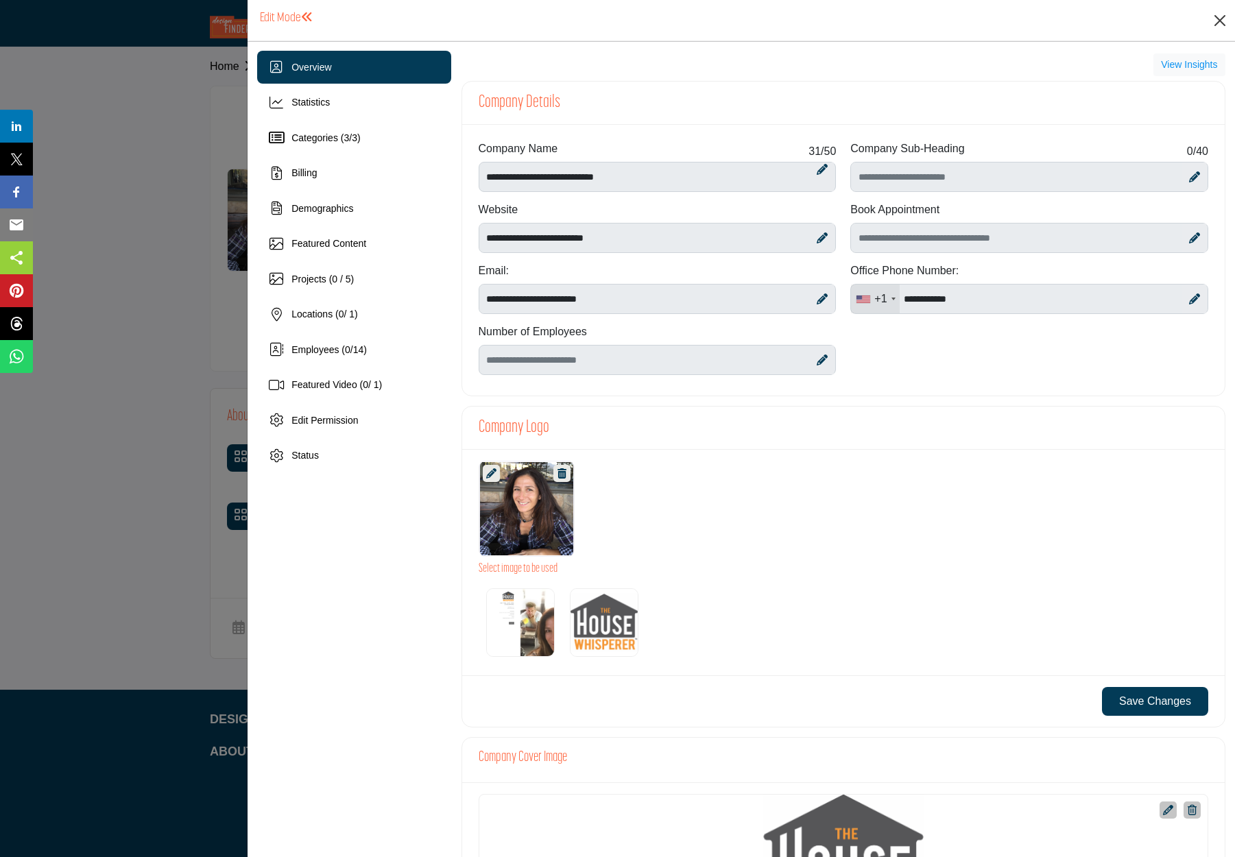
click at [1224, 16] on button "Close" at bounding box center [1220, 20] width 21 height 21
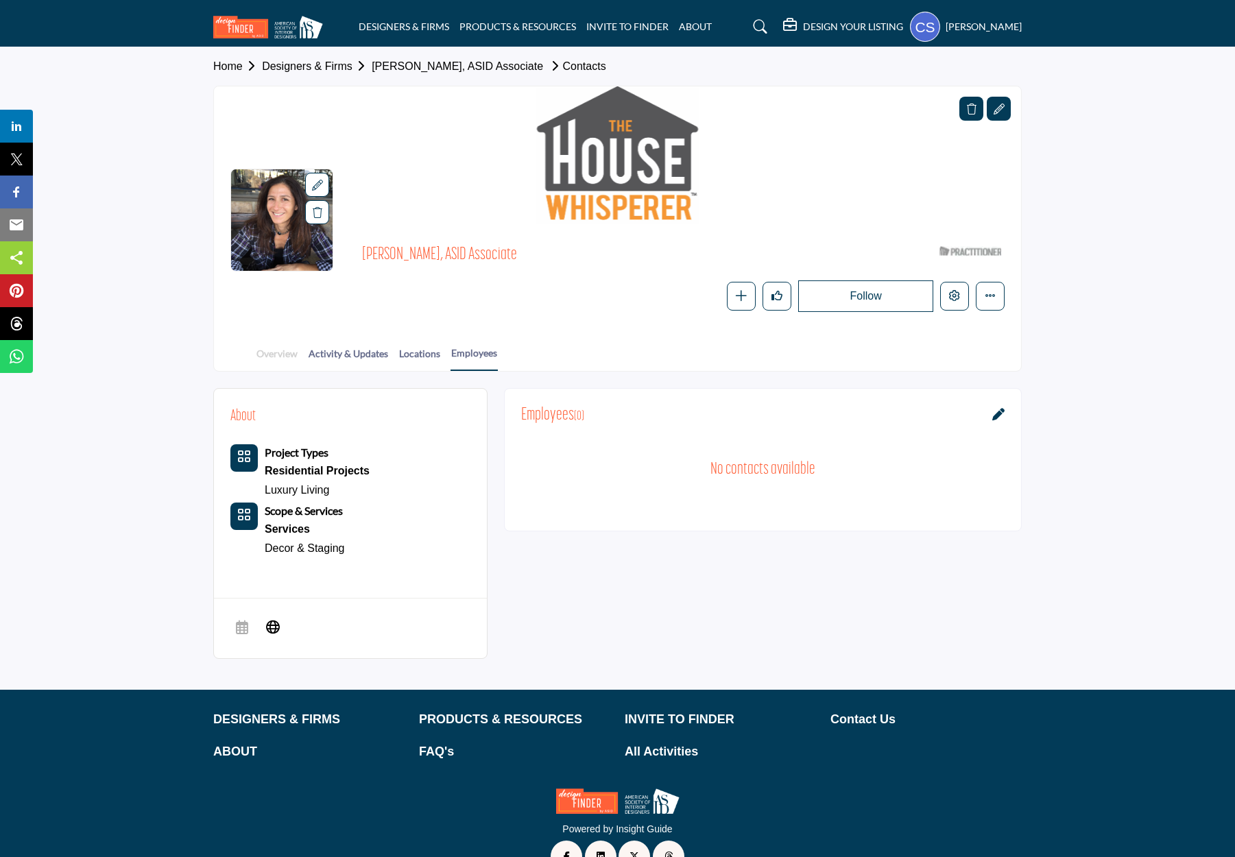
click at [266, 346] on link "Overview" at bounding box center [277, 358] width 43 height 24
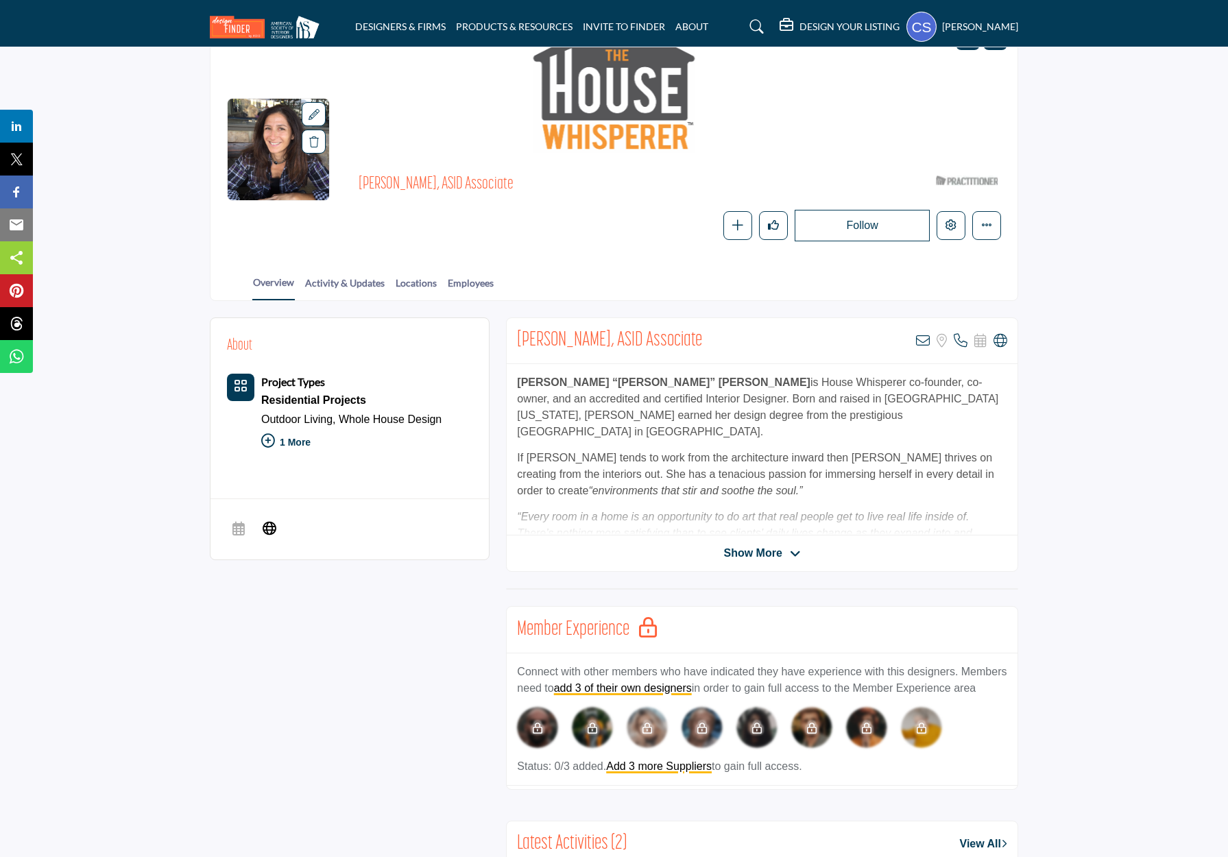
scroll to position [125, 0]
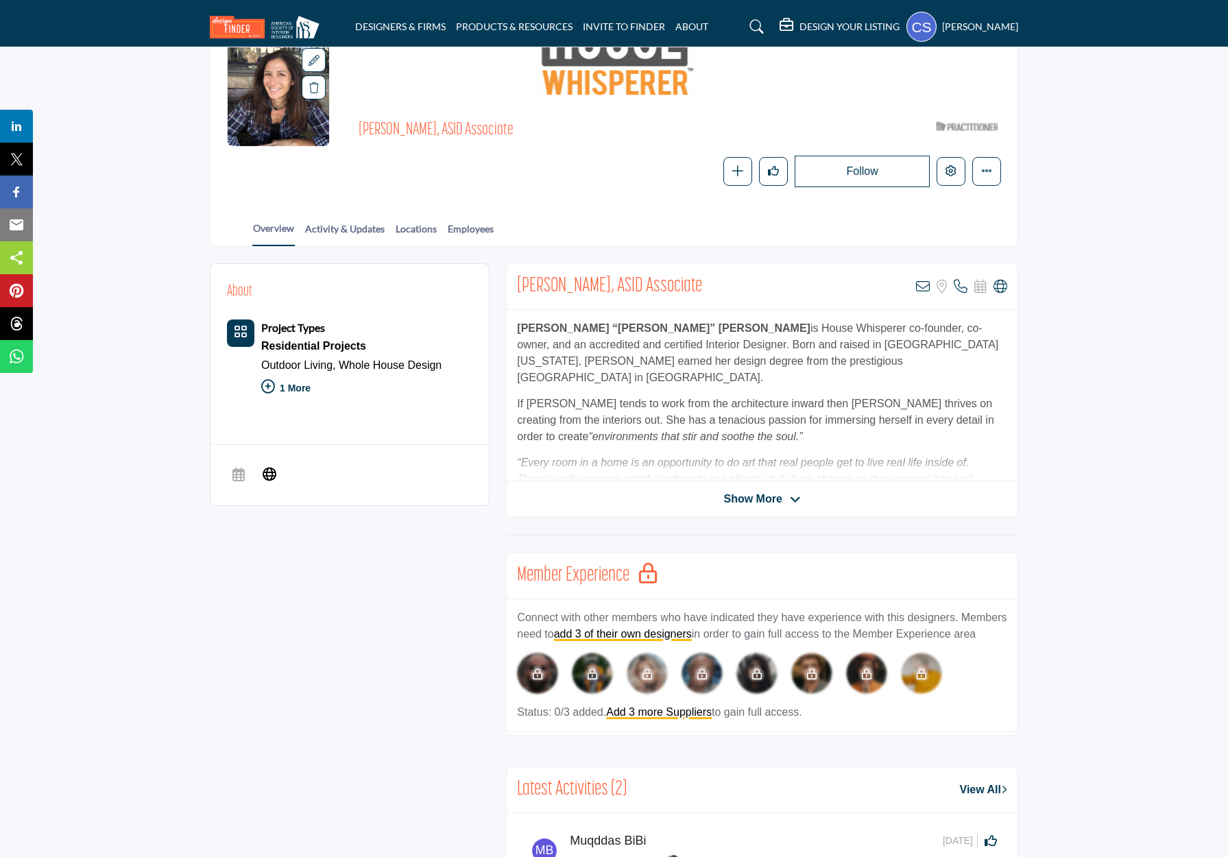
click at [760, 493] on span "Show More" at bounding box center [753, 499] width 58 height 16
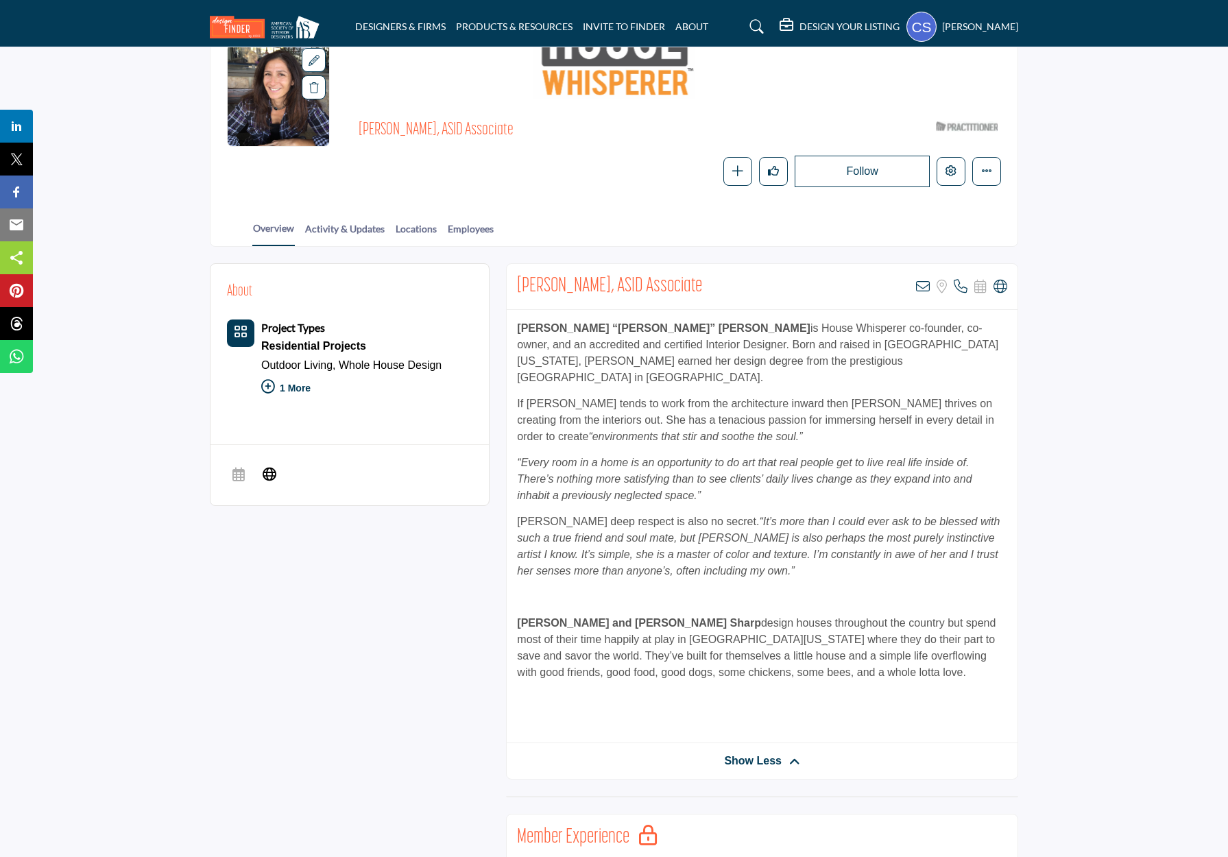
click at [268, 381] on icon at bounding box center [268, 387] width 14 height 14
click at [266, 396] on icon at bounding box center [268, 403] width 14 height 14
click at [389, 532] on div "About Project Types Residential Projects Outdoor Living, Whole House Design Lux…" at bounding box center [614, 750] width 809 height 975
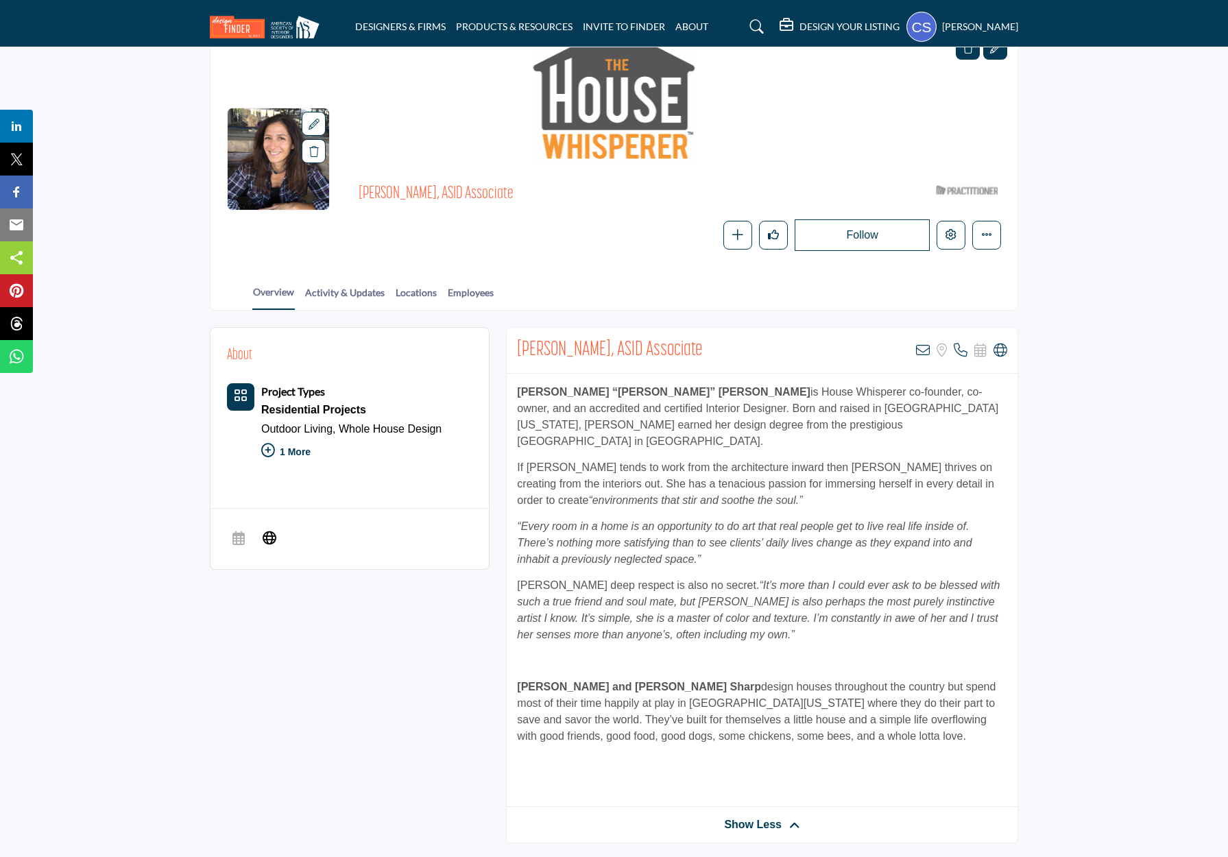
scroll to position [0, 0]
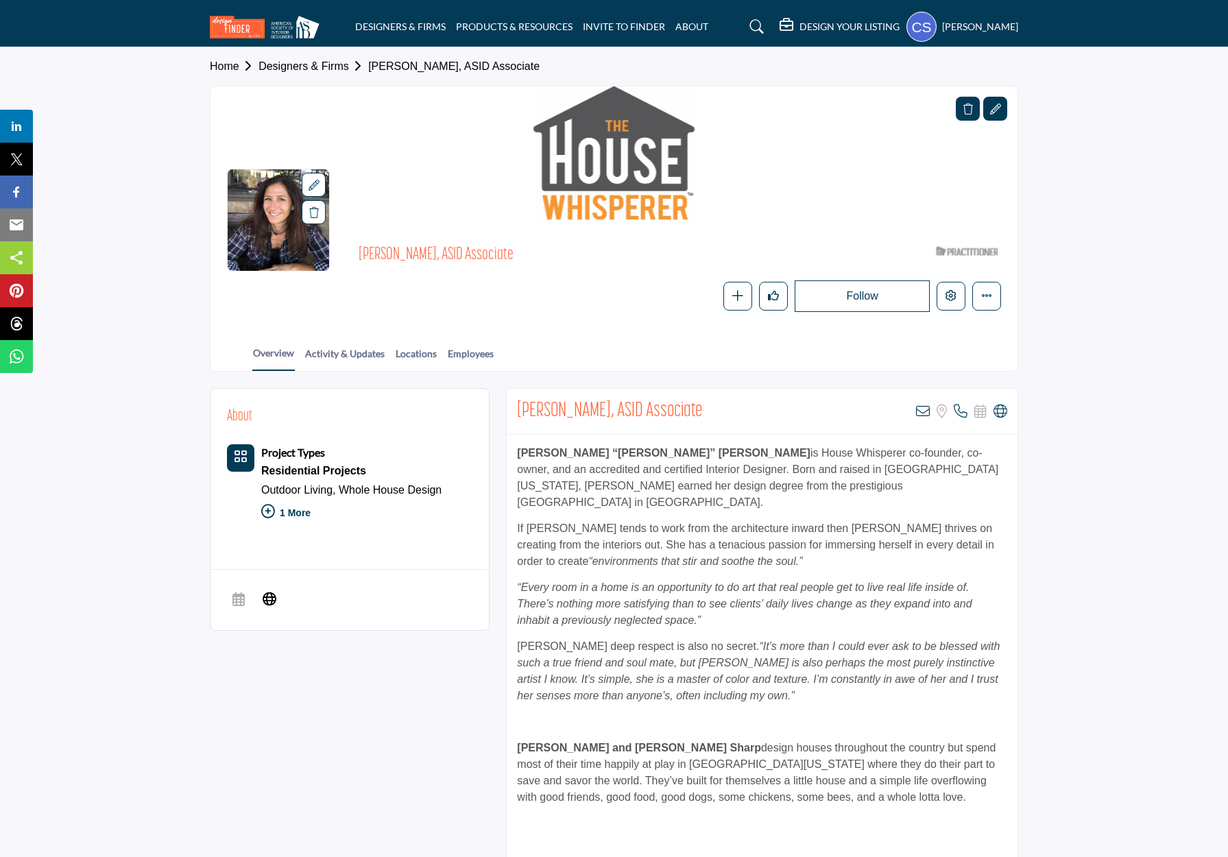
click at [1002, 21] on h5 "[PERSON_NAME]" at bounding box center [980, 27] width 76 height 14
click at [993, 29] on h5 "[PERSON_NAME]" at bounding box center [980, 27] width 76 height 14
click at [288, 29] on img at bounding box center [268, 27] width 117 height 23
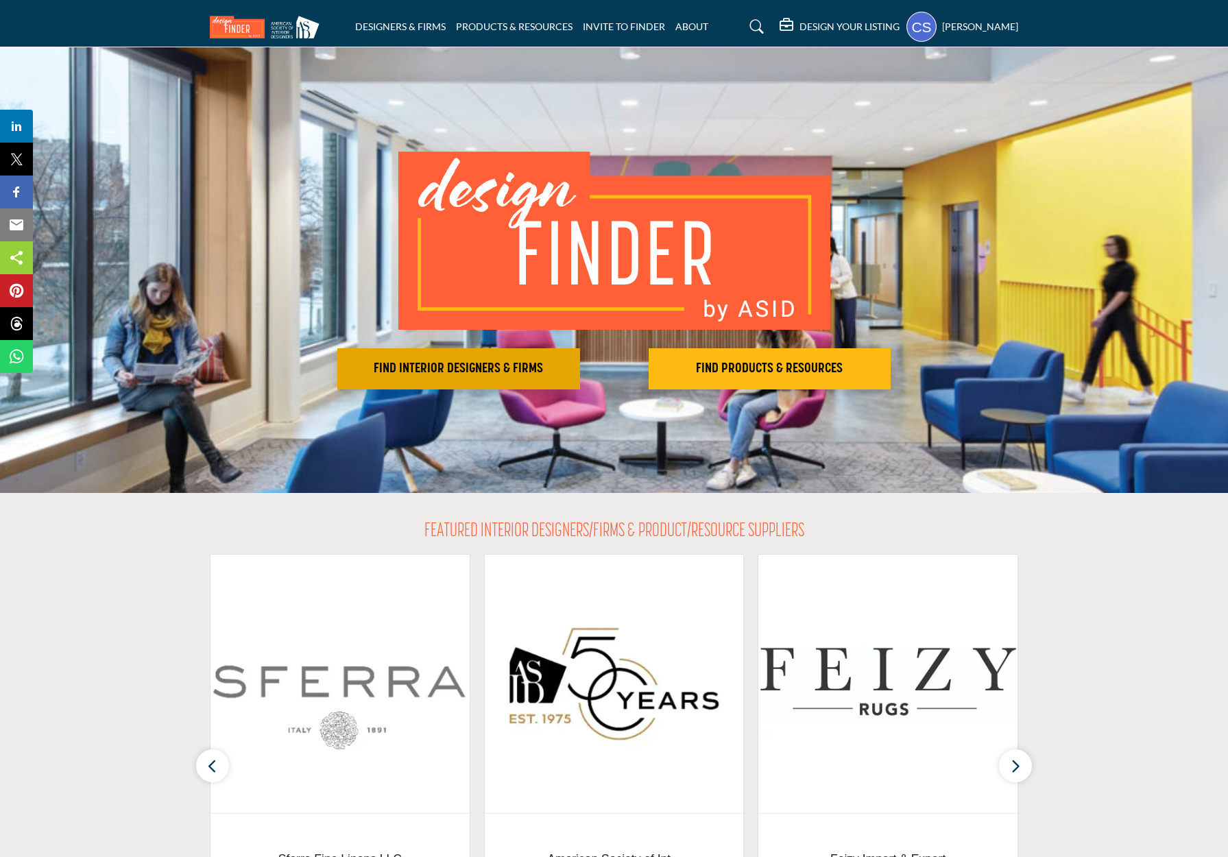
click at [421, 359] on button "FIND INTERIOR DESIGNERS & FIRMS" at bounding box center [458, 368] width 243 height 41
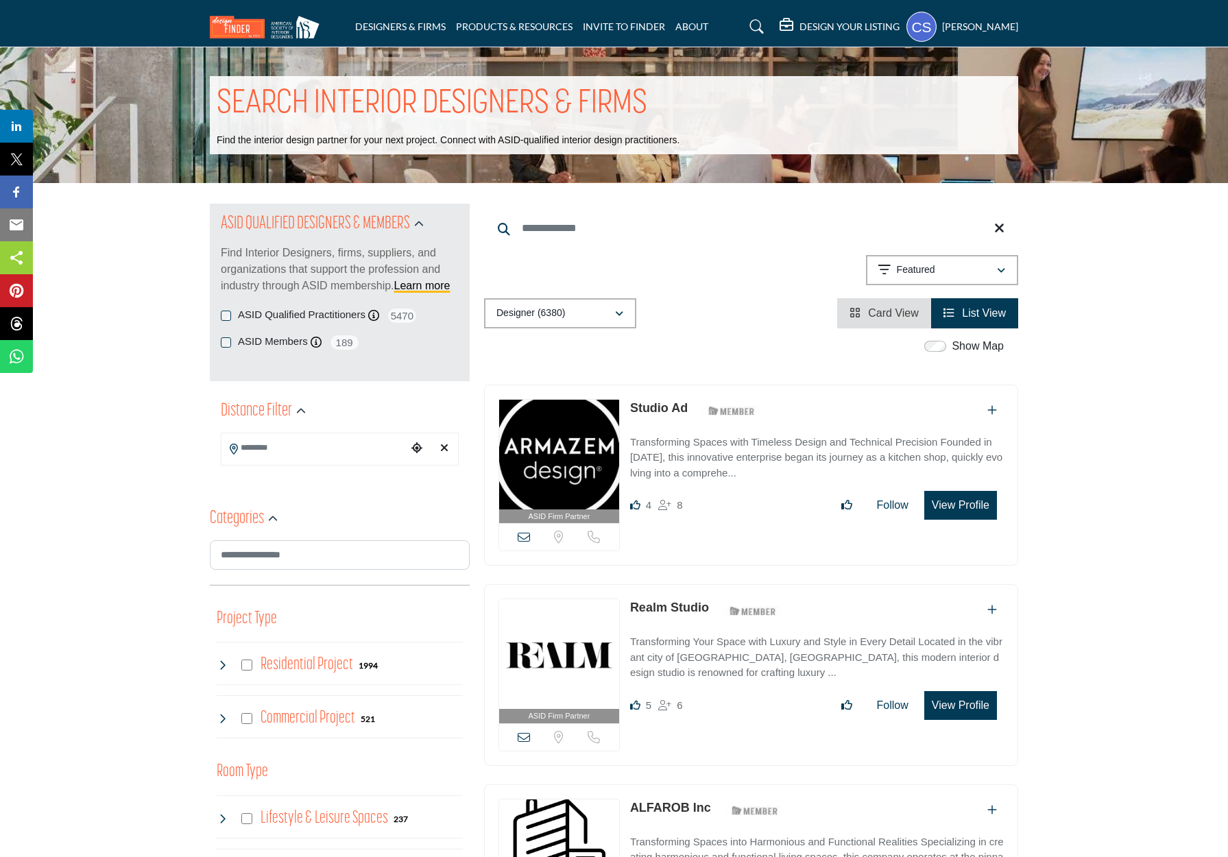
click at [351, 451] on input "Search Location" at bounding box center [314, 448] width 185 height 27
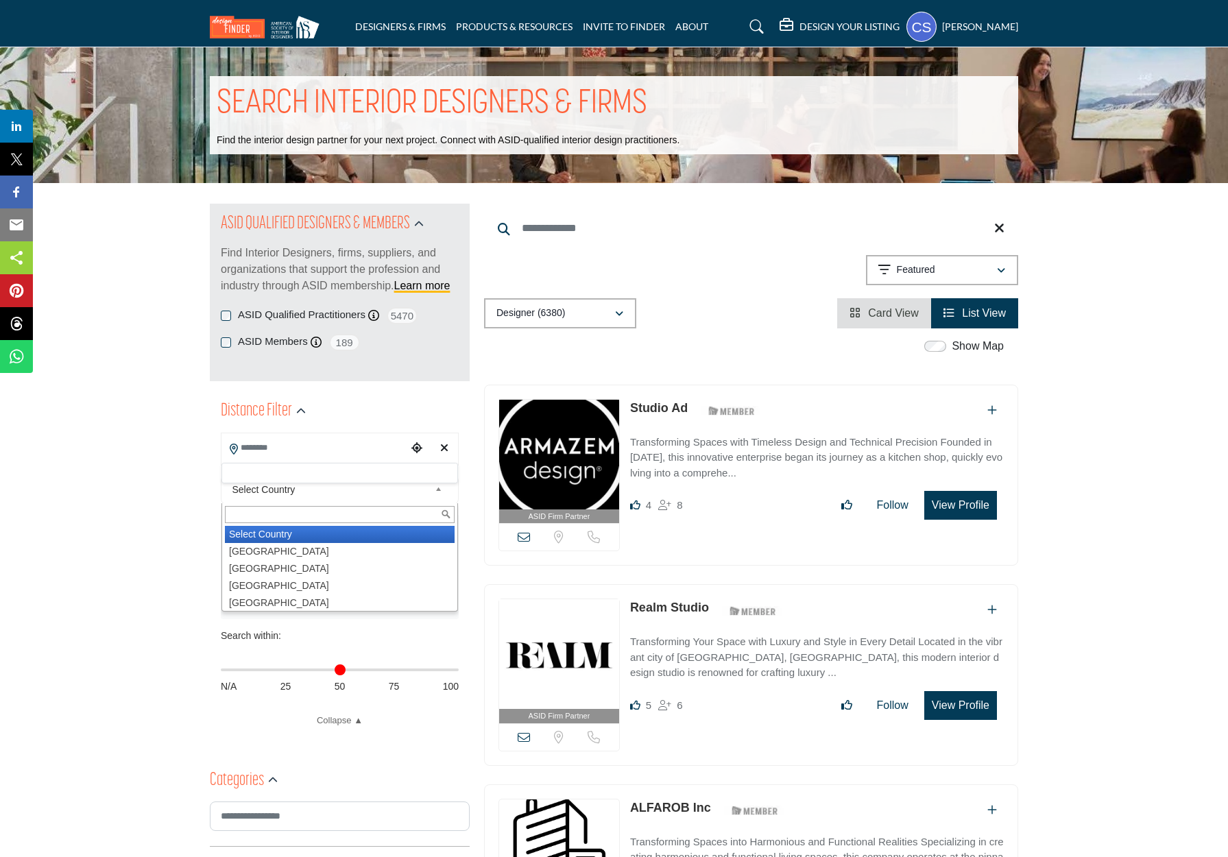
click at [317, 491] on span "Select Country" at bounding box center [331, 489] width 198 height 16
click at [290, 550] on li "United States" at bounding box center [340, 551] width 230 height 17
type input "***"
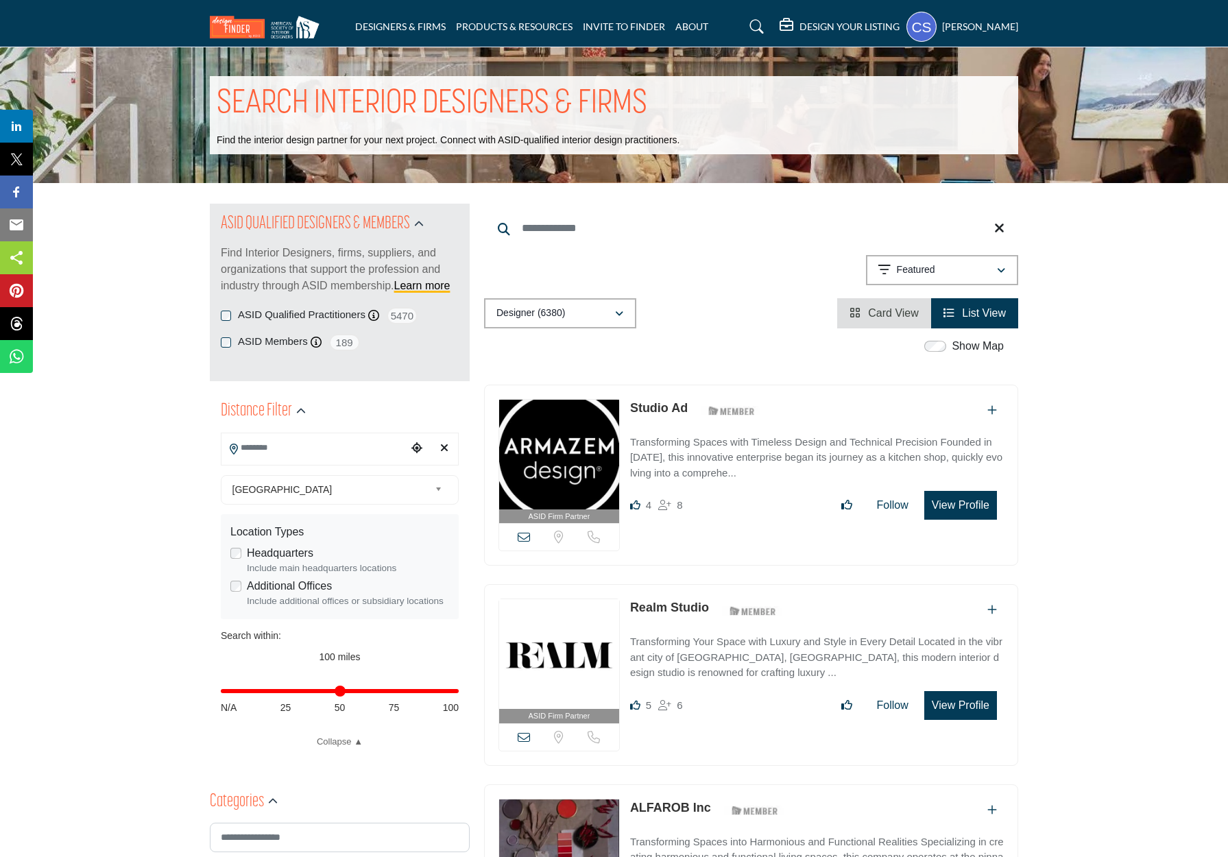
click at [290, 550] on label "Headquarters" at bounding box center [280, 553] width 67 height 16
click at [248, 555] on label "Headquarters" at bounding box center [280, 553] width 67 height 16
click at [302, 444] on input "Search Location" at bounding box center [314, 448] width 185 height 27
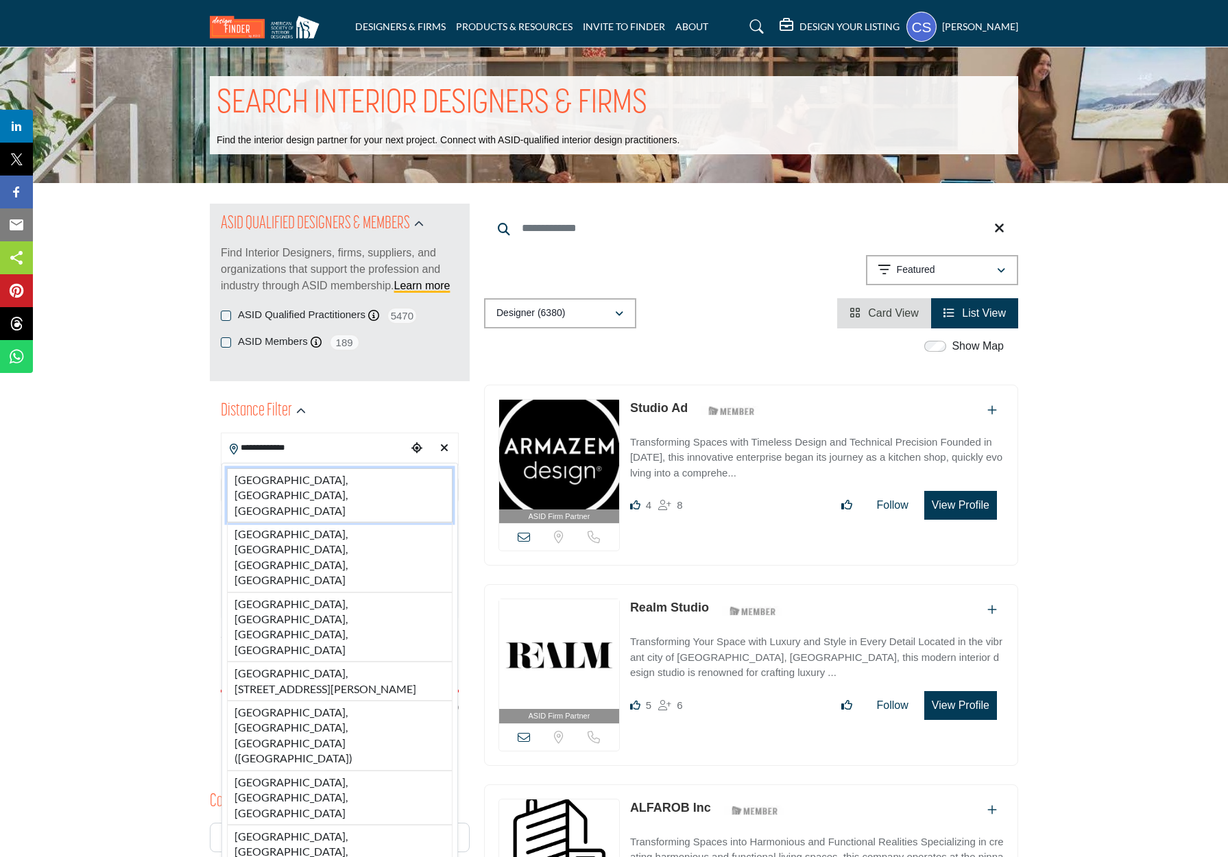
type input "**********"
drag, startPoint x: 305, startPoint y: 469, endPoint x: 304, endPoint y: 479, distance: 10.4
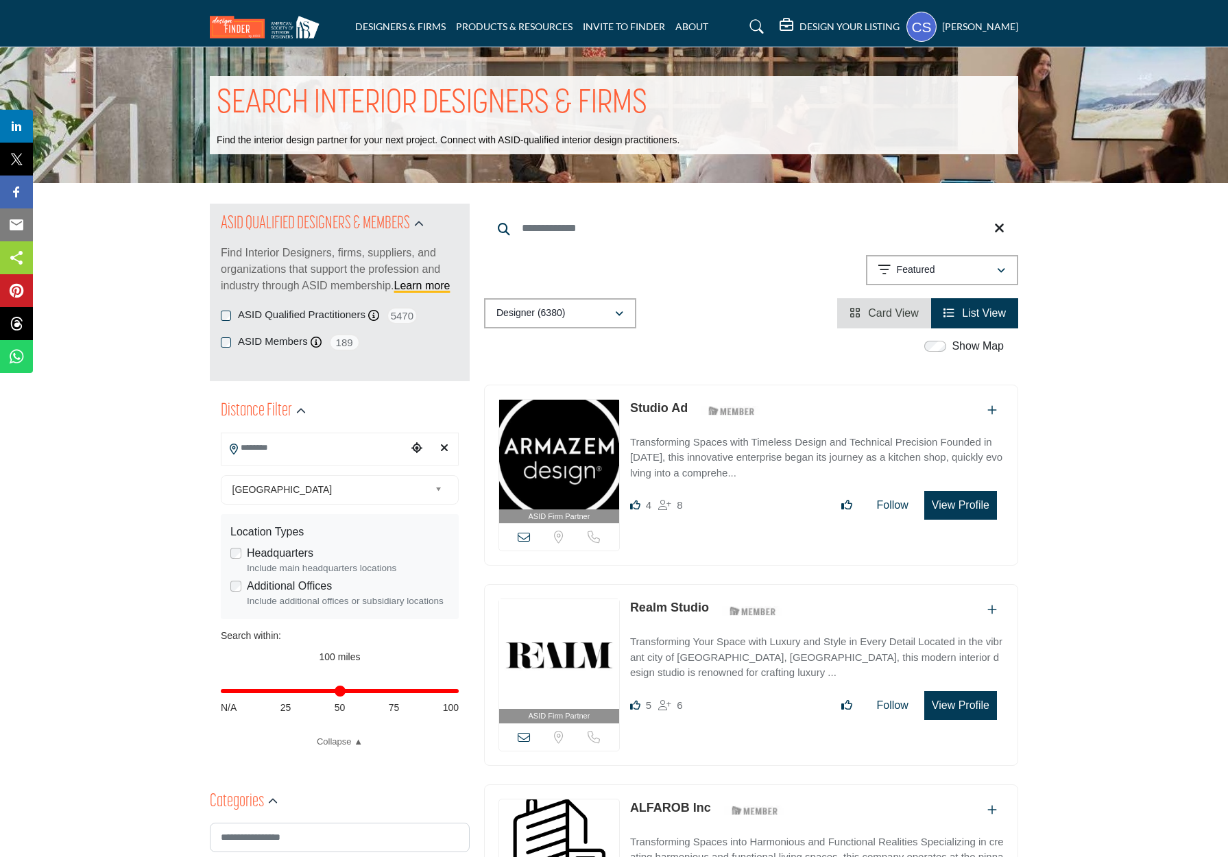
click at [991, 22] on h5 "[PERSON_NAME]" at bounding box center [980, 27] width 76 height 14
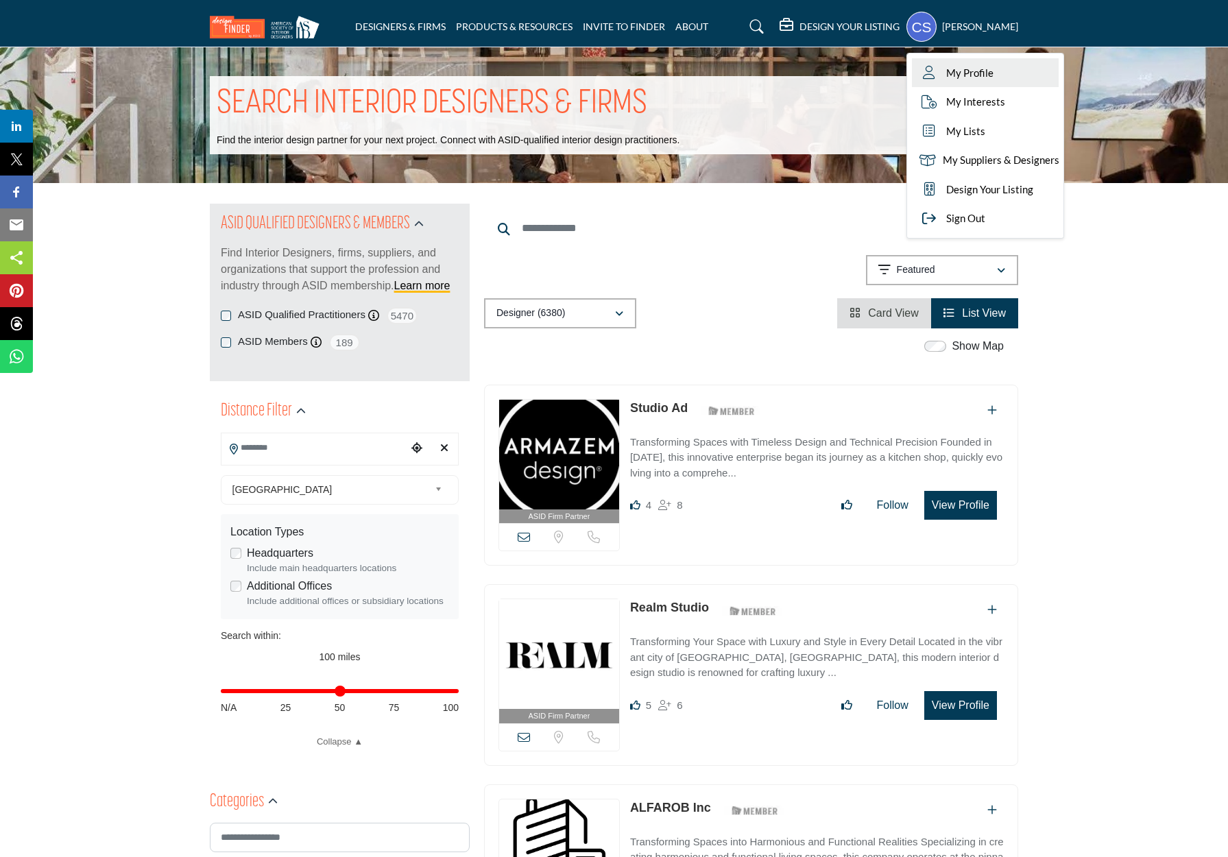
click at [983, 71] on span "My Profile" at bounding box center [969, 73] width 47 height 16
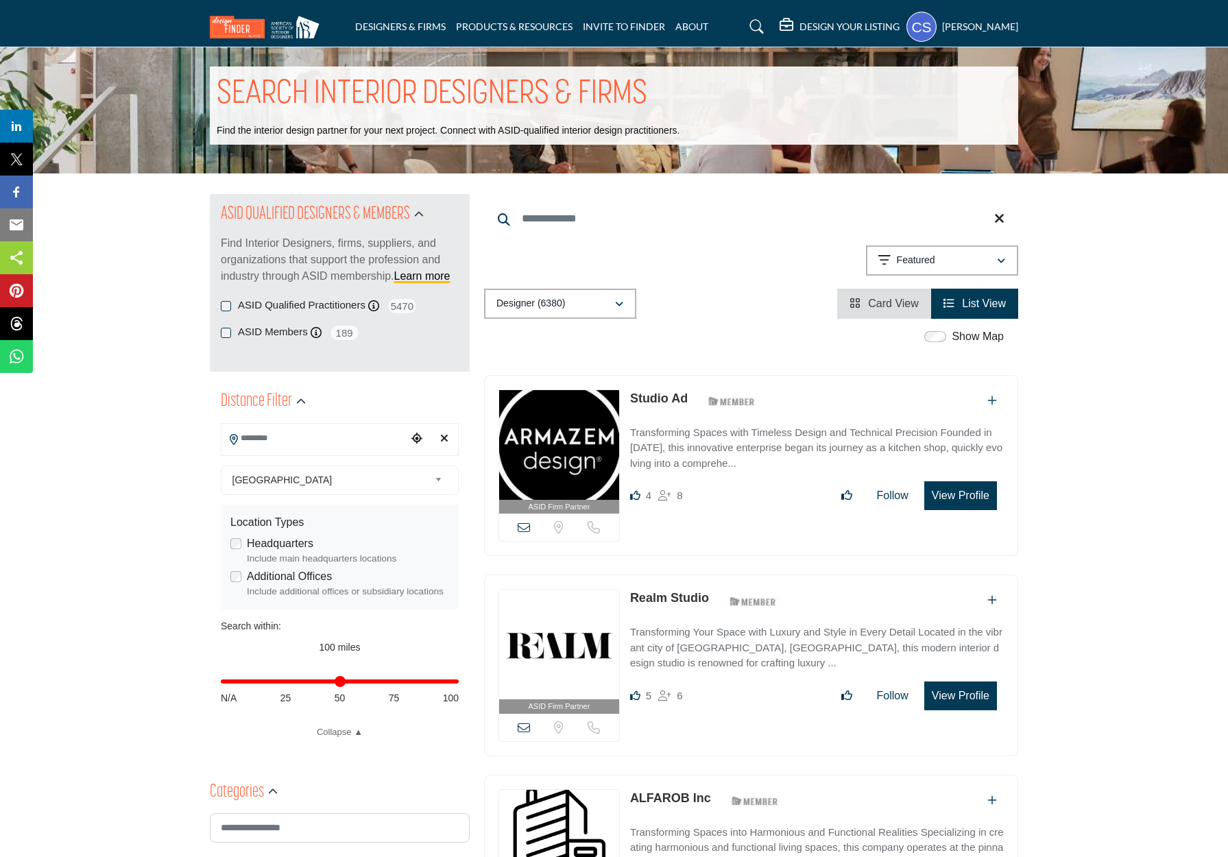
scroll to position [1, 0]
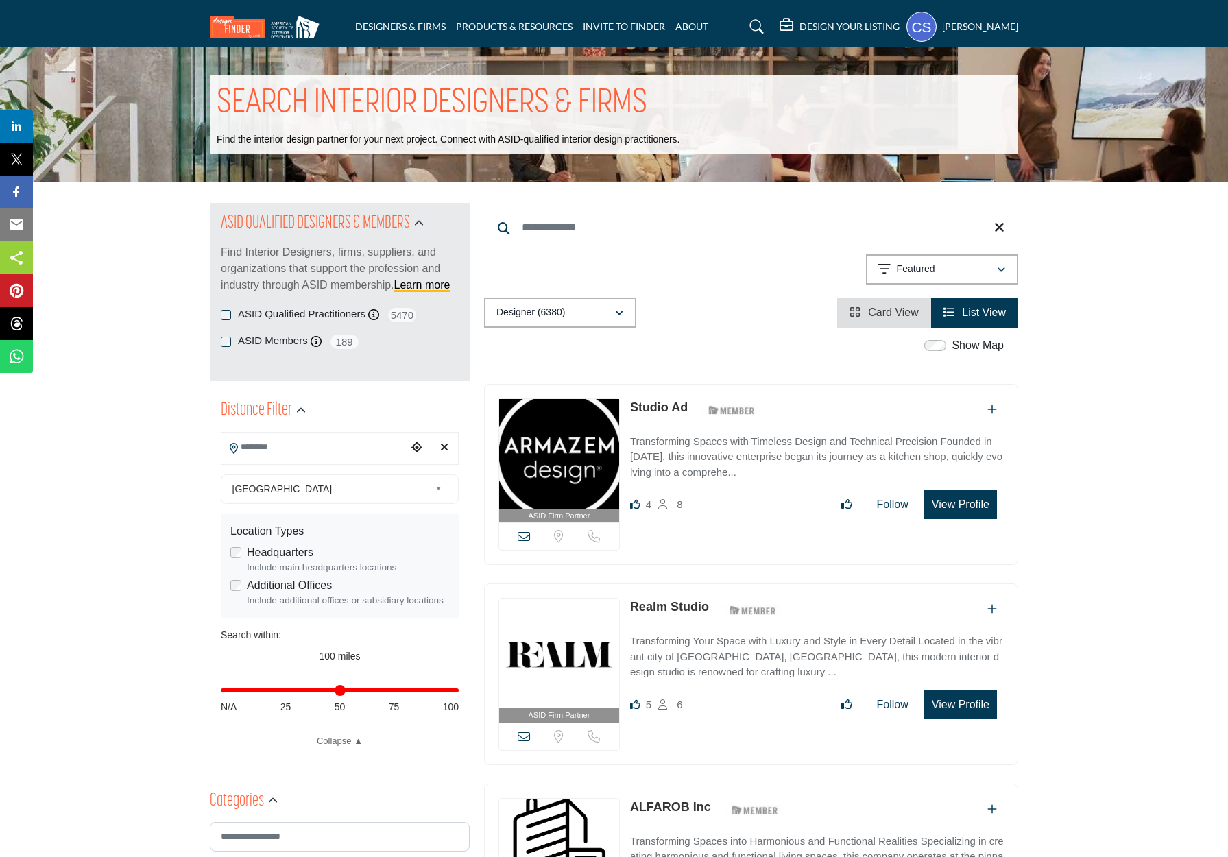
click at [542, 231] on input "Search Keyword" at bounding box center [751, 227] width 534 height 33
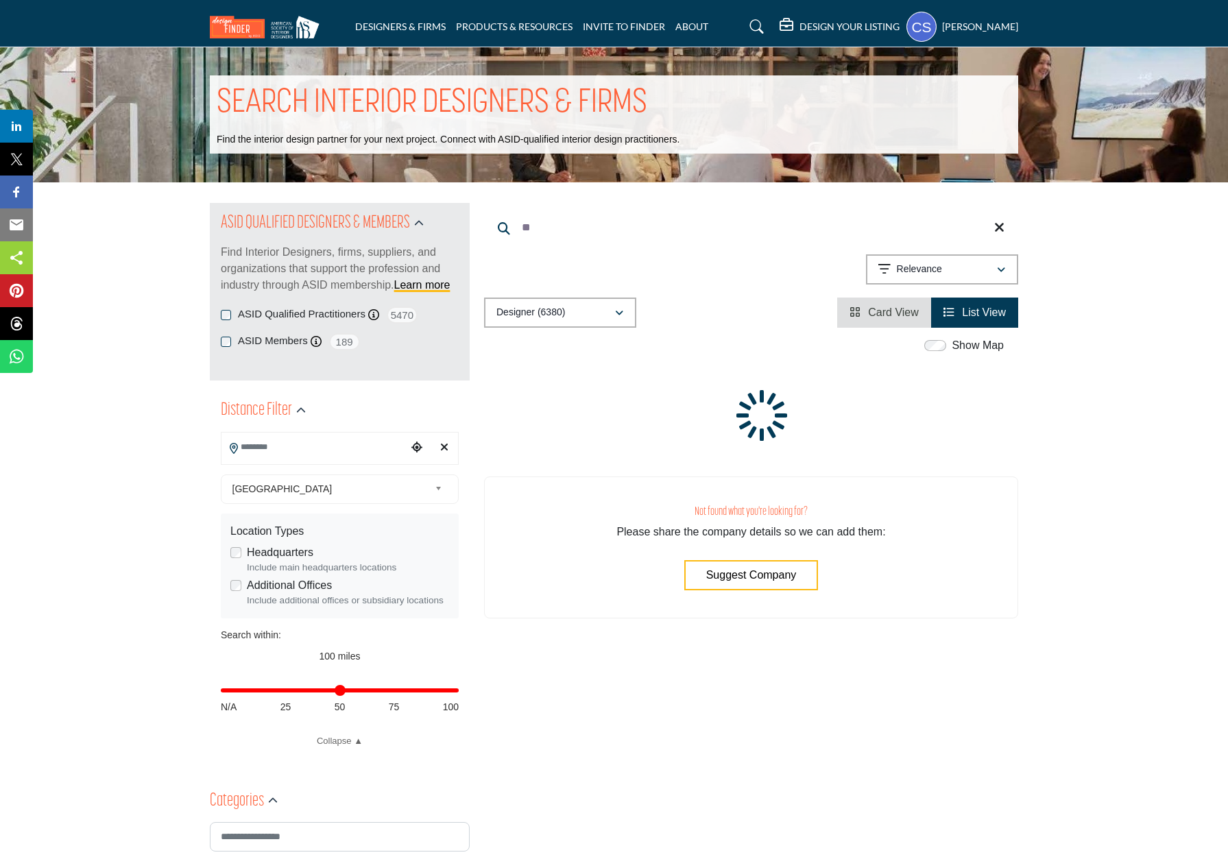
type input "*"
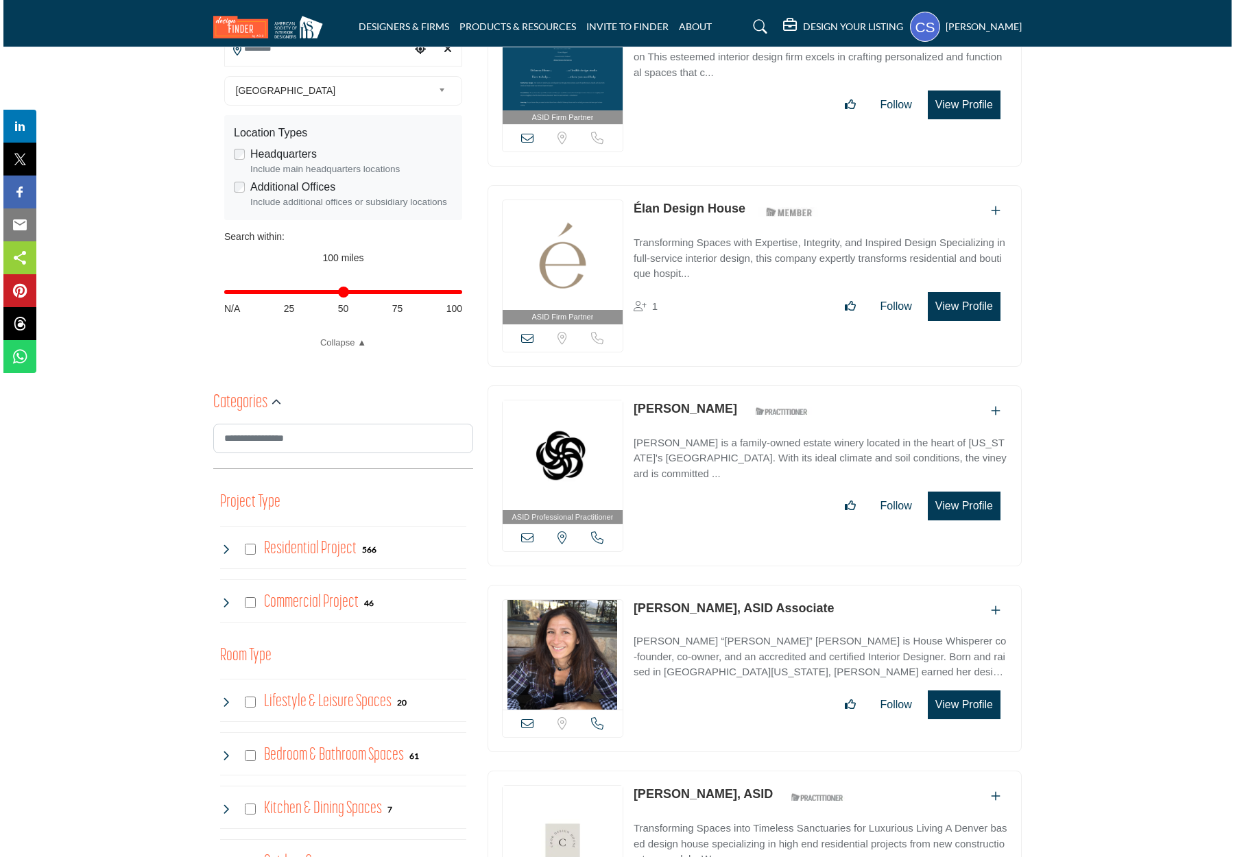
scroll to position [471, 0]
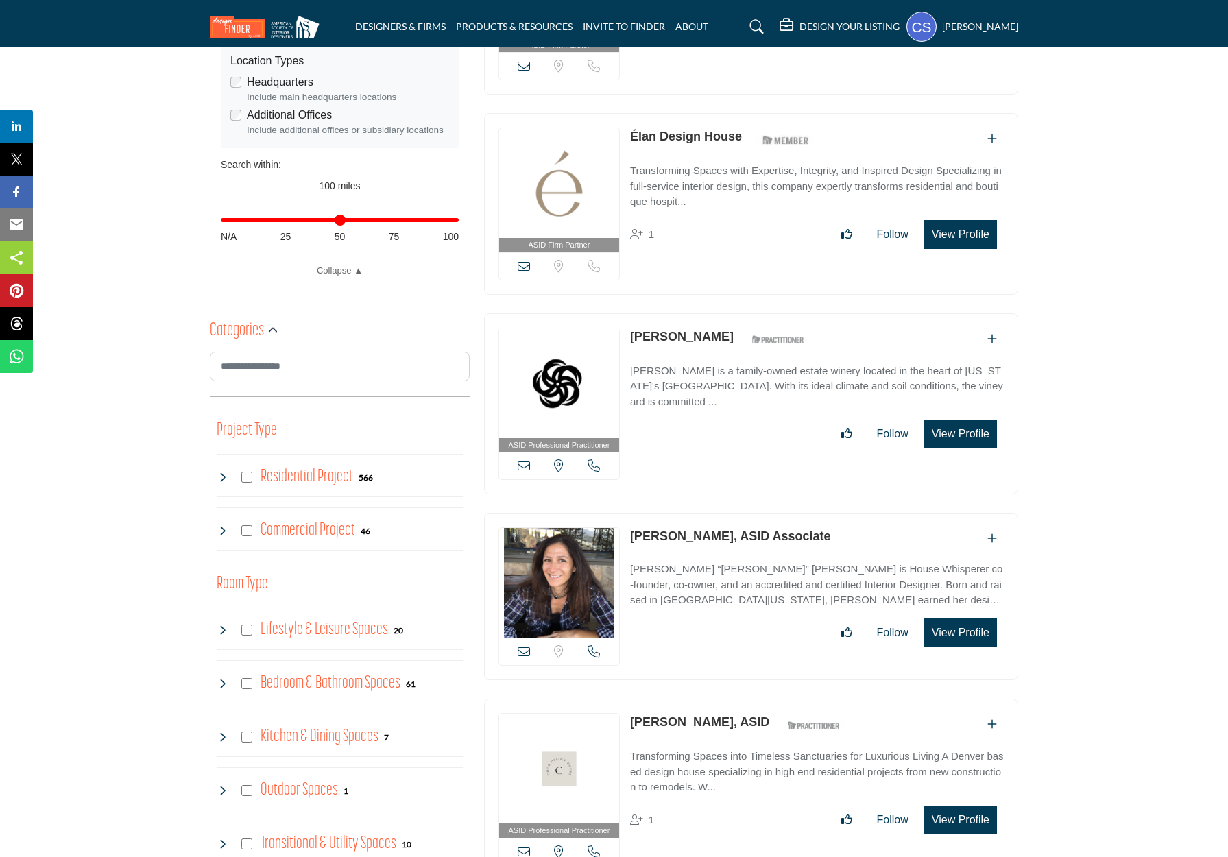
type input "**********"
click at [957, 630] on button "View Profile" at bounding box center [960, 633] width 73 height 29
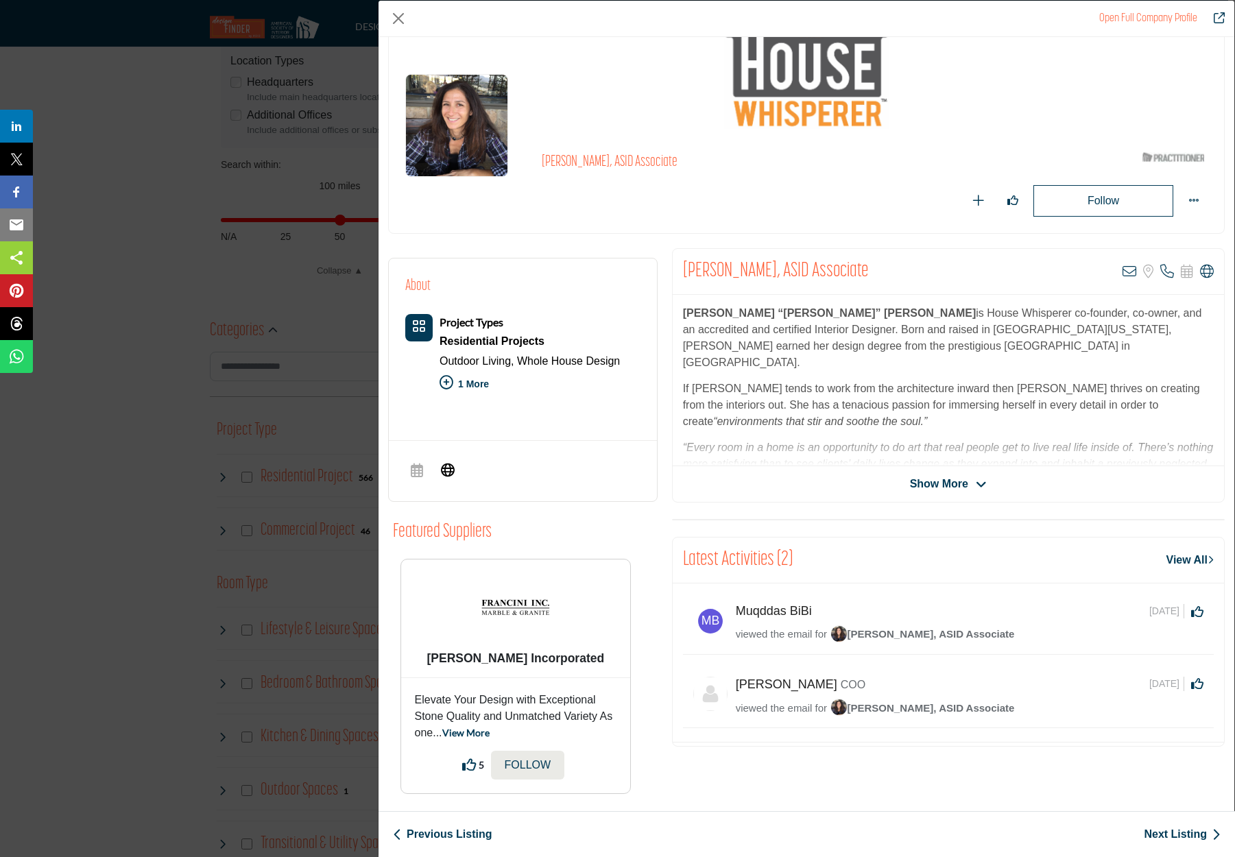
scroll to position [5, 0]
click at [1155, 14] on link "Open Full Company Profile" at bounding box center [1148, 18] width 98 height 11
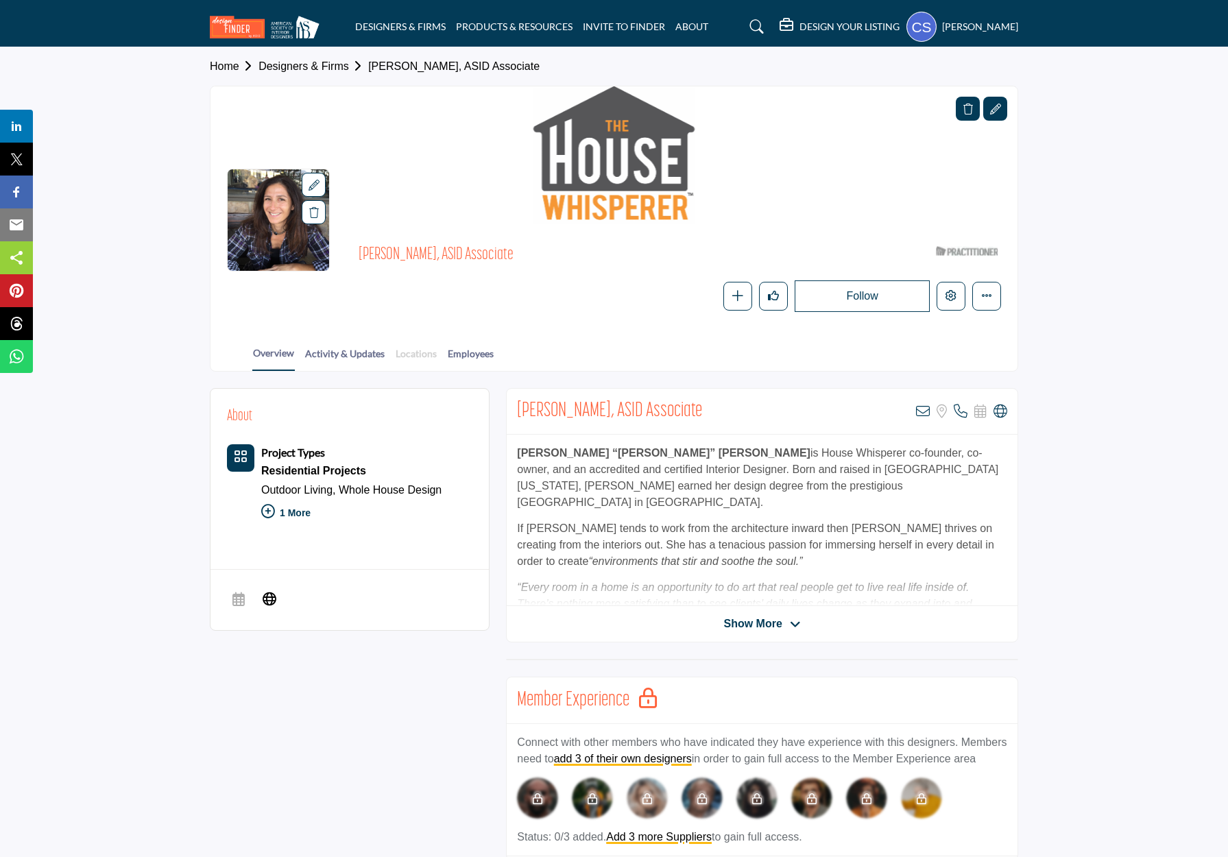
click at [417, 352] on link "Locations" at bounding box center [416, 358] width 43 height 24
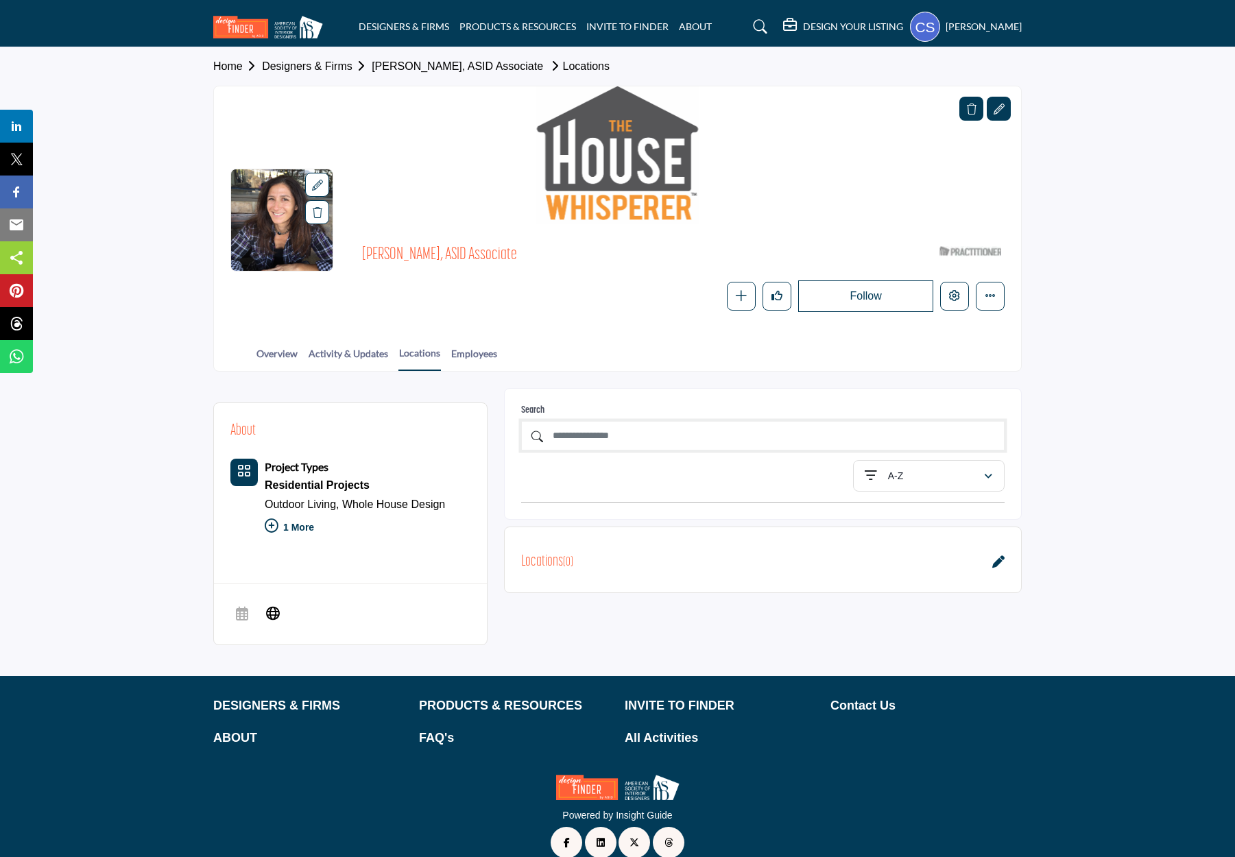
click at [651, 433] on input "text" at bounding box center [763, 435] width 484 height 29
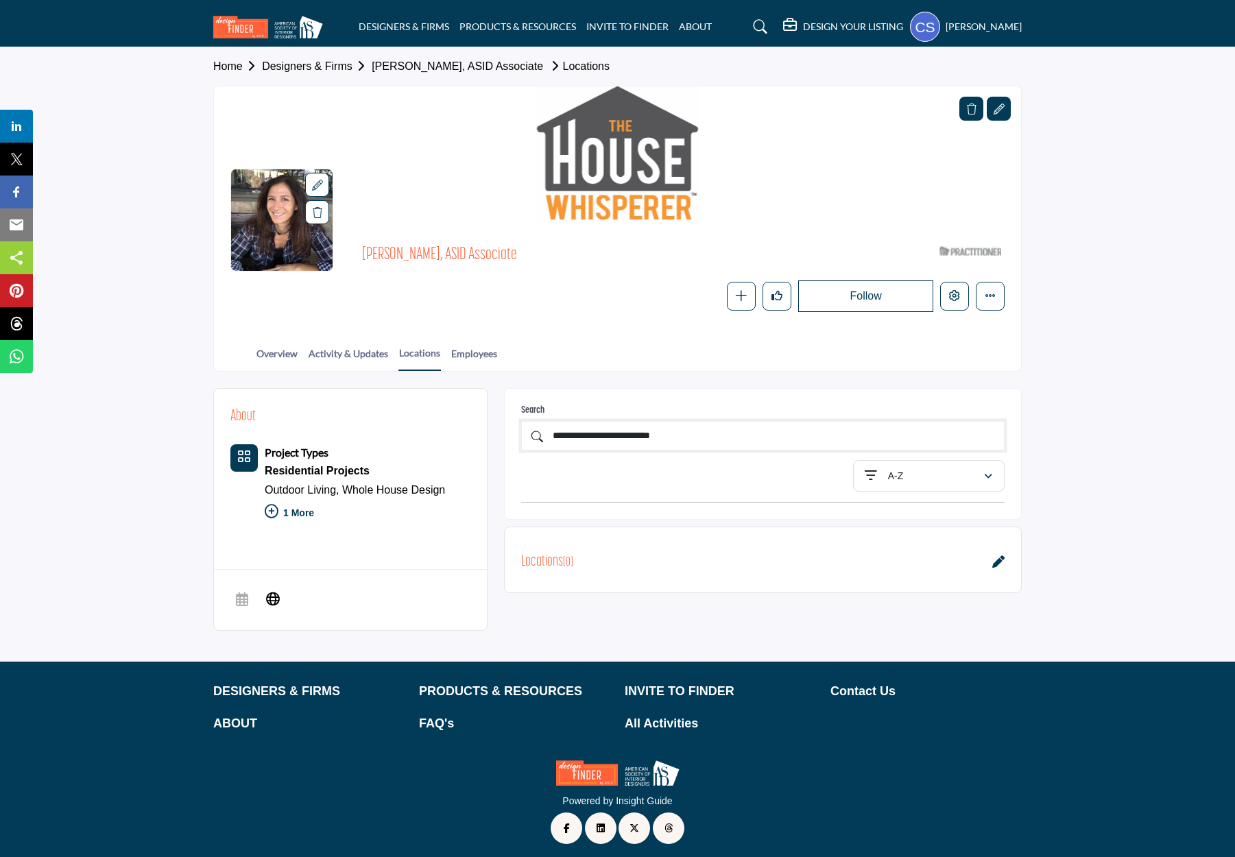
type input "**********"
click at [681, 417] on div "**********" at bounding box center [763, 454] width 484 height 98
click at [676, 560] on div "Searched by - 365 E Avenida De Los Arboles" at bounding box center [603, 556] width 165 height 19
click at [696, 439] on input "**********" at bounding box center [763, 435] width 484 height 29
click at [681, 553] on icon at bounding box center [676, 557] width 10 height 10
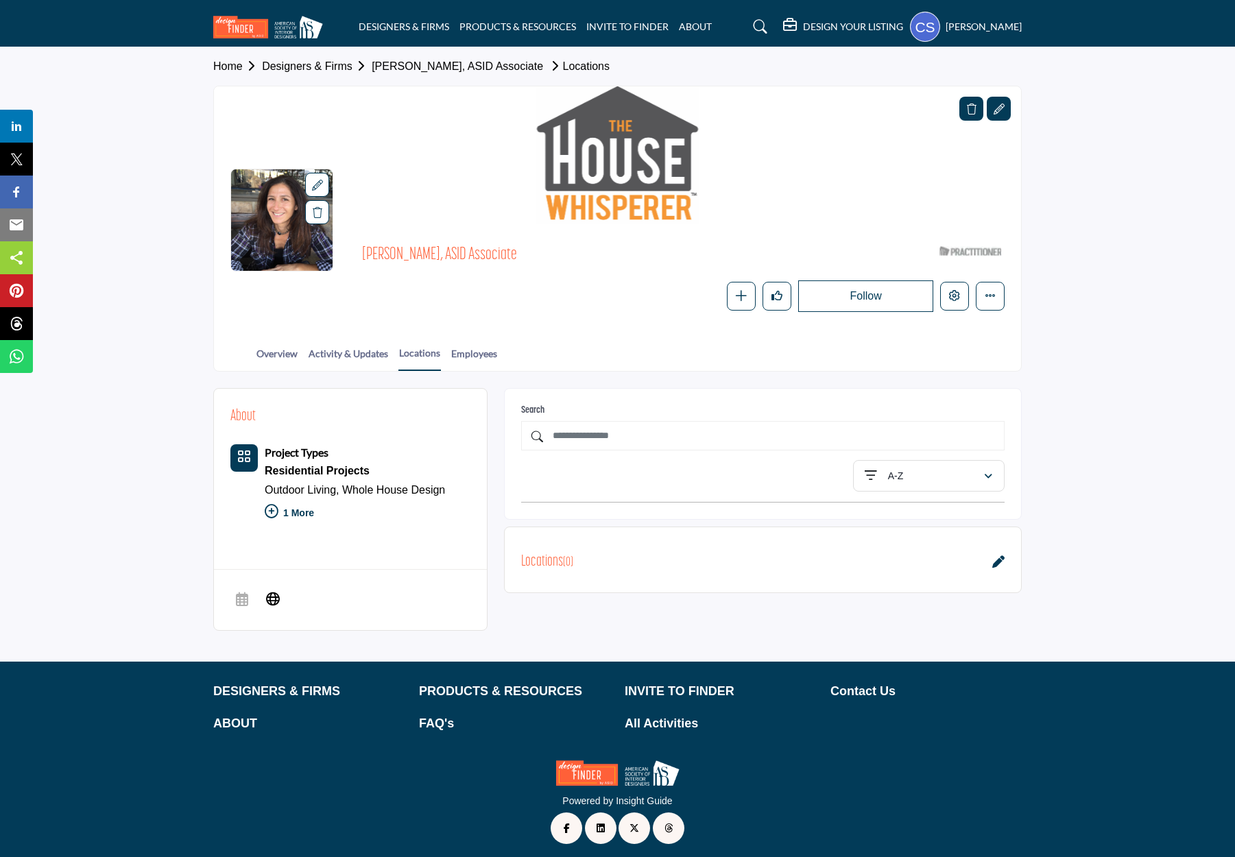
click at [557, 555] on h2 "Locations ( 0 )" at bounding box center [547, 563] width 52 height 24
click at [998, 559] on icon at bounding box center [998, 562] width 12 height 12
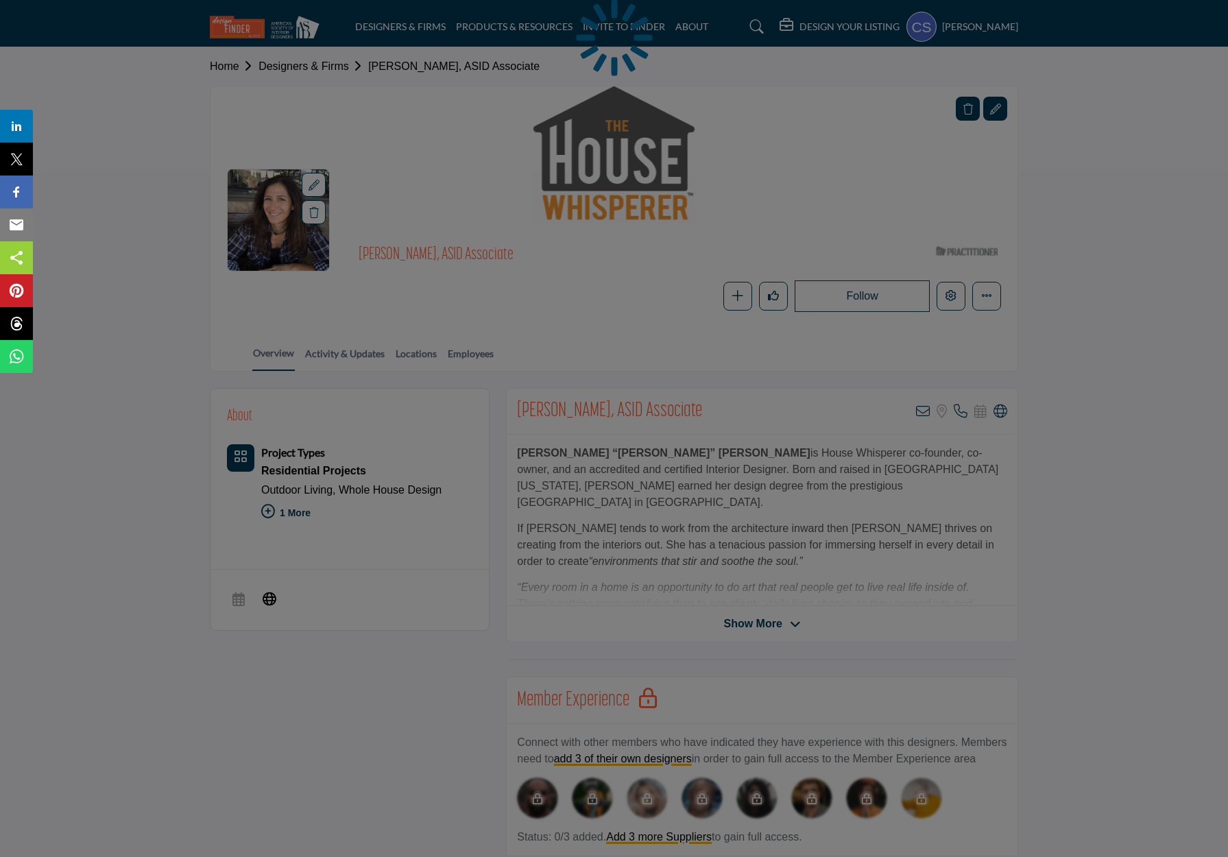
scroll to position [216, 0]
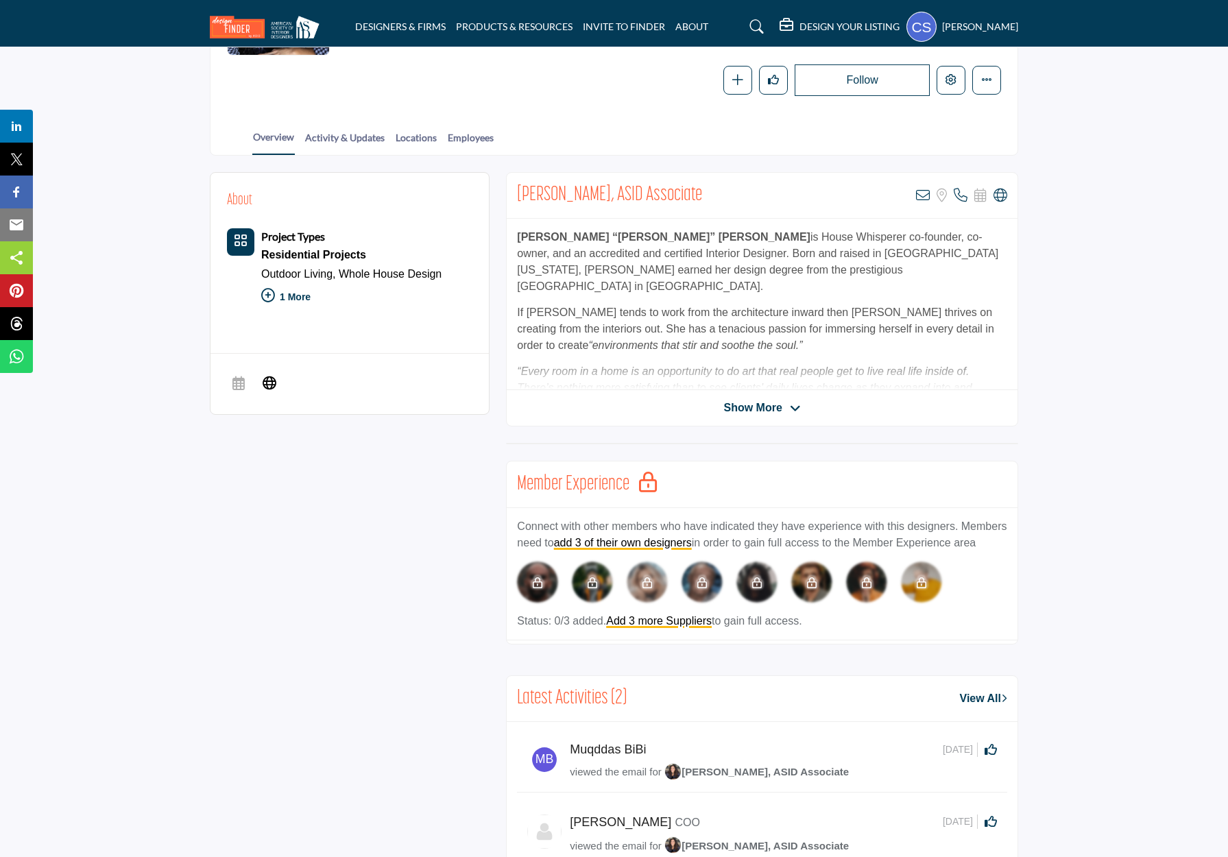
click at [789, 401] on span "Show More" at bounding box center [762, 408] width 77 height 16
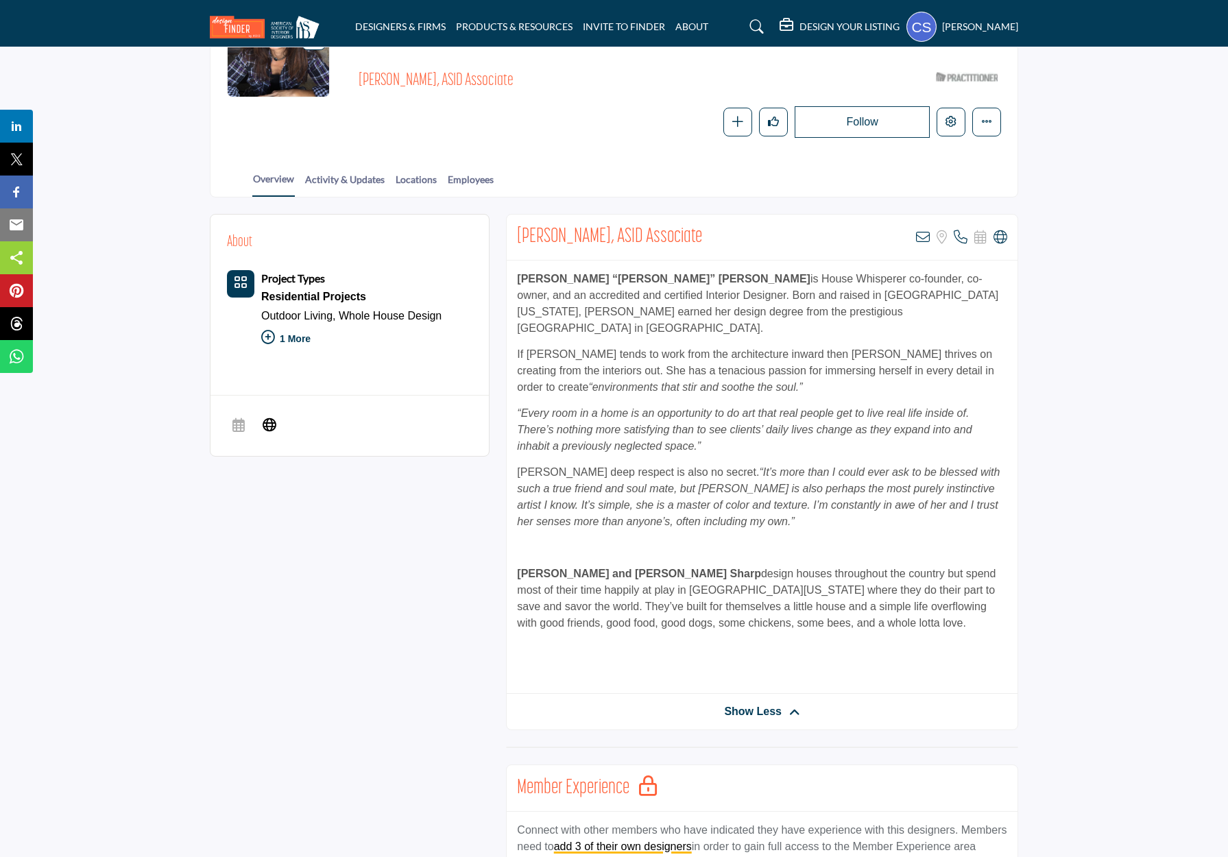
scroll to position [0, 0]
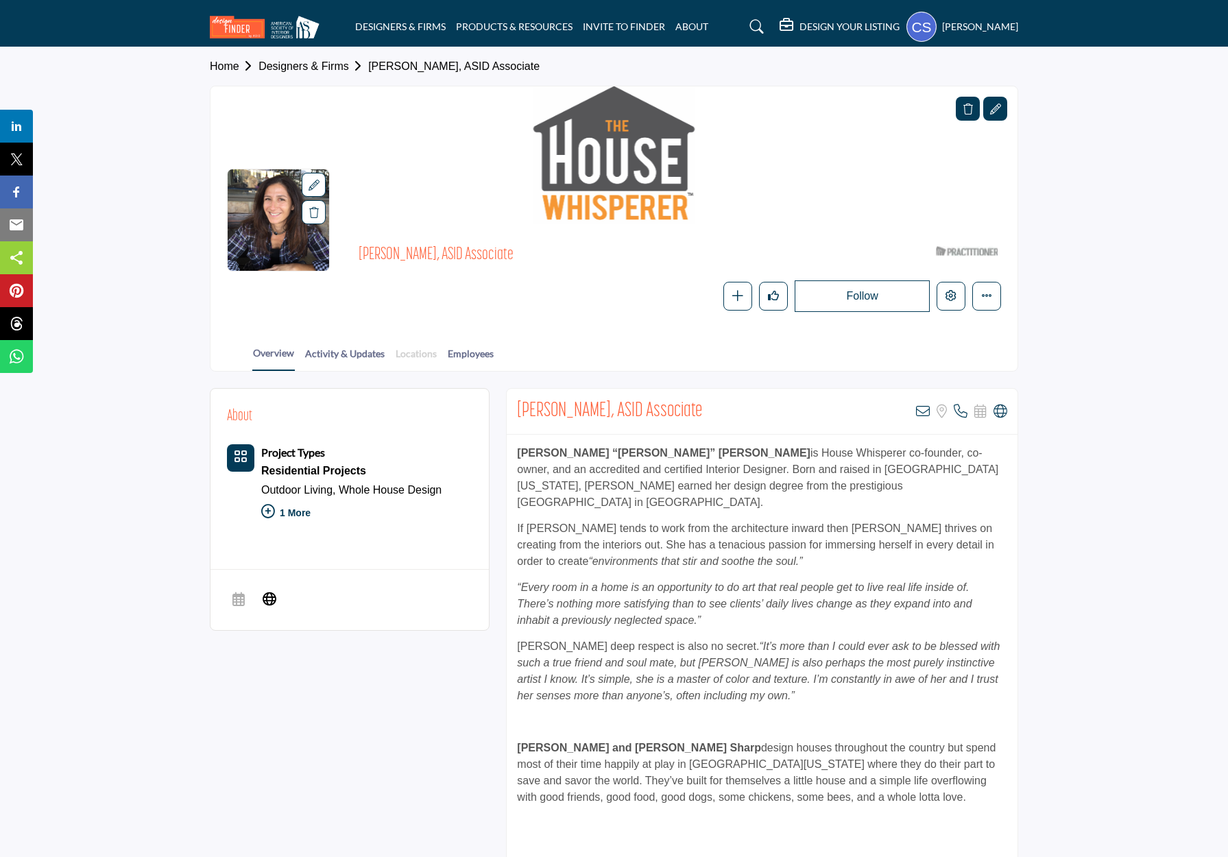
click at [418, 348] on link "Locations" at bounding box center [416, 358] width 43 height 24
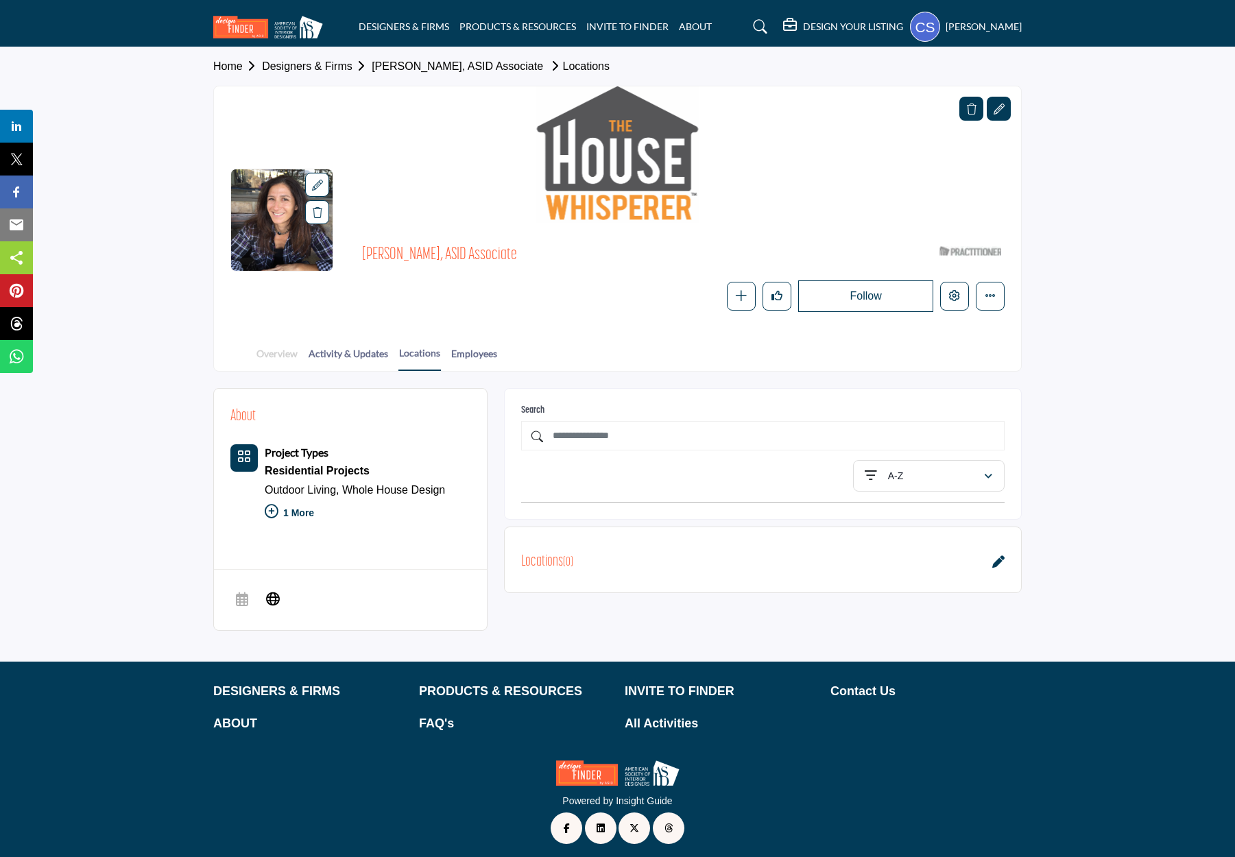
click at [280, 348] on link "Overview" at bounding box center [277, 358] width 43 height 24
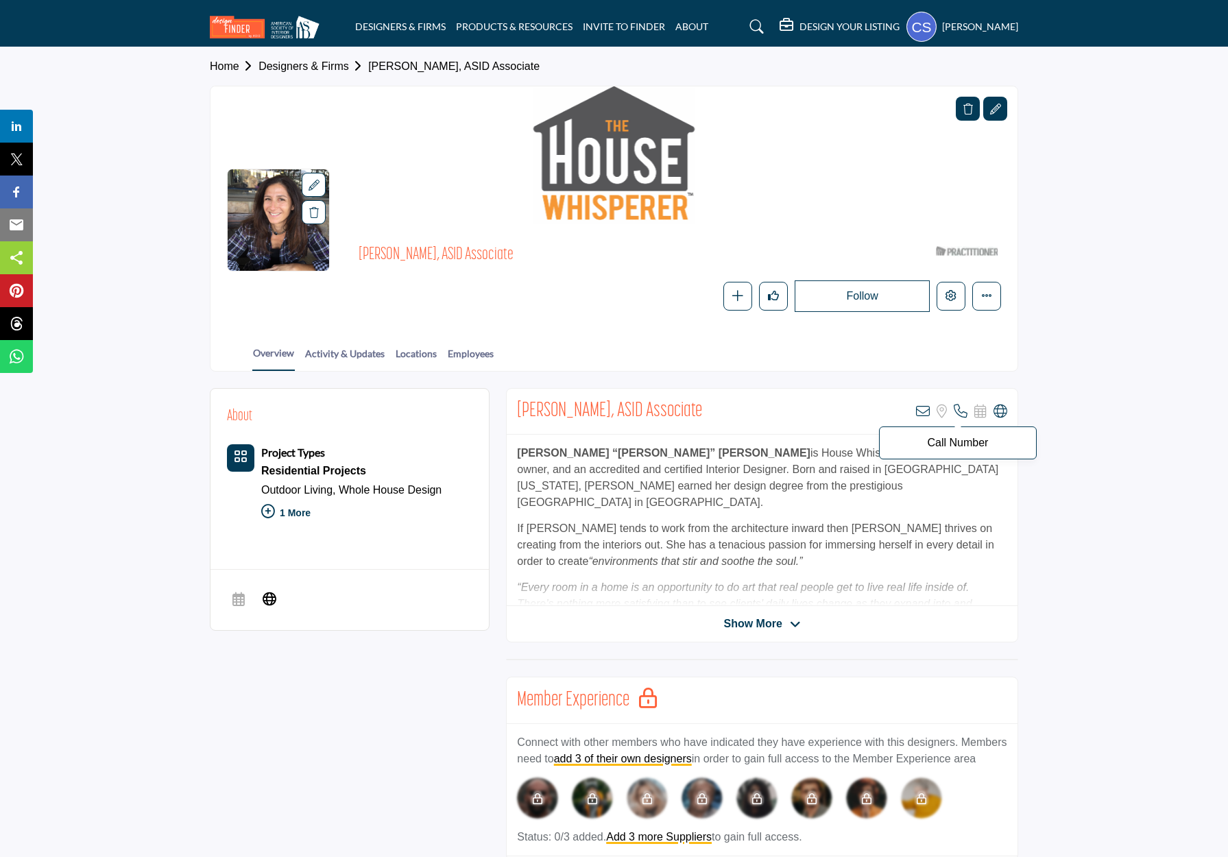
click at [962, 407] on icon at bounding box center [961, 412] width 14 height 14
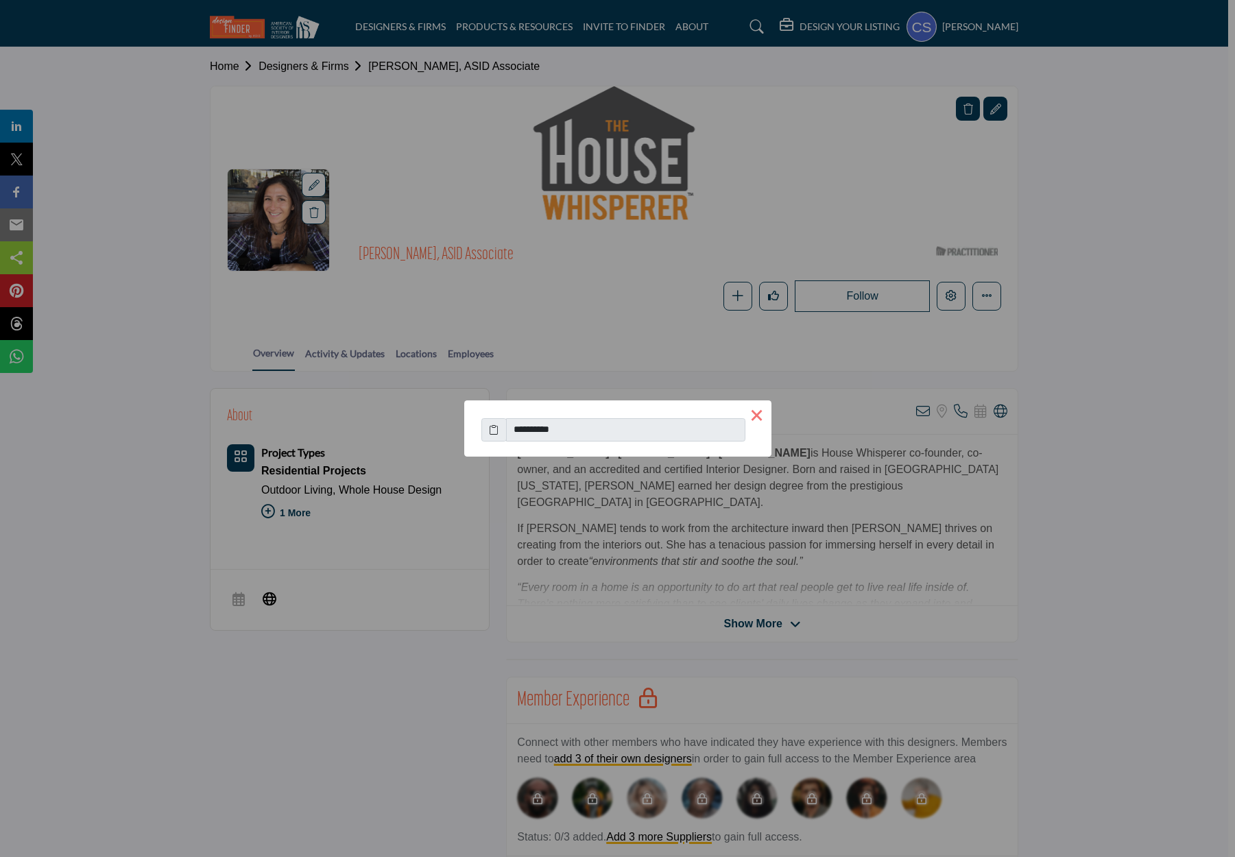
click at [749, 414] on button "×" at bounding box center [757, 415] width 29 height 29
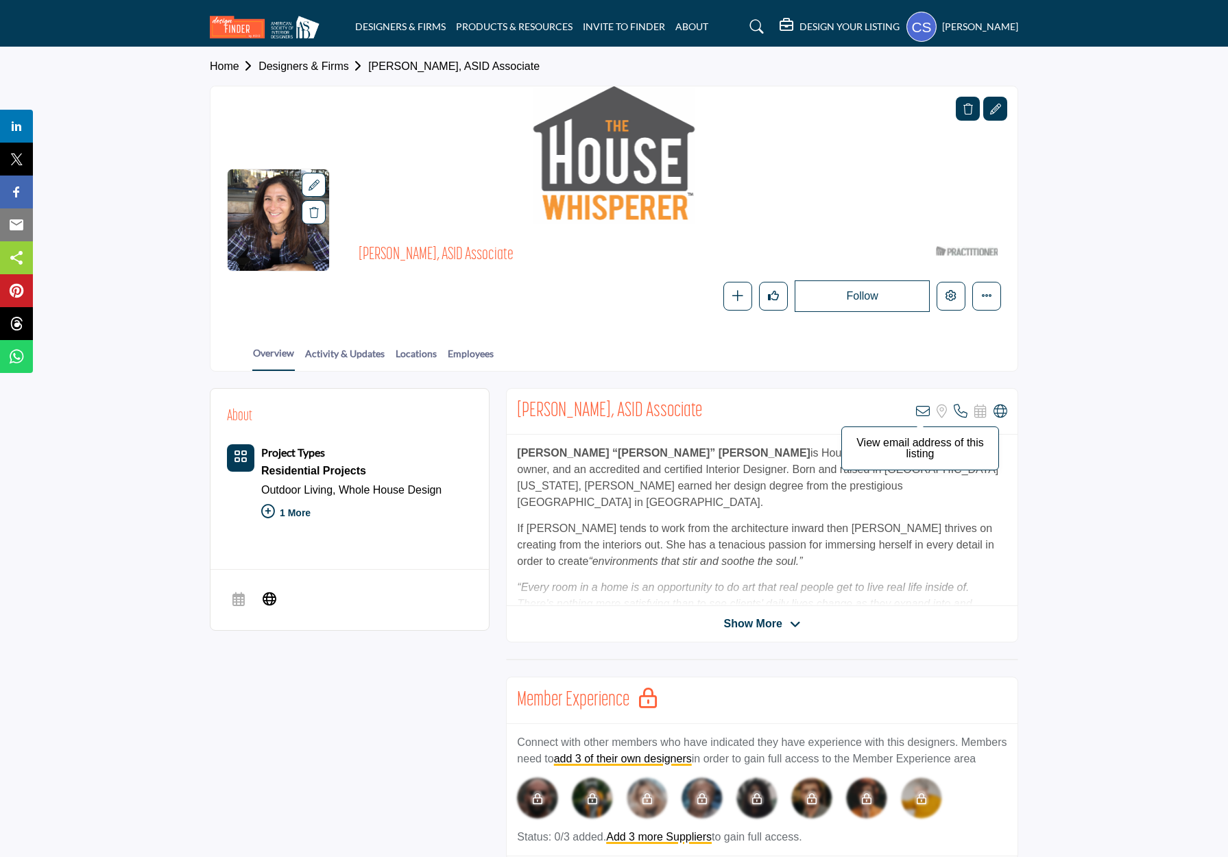
click at [924, 409] on icon at bounding box center [923, 412] width 14 height 14
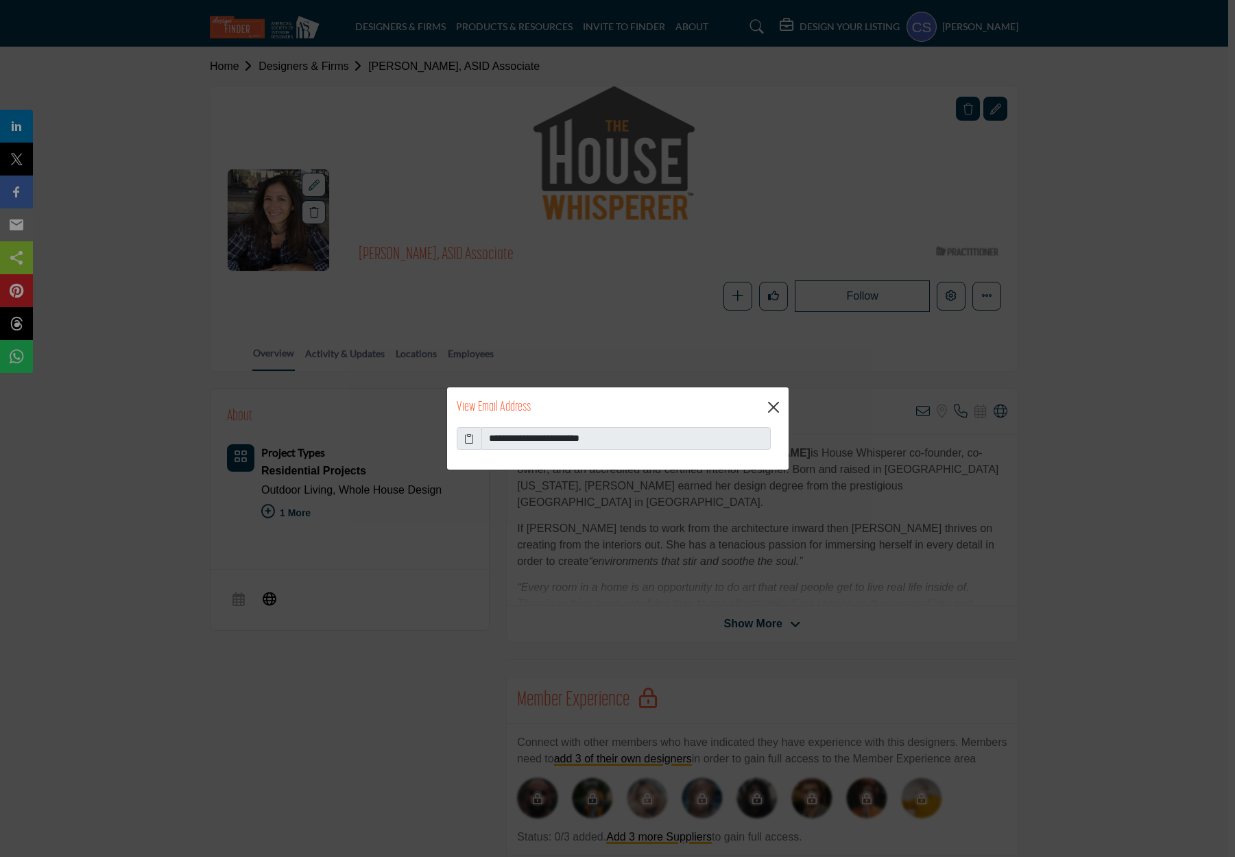
click at [769, 407] on button "Close" at bounding box center [773, 407] width 21 height 21
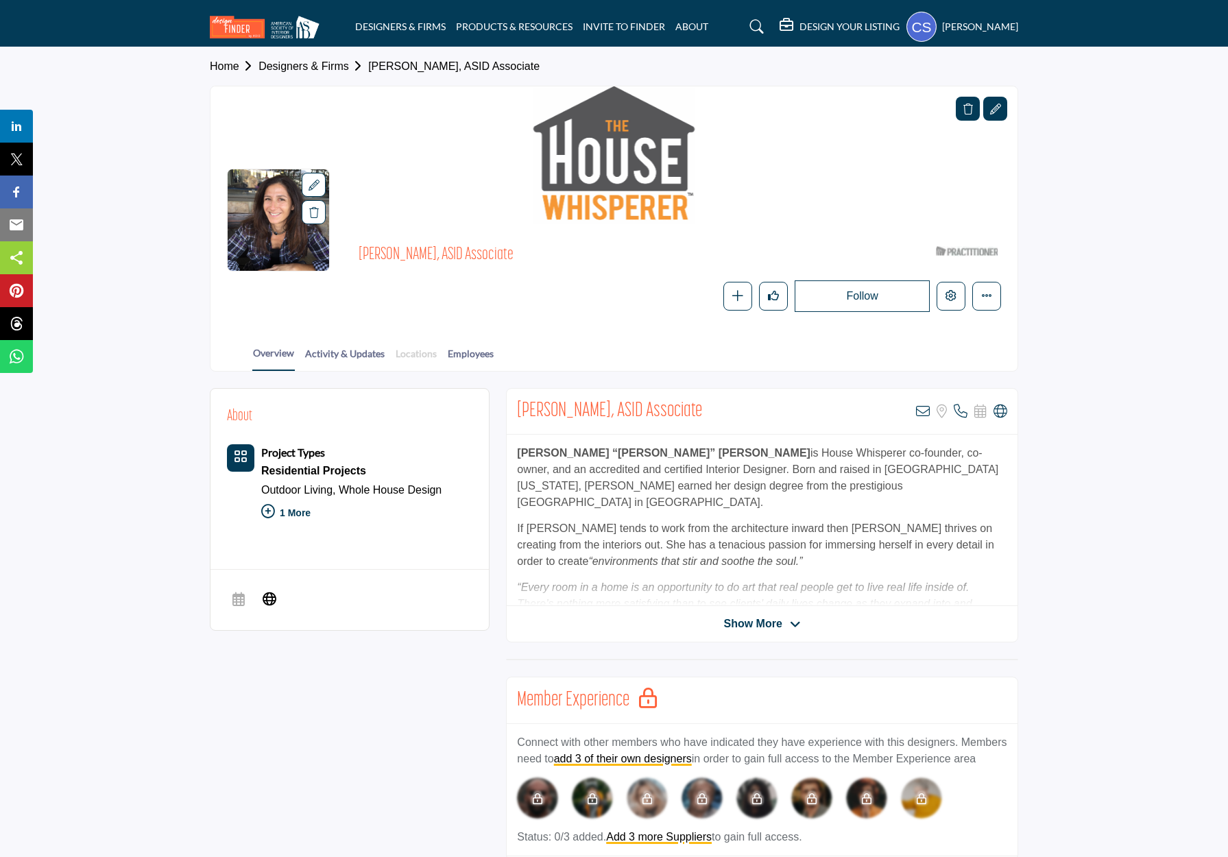
click at [425, 350] on link "Locations" at bounding box center [416, 358] width 43 height 24
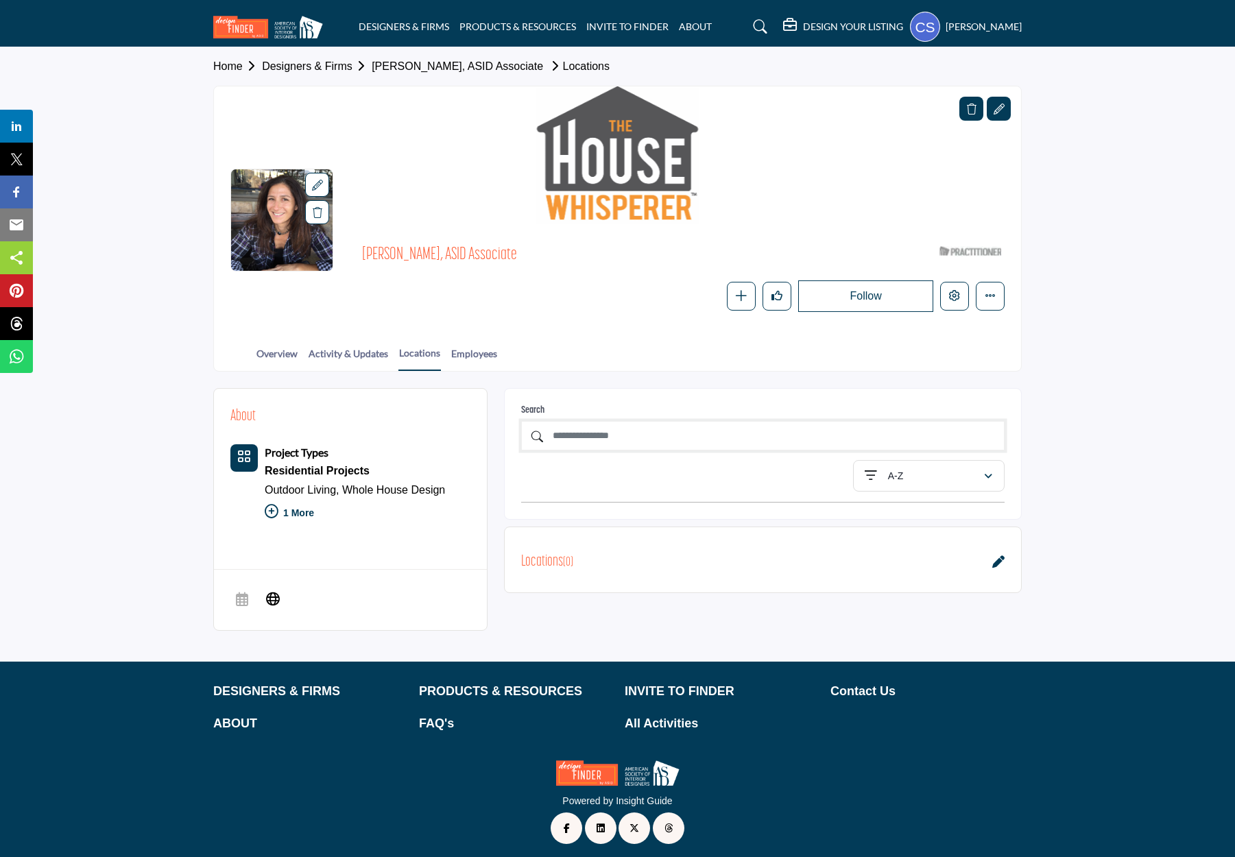
click at [678, 439] on input "text" at bounding box center [763, 435] width 484 height 29
drag, startPoint x: 626, startPoint y: 444, endPoint x: 618, endPoint y: 431, distance: 14.8
click at [542, 428] on div "**********" at bounding box center [763, 435] width 484 height 29
drag, startPoint x: 621, startPoint y: 438, endPoint x: 521, endPoint y: 429, distance: 100.5
click at [521, 429] on div "**********" at bounding box center [763, 435] width 484 height 29
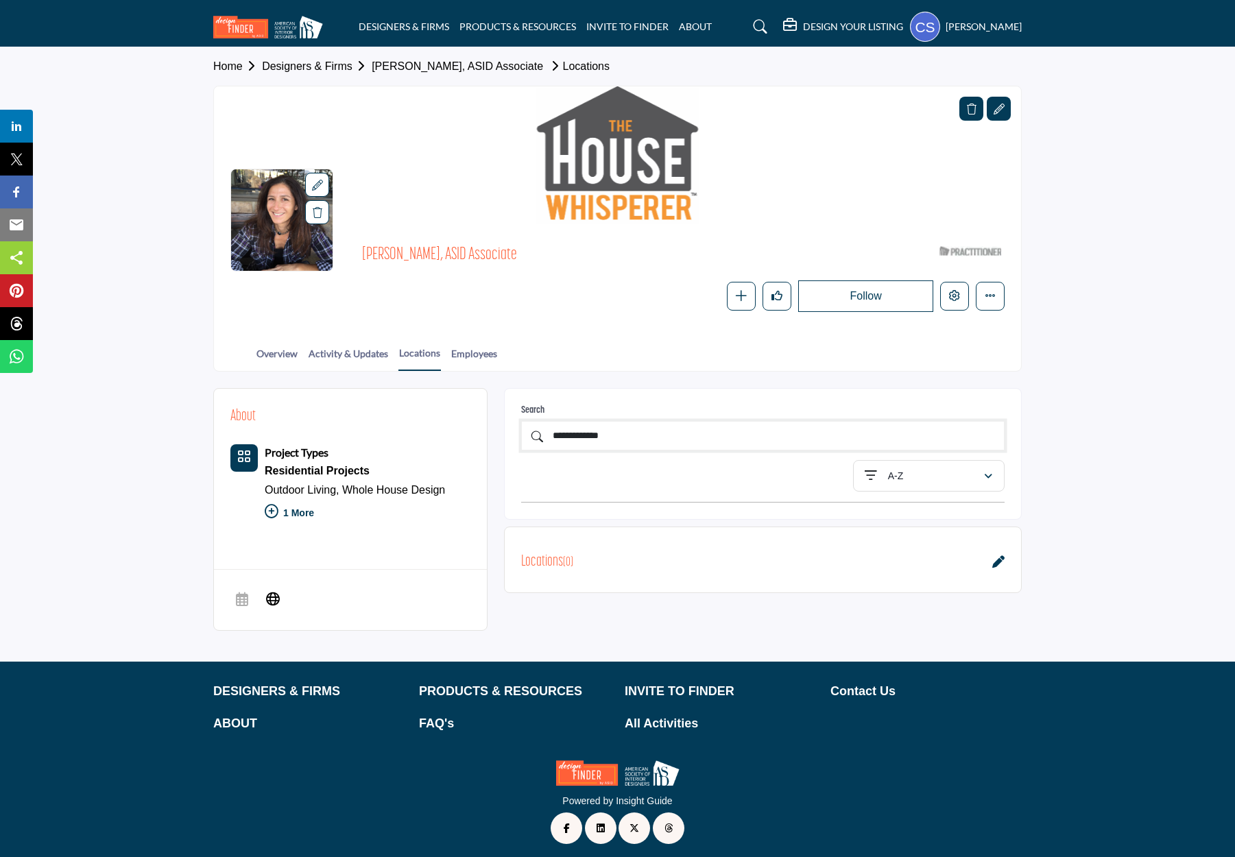
type input "**********"
